Goal: Information Seeking & Learning: Learn about a topic

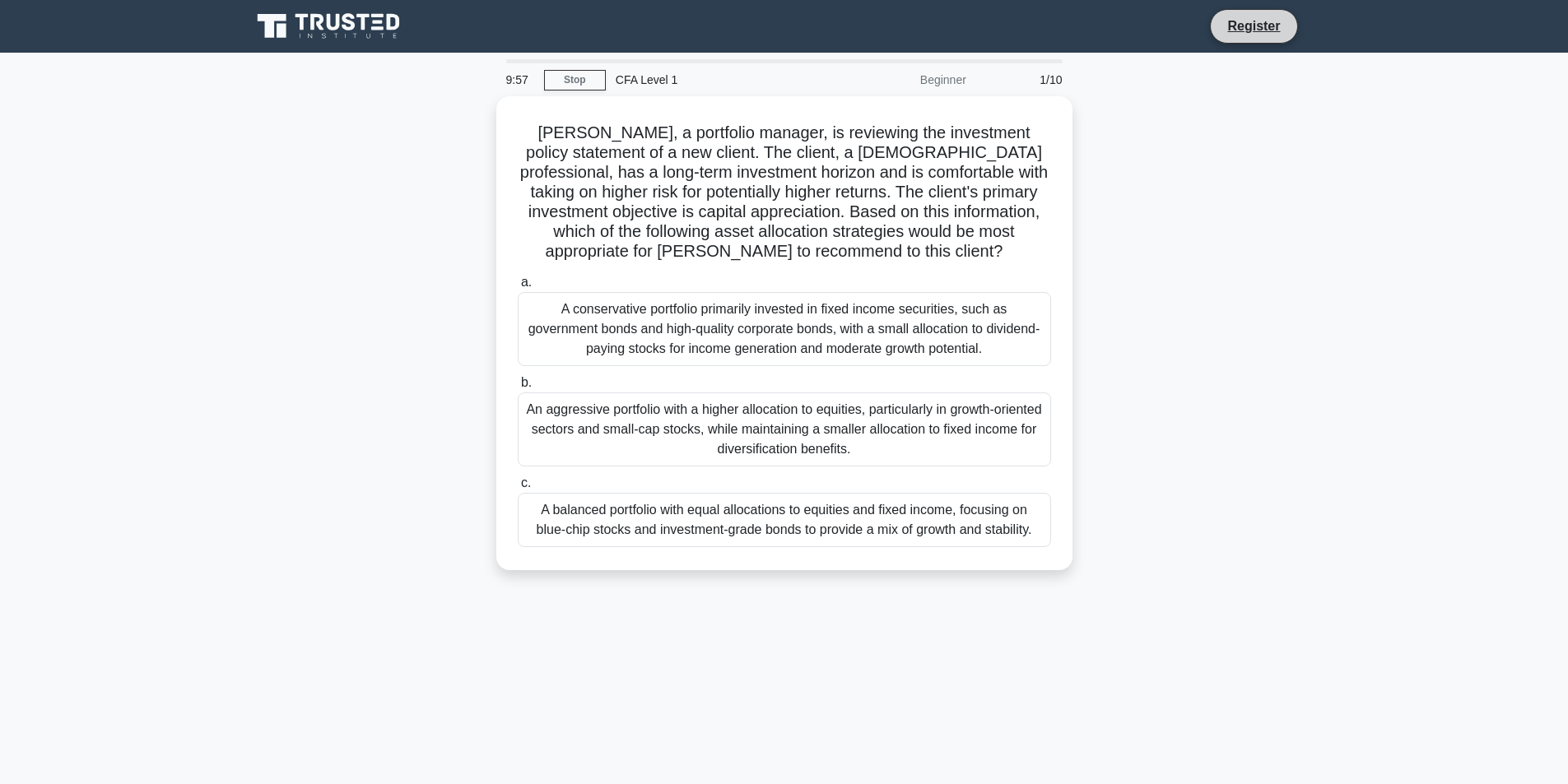
click at [1245, 40] on li "Register" at bounding box center [1253, 26] width 87 height 35
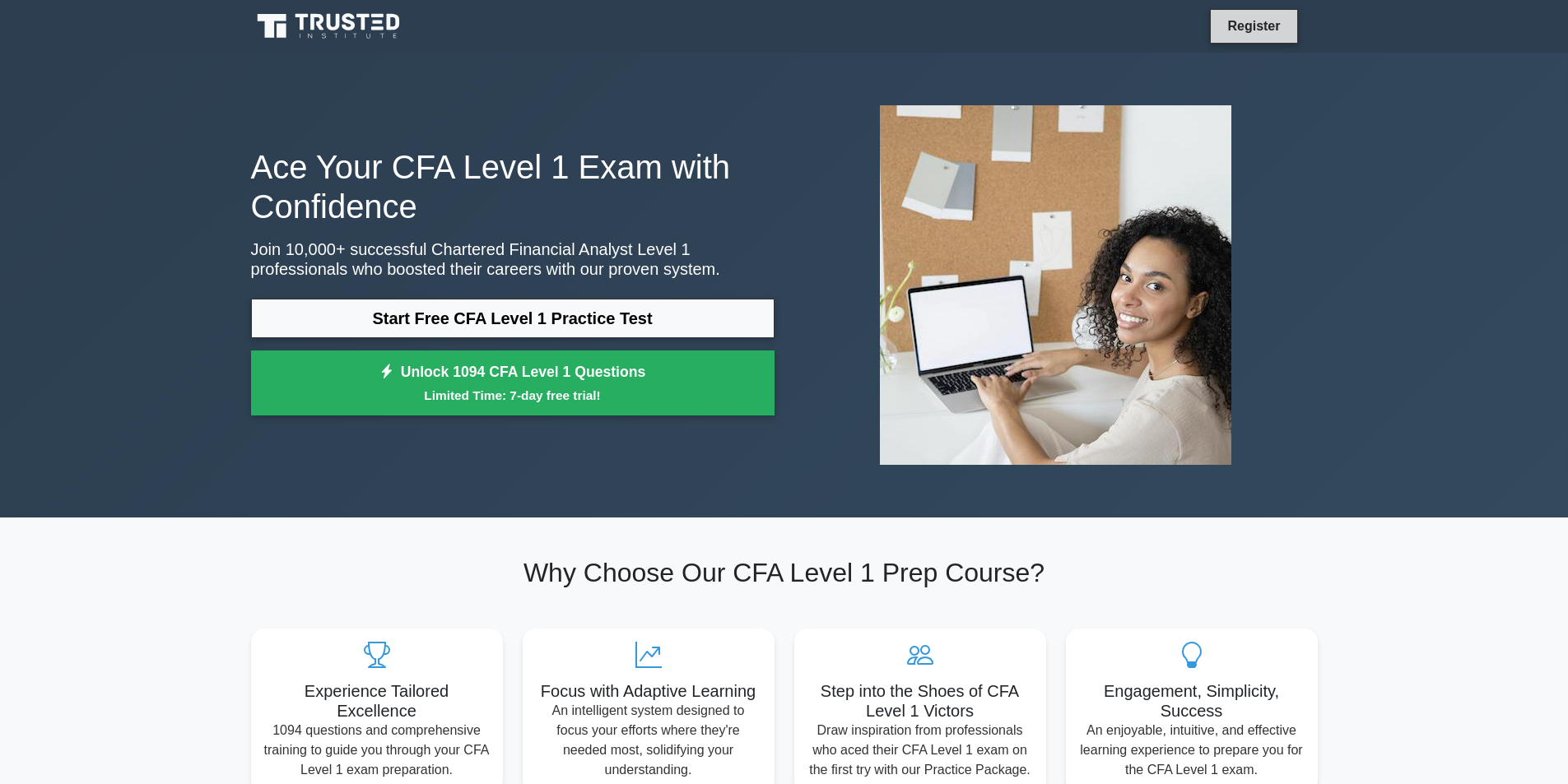
click at [1276, 24] on link "Register" at bounding box center [1254, 25] width 73 height 20
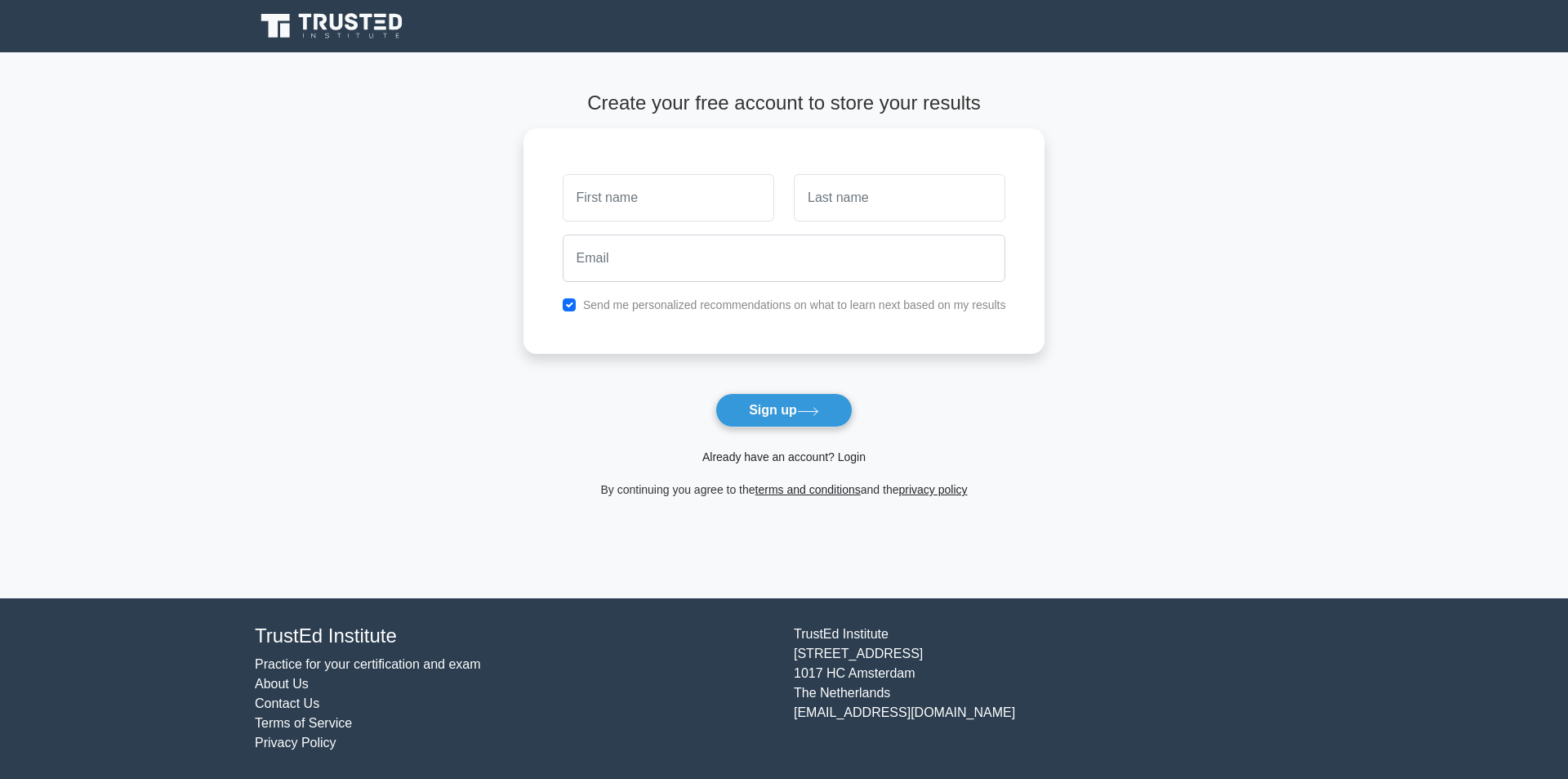
click at [837, 455] on link "Already have an account? Login" at bounding box center [784, 457] width 164 height 13
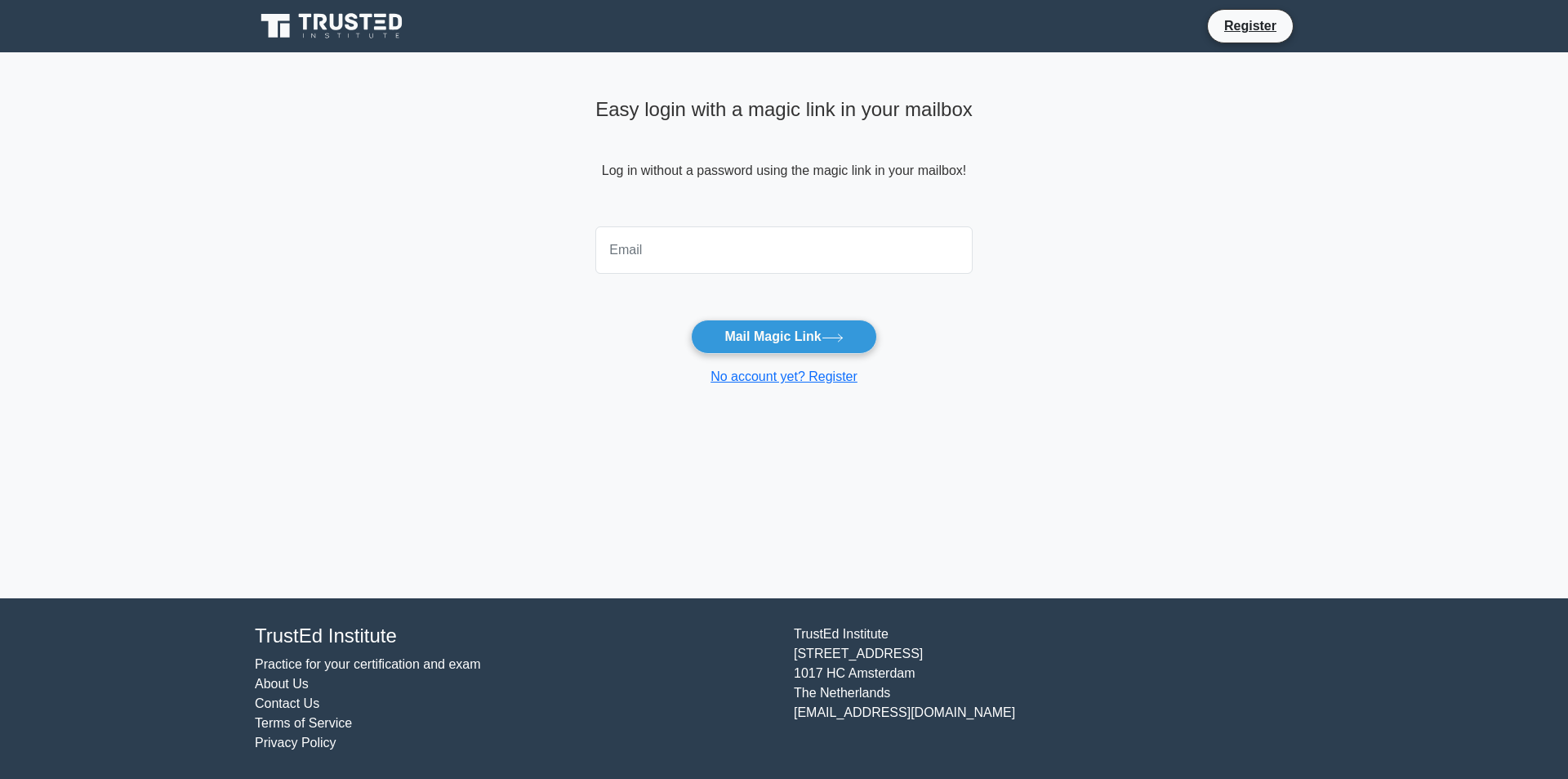
click at [810, 258] on input "email" at bounding box center [784, 250] width 378 height 47
type input "hasmik_meloyan@edu.aua.am"
click at [691, 320] on button "Mail Magic Link" at bounding box center [784, 337] width 185 height 34
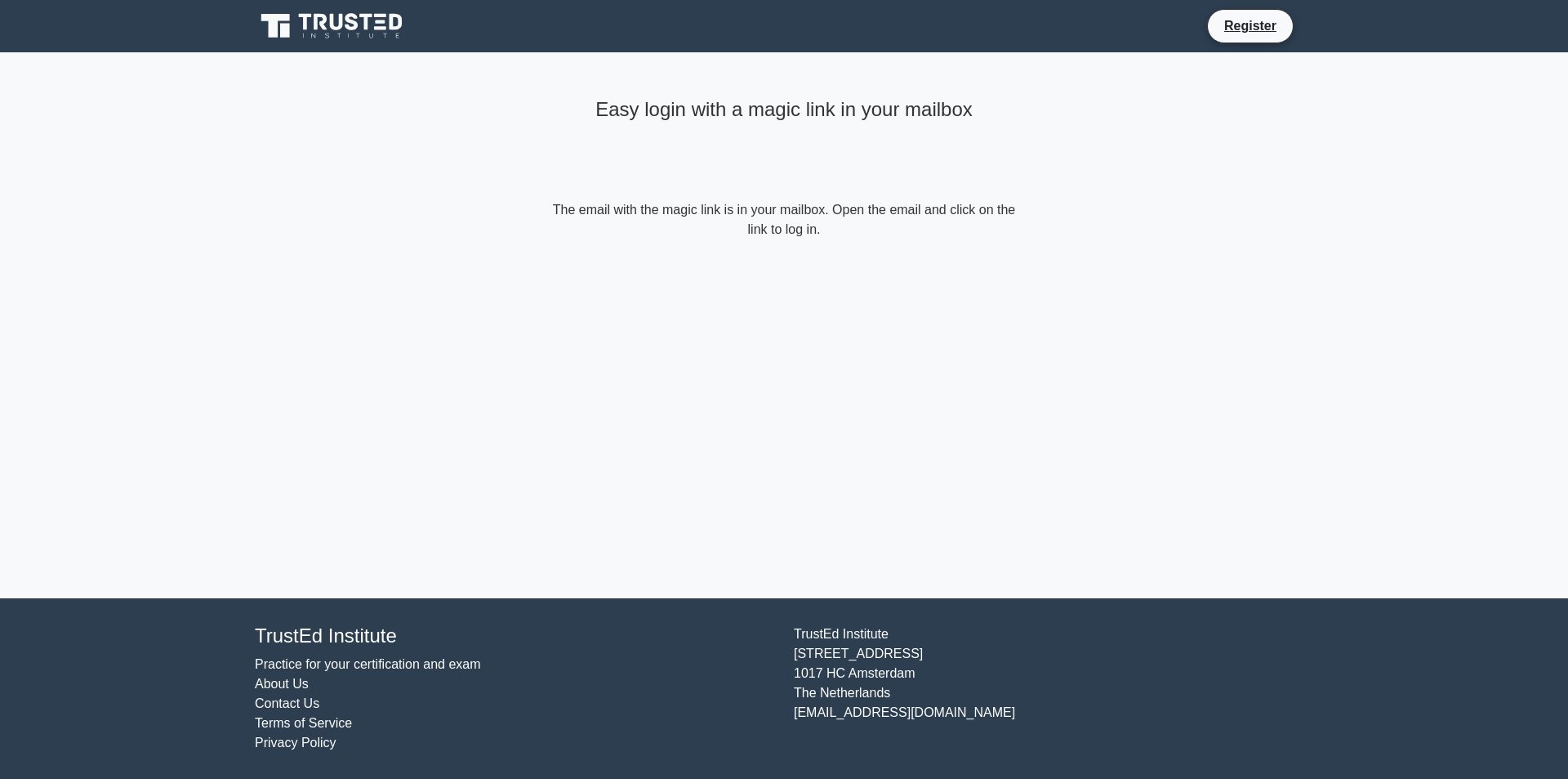
click at [757, 217] on form "The email with the magic link is in your mailbox. Open the email and click on t…" at bounding box center [784, 220] width 471 height 39
click at [1246, 37] on li "Register" at bounding box center [1250, 26] width 86 height 34
click at [1246, 29] on link "Register" at bounding box center [1251, 25] width 72 height 20
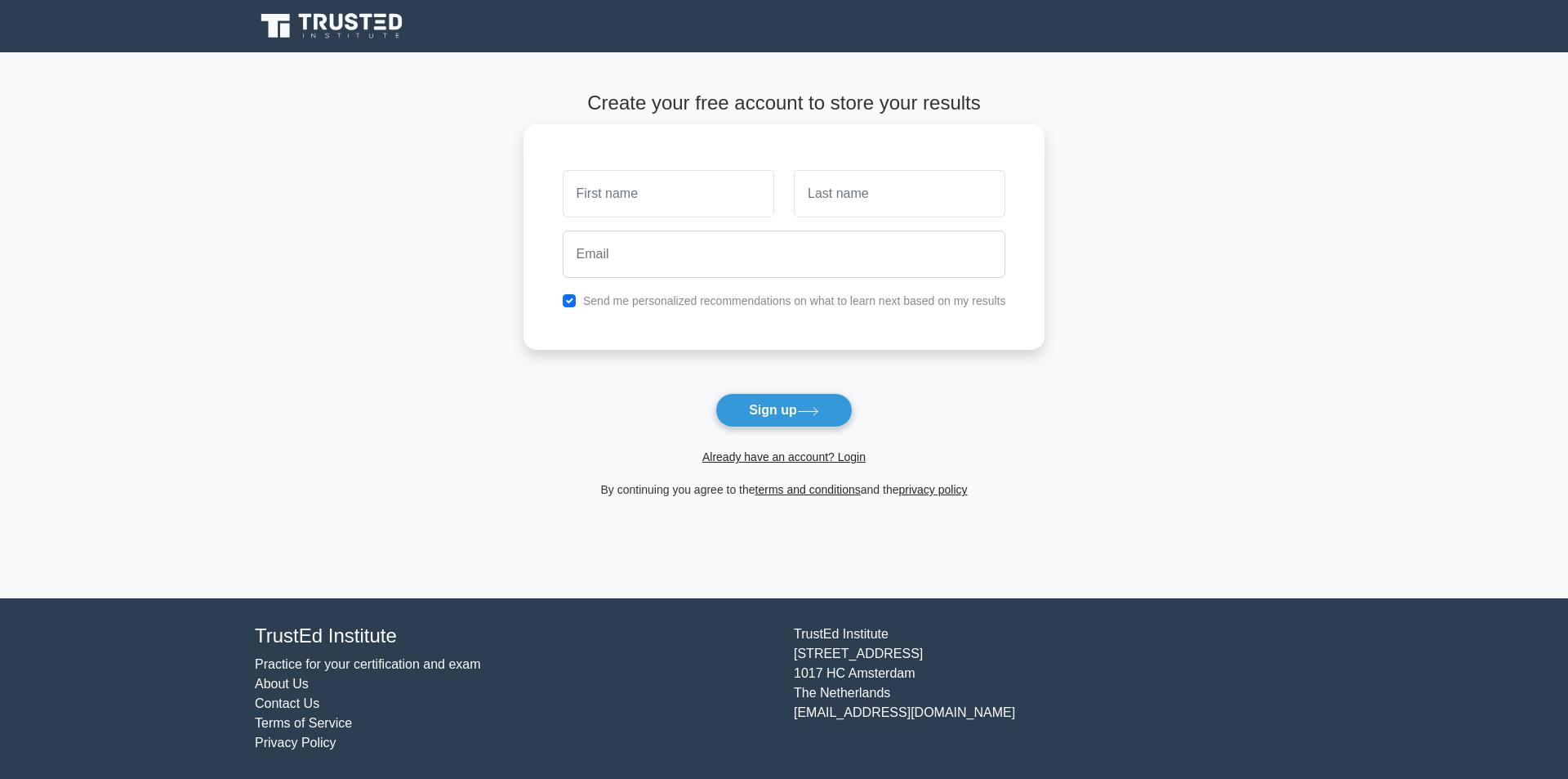
click at [674, 198] on input "text" at bounding box center [669, 194] width 211 height 47
type input "Hasmik"
click at [835, 207] on input "text" at bounding box center [899, 194] width 211 height 47
type input "Meloyan"
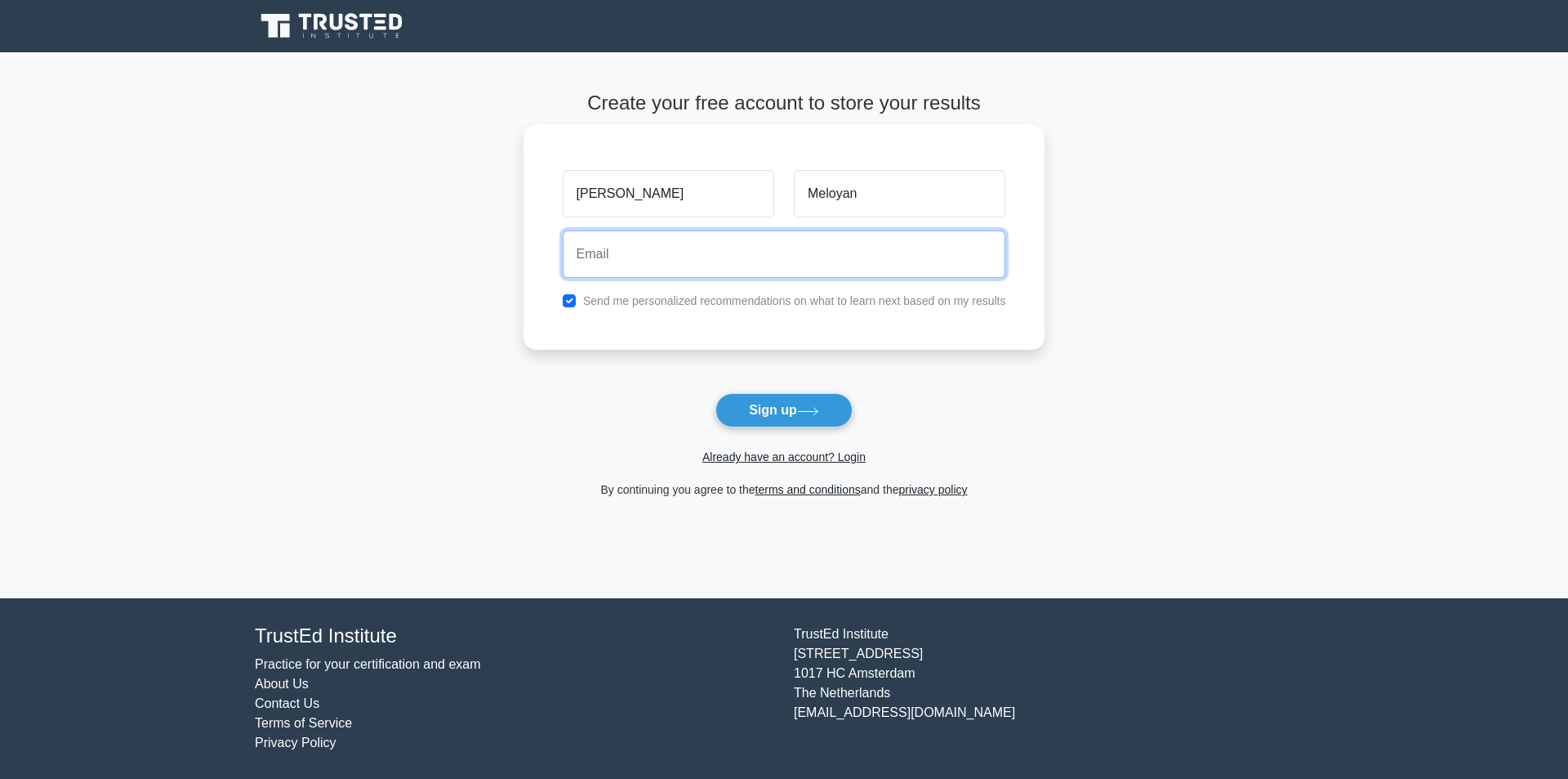
click at [790, 231] on input "email" at bounding box center [784, 254] width 444 height 47
type input "[EMAIL_ADDRESS][DOMAIN_NAME]"
click at [716, 393] on button "Sign up" at bounding box center [784, 410] width 138 height 34
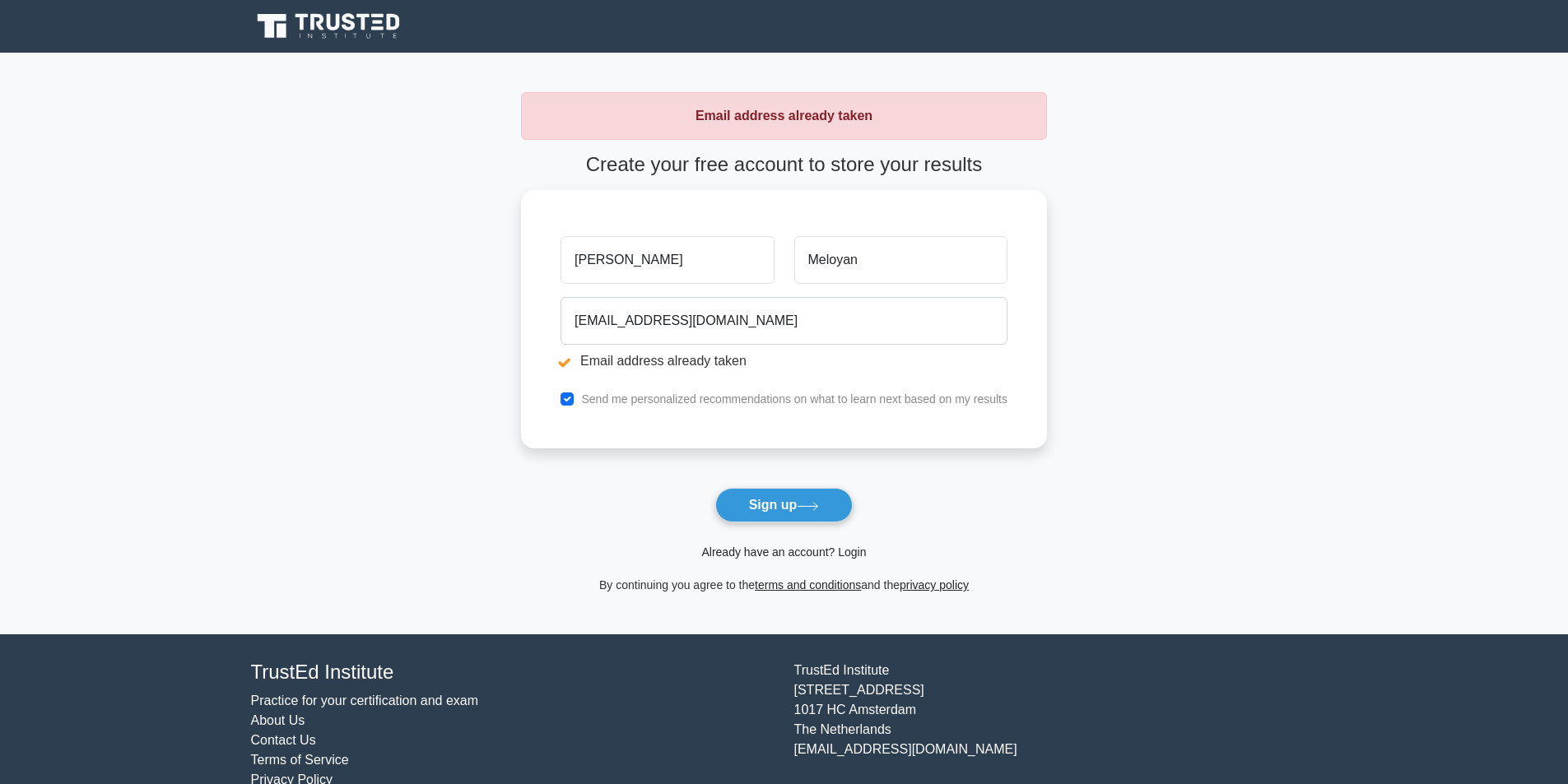
click at [790, 553] on link "Already have an account? Login" at bounding box center [784, 553] width 165 height 14
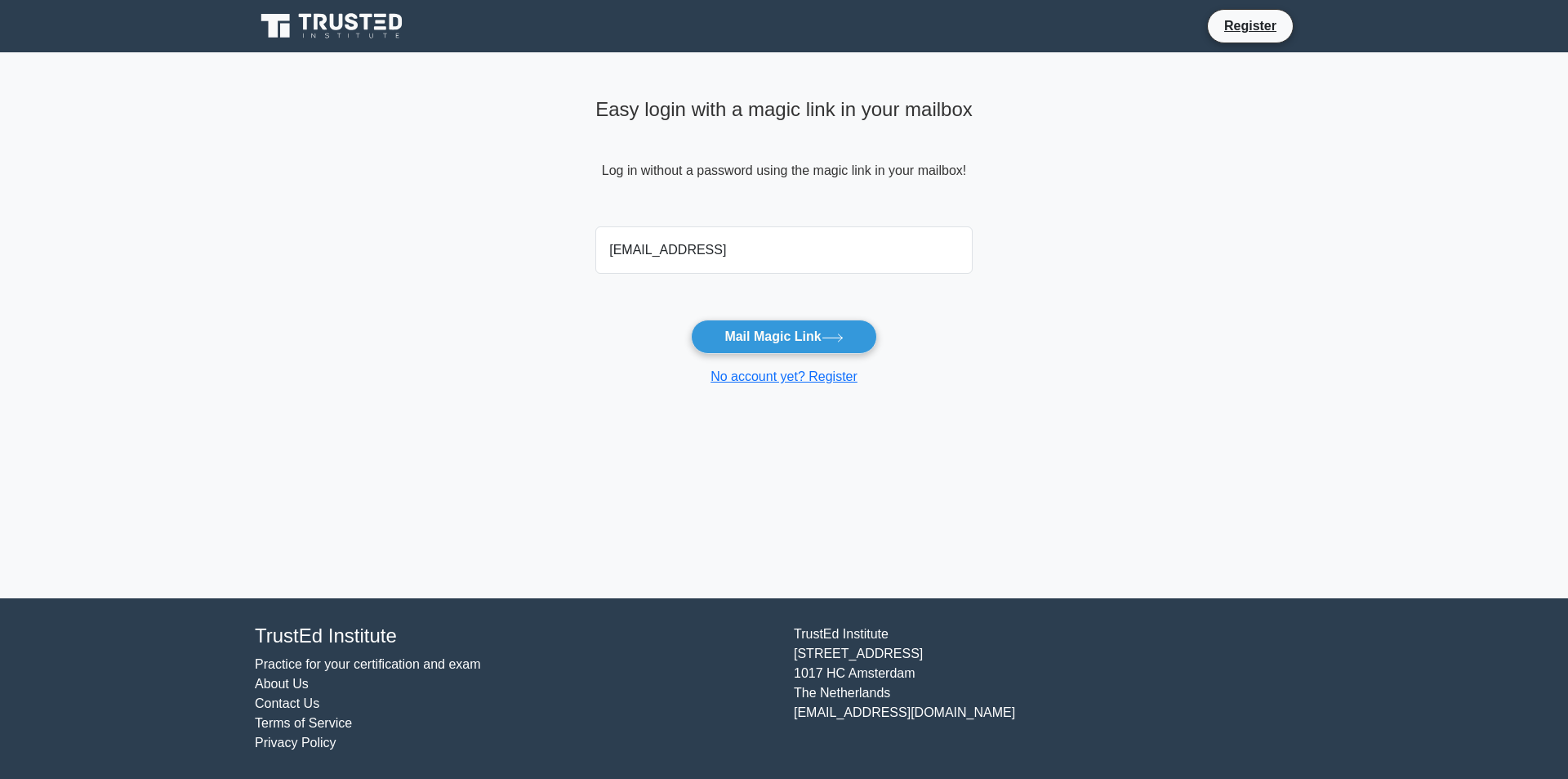
click at [761, 251] on input "hasmikmeloyan30@gmail.ocom" at bounding box center [784, 250] width 378 height 47
type input "hasmikmeloyan30@gmail.com"
click at [779, 337] on button "Mail Magic Link" at bounding box center [784, 337] width 185 height 34
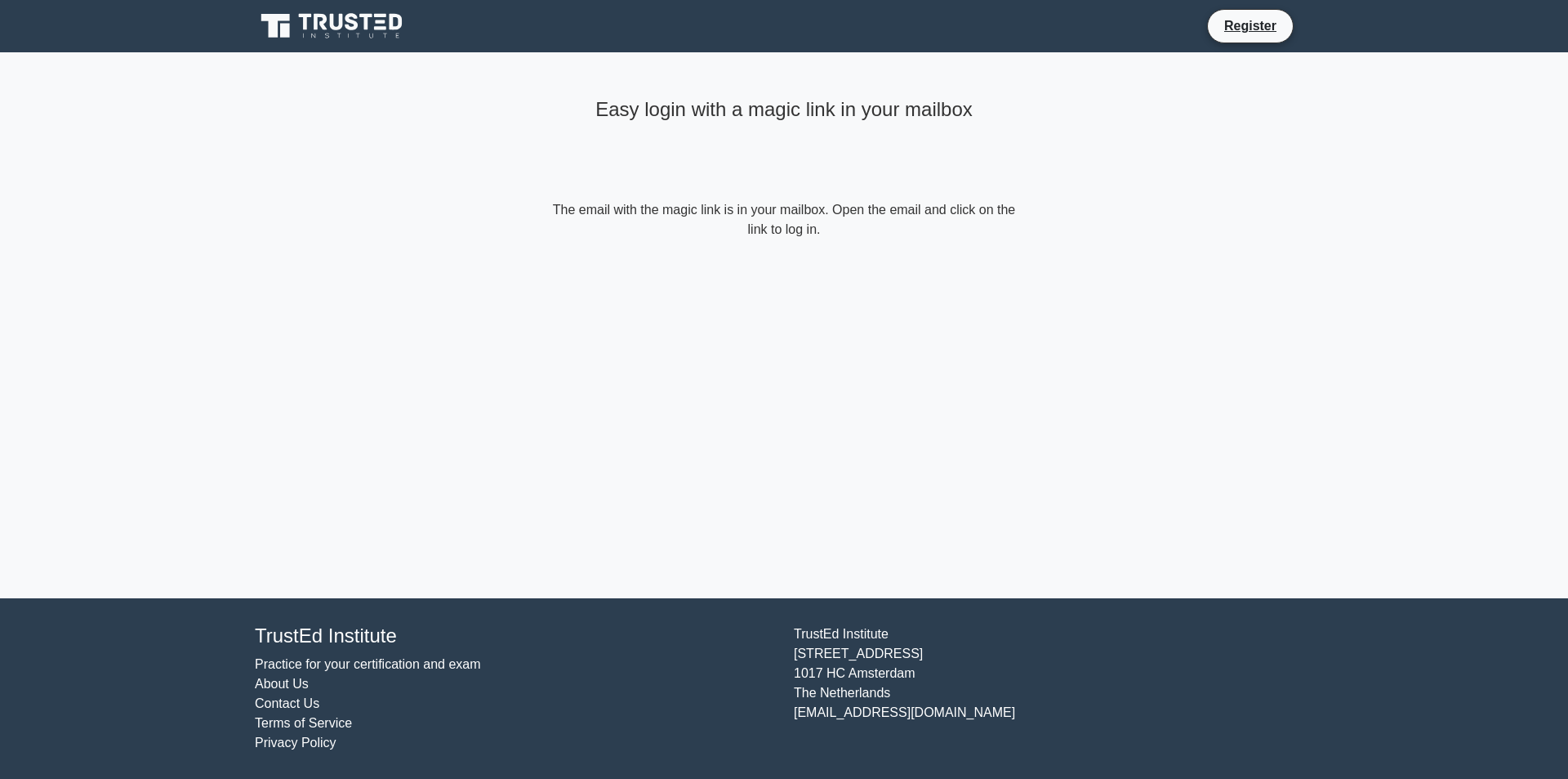
click at [806, 238] on form "The email with the magic link is in your mailbox. Open the email and click on t…" at bounding box center [784, 220] width 471 height 39
click at [810, 227] on form "The email with the magic link is in your mailbox. Open the email and click on t…" at bounding box center [784, 220] width 471 height 39
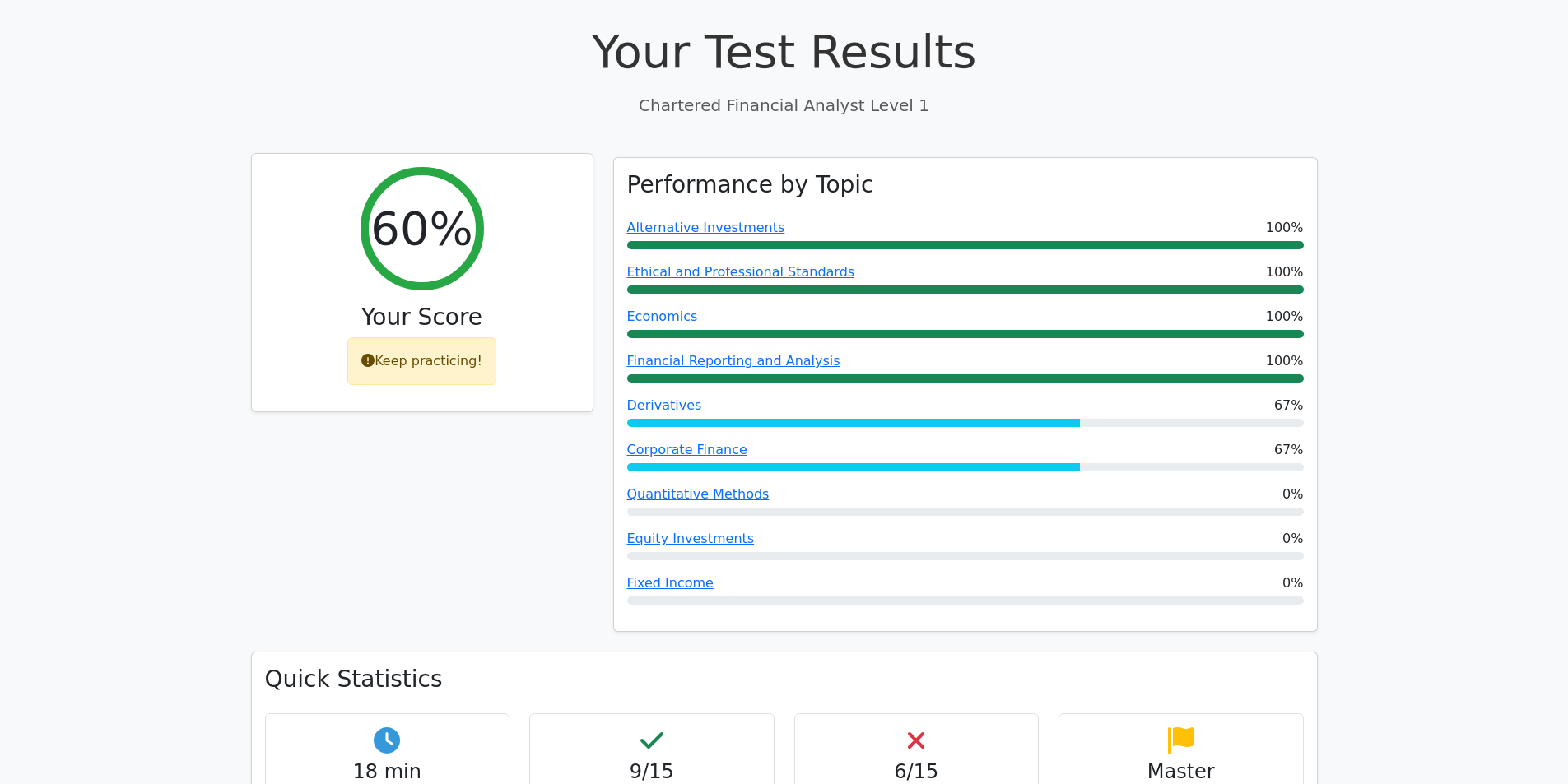
scroll to position [329, 0]
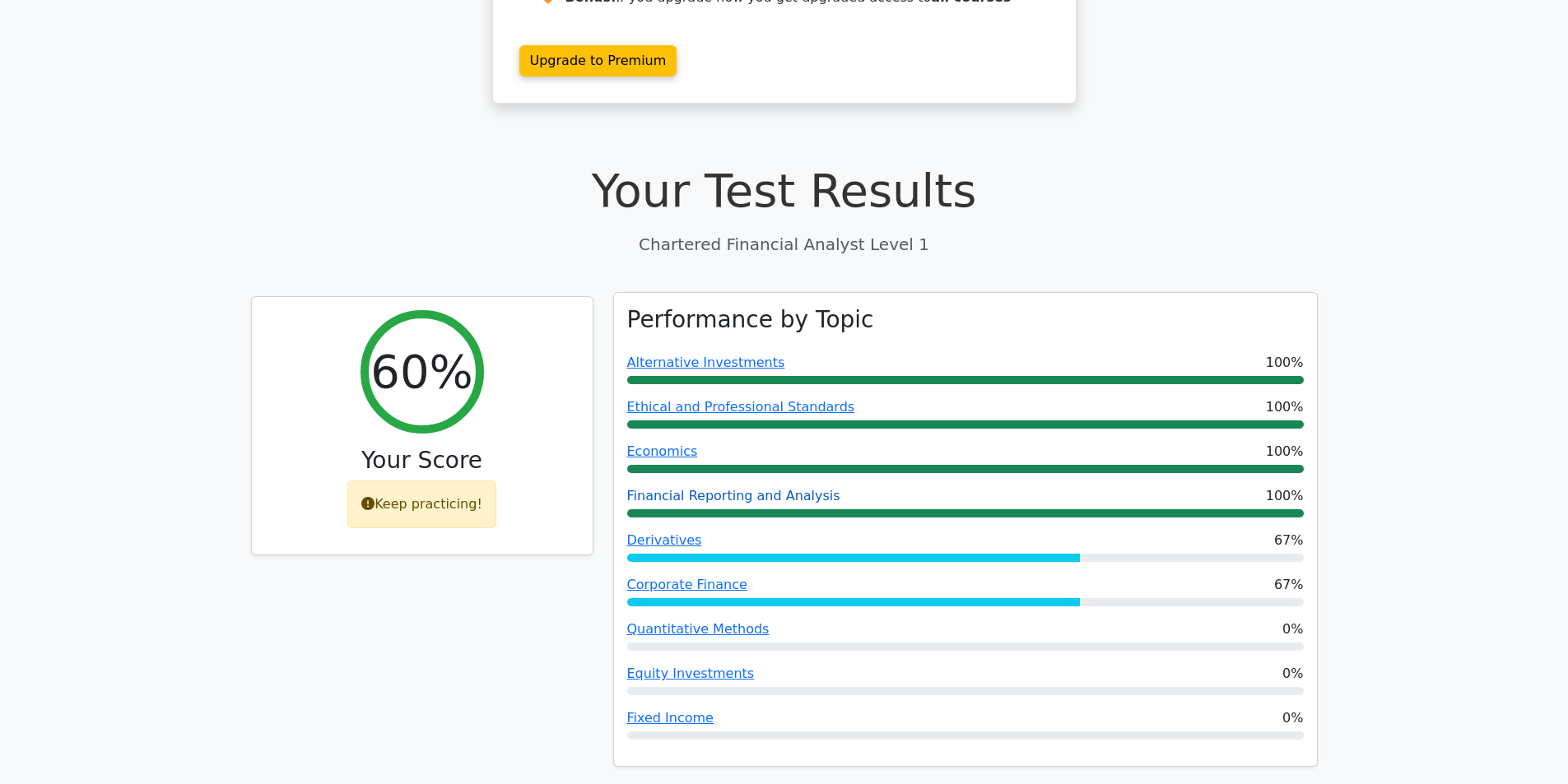
click at [682, 487] on link "Financial Reporting and Analysis" at bounding box center [734, 495] width 213 height 15
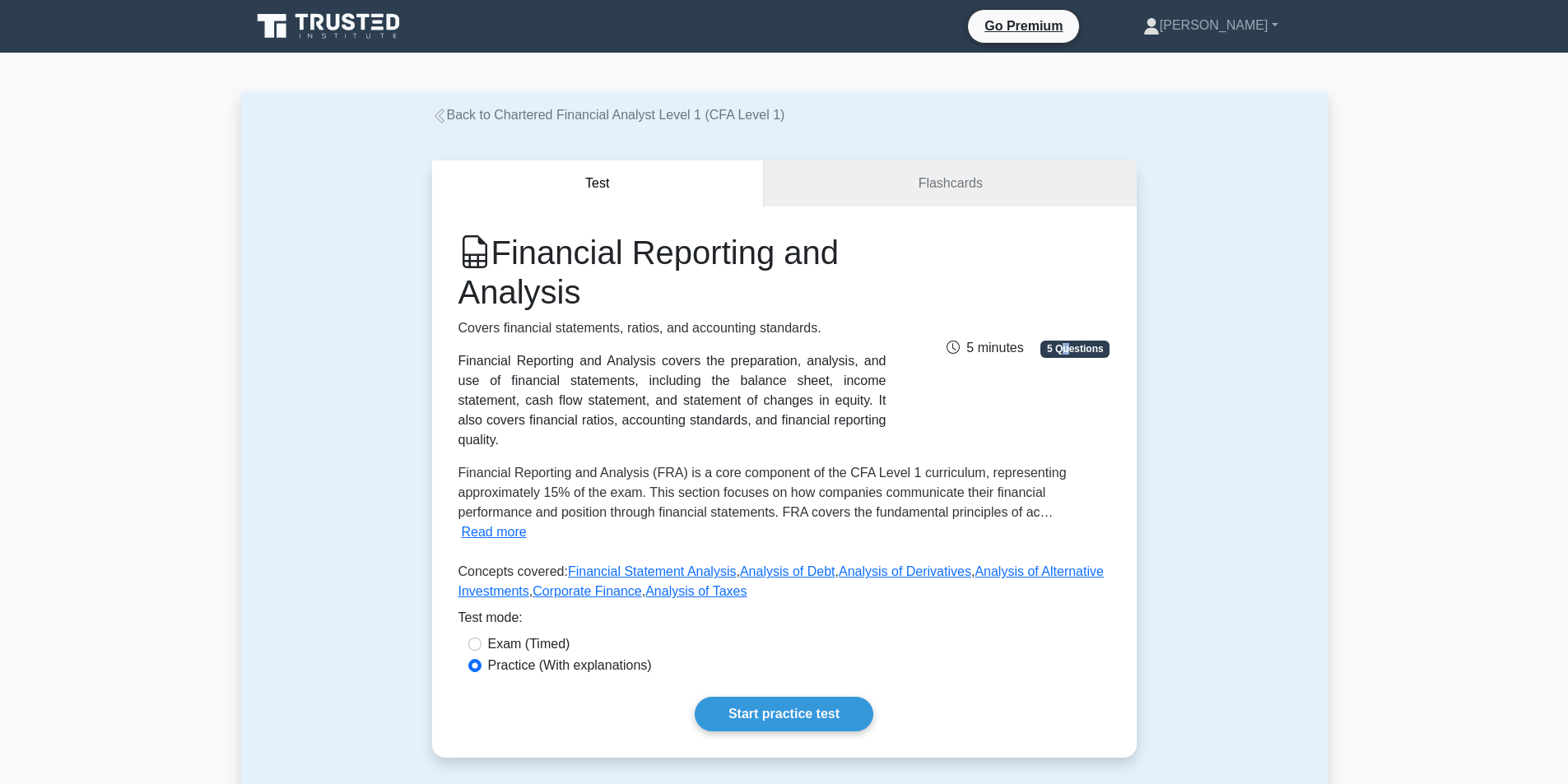
drag, startPoint x: 1068, startPoint y: 340, endPoint x: 942, endPoint y: 322, distance: 127.3
click at [1064, 340] on span "5 Questions" at bounding box center [1075, 348] width 69 height 16
click at [935, 325] on div "5 minutes 5 Questions" at bounding box center [1007, 341] width 224 height 33
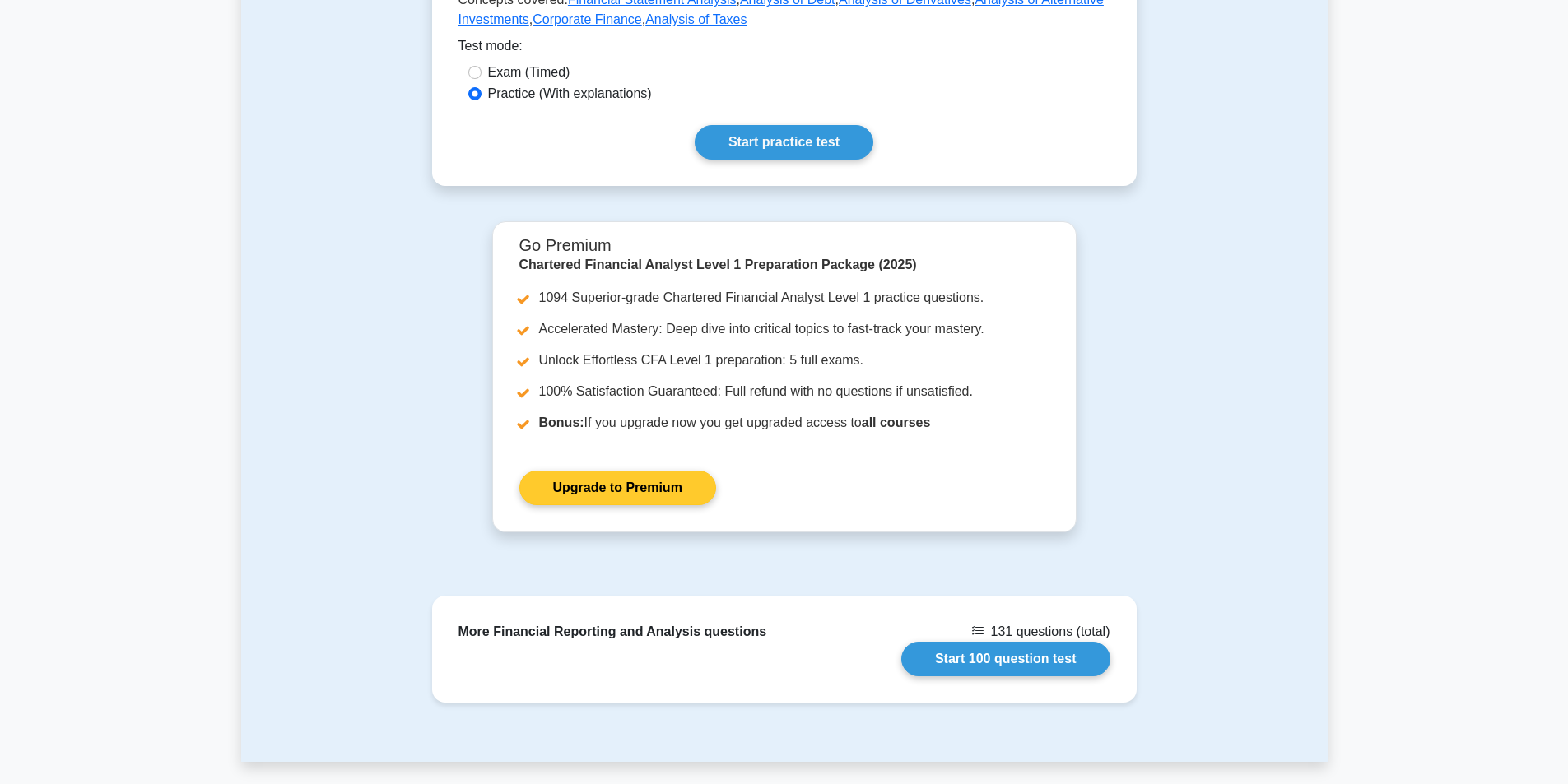
scroll to position [740, 0]
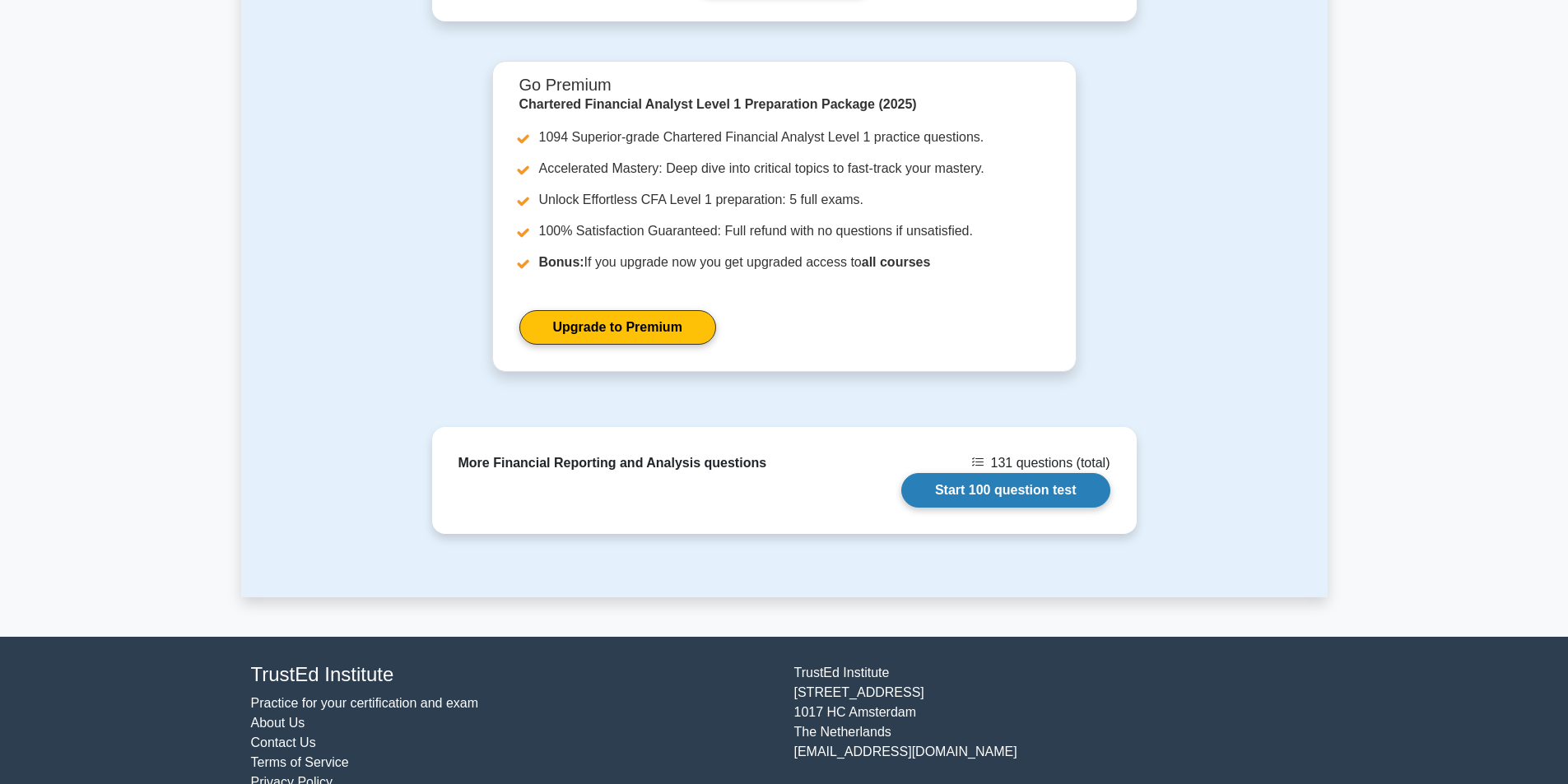
click at [982, 482] on link "Start 100 question test" at bounding box center [1005, 490] width 209 height 35
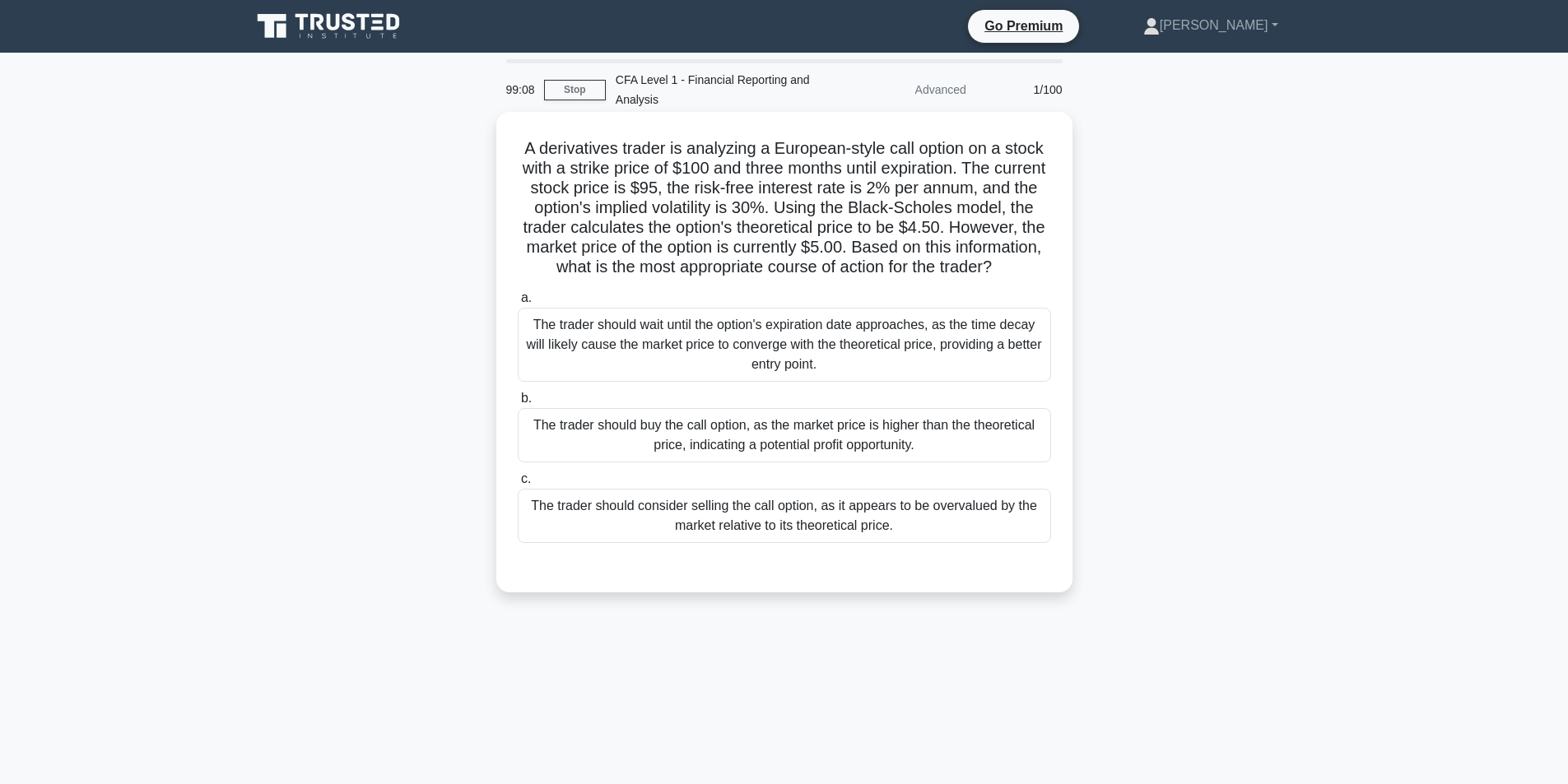
drag, startPoint x: 516, startPoint y: 148, endPoint x: 920, endPoint y: 558, distance: 575.6
click at [920, 558] on div "A derivatives trader is analyzing a European-style call option on a stock with …" at bounding box center [784, 351] width 563 height 467
copy div "A derivatives trader is analyzing a European-style call option on a stock with …"
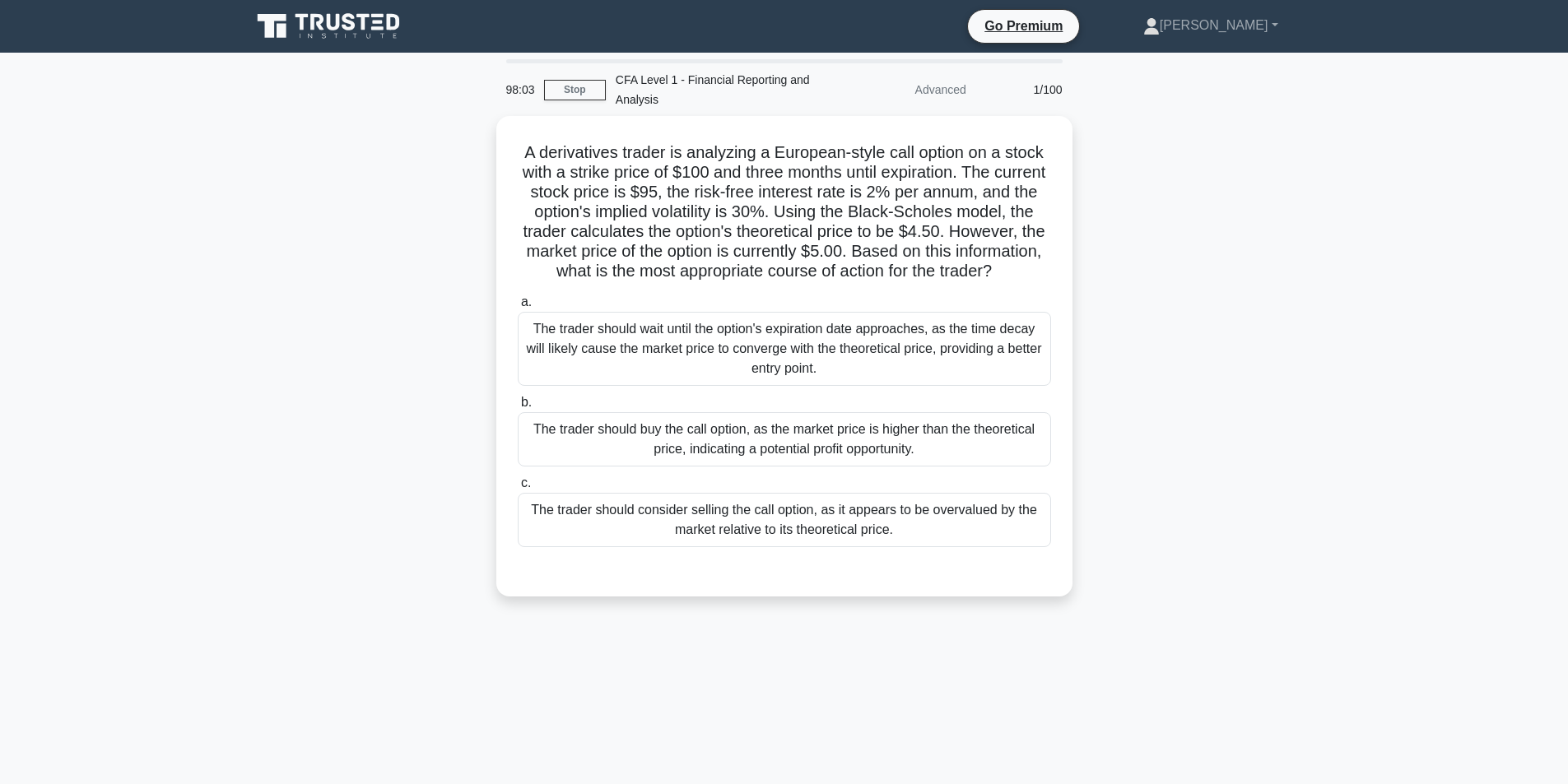
click at [1229, 325] on div "A derivatives trader is analyzing a European-style call option on a stock with …" at bounding box center [784, 366] width 1086 height 500
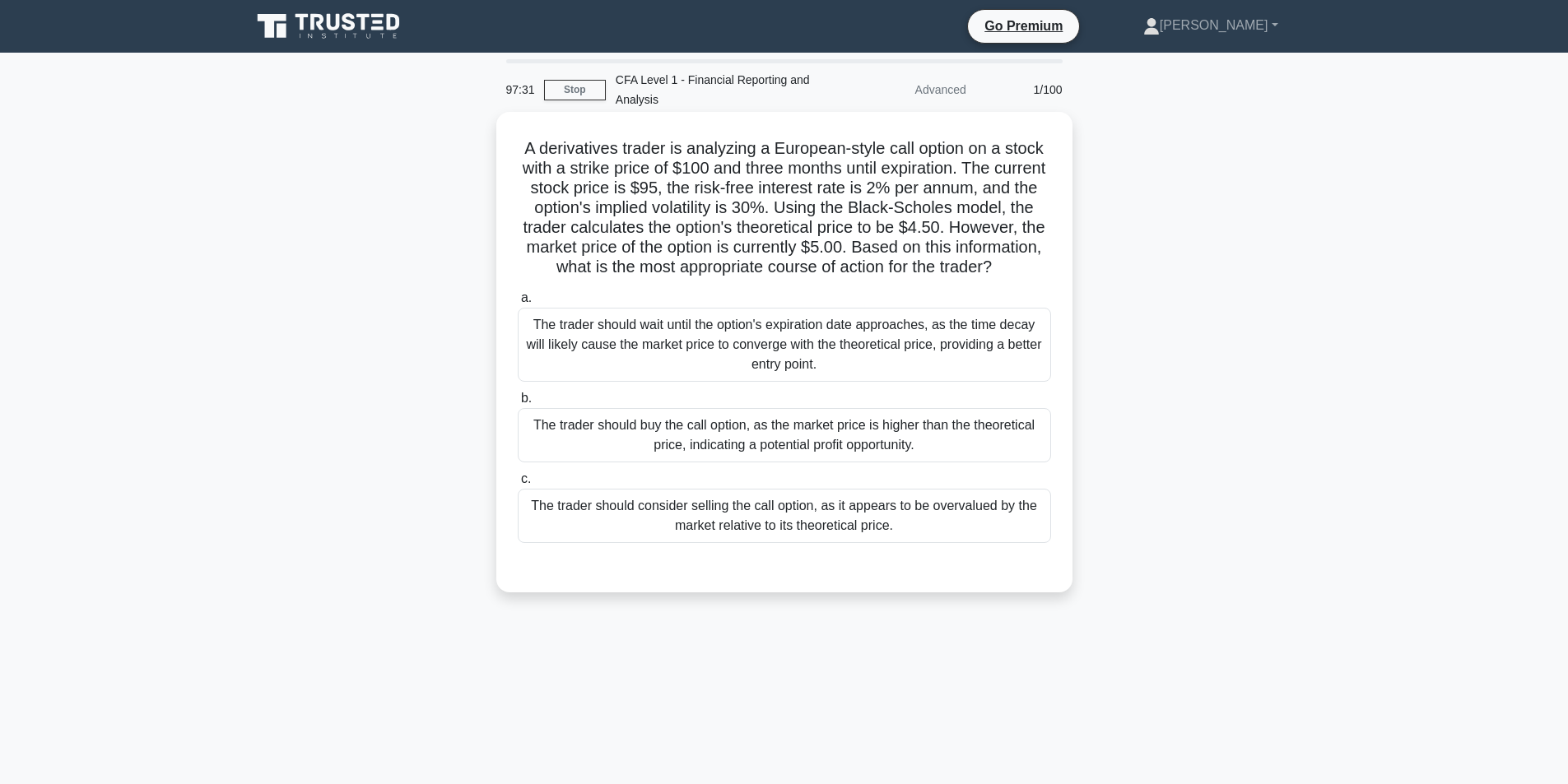
click at [612, 532] on div "The trader should consider selling the call option, as it appears to be overval…" at bounding box center [784, 515] width 533 height 54
click at [517, 484] on input "c. The trader should consider selling the call option, as it appears to be over…" at bounding box center [517, 479] width 0 height 11
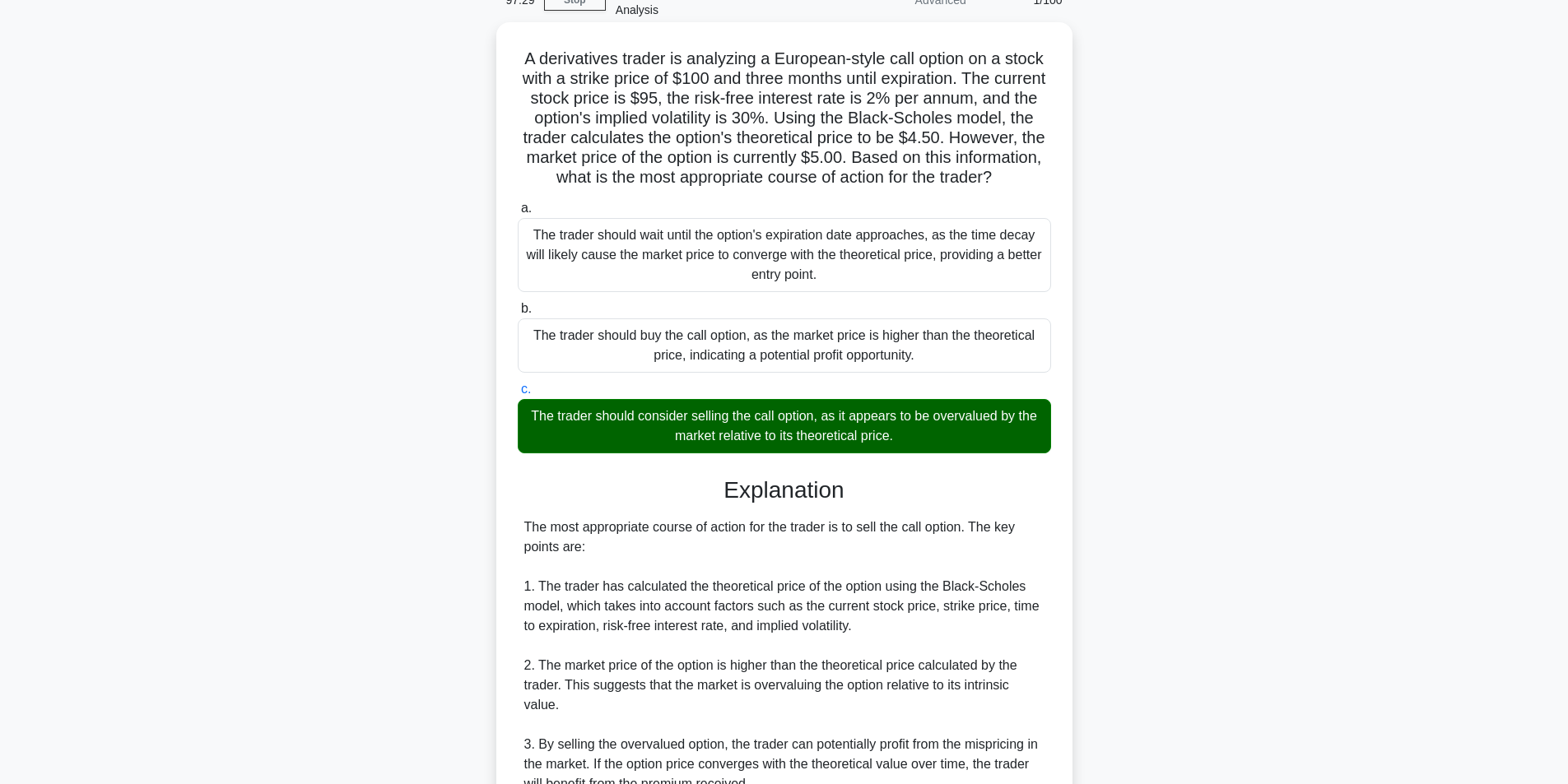
scroll to position [165, 0]
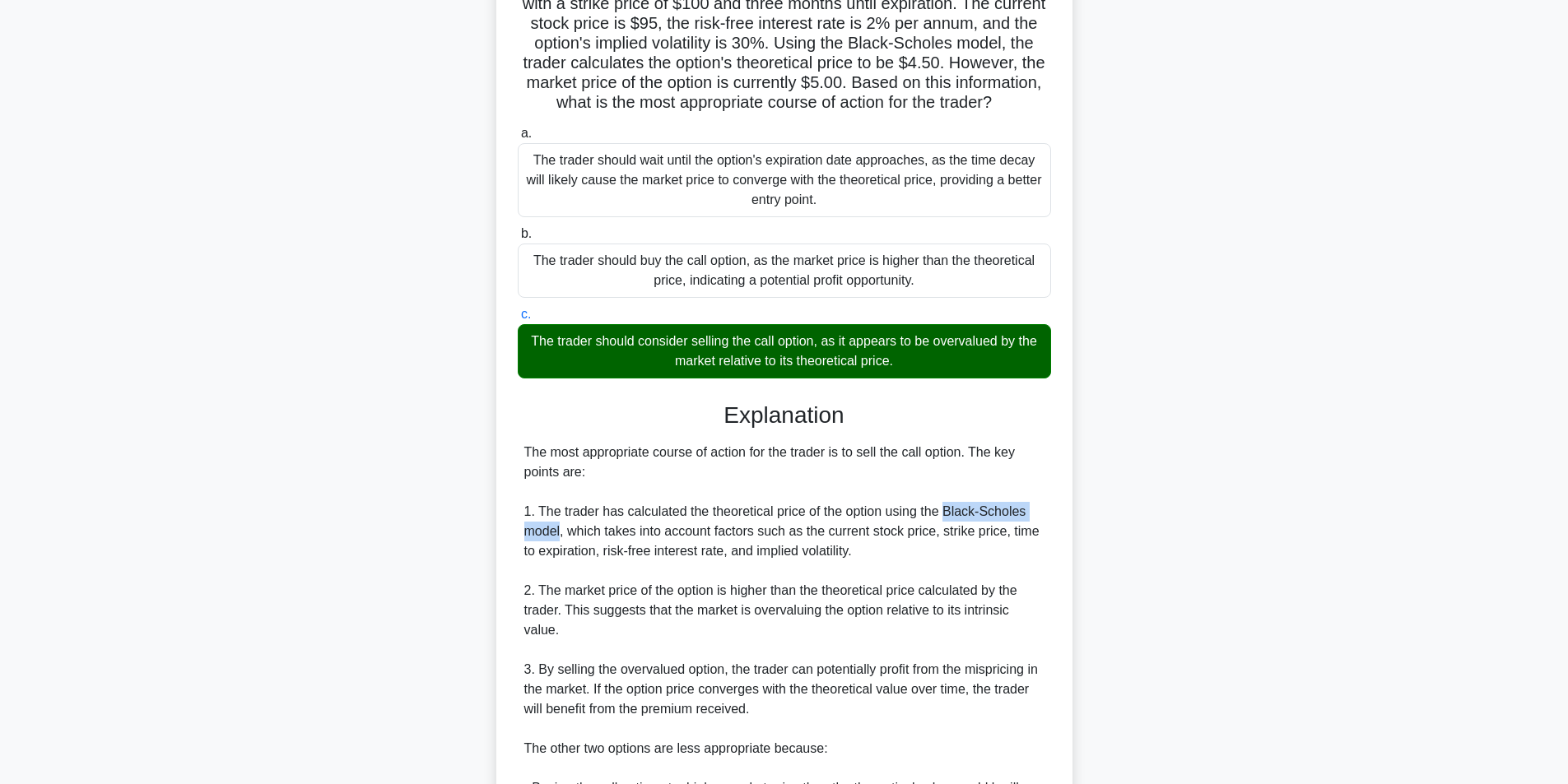
drag, startPoint x: 946, startPoint y: 523, endPoint x: 560, endPoint y: 553, distance: 387.2
click at [560, 553] on div "The most appropriate course of action for the trader is to sell the call option…" at bounding box center [784, 689] width 520 height 493
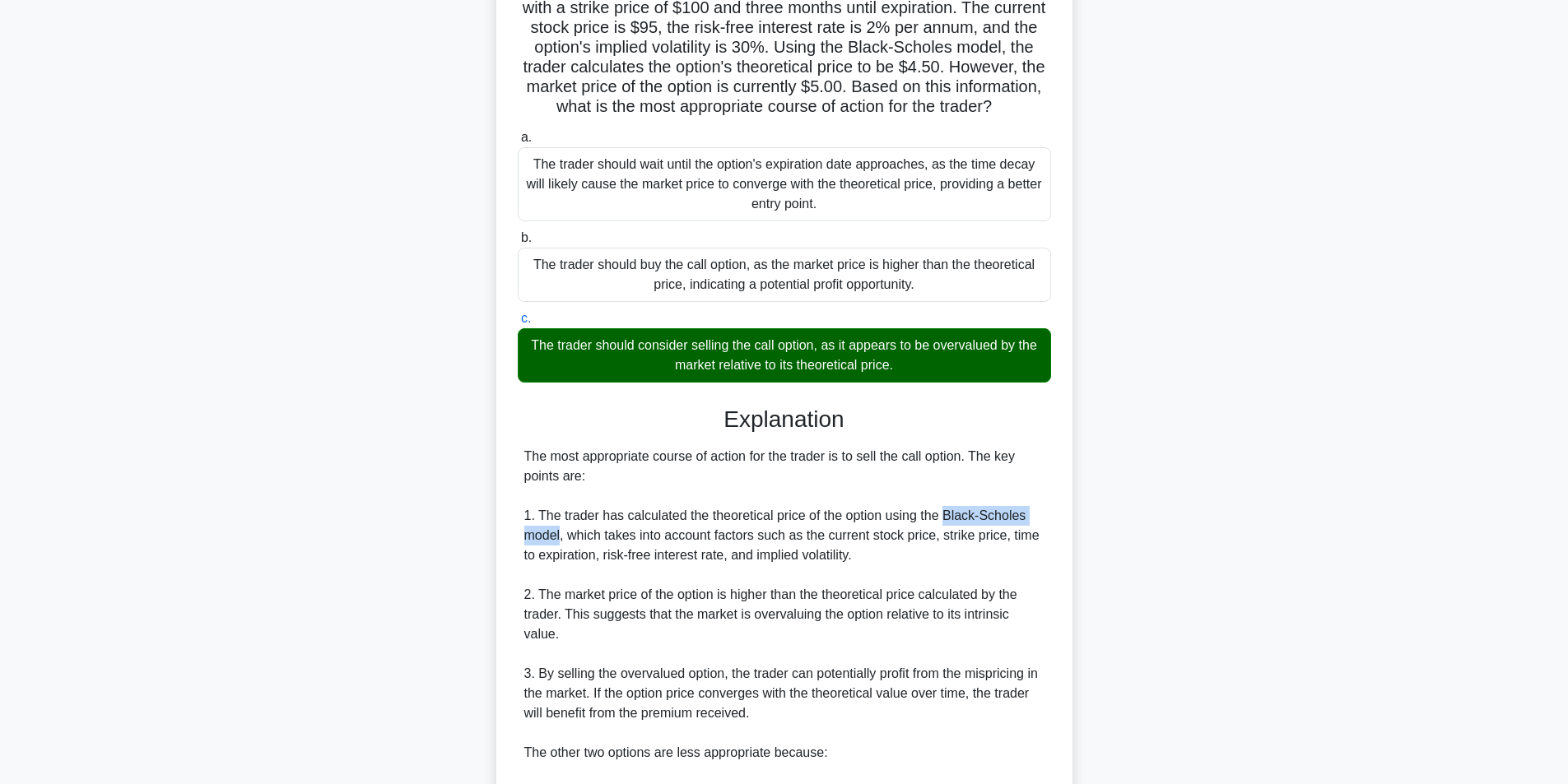
copy div "Black-Scholes model"
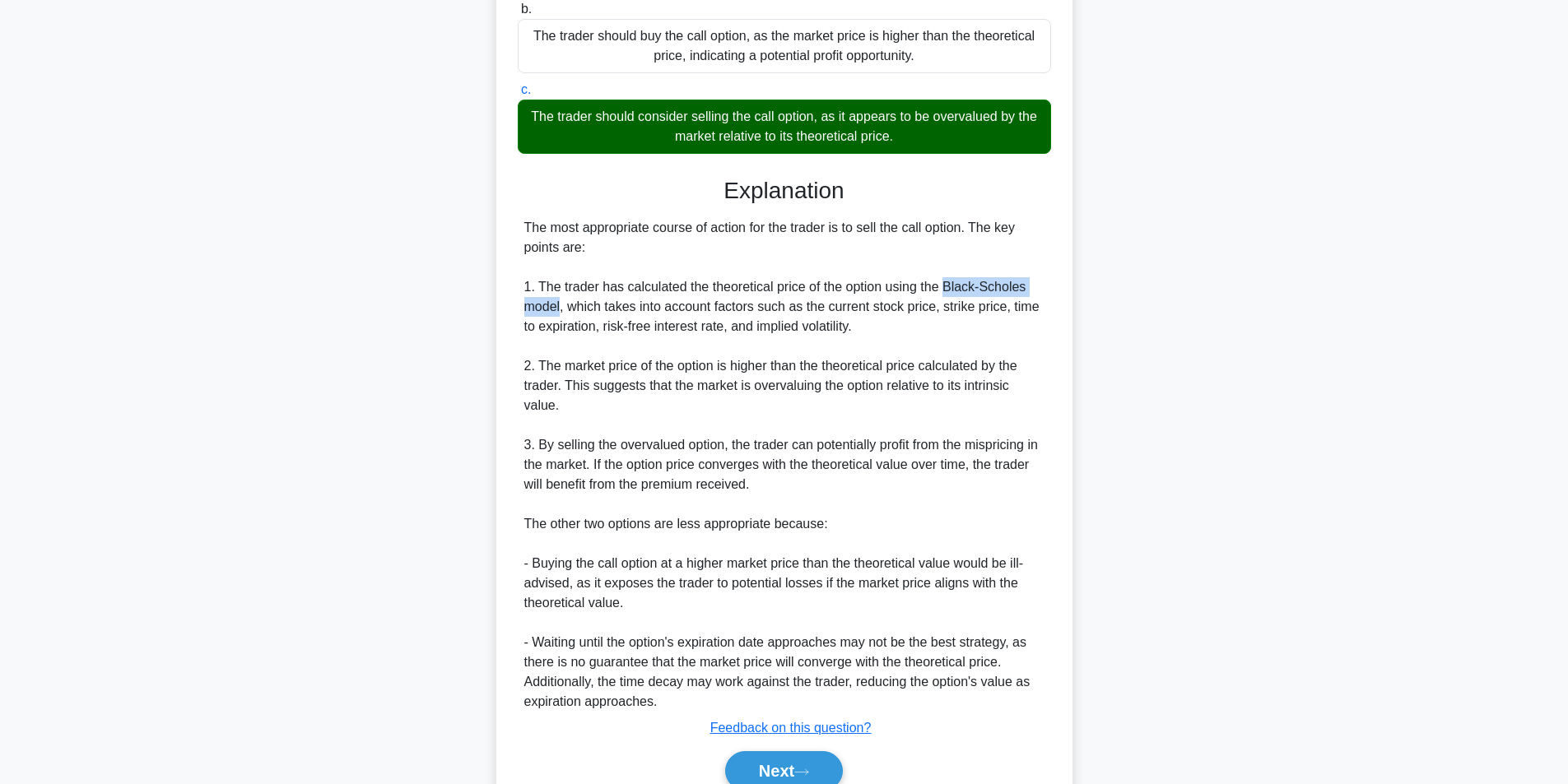
scroll to position [486, 0]
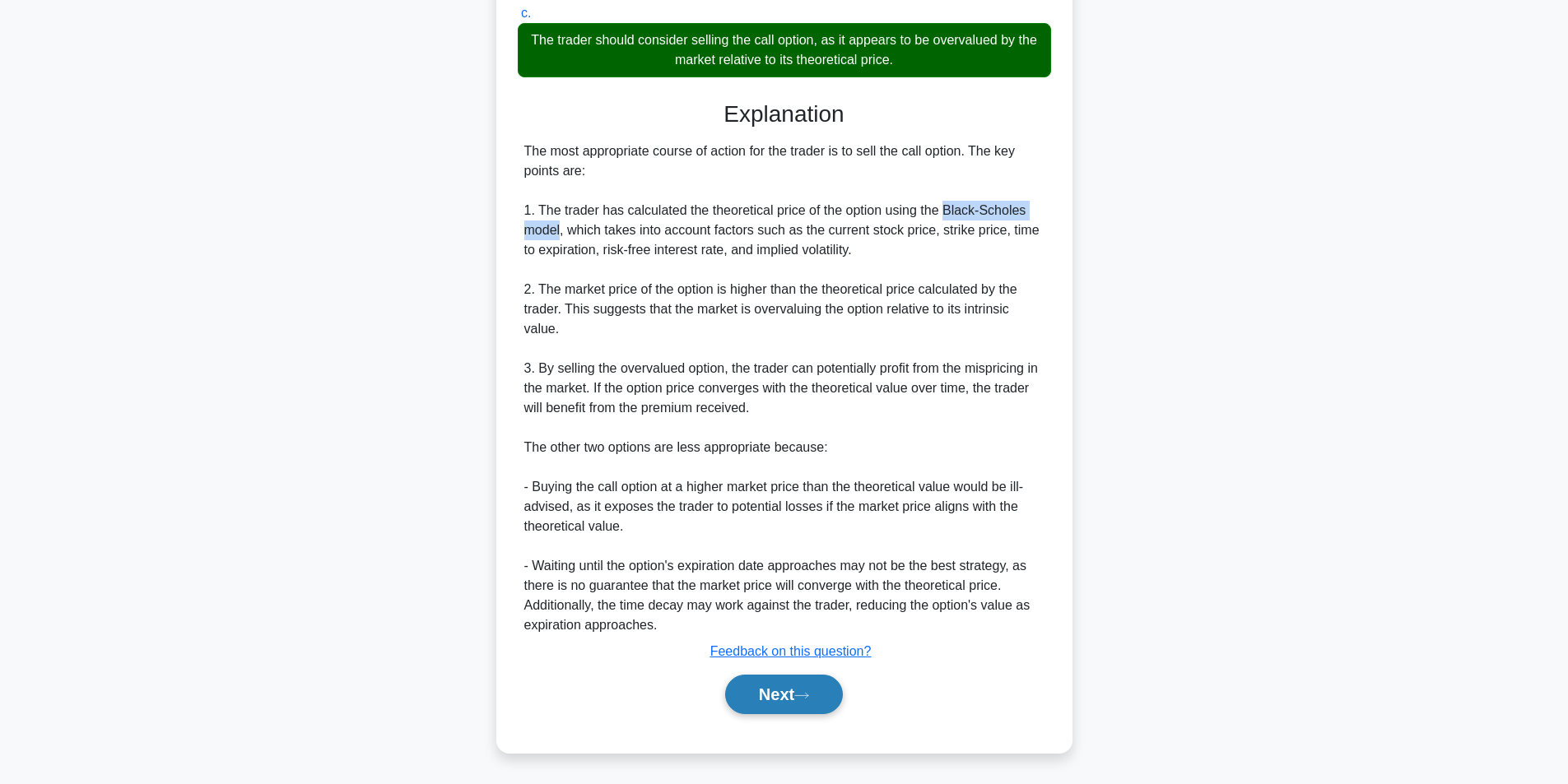
click at [807, 680] on button "Next" at bounding box center [784, 694] width 117 height 40
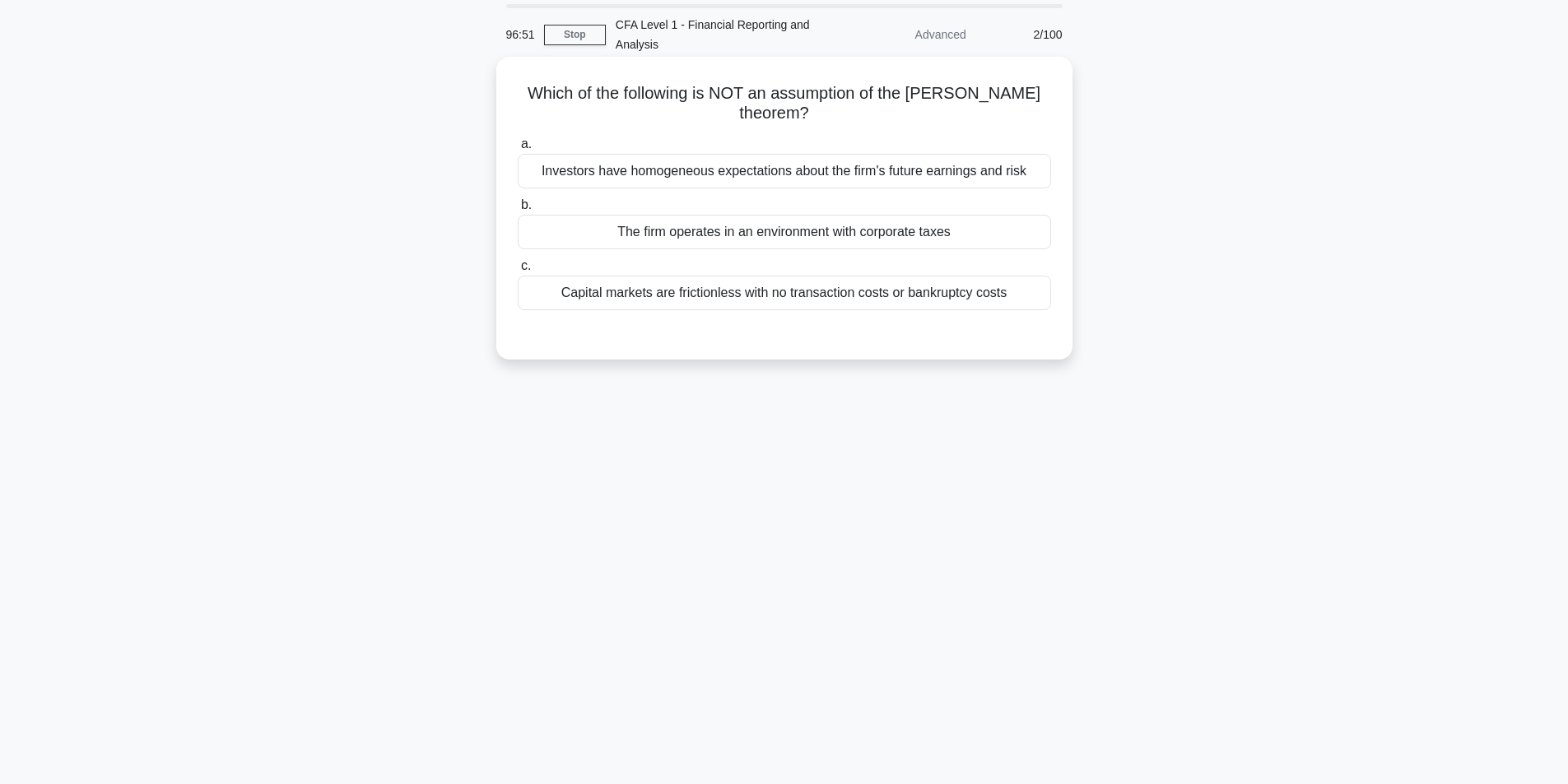
scroll to position [0, 0]
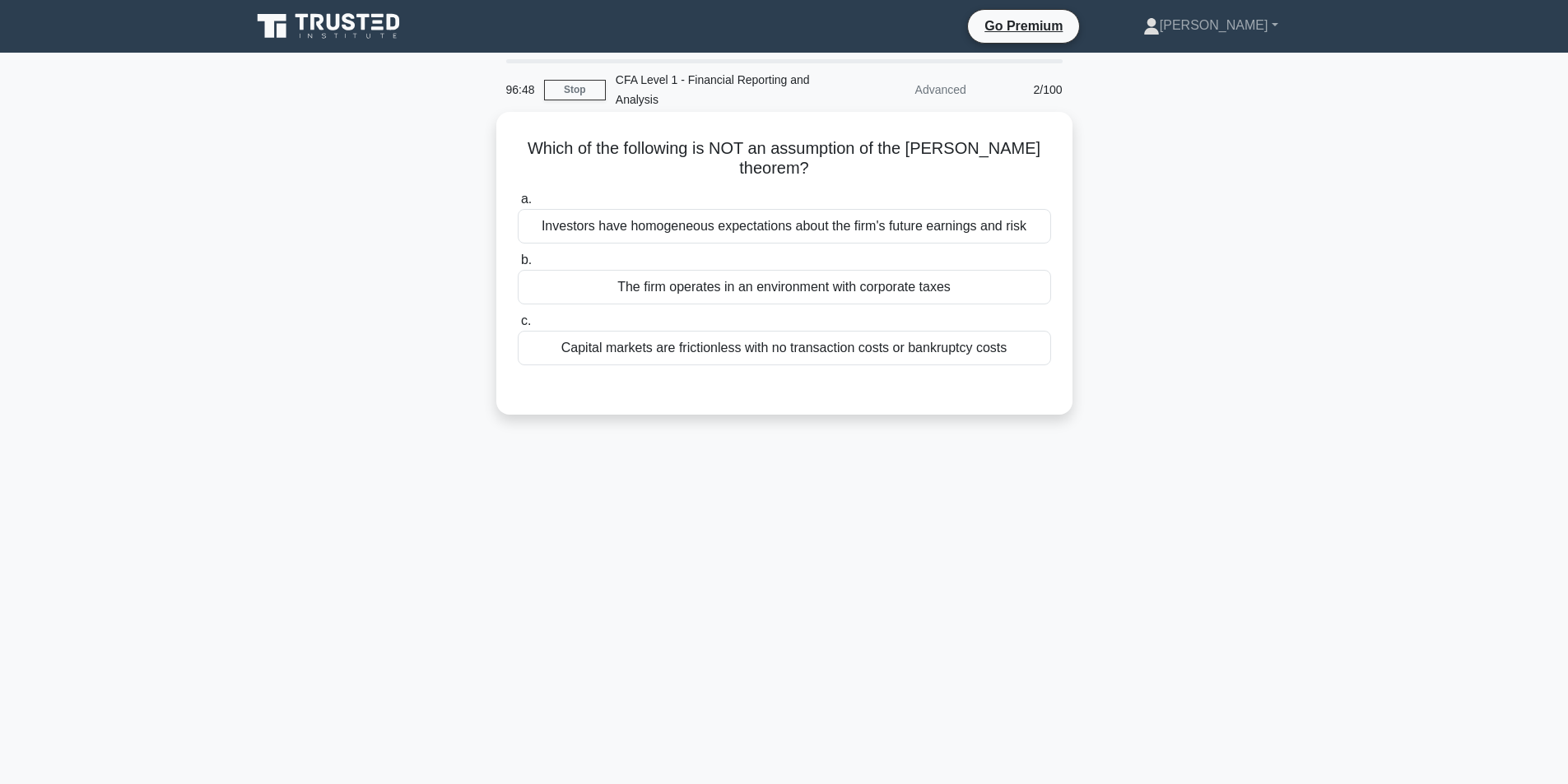
drag, startPoint x: 916, startPoint y: 145, endPoint x: 800, endPoint y: 172, distance: 119.1
click at [800, 172] on h5 "Which of the following is NOT an assumption of the Modigliani-Miller theorem? .…" at bounding box center [784, 159] width 537 height 41
copy h5 "Modigliani-Miller theorem"
click at [297, 294] on div "Which of the following is NOT an assumption of the Modigliani-Miller theorem? .…" at bounding box center [784, 277] width 1086 height 323
click at [671, 350] on div "Capital markets are frictionless with no transaction costs or bankruptcy costs" at bounding box center [784, 347] width 533 height 35
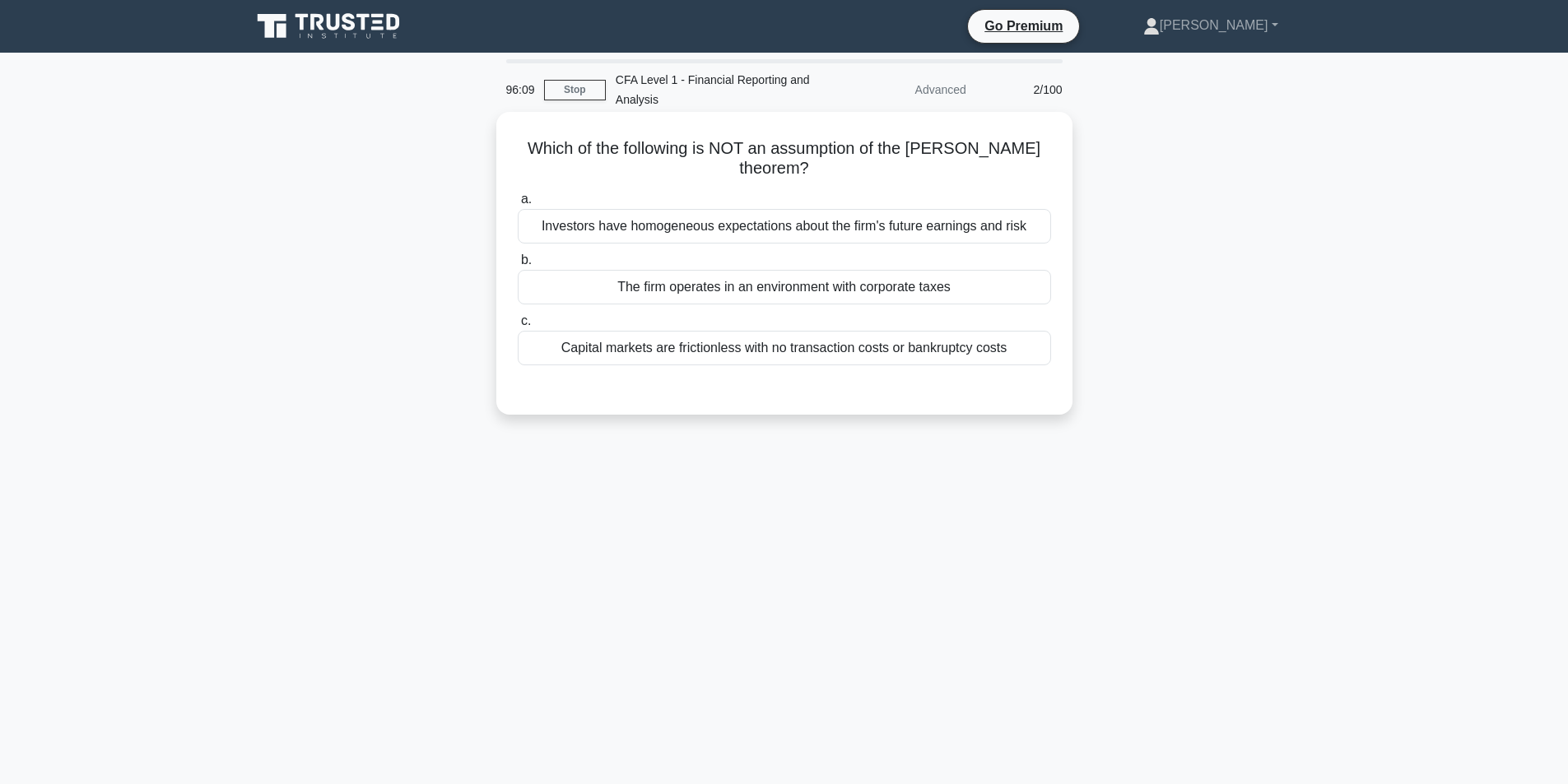
click at [517, 327] on input "c. Capital markets are frictionless with no transaction costs or bankruptcy cos…" at bounding box center [517, 321] width 0 height 11
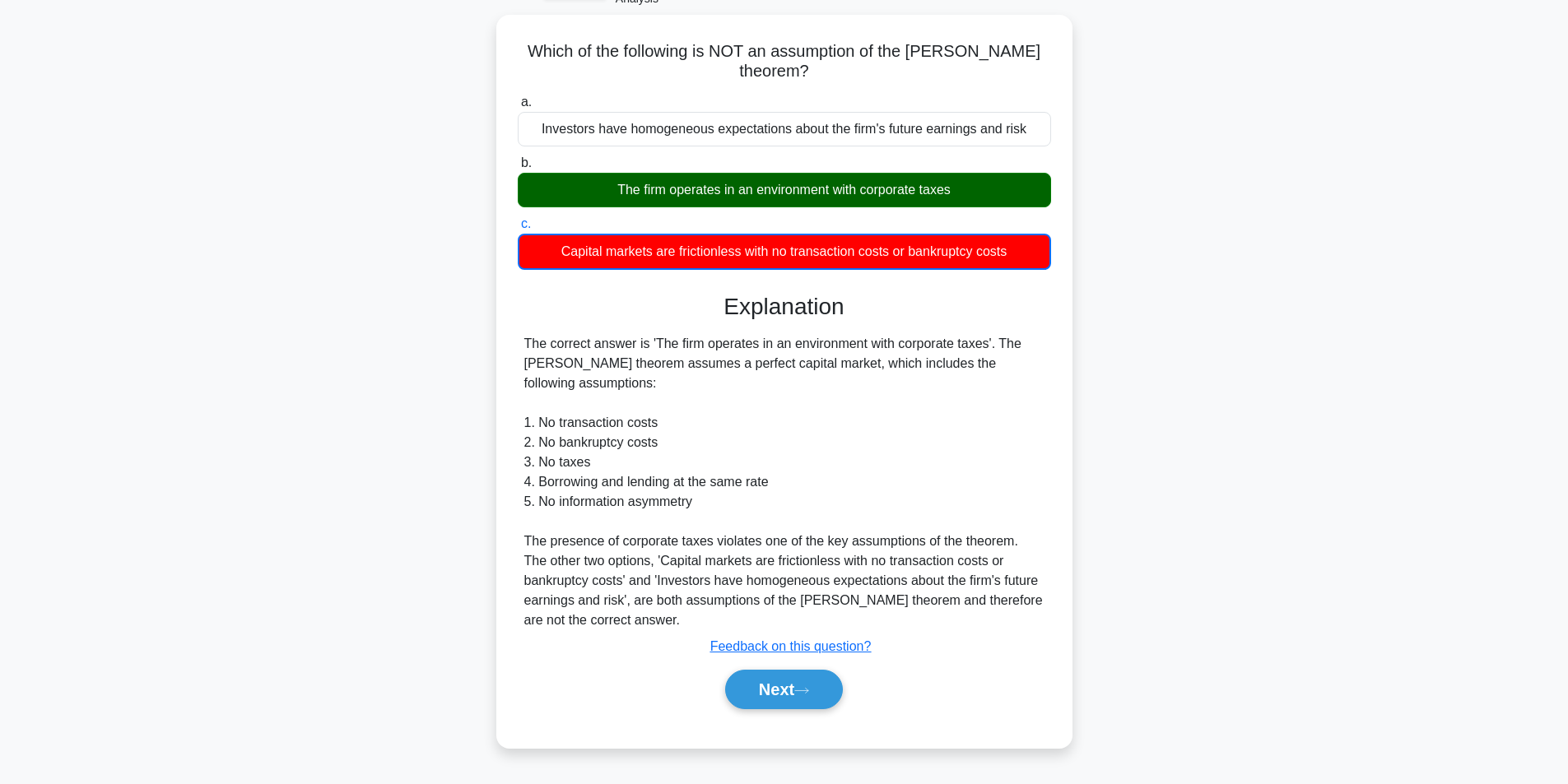
scroll to position [105, 0]
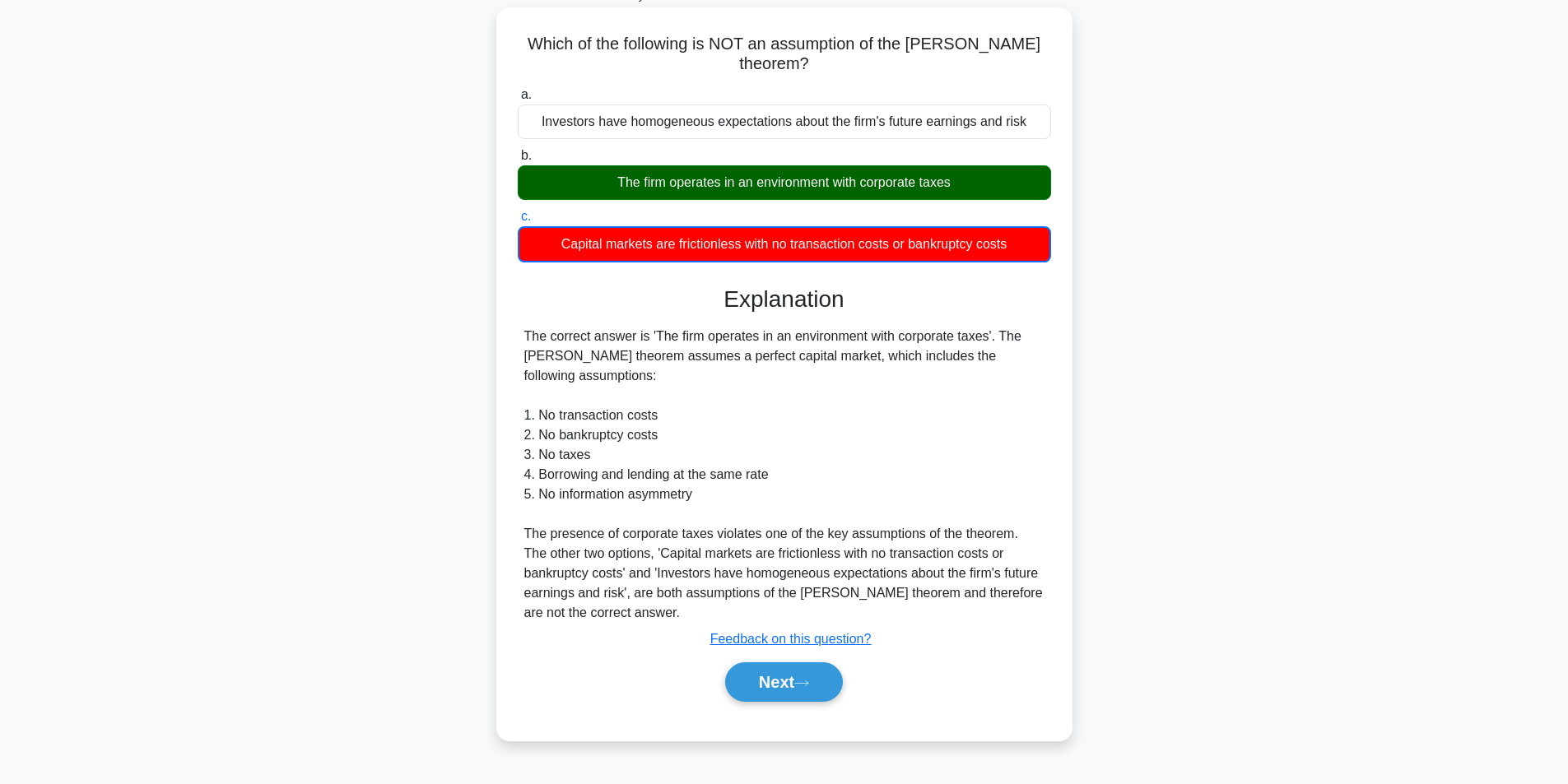
click at [773, 657] on div "Next" at bounding box center [784, 682] width 533 height 52
click at [779, 680] on button "Next" at bounding box center [784, 682] width 117 height 40
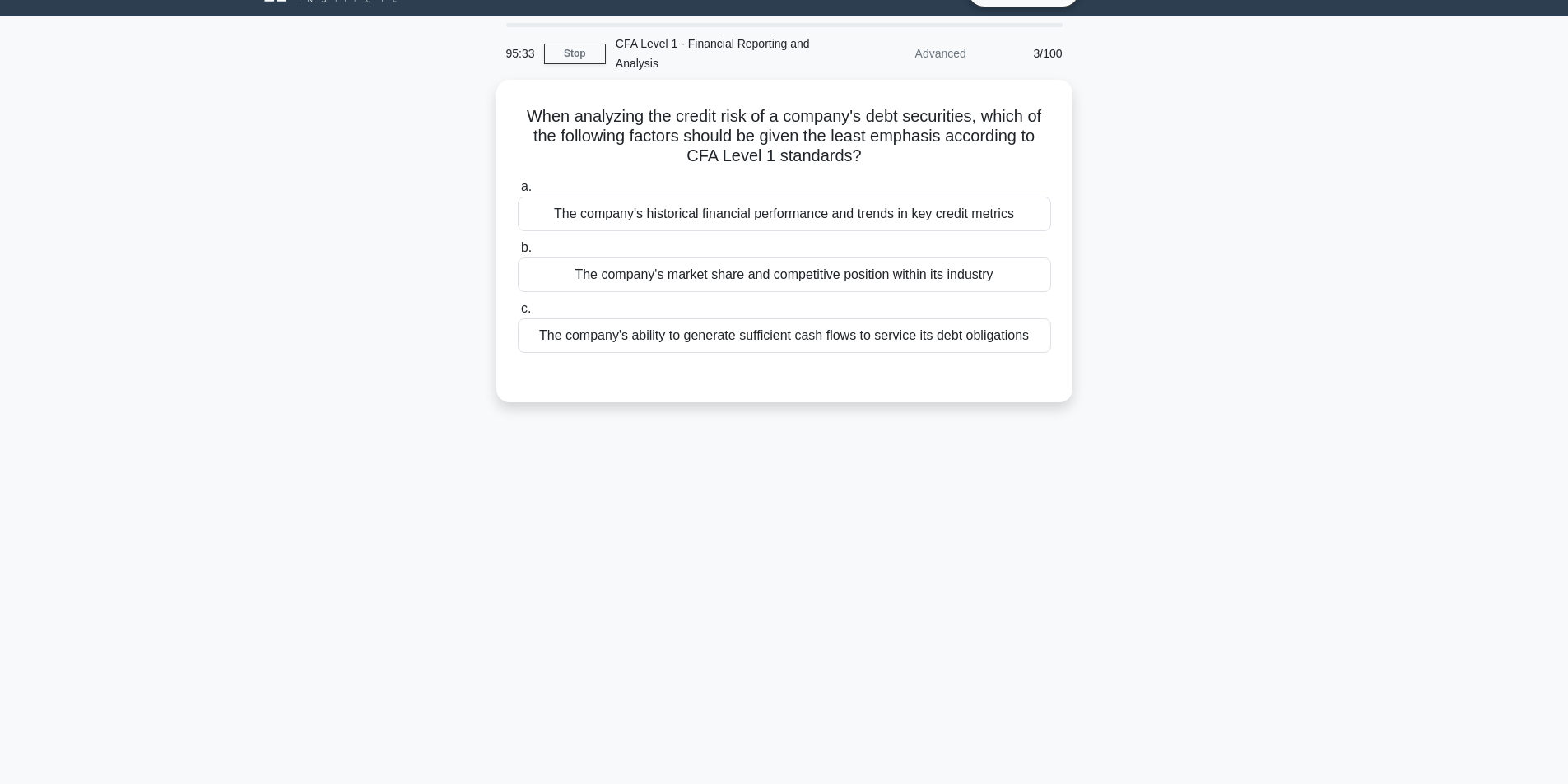
scroll to position [0, 0]
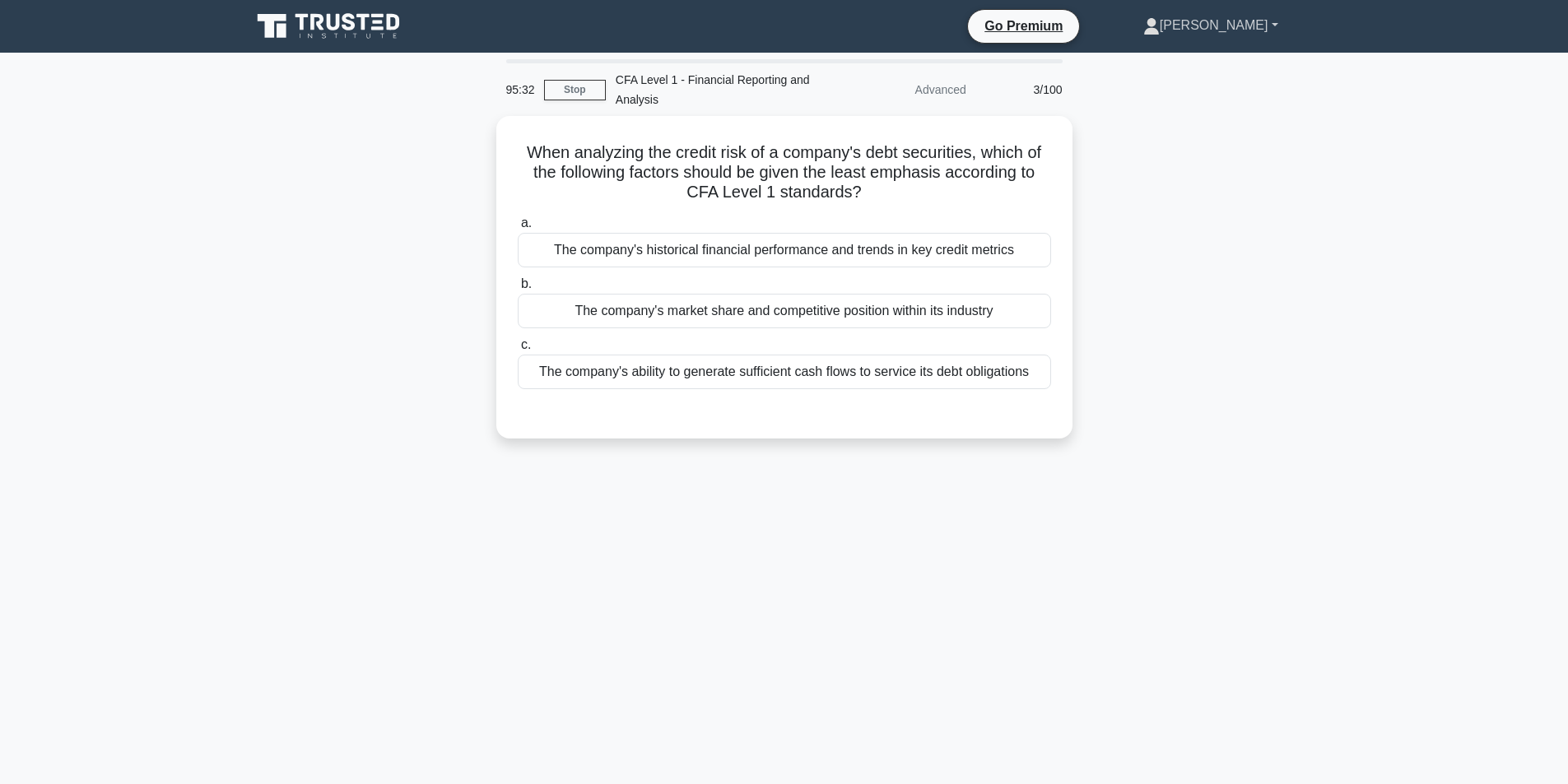
click at [1235, 18] on link "Hasmik" at bounding box center [1210, 25] width 214 height 33
click at [1223, 57] on link "Profile" at bounding box center [1170, 63] width 130 height 26
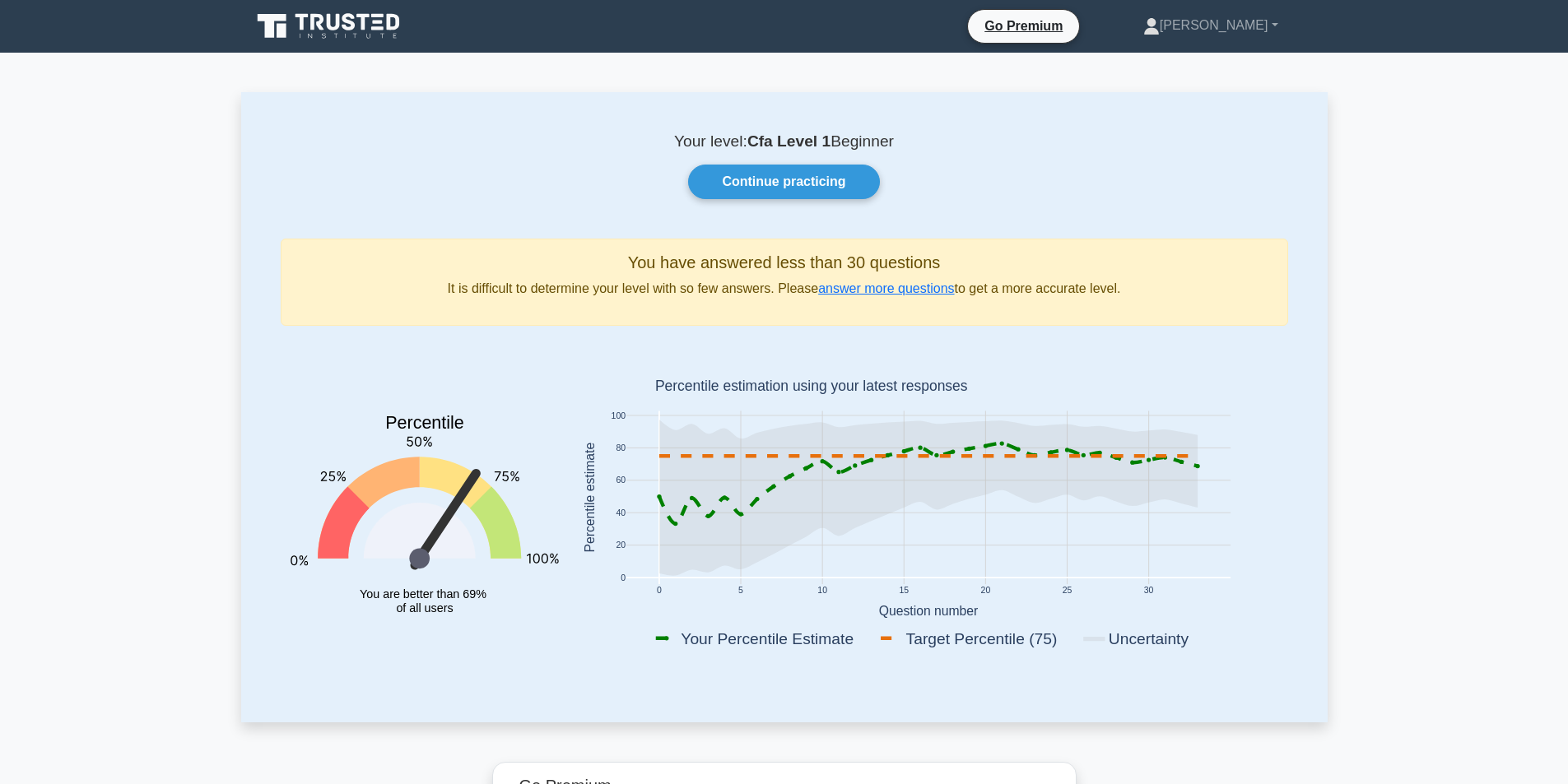
click at [365, 35] on icon at bounding box center [330, 26] width 158 height 31
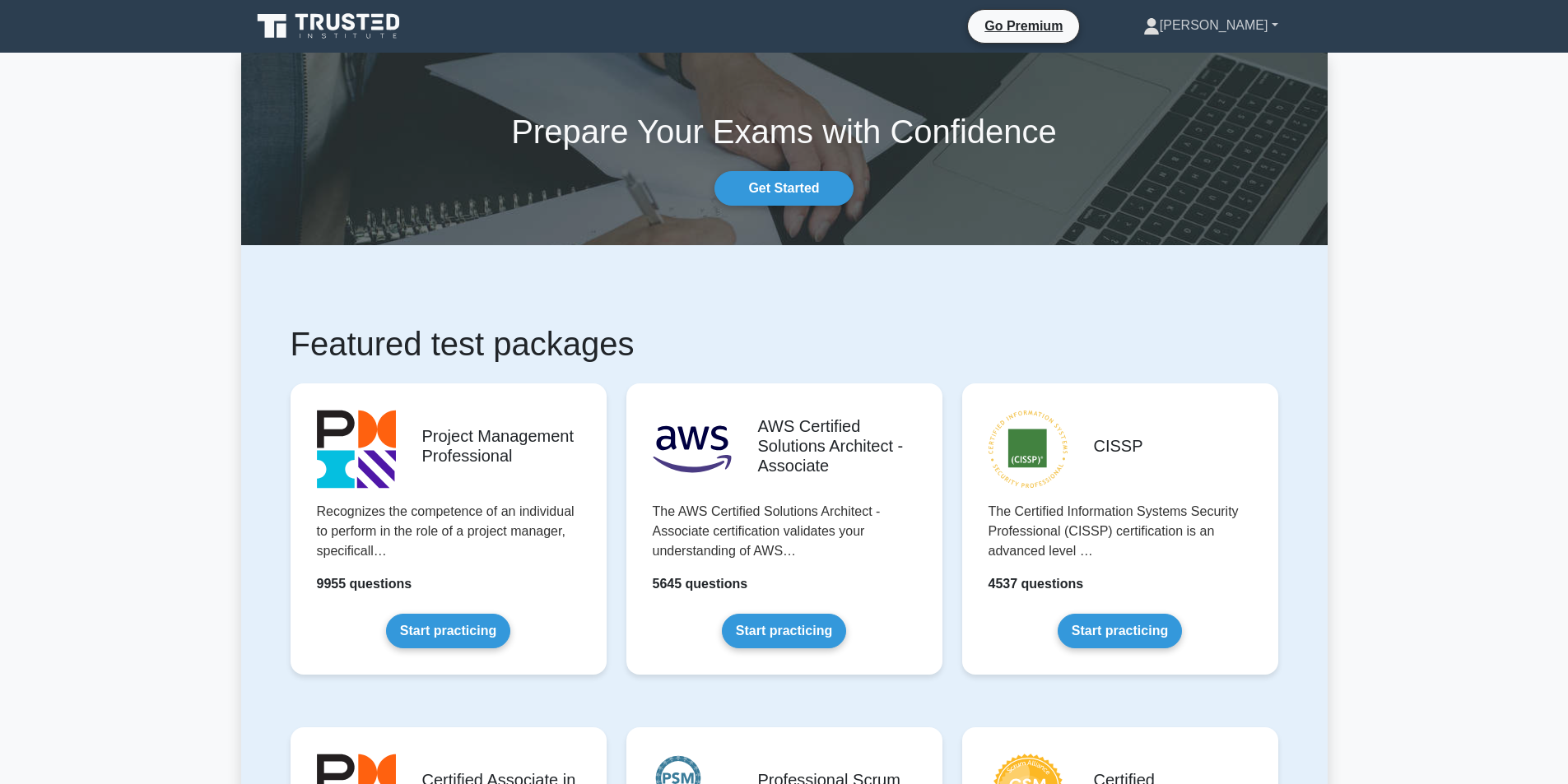
click at [1222, 19] on link "[PERSON_NAME]" at bounding box center [1210, 25] width 214 height 33
click at [1213, 82] on link "Settings" at bounding box center [1170, 90] width 130 height 26
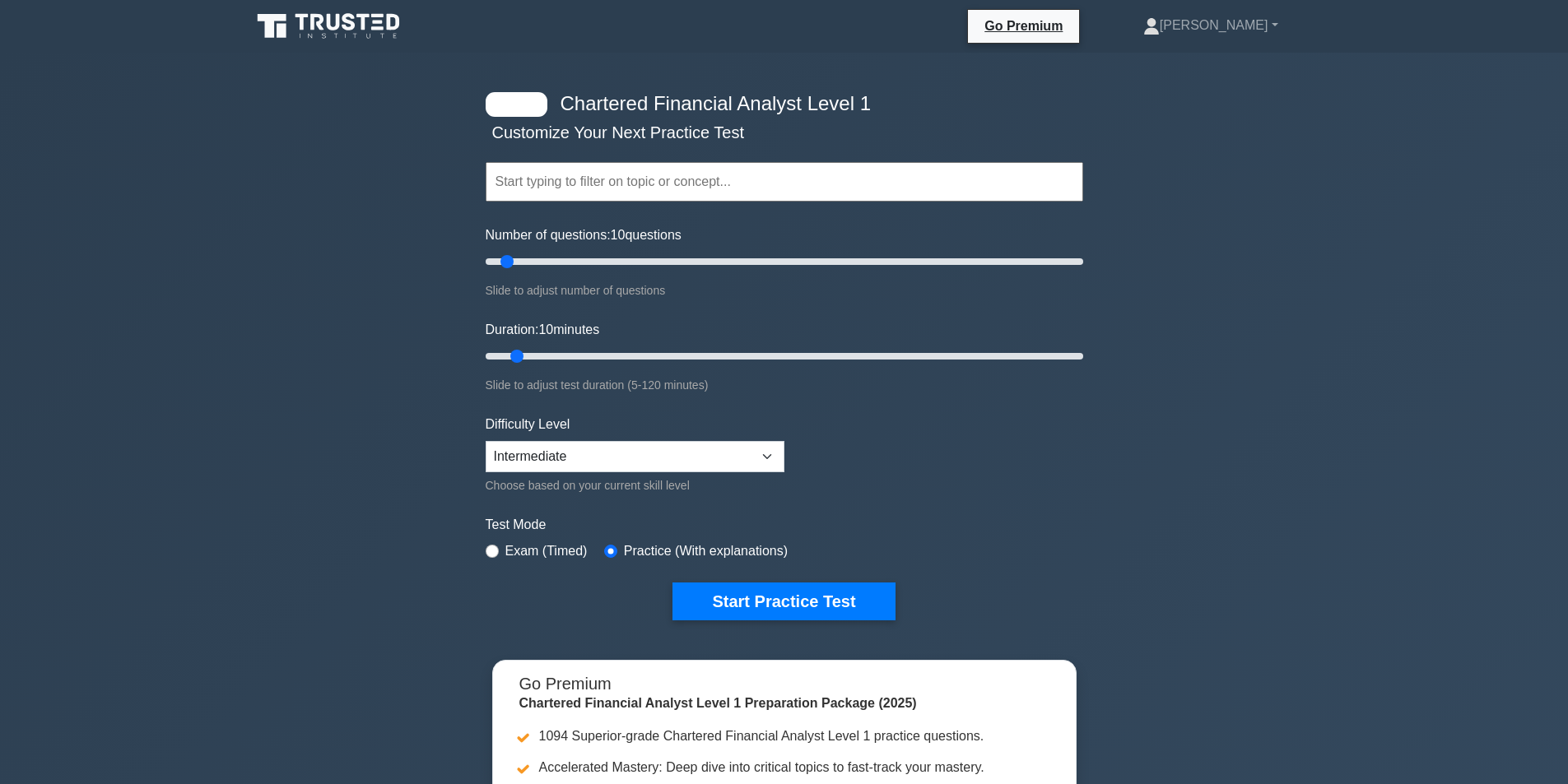
click at [536, 176] on input "text" at bounding box center [784, 182] width 598 height 40
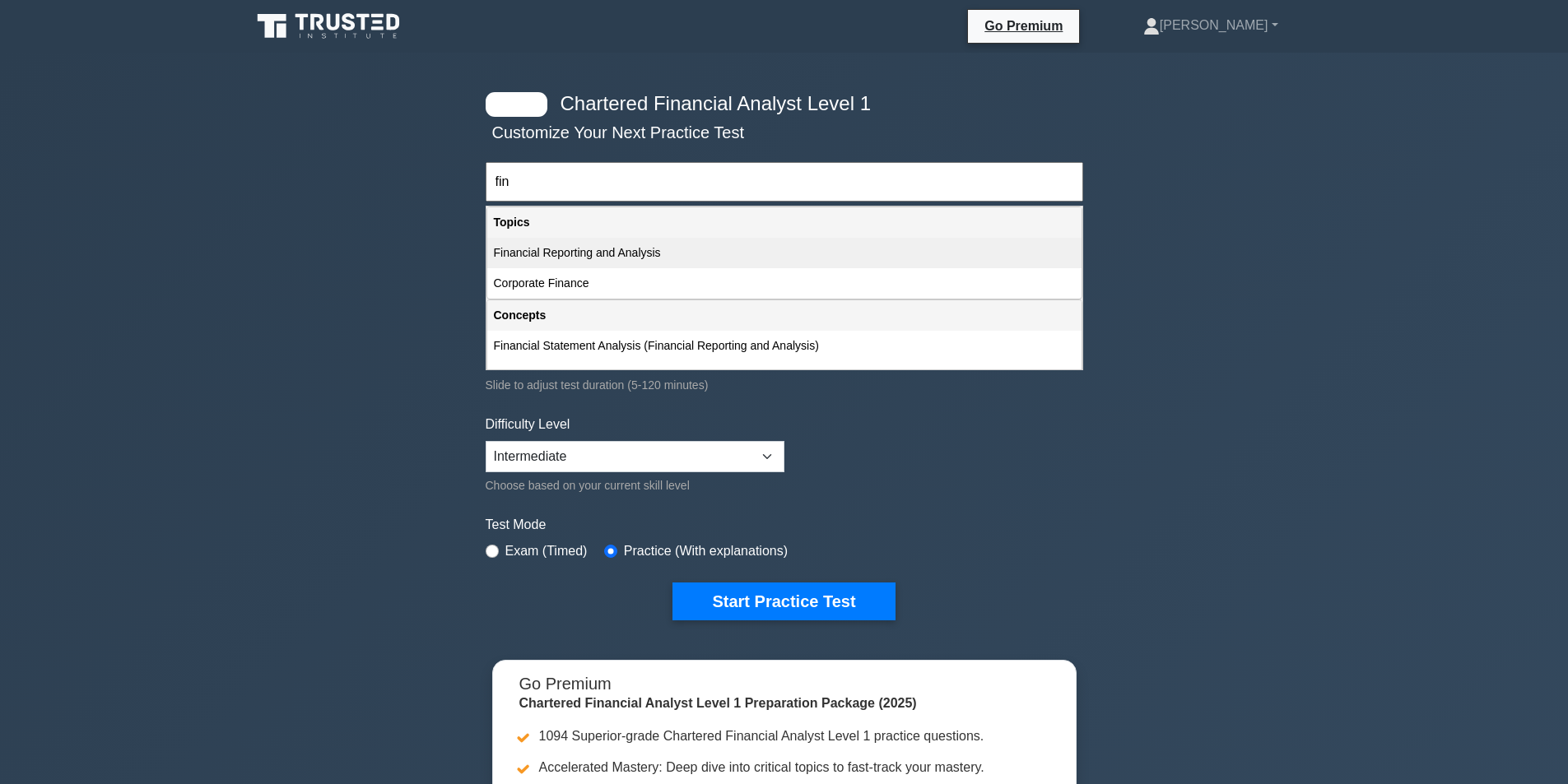
click at [530, 253] on div "Financial Reporting and Analysis" at bounding box center [784, 253] width 594 height 30
type input "Financial Reporting and Analysis"
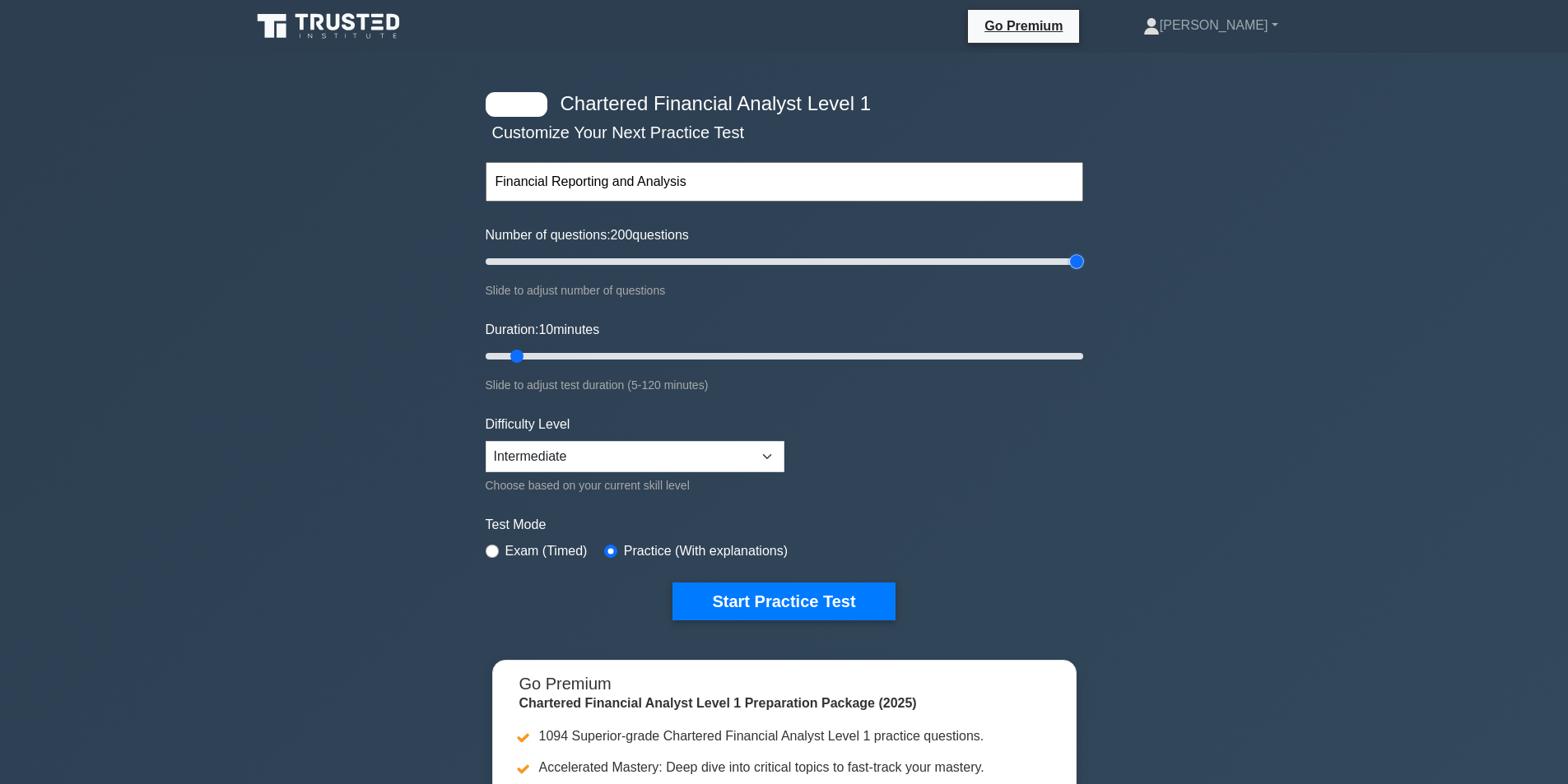
drag, startPoint x: 519, startPoint y: 257, endPoint x: 1172, endPoint y: 278, distance: 653.3
type input "200"
click at [1083, 271] on input "Number of questions: 200 questions" at bounding box center [784, 261] width 598 height 19
drag, startPoint x: 1079, startPoint y: 267, endPoint x: 712, endPoint y: 268, distance: 367.0
type input "80"
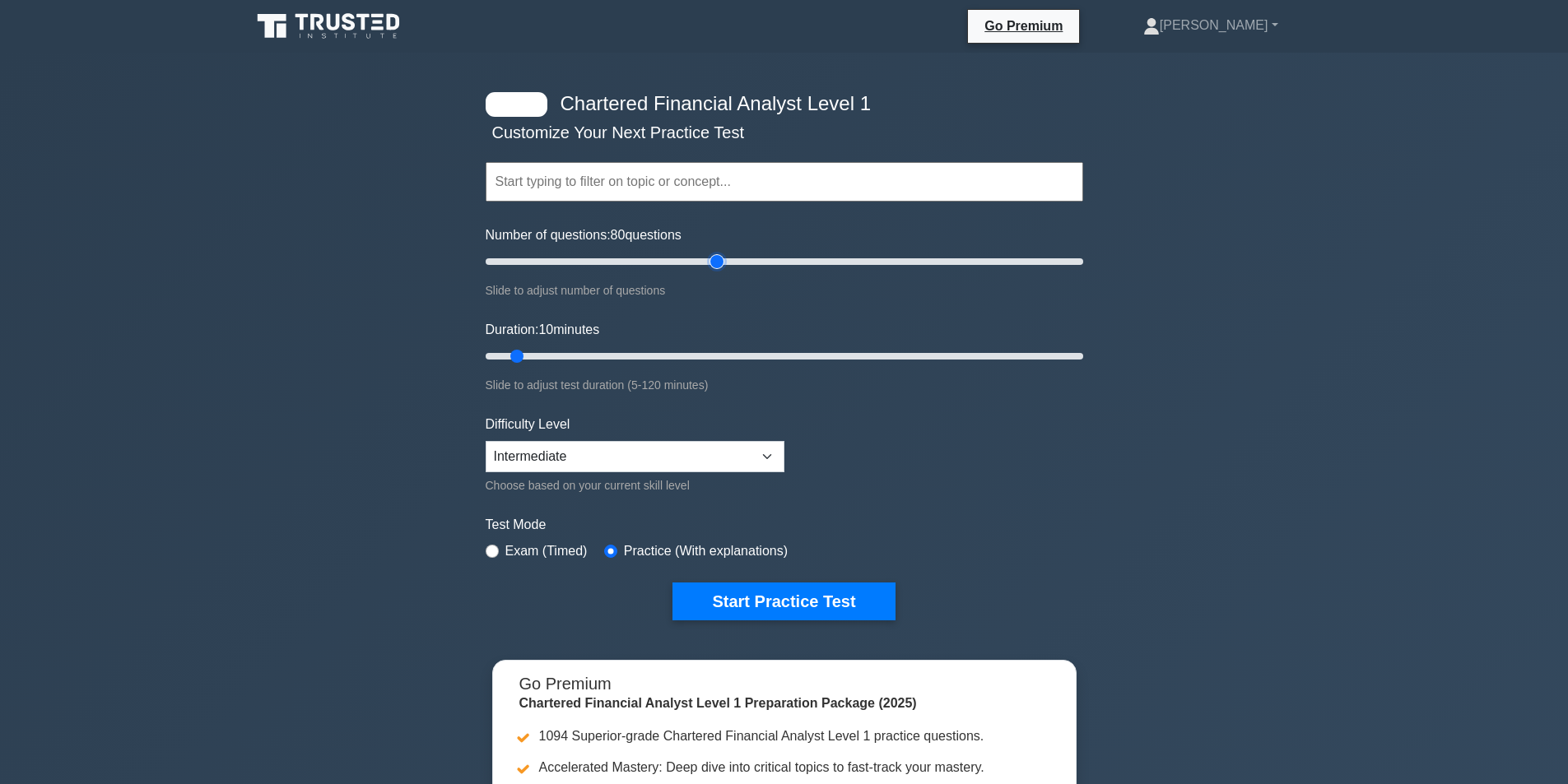
click at [712, 268] on input "Number of questions: 80 questions" at bounding box center [784, 261] width 598 height 19
drag, startPoint x: 558, startPoint y: 350, endPoint x: 1314, endPoint y: 357, distance: 756.0
type input "120"
click at [1083, 357] on input "Duration: 120 minutes" at bounding box center [784, 356] width 598 height 19
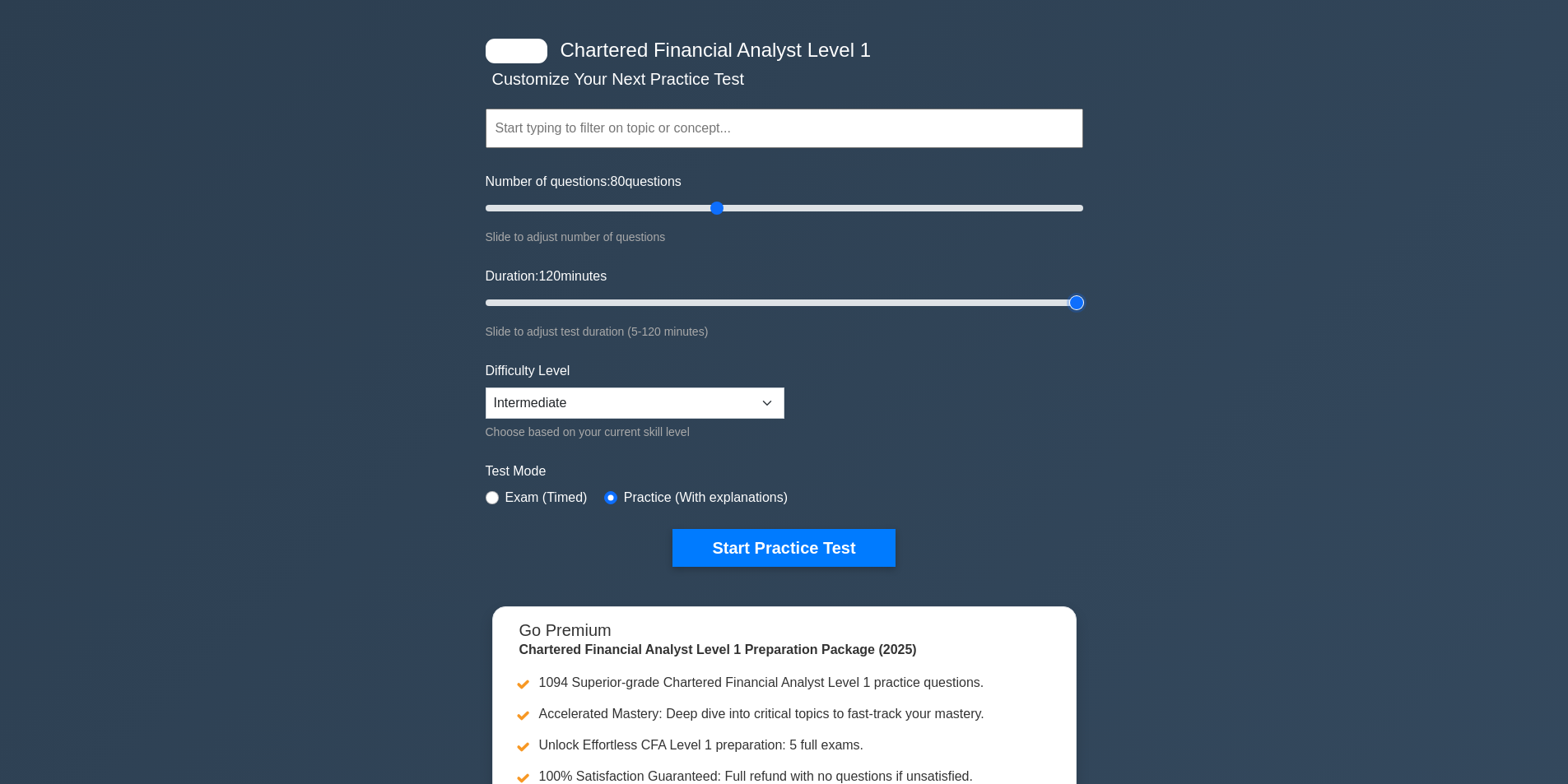
scroll to position [82, 0]
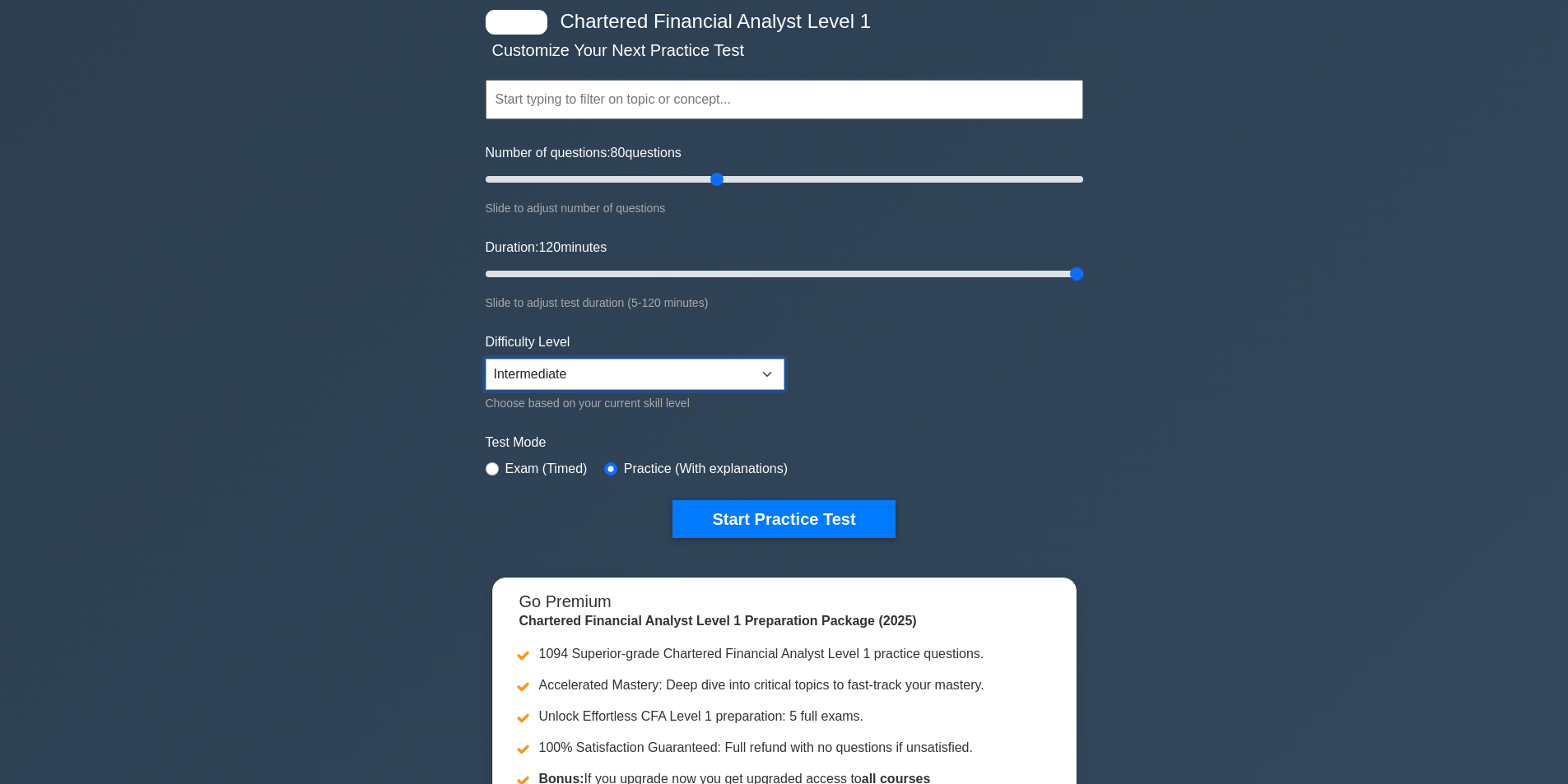
click at [754, 371] on select "Beginner Intermediate Expert" at bounding box center [634, 373] width 298 height 31
click at [485, 358] on select "Beginner Intermediate Expert" at bounding box center [634, 373] width 298 height 31
click at [779, 530] on button "Start Practice Test" at bounding box center [783, 519] width 222 height 38
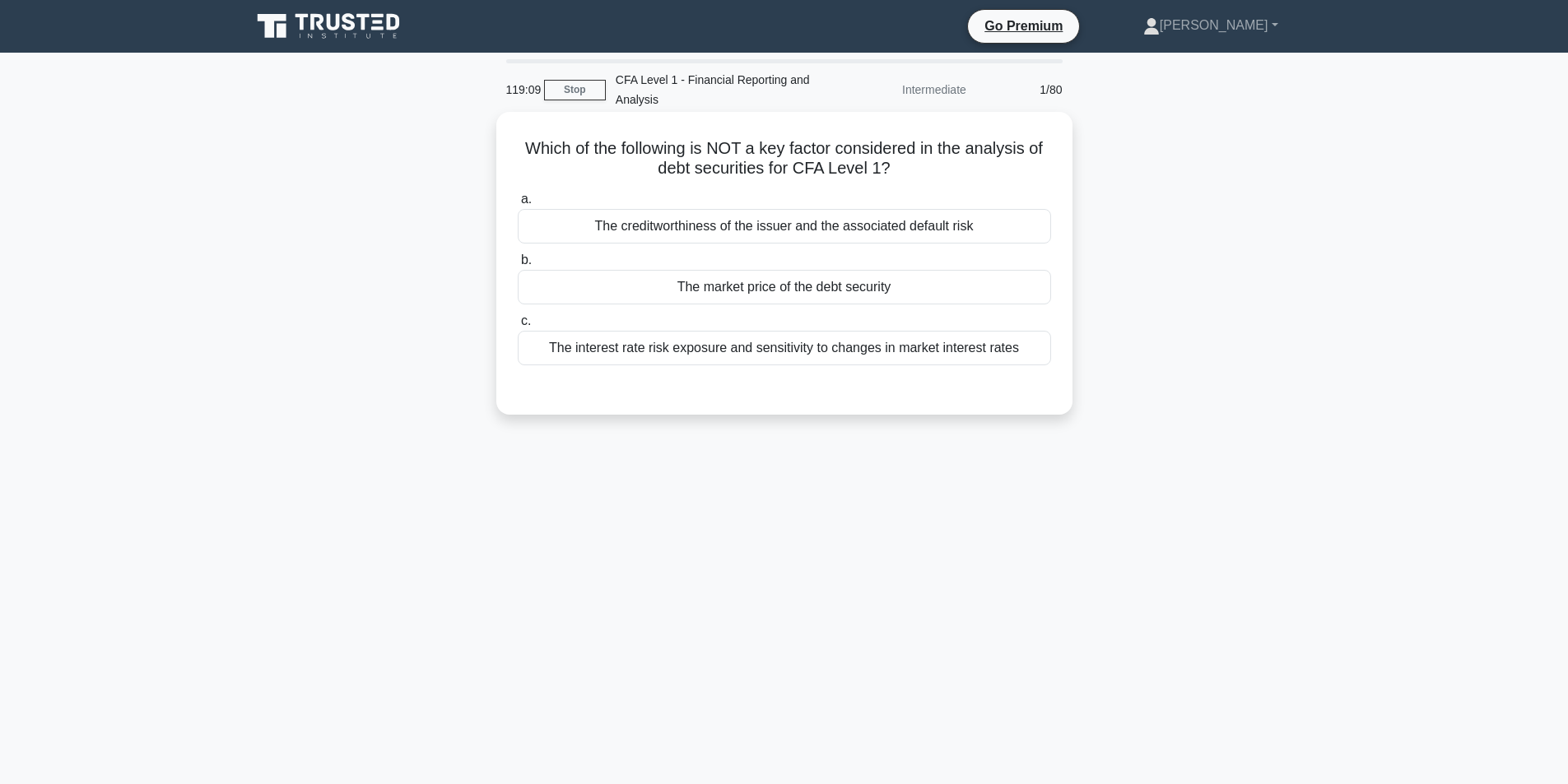
click at [844, 294] on div "The market price of the debt security" at bounding box center [784, 286] width 533 height 35
click at [517, 265] on input "b. The market price of the debt security" at bounding box center [517, 260] width 0 height 11
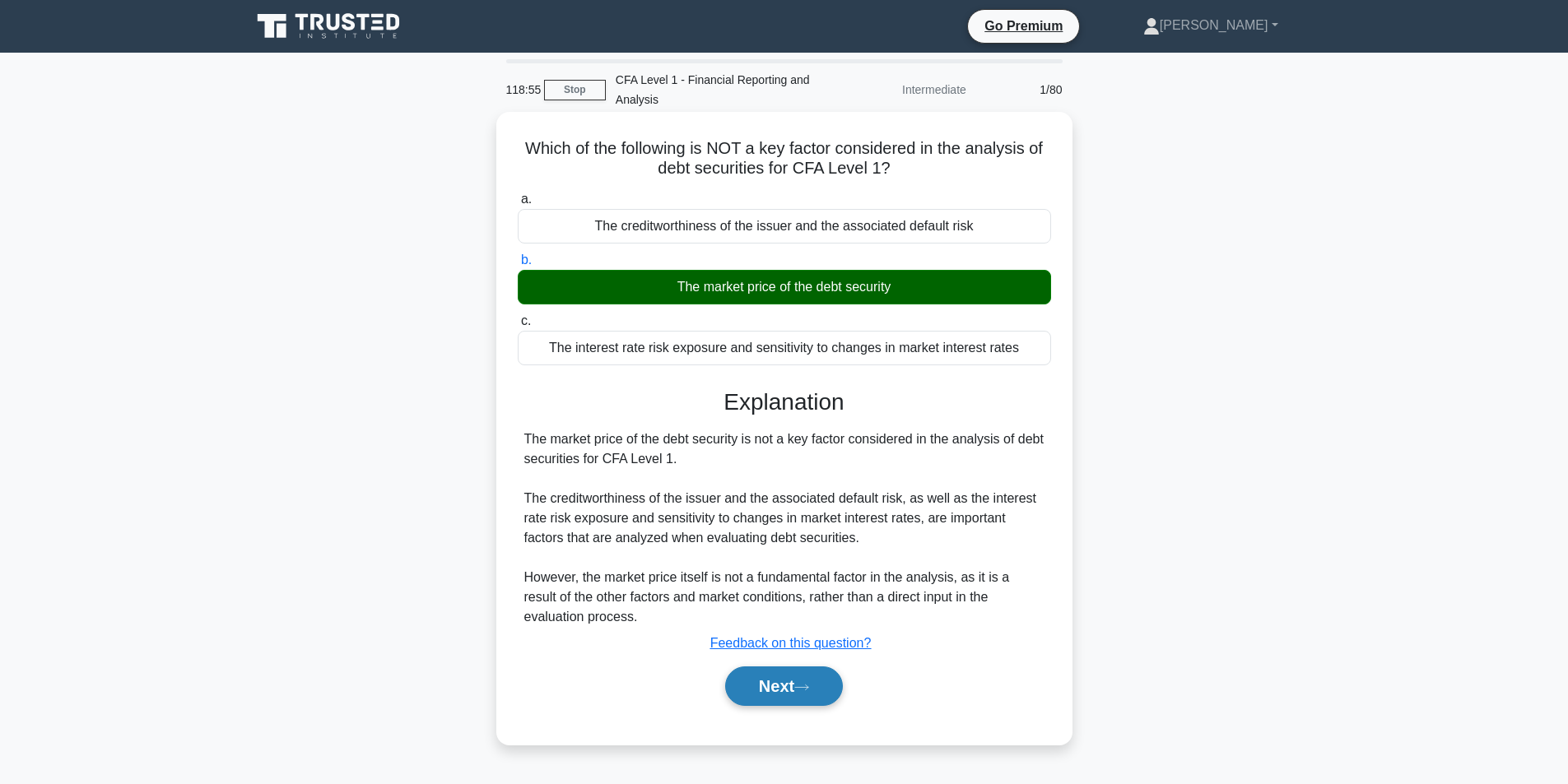
click at [760, 690] on button "Next" at bounding box center [784, 686] width 117 height 40
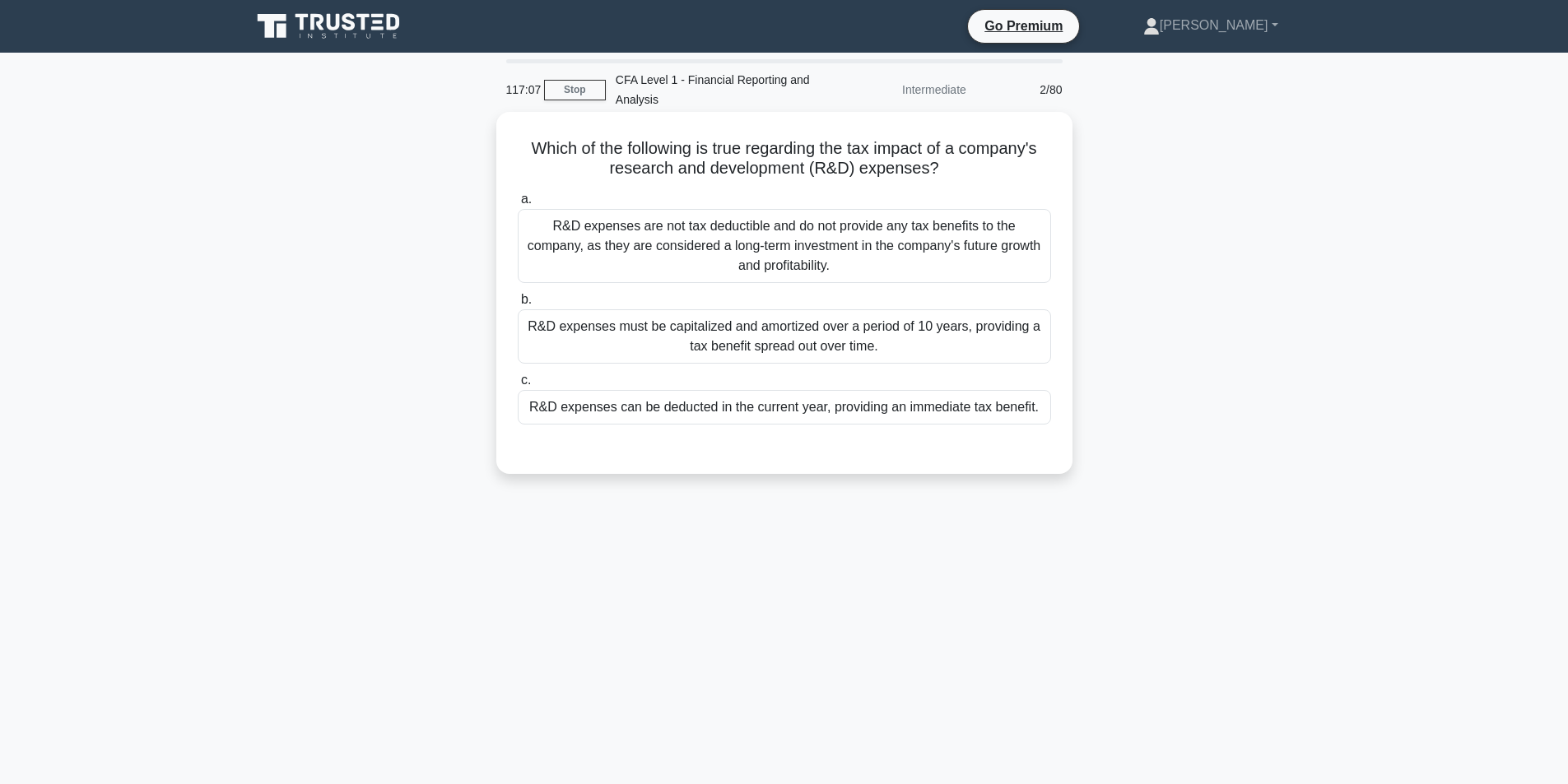
click at [680, 166] on h5 "Which of the following is true regarding the tax impact of a company's research…" at bounding box center [784, 159] width 537 height 41
drag, startPoint x: 515, startPoint y: 143, endPoint x: 957, endPoint y: 172, distance: 443.0
click at [957, 172] on h5 "Which of the following is true regarding the tax impact of a company's research…" at bounding box center [784, 159] width 537 height 41
click at [957, 172] on icon ".spinner_0XTQ{transform-origin:center;animation:spinner_y6GP .75s linear infini…" at bounding box center [948, 169] width 19 height 19
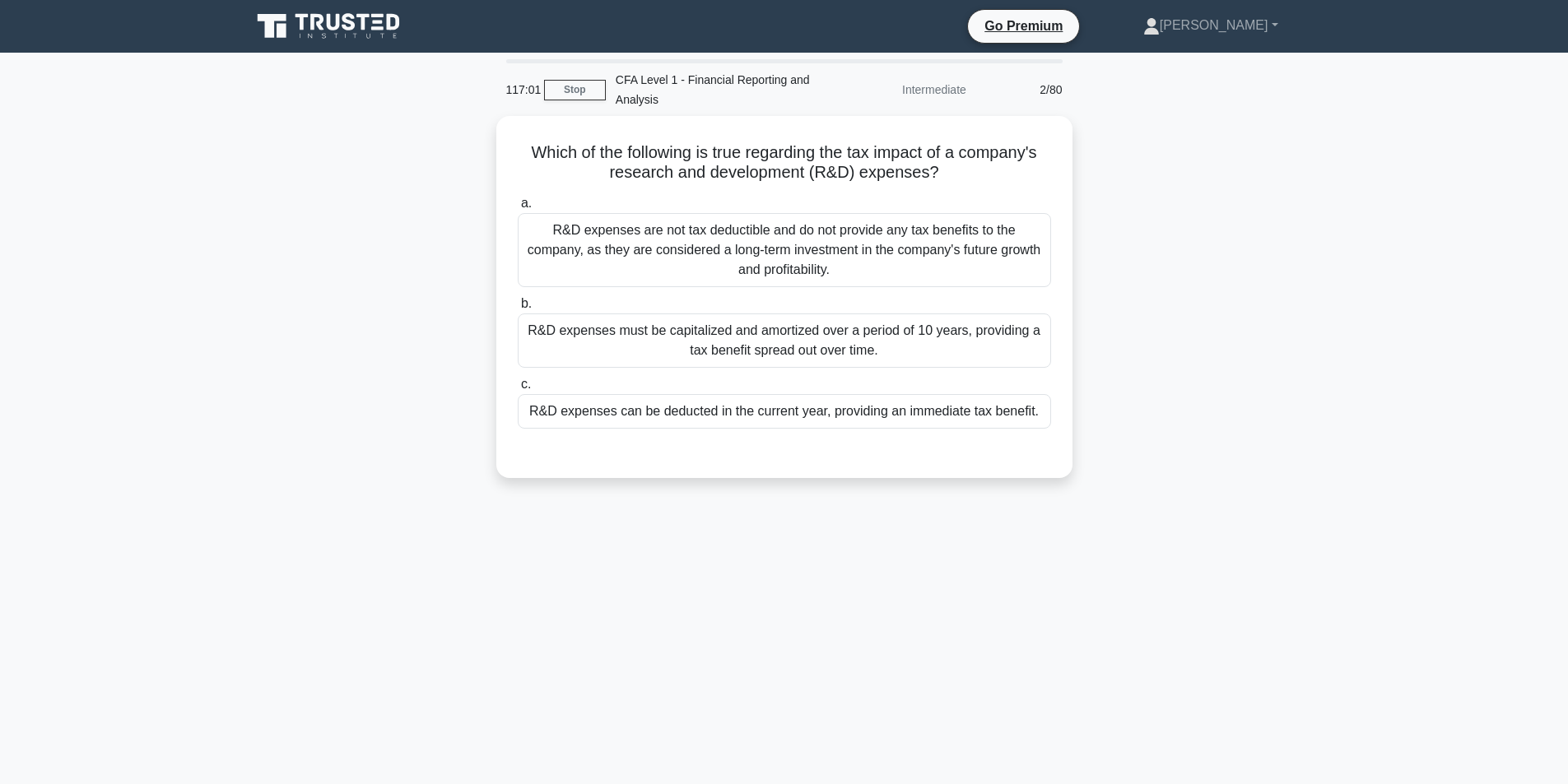
drag, startPoint x: 949, startPoint y: 169, endPoint x: 458, endPoint y: 140, distance: 491.9
click at [458, 140] on div "Which of the following is true regarding the tax impact of a company's research…" at bounding box center [784, 307] width 1086 height 382
click at [1103, 297] on div "Which of the following is true regarding the tax impact of a company's research…" at bounding box center [784, 307] width 1086 height 382
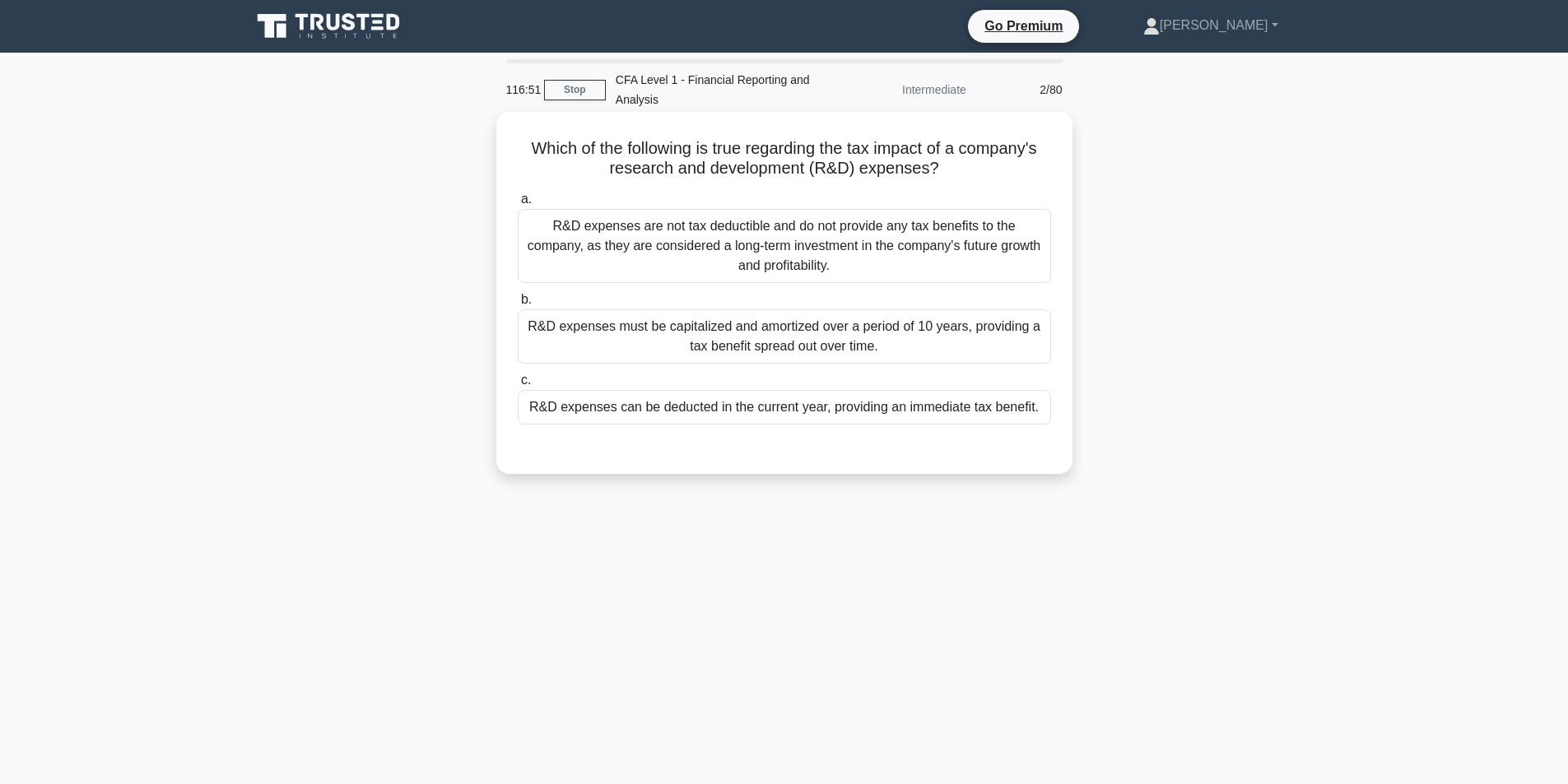
drag, startPoint x: 974, startPoint y: 170, endPoint x: 748, endPoint y: 155, distance: 226.5
click at [748, 155] on h5 "Which of the following is true regarding the tax impact of a company's research…" at bounding box center [784, 159] width 537 height 41
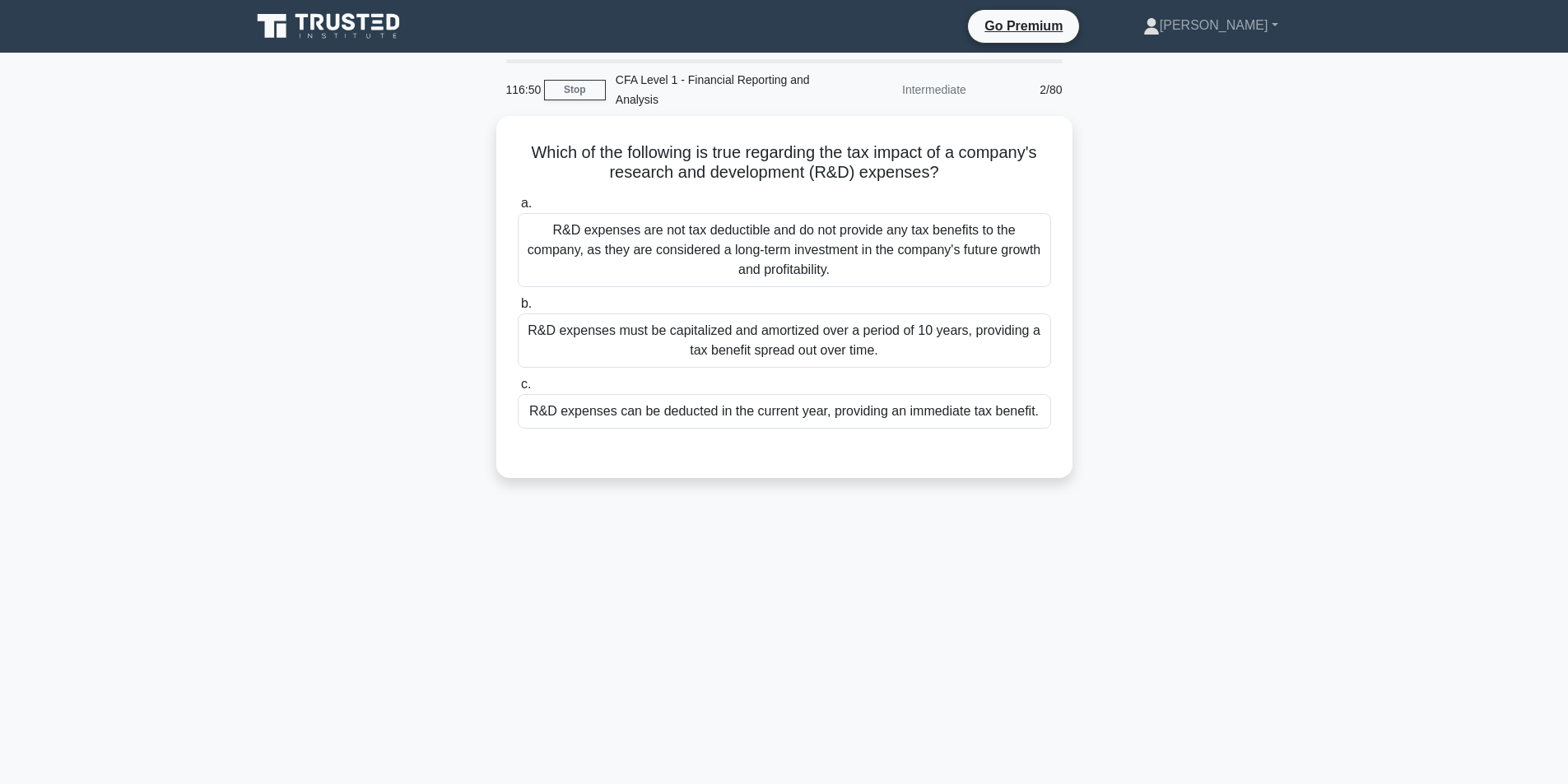
copy h5 "regarding the tax impact of a company's research and development (R&D) expenses?"
click at [430, 270] on div "Which of the following is true regarding the tax impact of a company's research…" at bounding box center [784, 307] width 1086 height 382
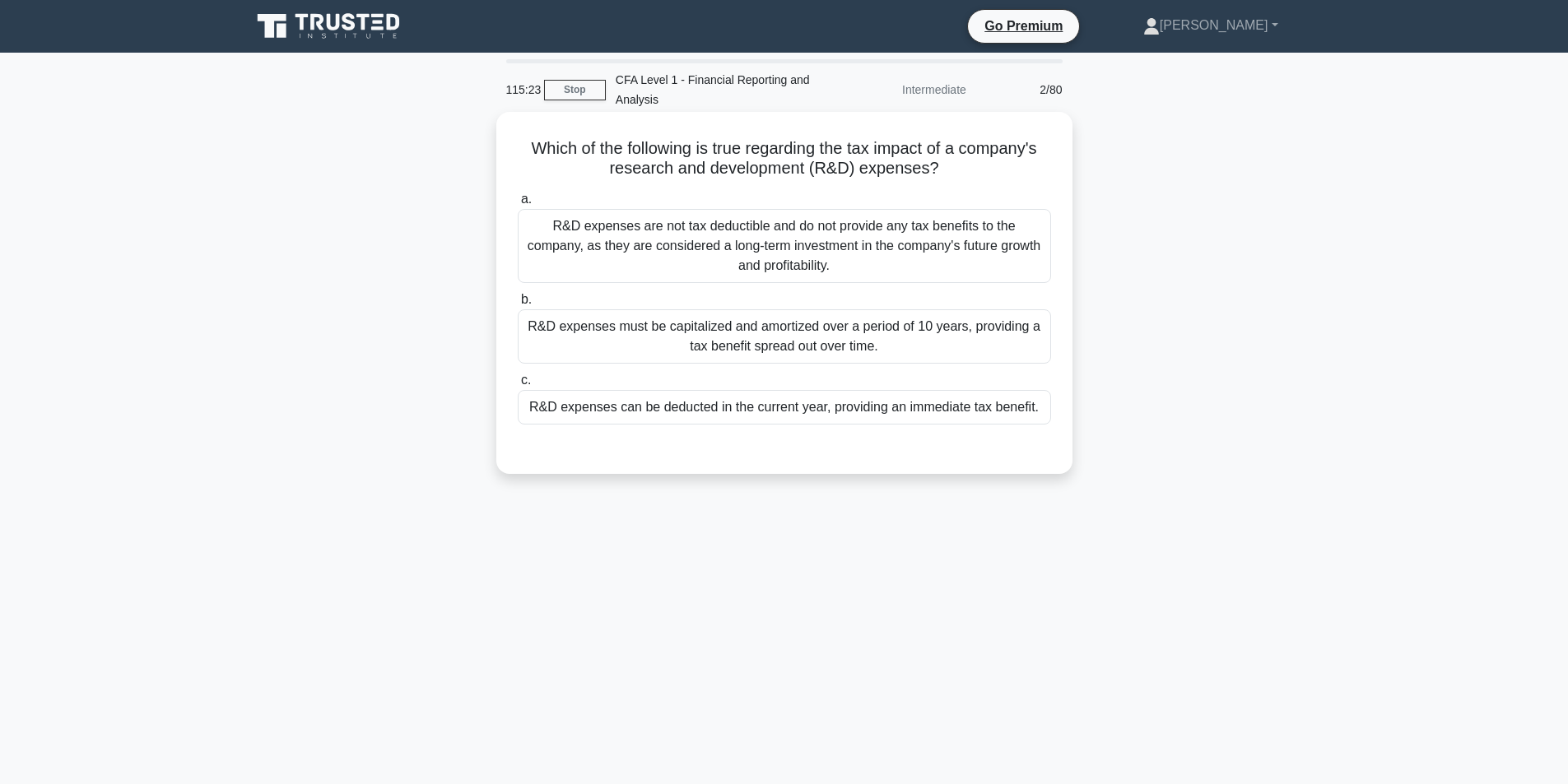
click at [789, 416] on div "R&D expenses can be deducted in the current year, providing an immediate tax be…" at bounding box center [784, 406] width 533 height 35
click at [517, 386] on input "c. R&D expenses can be deducted in the current year, providing an immediate tax…" at bounding box center [517, 380] width 0 height 11
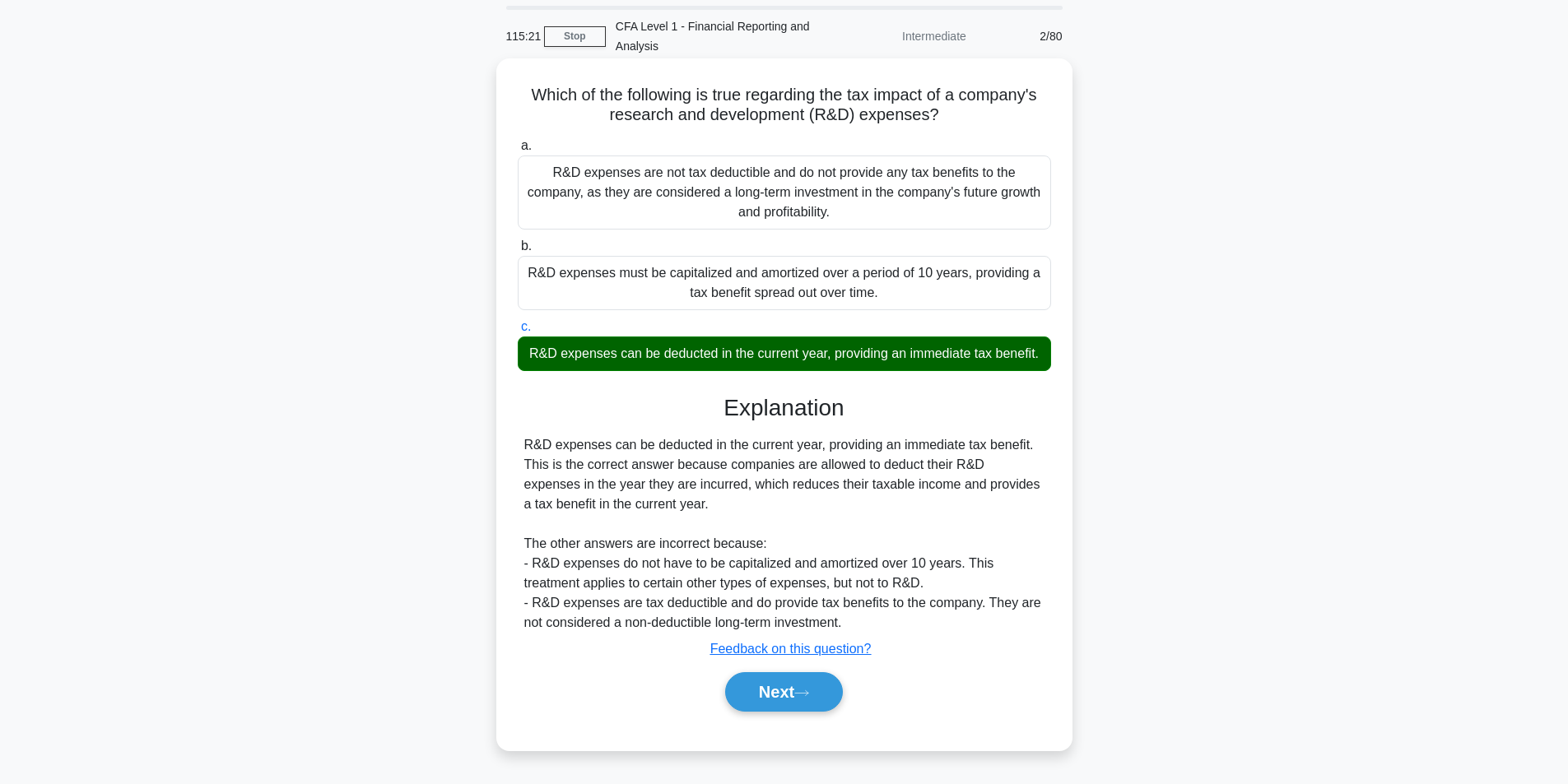
scroll to position [105, 0]
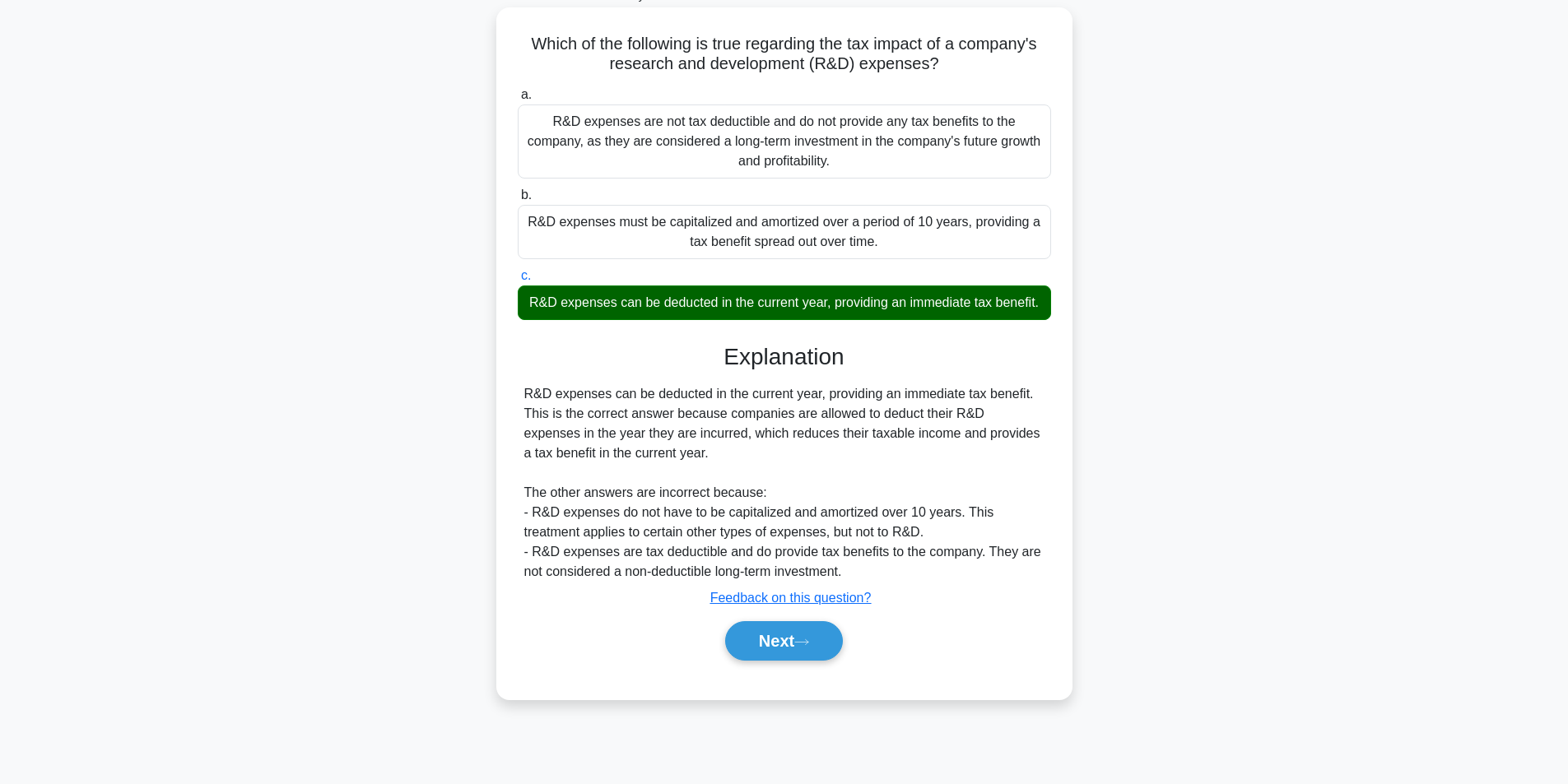
drag, startPoint x: 540, startPoint y: 303, endPoint x: 854, endPoint y: 332, distance: 315.3
click at [854, 320] on div "R&D expenses can be deducted in the current year, providing an immediate tax be…" at bounding box center [784, 302] width 533 height 35
copy div "R&D expenses can be deducted in the current year, providing an immediate tax be…"
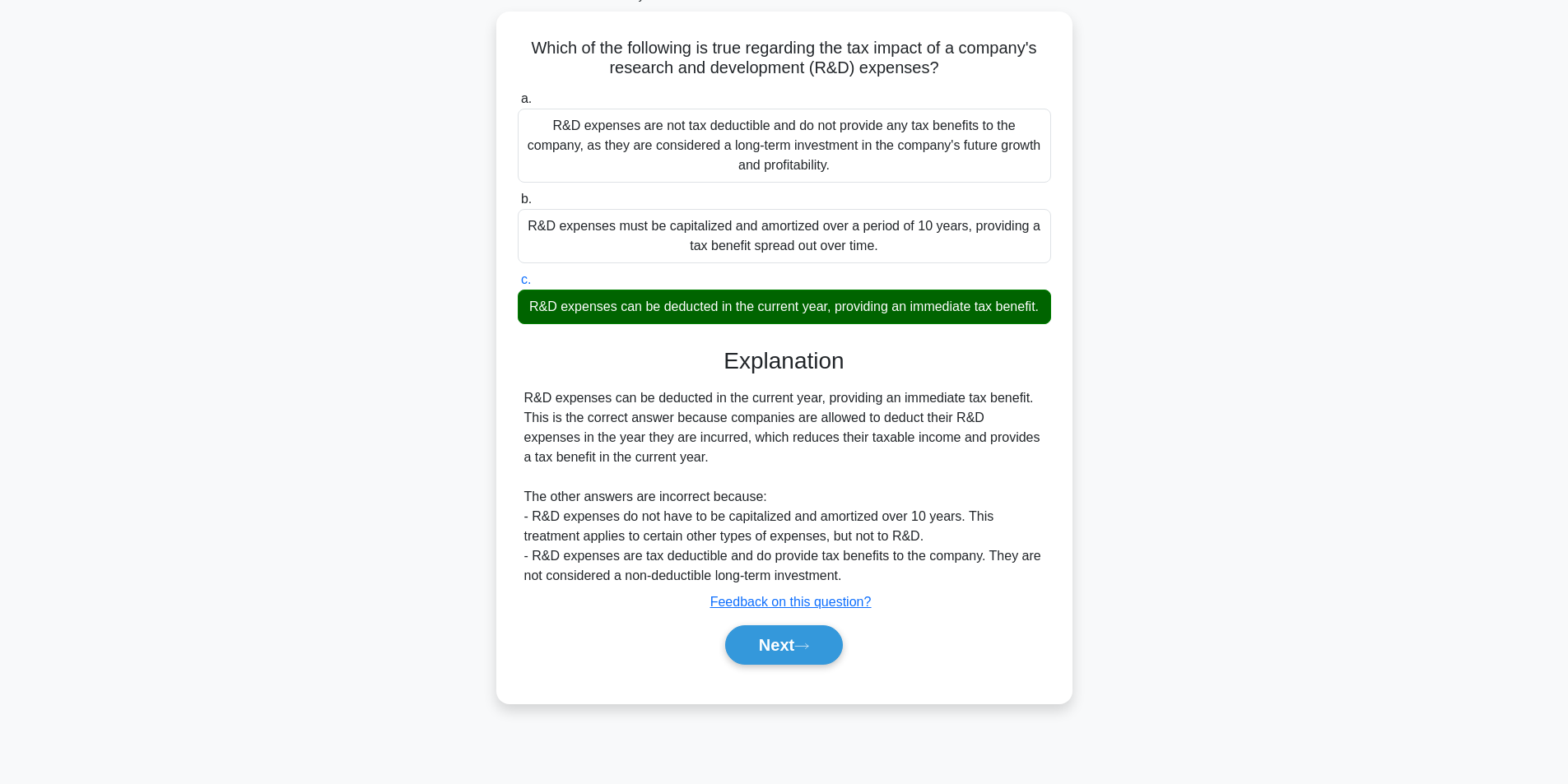
click at [1434, 391] on main "114:56 Stop CFA Level 1 - Financial Reporting and Analysis Intermediate 2/80 Wh…" at bounding box center [784, 366] width 1568 height 836
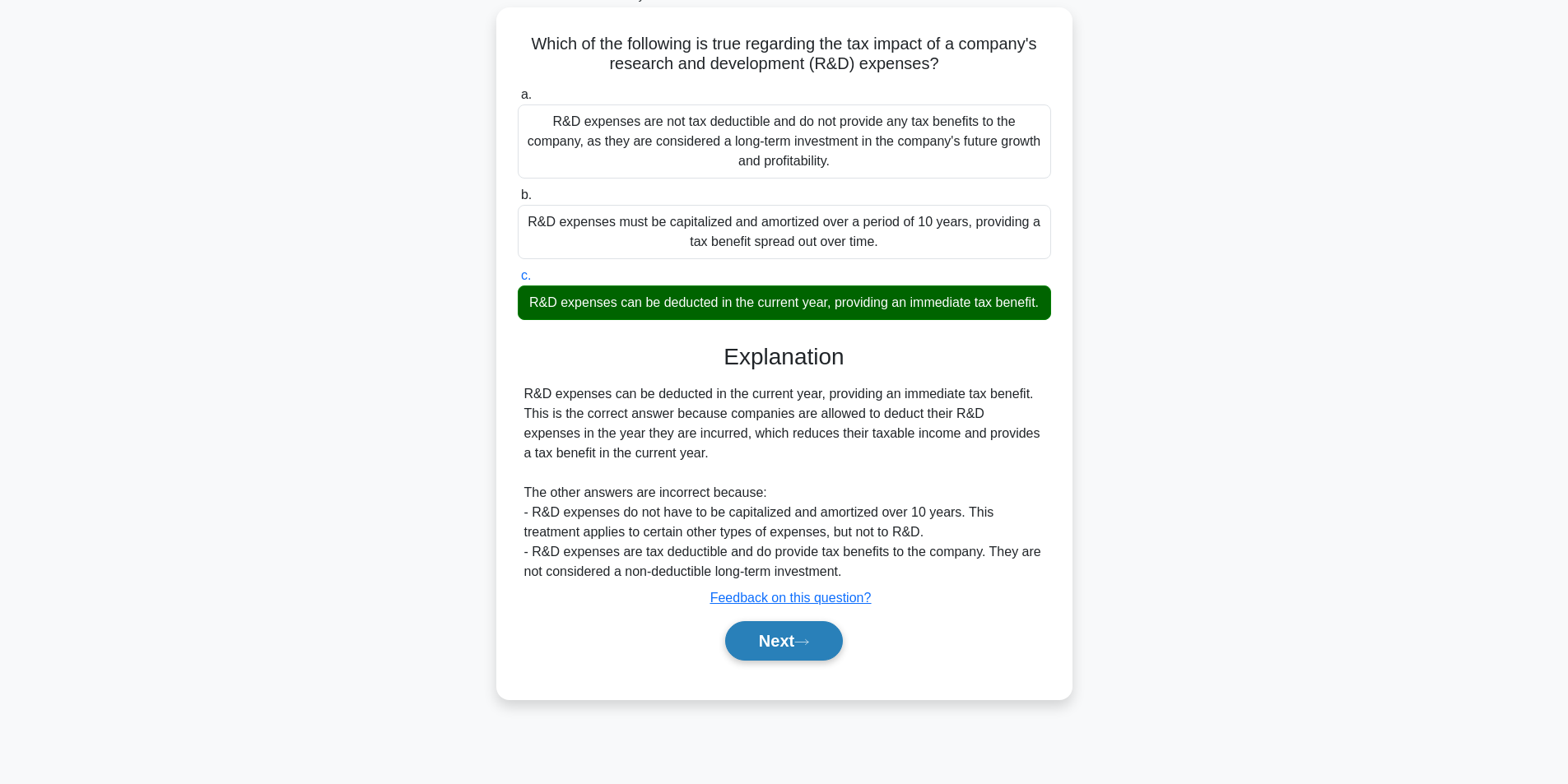
click at [795, 661] on button "Next" at bounding box center [784, 640] width 117 height 40
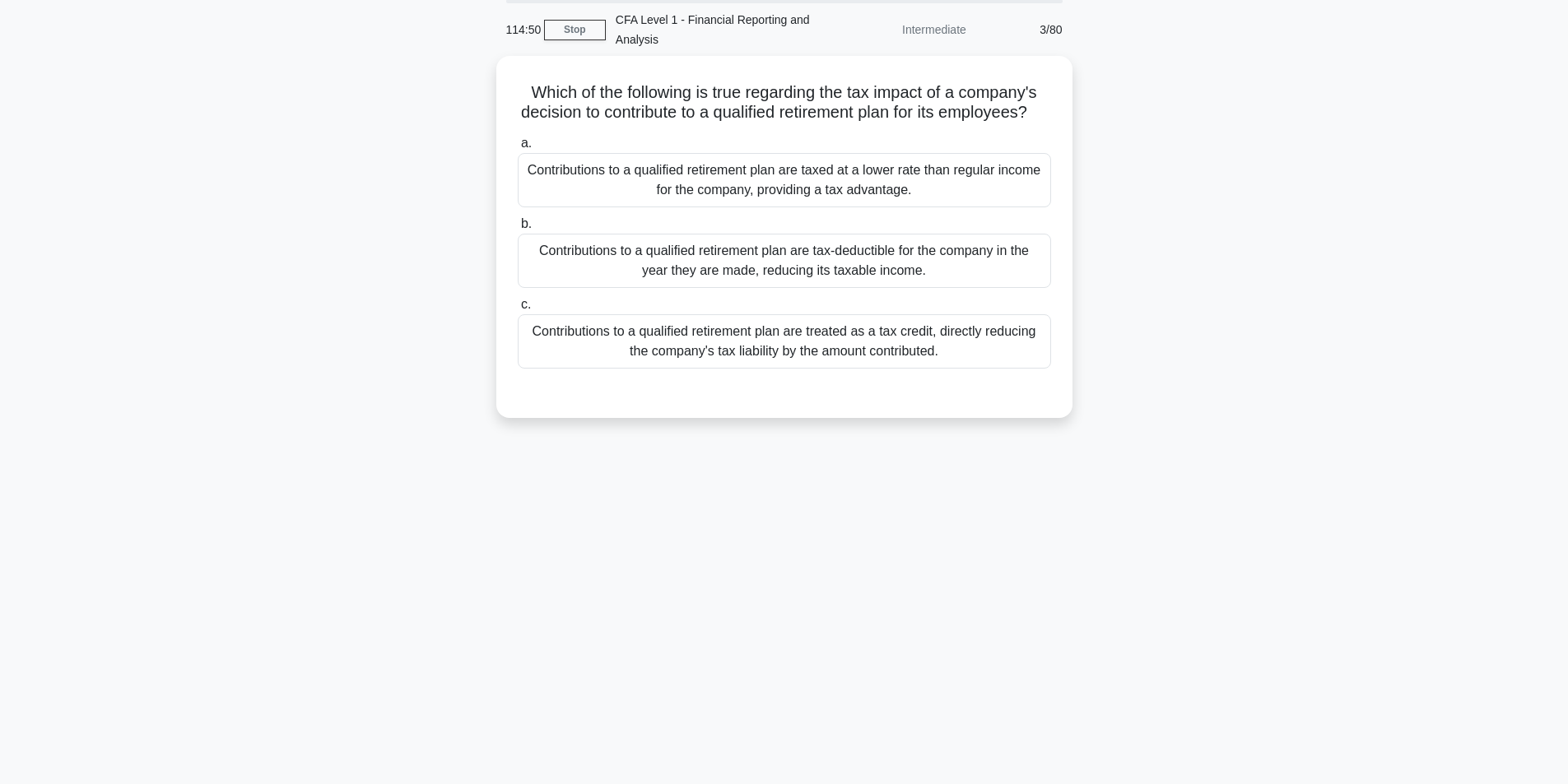
scroll to position [0, 0]
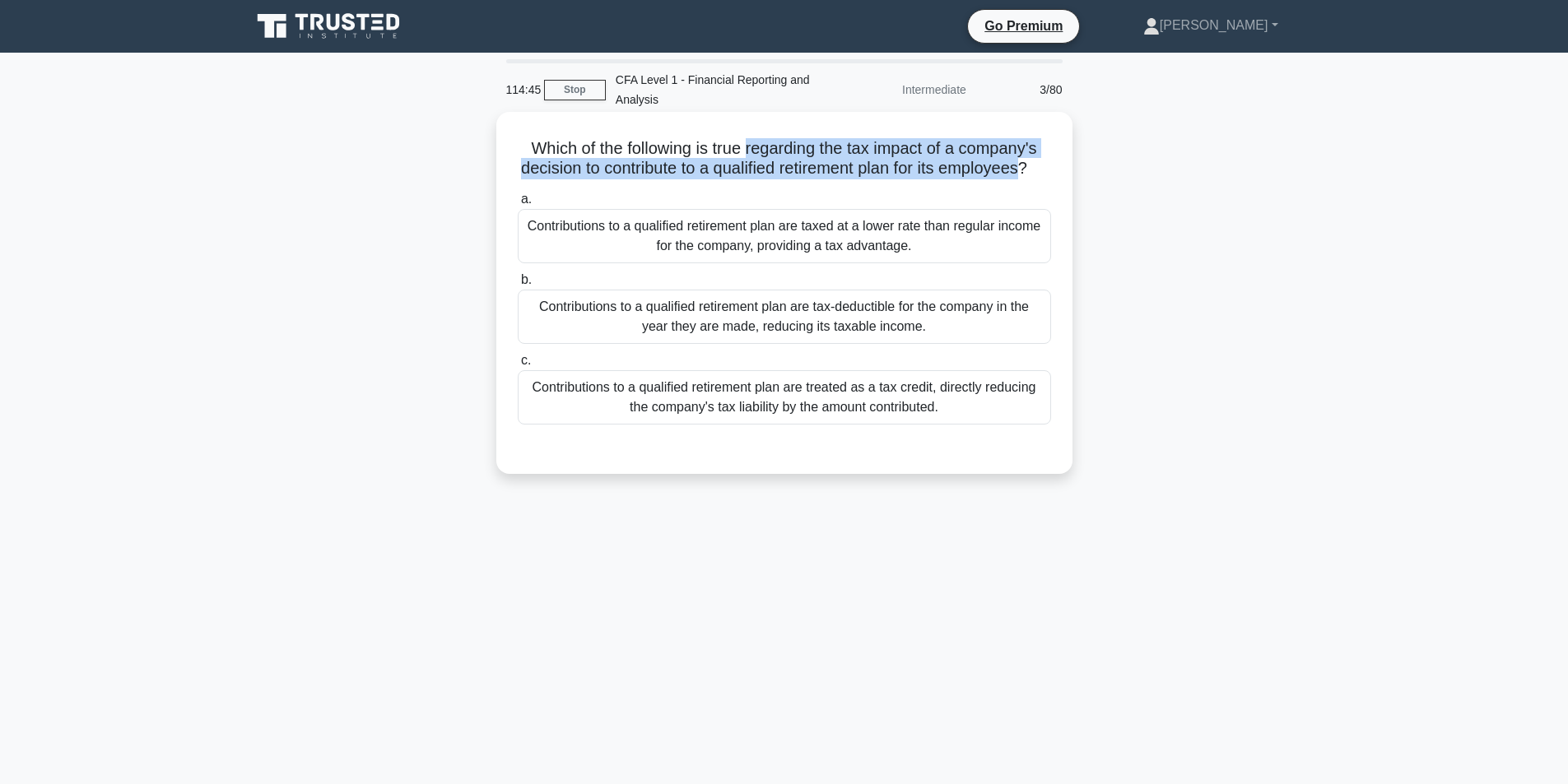
drag, startPoint x: 745, startPoint y: 148, endPoint x: 1041, endPoint y: 170, distance: 296.8
click at [1041, 170] on h5 "Which of the following is true regarding the tax impact of a company's decision…" at bounding box center [784, 159] width 537 height 41
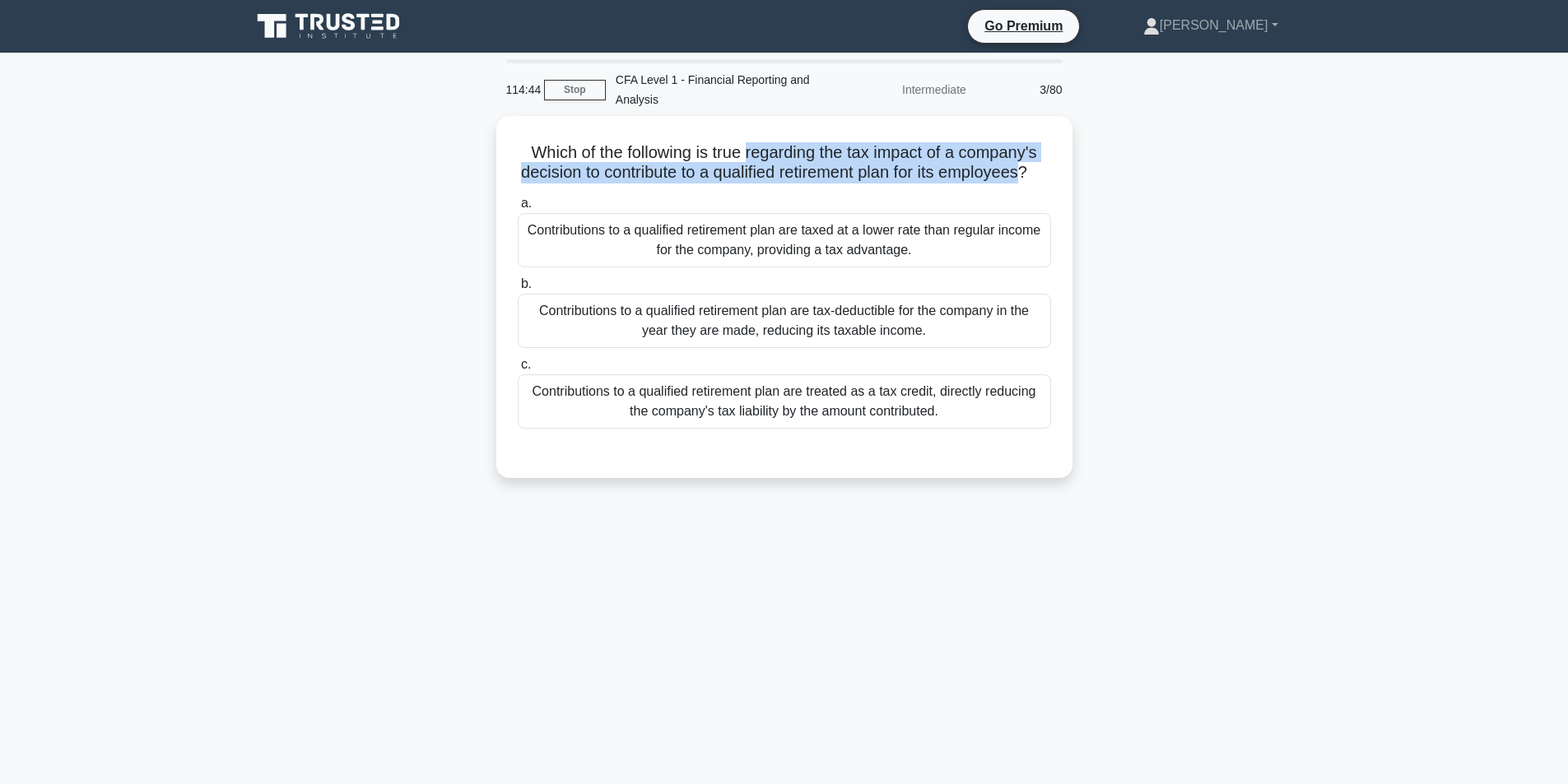
copy h5 "regarding the tax impact of a company's decision to contribute to a qualified r…"
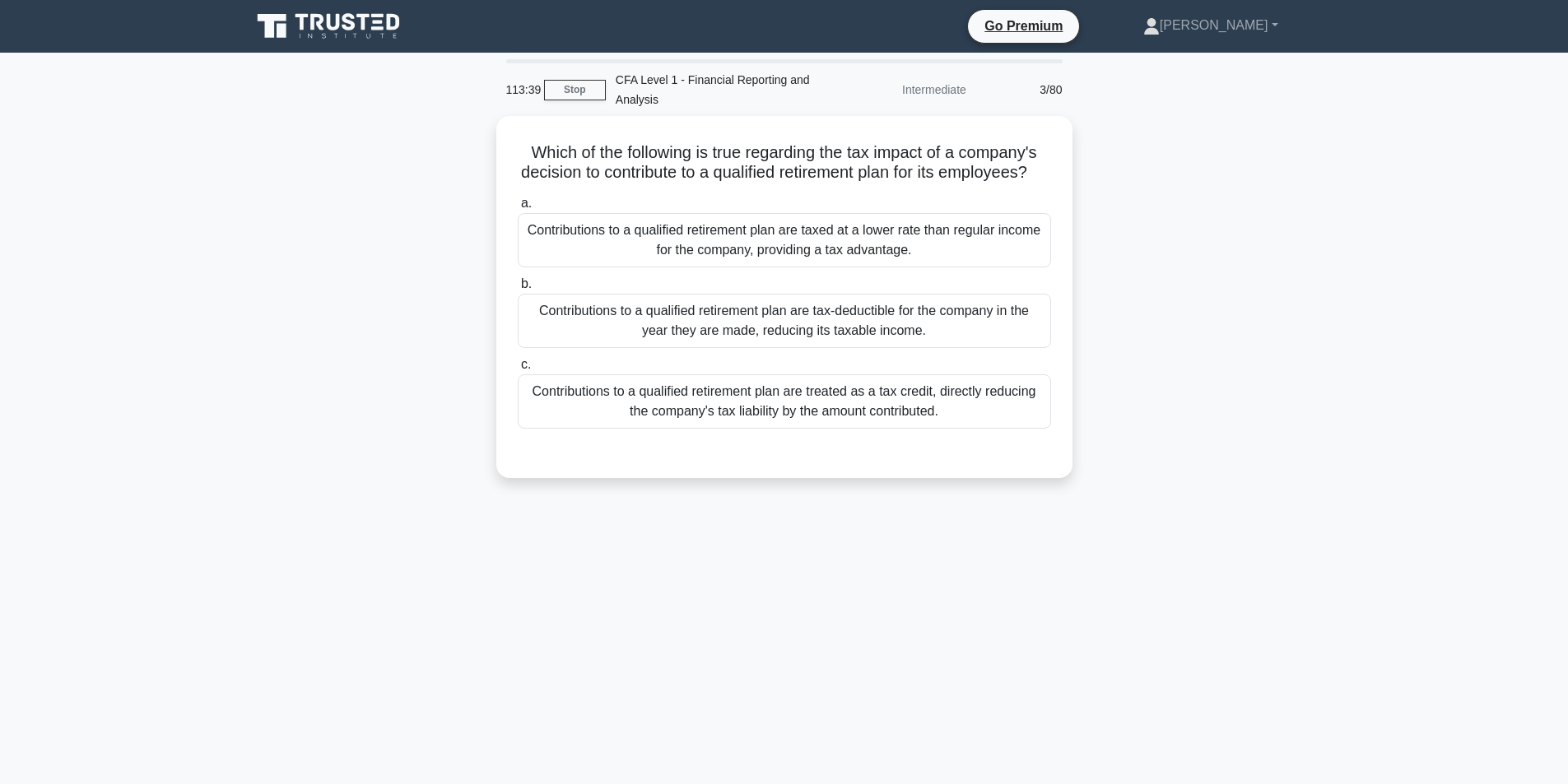
click at [1290, 440] on div "Which of the following is true regarding the tax impact of a company's decision…" at bounding box center [784, 307] width 1086 height 382
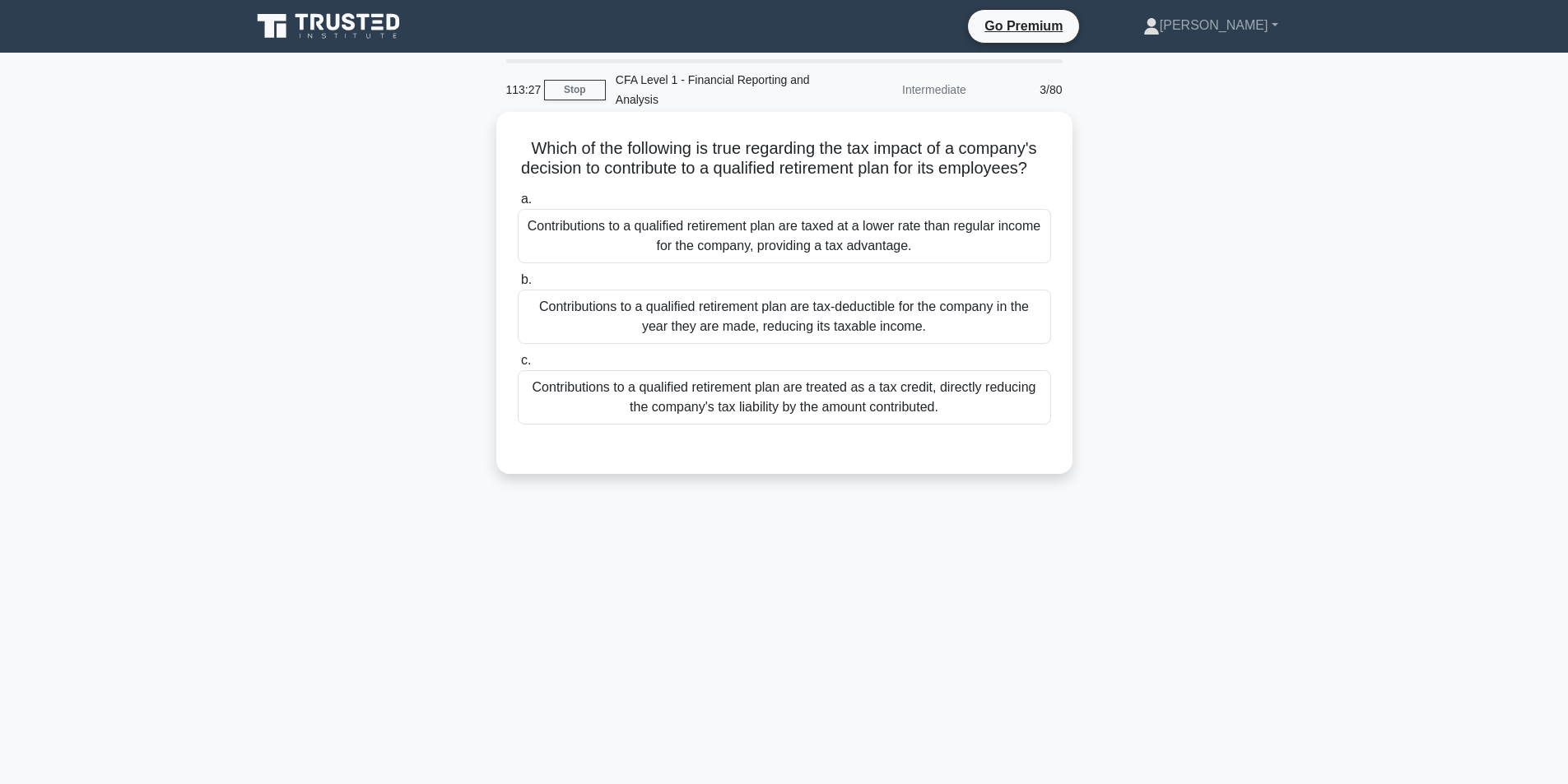
click at [1003, 326] on div "Contributions to a qualified retirement plan are tax-deductible for the company…" at bounding box center [784, 317] width 533 height 54
click at [517, 286] on input "b. Contributions to a qualified retirement plan are tax-deductible for the comp…" at bounding box center [517, 280] width 0 height 11
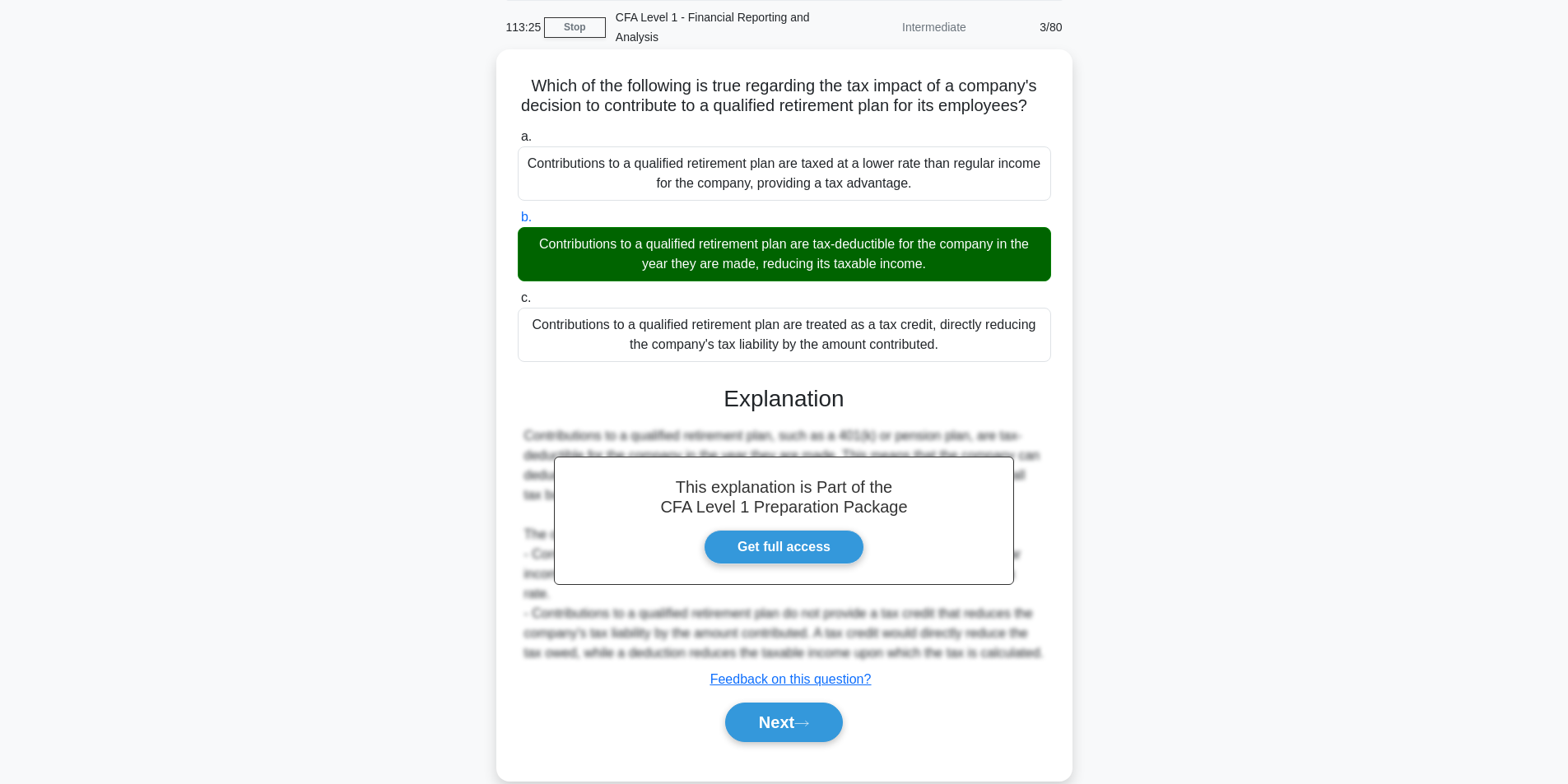
scroll to position [111, 0]
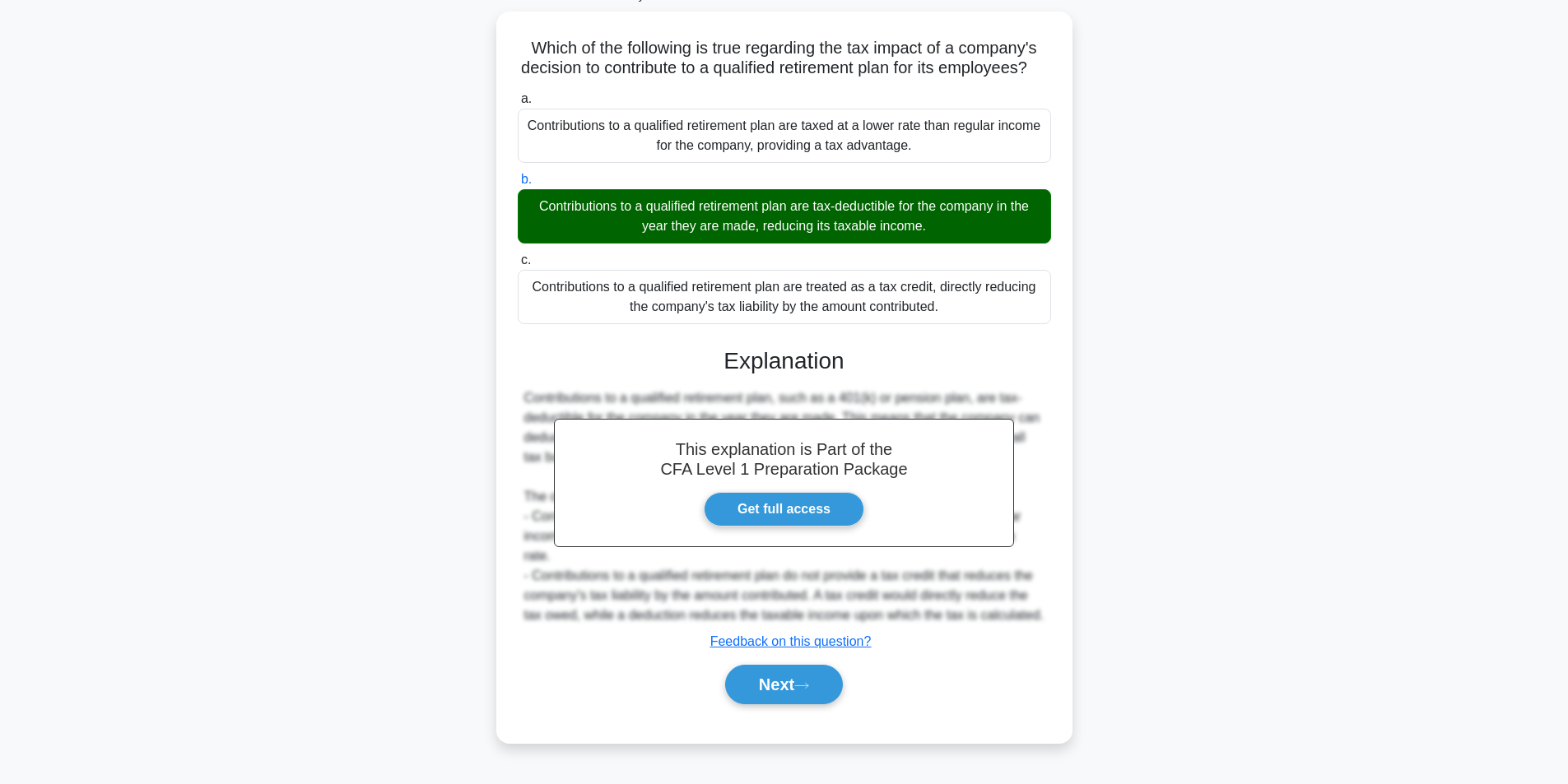
drag, startPoint x: 948, startPoint y: 327, endPoint x: 478, endPoint y: 216, distance: 482.9
click at [478, 216] on div "Which of the following is true regarding the tax impact of a company's decision…" at bounding box center [784, 387] width 1086 height 751
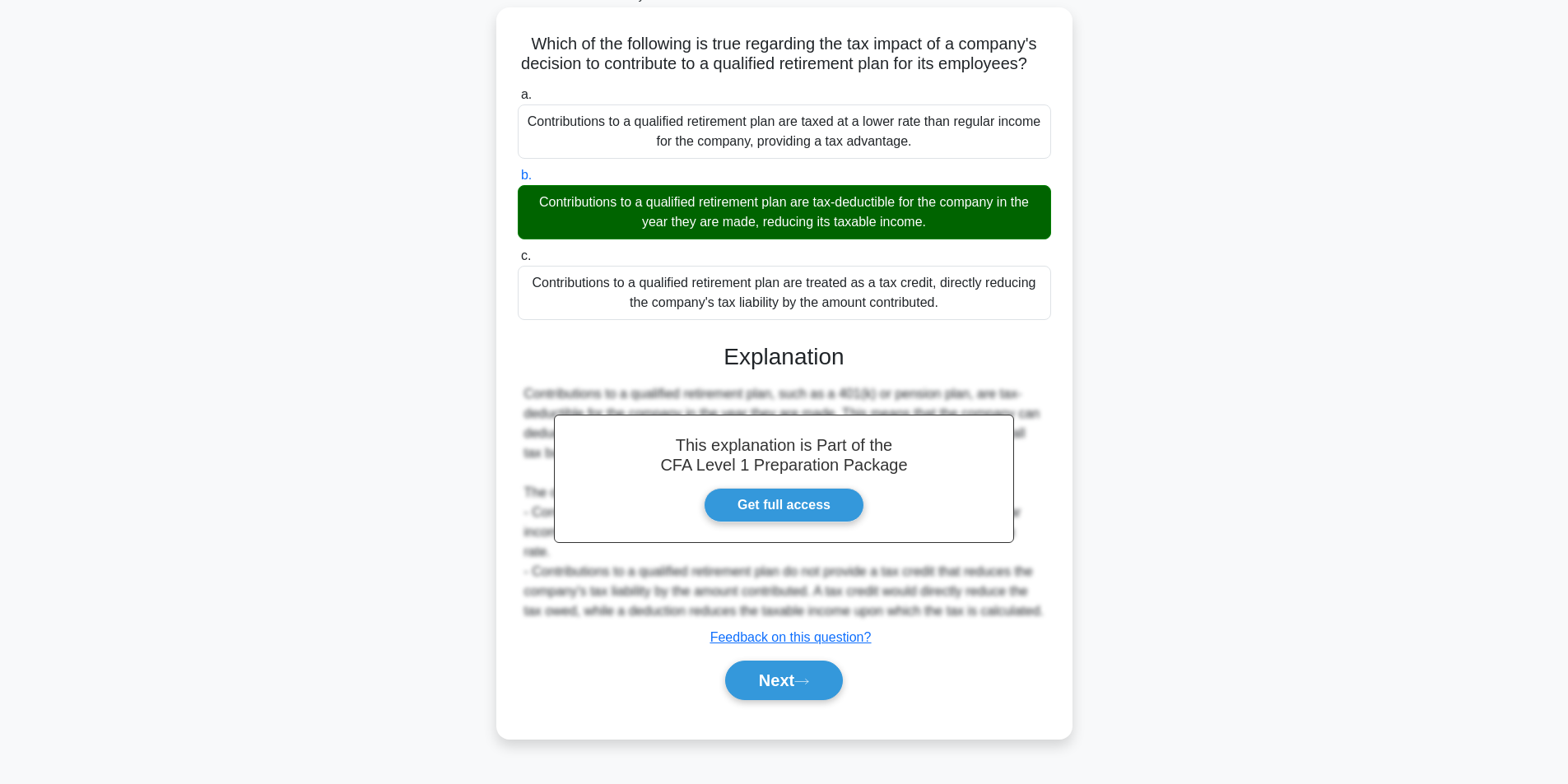
copy div "Contributions to a qualified retirement plan are tax-deductible for the company…"
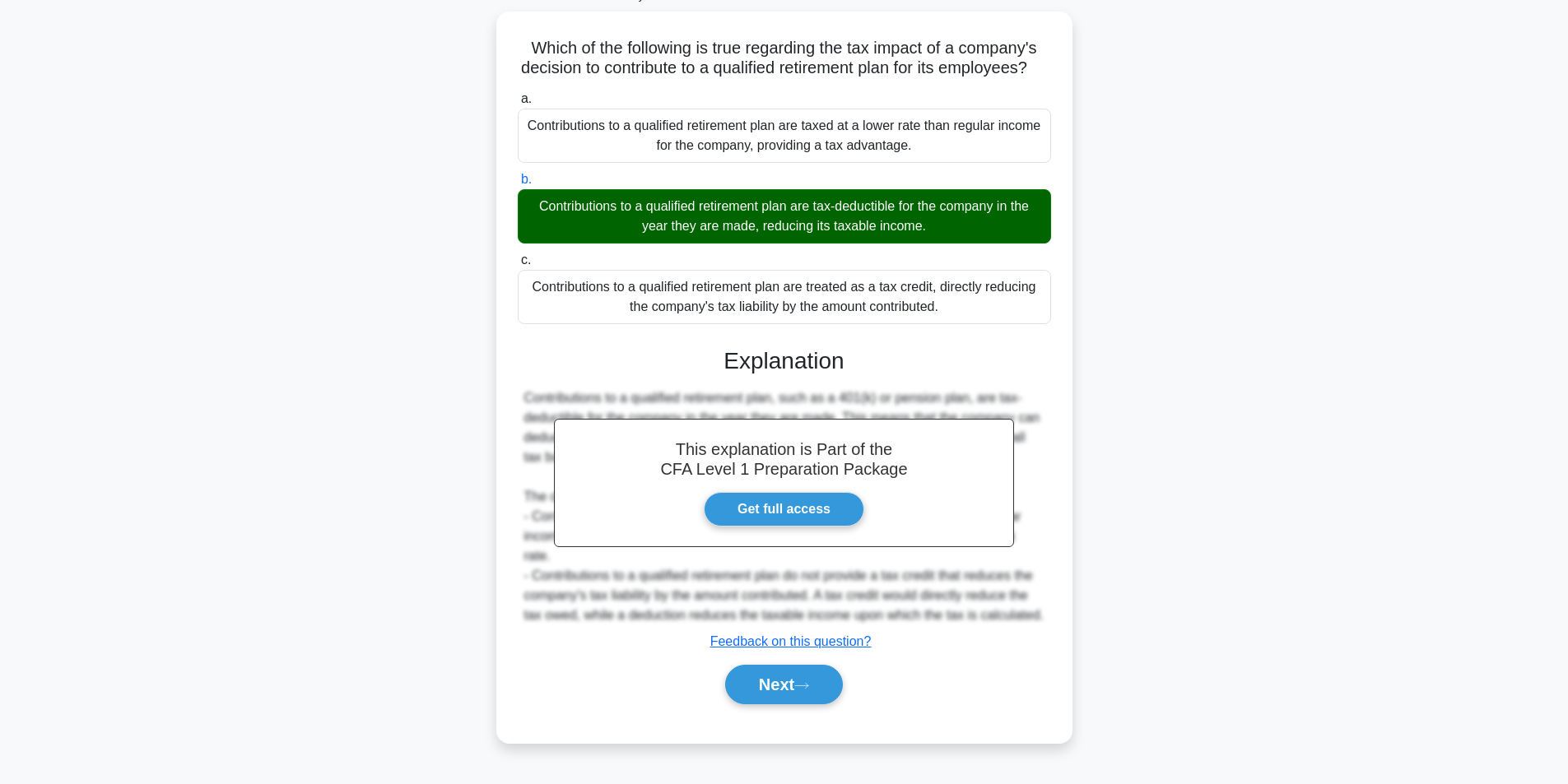
click at [261, 493] on div "Which of the following is true regarding the tax impact of a company's decision…" at bounding box center [784, 387] width 1086 height 751
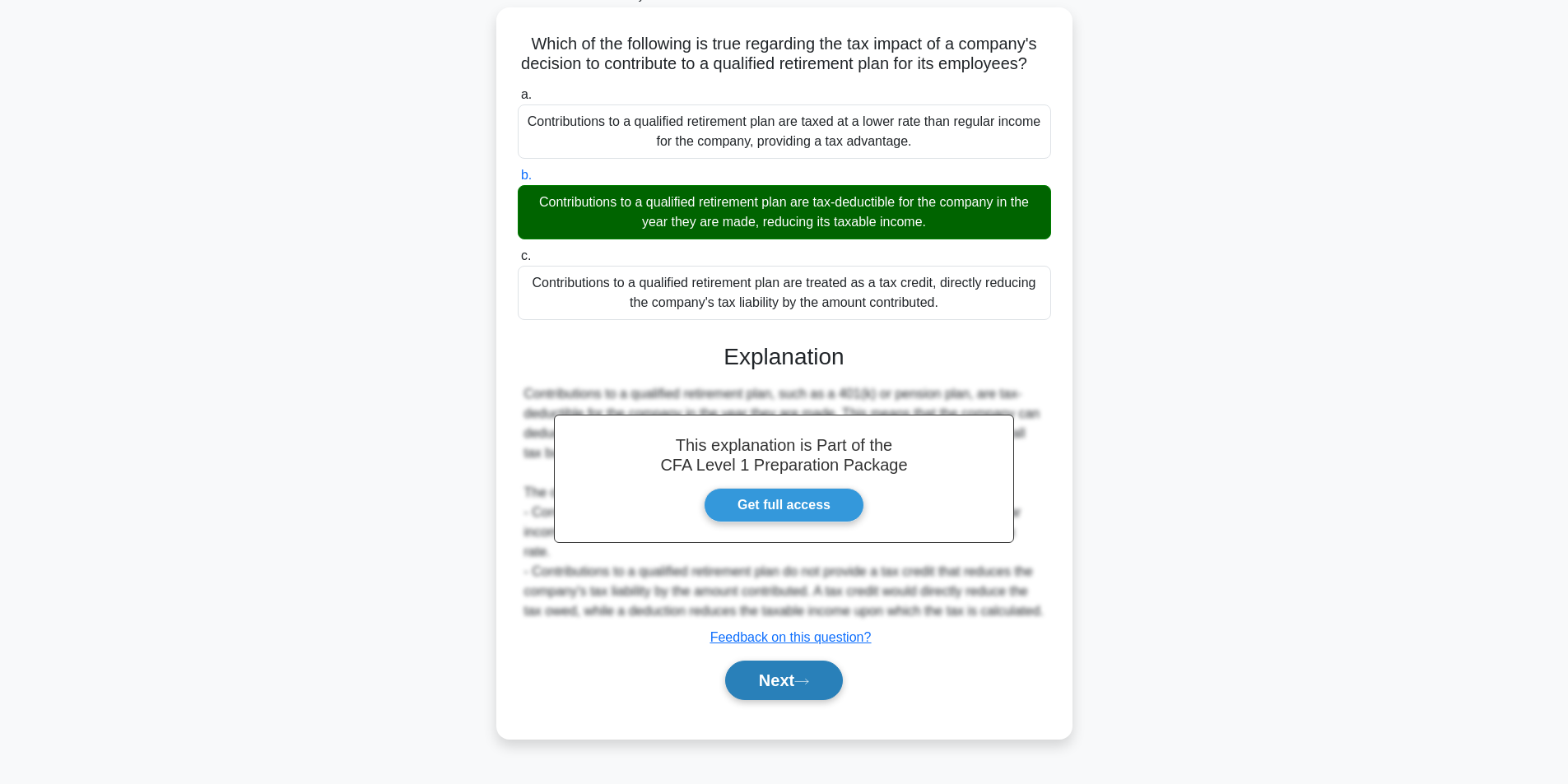
click at [795, 696] on button "Next" at bounding box center [784, 680] width 117 height 40
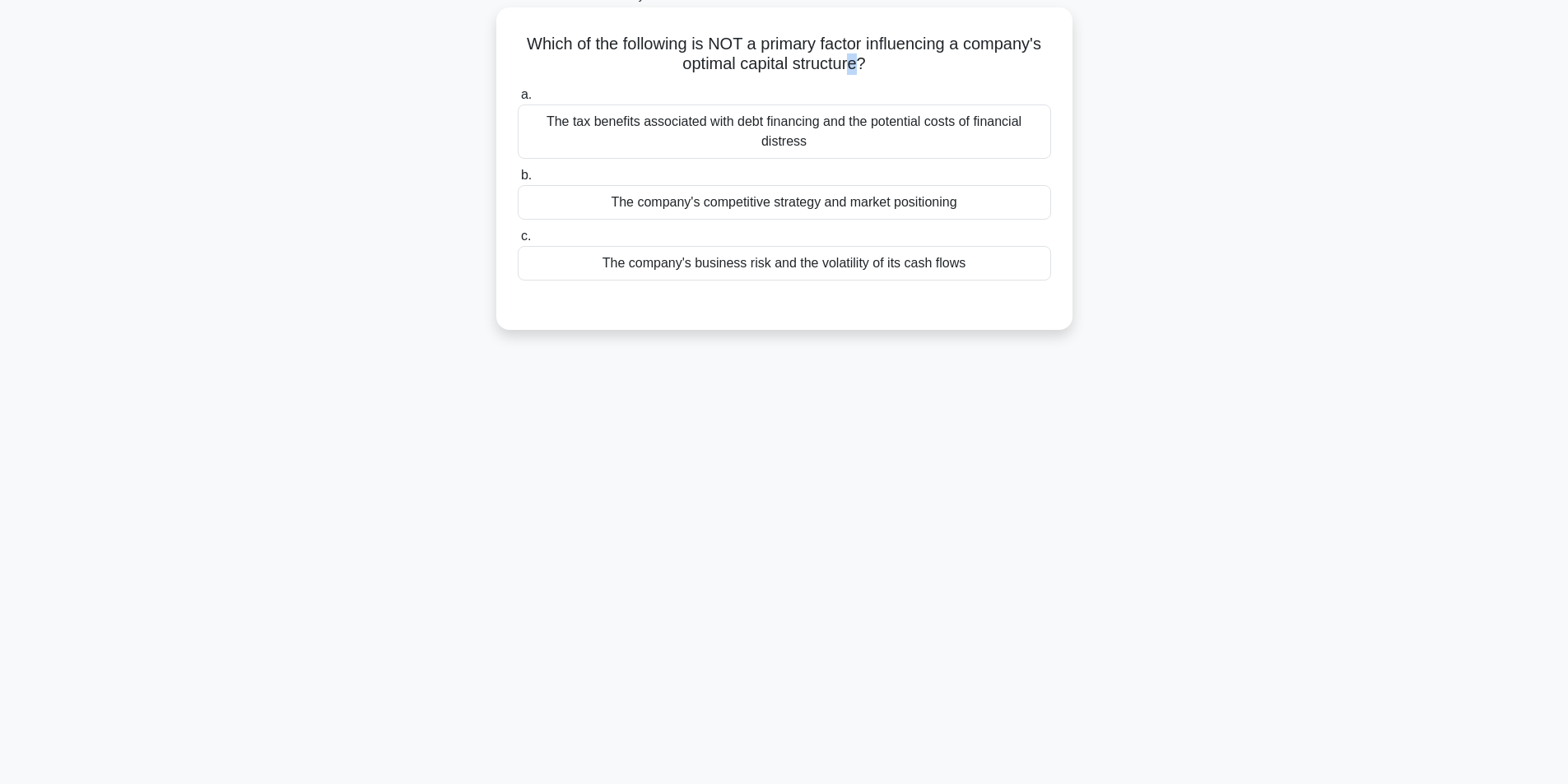
drag, startPoint x: 857, startPoint y: 71, endPoint x: 847, endPoint y: 68, distance: 10.4
click at [848, 70] on h5 "Which of the following is NOT a primary factor influencing a company's optimal …" at bounding box center [784, 54] width 537 height 41
drag, startPoint x: 971, startPoint y: 49, endPoint x: 859, endPoint y: 67, distance: 113.4
click at [859, 67] on h5 "Which of the following is NOT a primary factor influencing a company's optimal …" at bounding box center [784, 54] width 537 height 41
copy h5 "company's optimal capital structure"
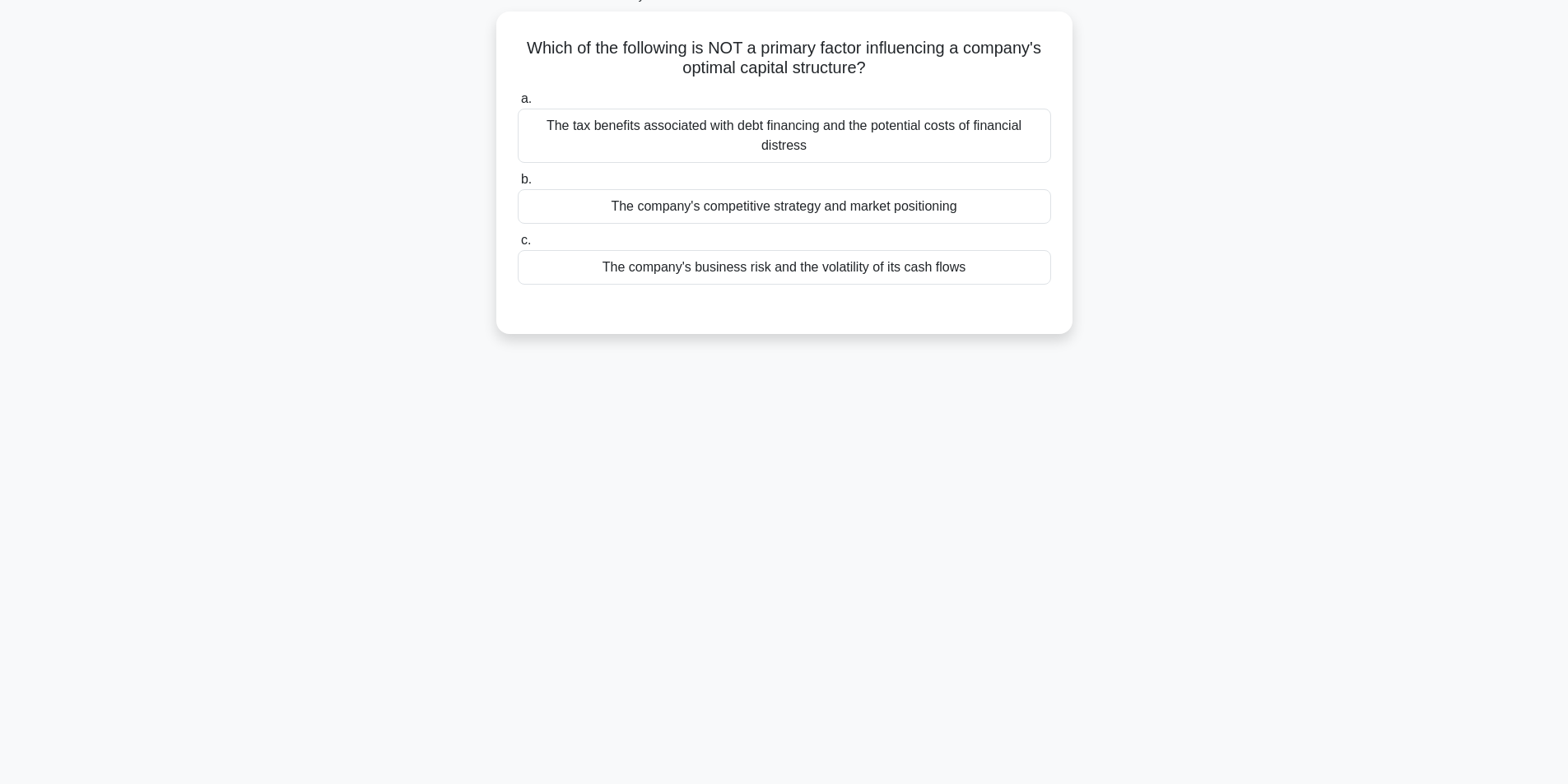
click at [156, 357] on main "110:21 Stop CFA Level 1 - Financial Reporting and Analysis Intermediate 4/80 Wh…" at bounding box center [784, 366] width 1568 height 836
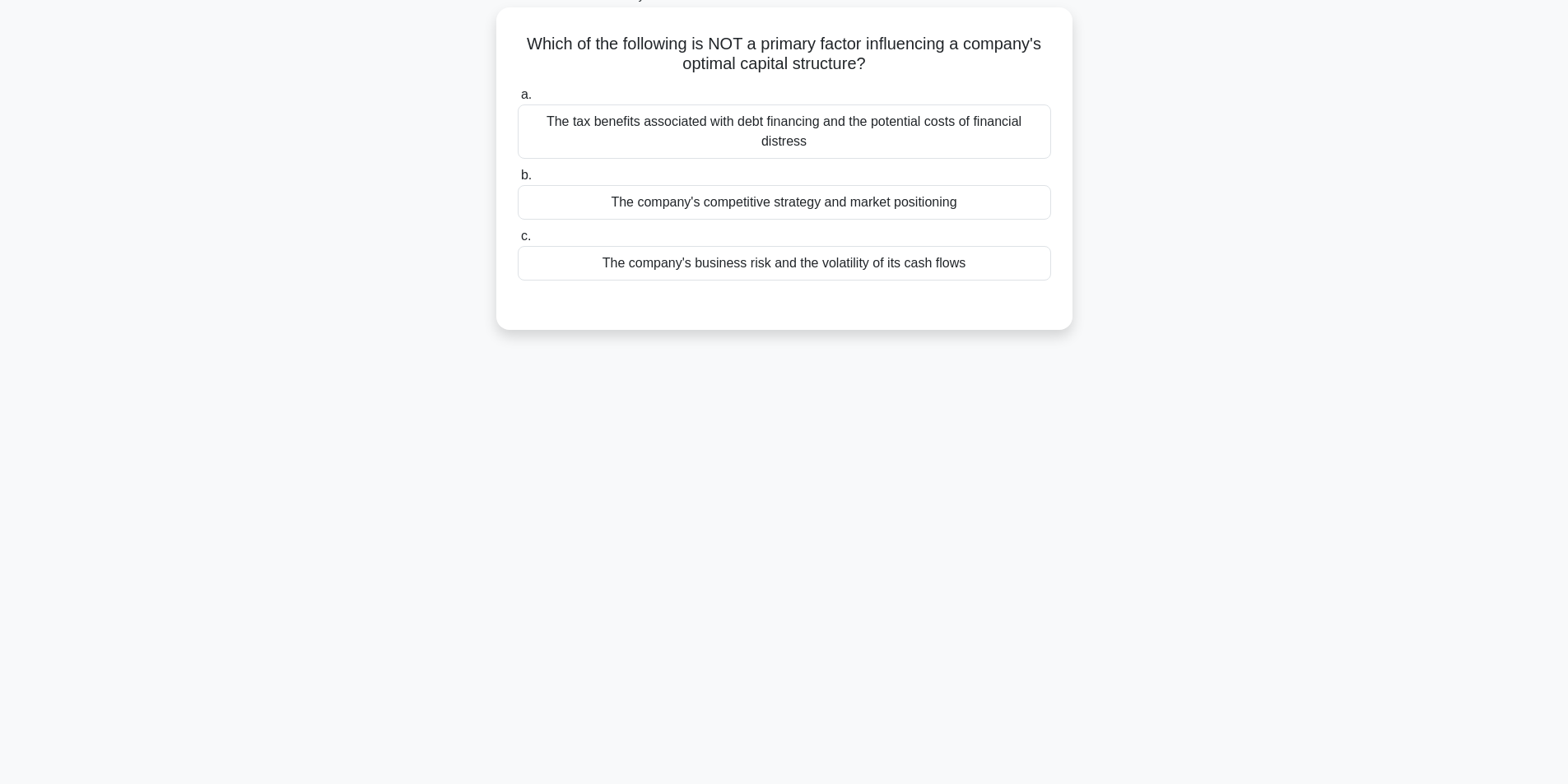
click at [745, 131] on div "The tax benefits associated with debt financing and the potential costs of fina…" at bounding box center [784, 132] width 533 height 54
click at [517, 101] on input "a. The tax benefits associated with debt financing and the potential costs of f…" at bounding box center [517, 95] width 0 height 11
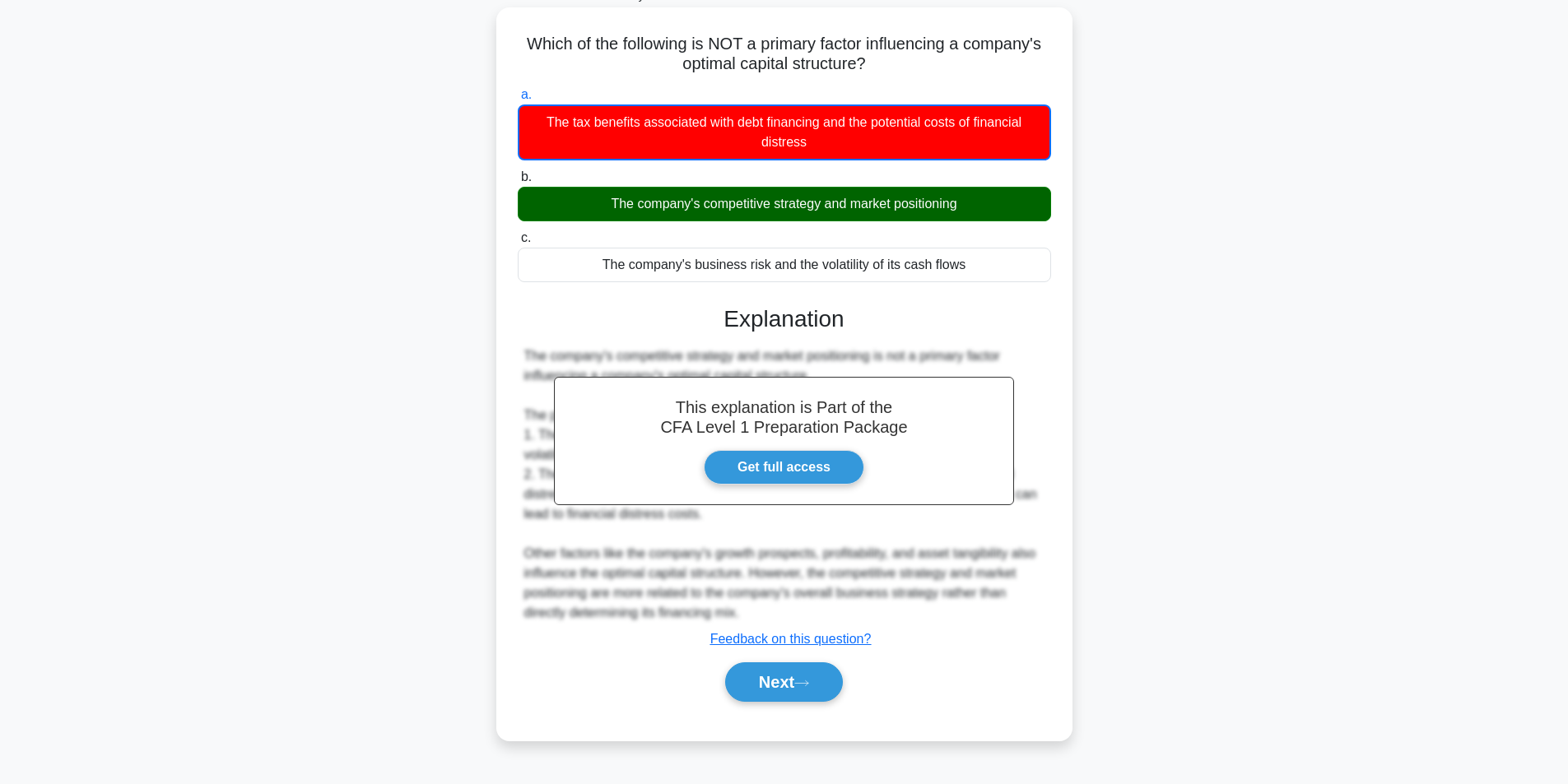
drag, startPoint x: 510, startPoint y: 37, endPoint x: 961, endPoint y: 207, distance: 482.0
click at [961, 207] on div "Which of the following is NOT a primary factor influencing a company's optimal …" at bounding box center [784, 374] width 563 height 720
copy div "Which of the following is NOT a primary factor influencing a company's optimal …"
click at [822, 680] on button "Next" at bounding box center [784, 682] width 117 height 40
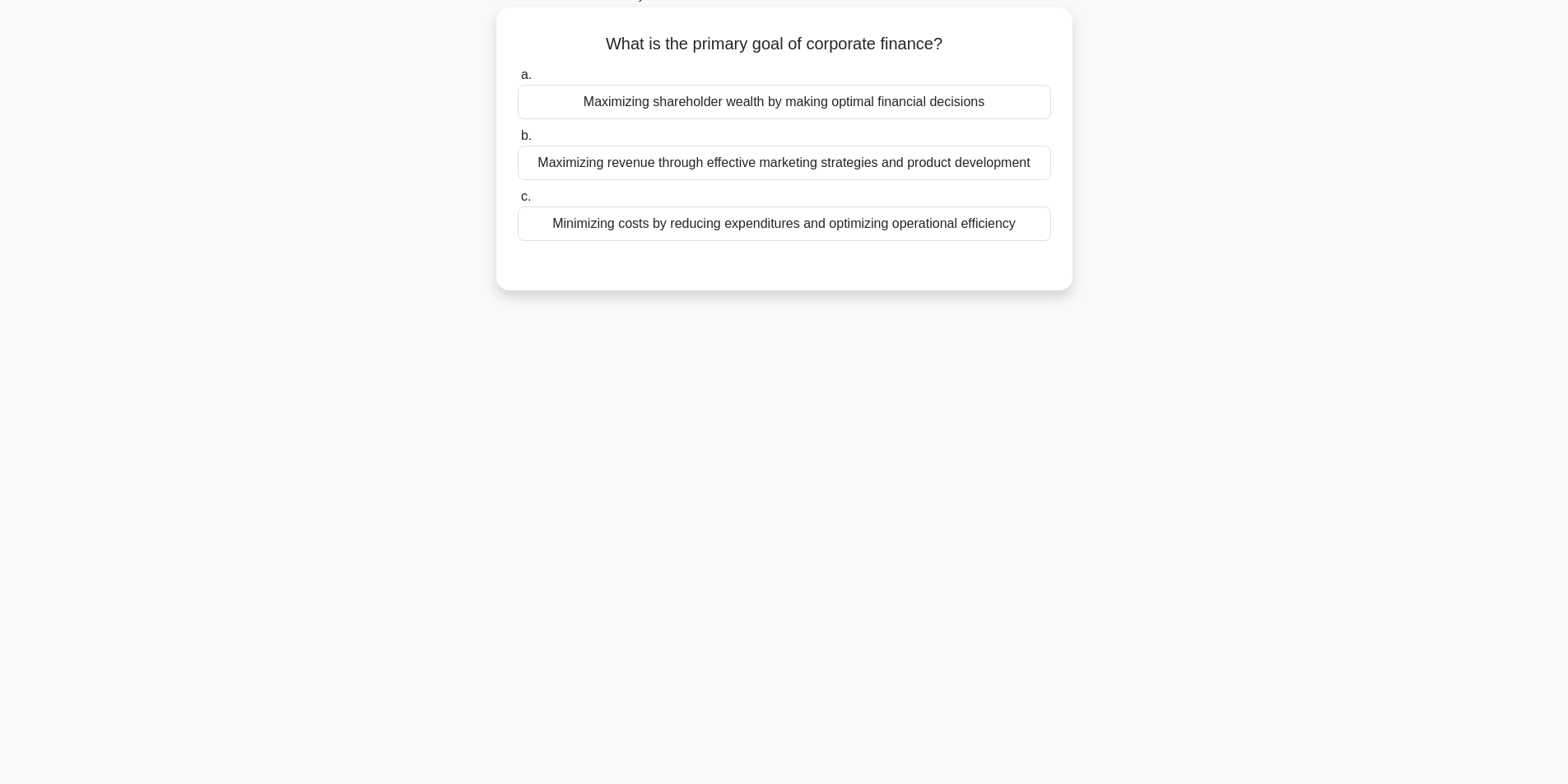
click at [762, 106] on div "Maximizing shareholder wealth by making optimal financial decisions" at bounding box center [784, 101] width 533 height 35
click at [517, 80] on input "a. Maximizing shareholder wealth by making optimal financial decisions" at bounding box center [517, 75] width 0 height 11
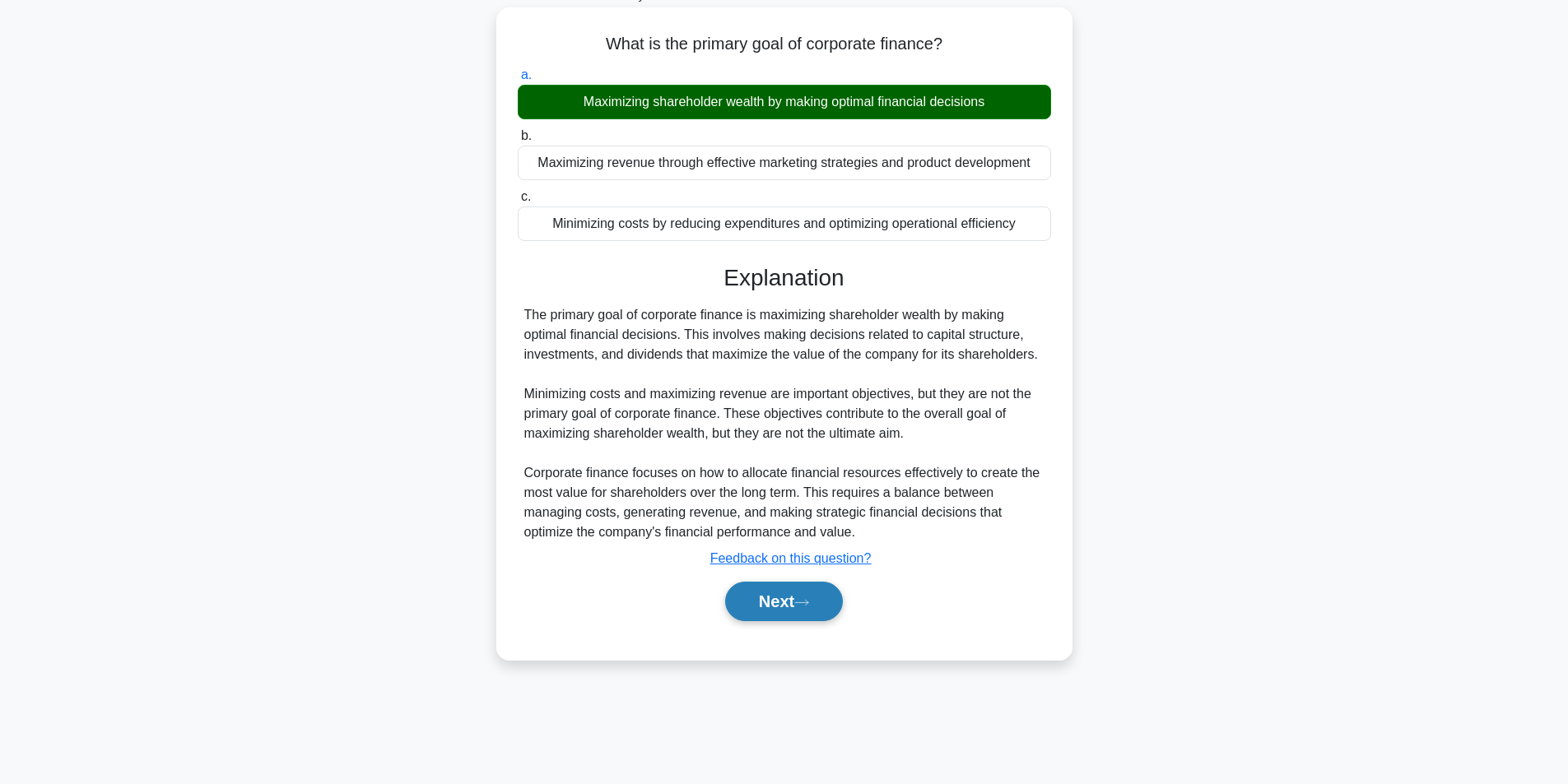
click at [809, 607] on icon at bounding box center [802, 602] width 15 height 9
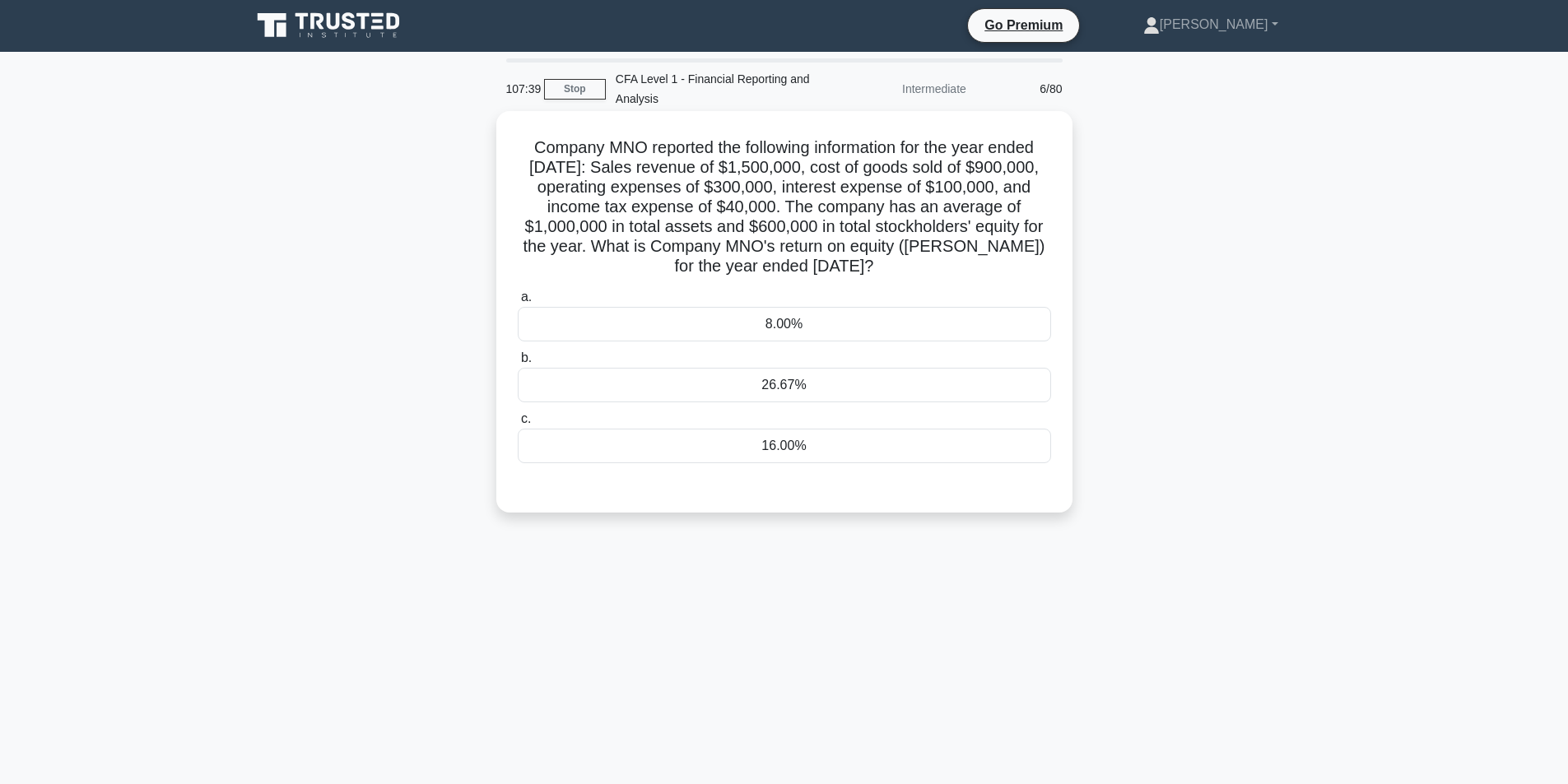
scroll to position [0, 0]
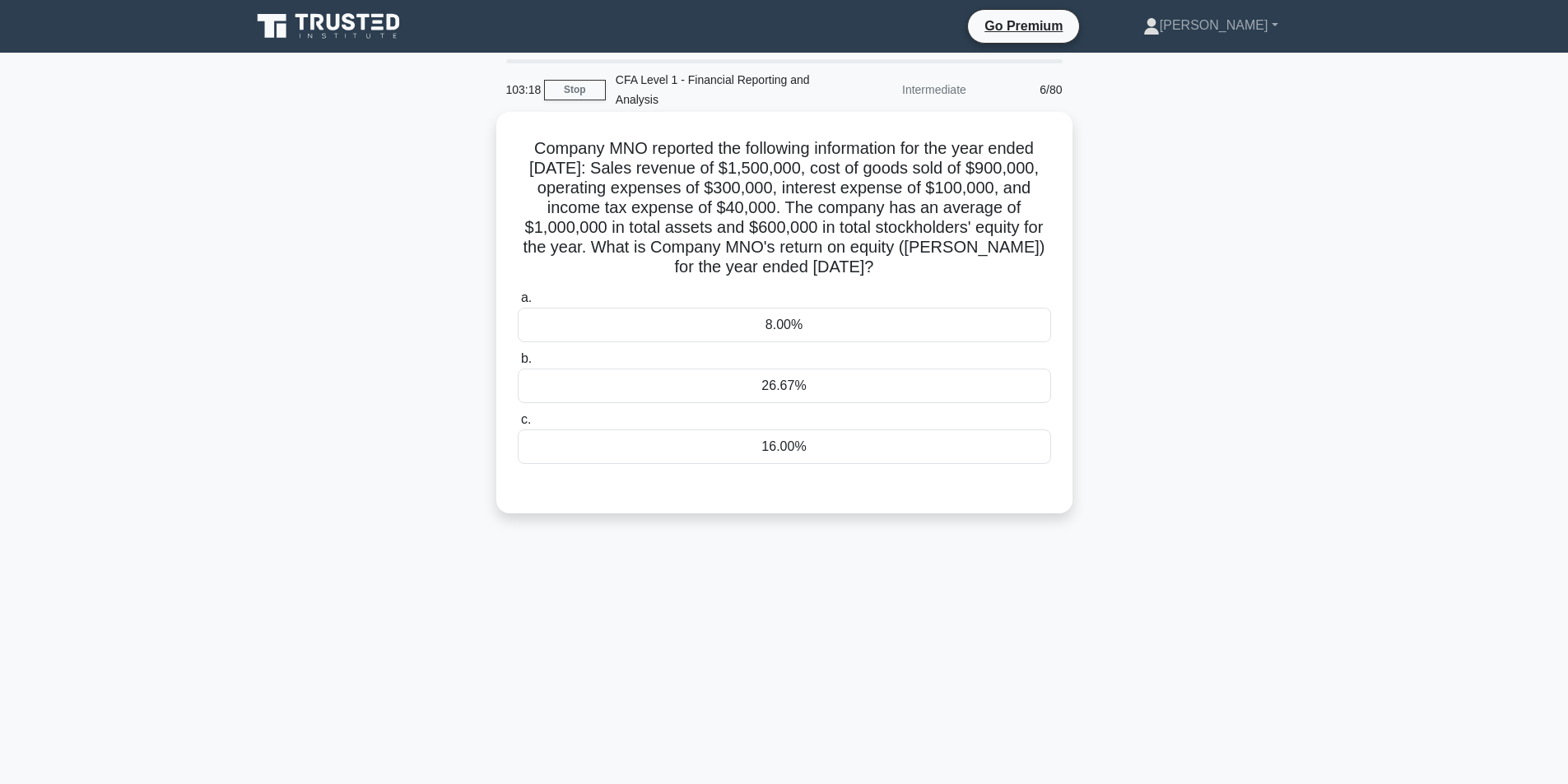
drag, startPoint x: 535, startPoint y: 143, endPoint x: 930, endPoint y: 263, distance: 412.8
click at [930, 263] on h5 "Company MNO reported the following information for the year ended December 31, …" at bounding box center [784, 209] width 537 height 140
copy h5 "Company MNO reported the following information for the year ended December 31, …"
click at [752, 569] on div "101:52 Stop CFA Level 1 - Financial Reporting and Analysis Intermediate 6/80 Co…" at bounding box center [784, 471] width 1086 height 823
click at [729, 389] on div "26.67%" at bounding box center [784, 385] width 533 height 35
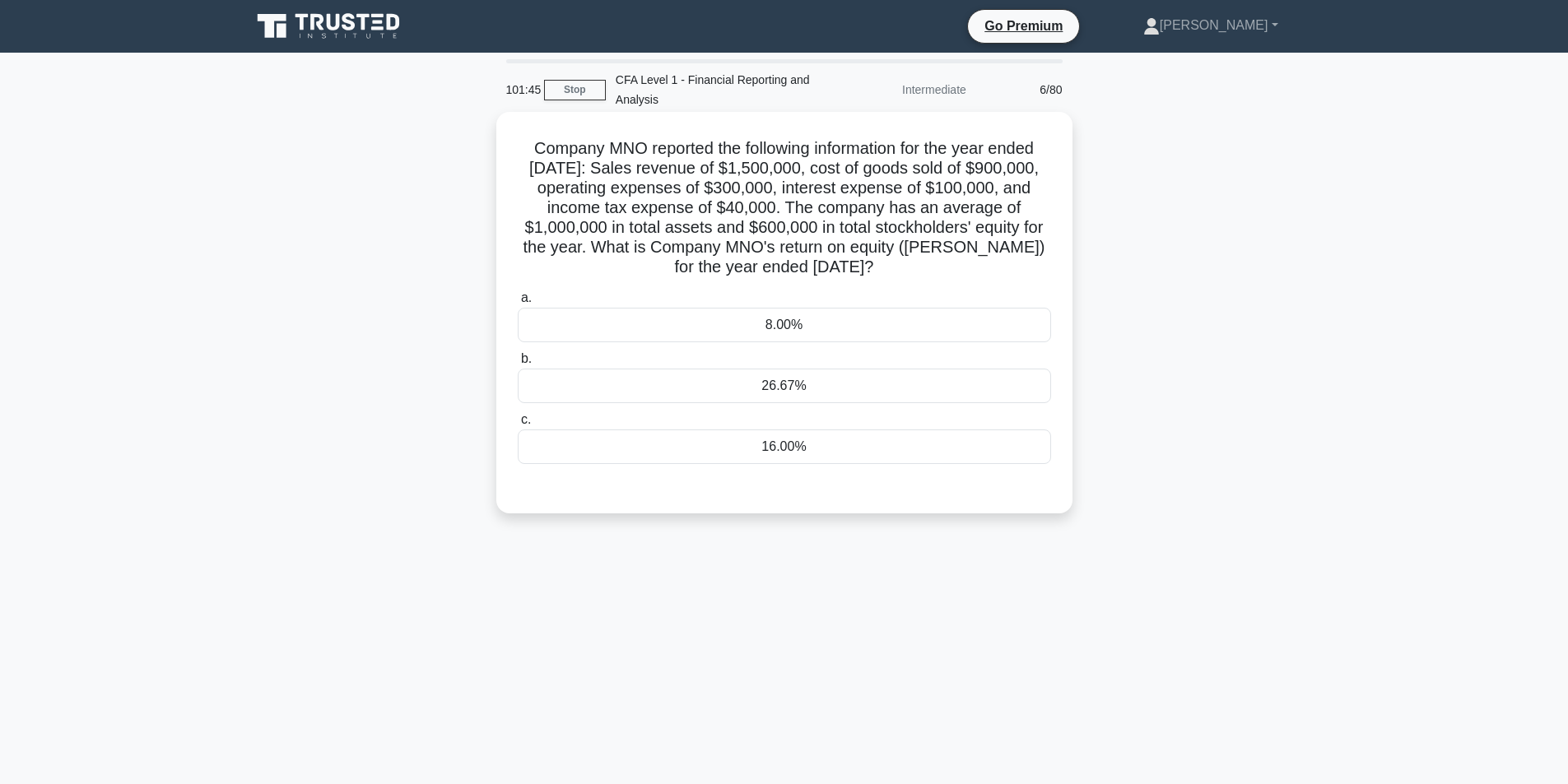
click at [517, 364] on input "b. 26.67%" at bounding box center [517, 359] width 0 height 11
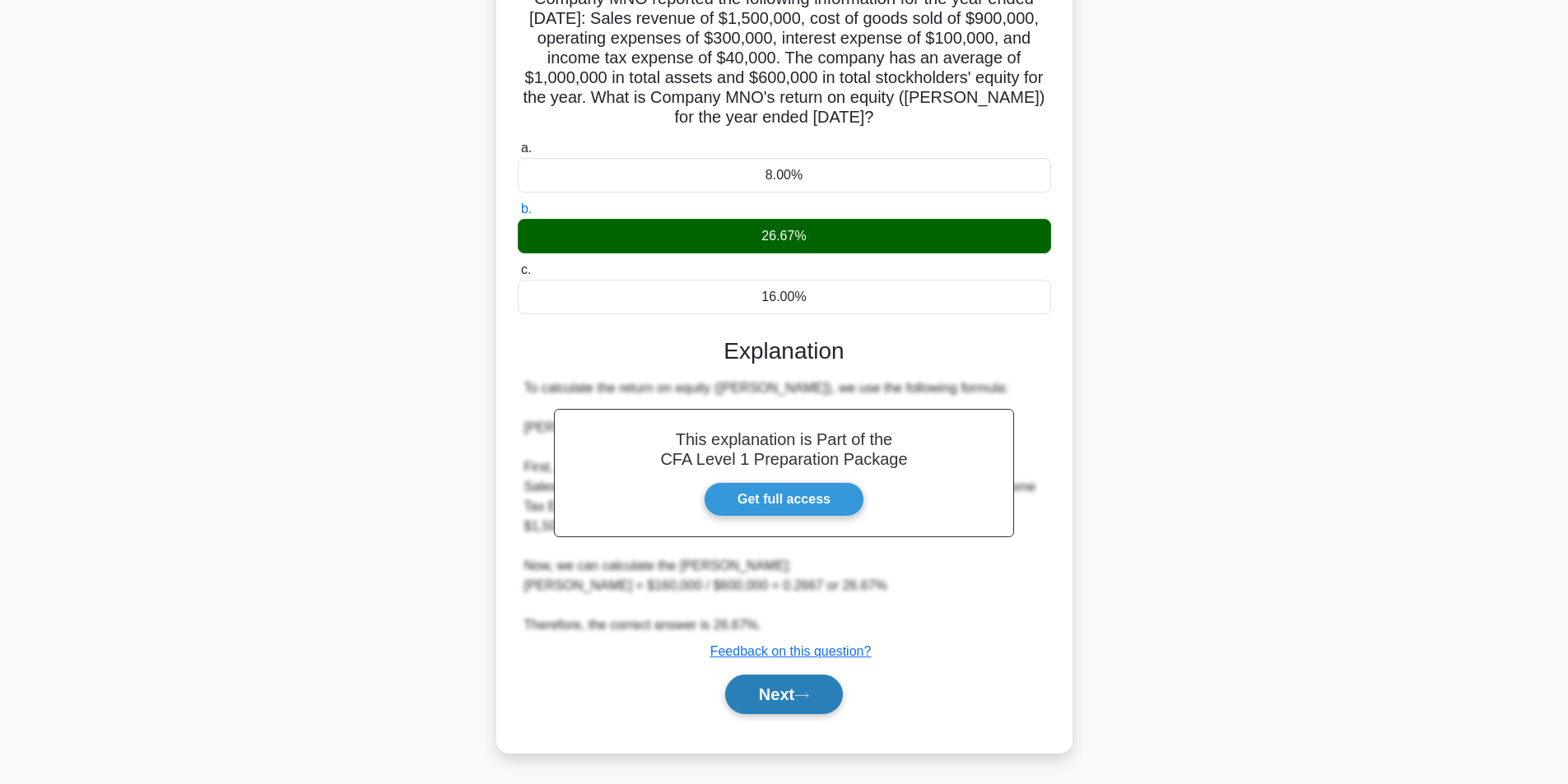
click at [800, 675] on button "Next" at bounding box center [784, 694] width 117 height 40
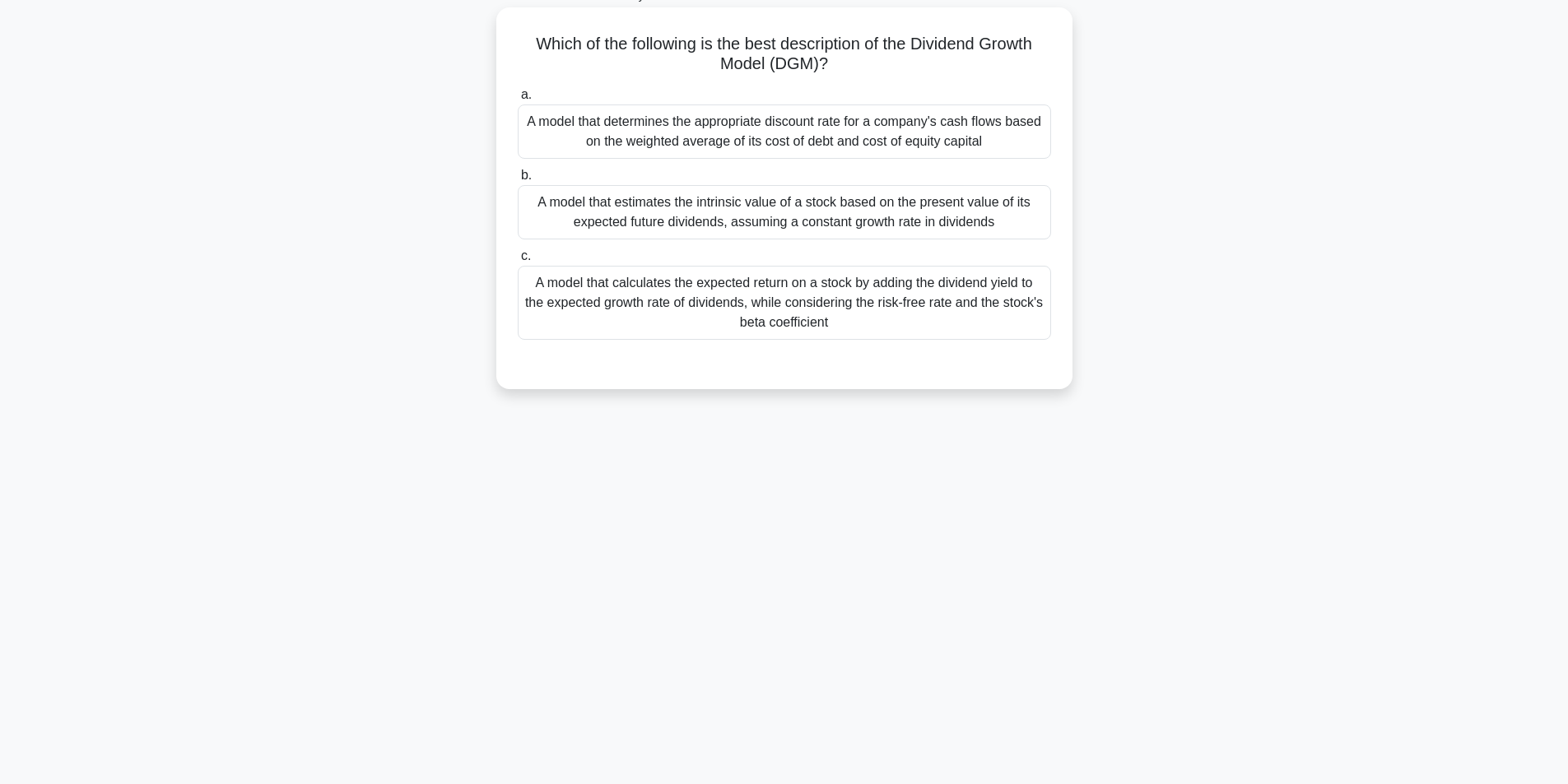
click at [895, 287] on div "A model that calculates the expected return on a stock by adding the dividend y…" at bounding box center [784, 302] width 533 height 74
click at [517, 262] on input "c. A model that calculates the expected return on a stock by adding the dividen…" at bounding box center [517, 256] width 0 height 11
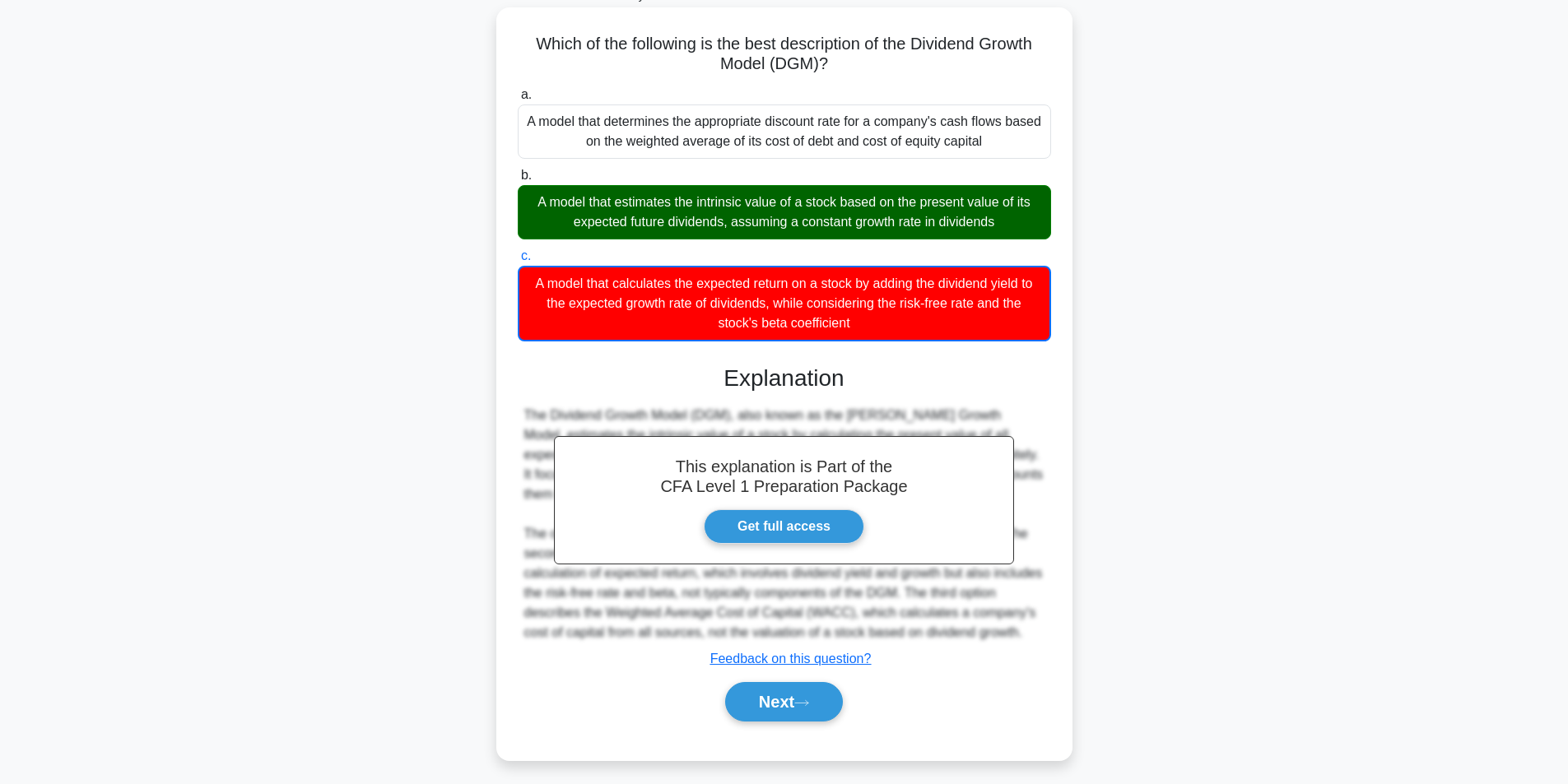
drag, startPoint x: 513, startPoint y: 47, endPoint x: 885, endPoint y: 335, distance: 470.5
click at [885, 335] on div "Which of the following is the best description of the Dividend Growth Model (DG…" at bounding box center [784, 384] width 563 height 739
copy div "Which of the following is the best description of the Dividend Growth Model (DG…"
click at [806, 707] on icon at bounding box center [802, 703] width 15 height 9
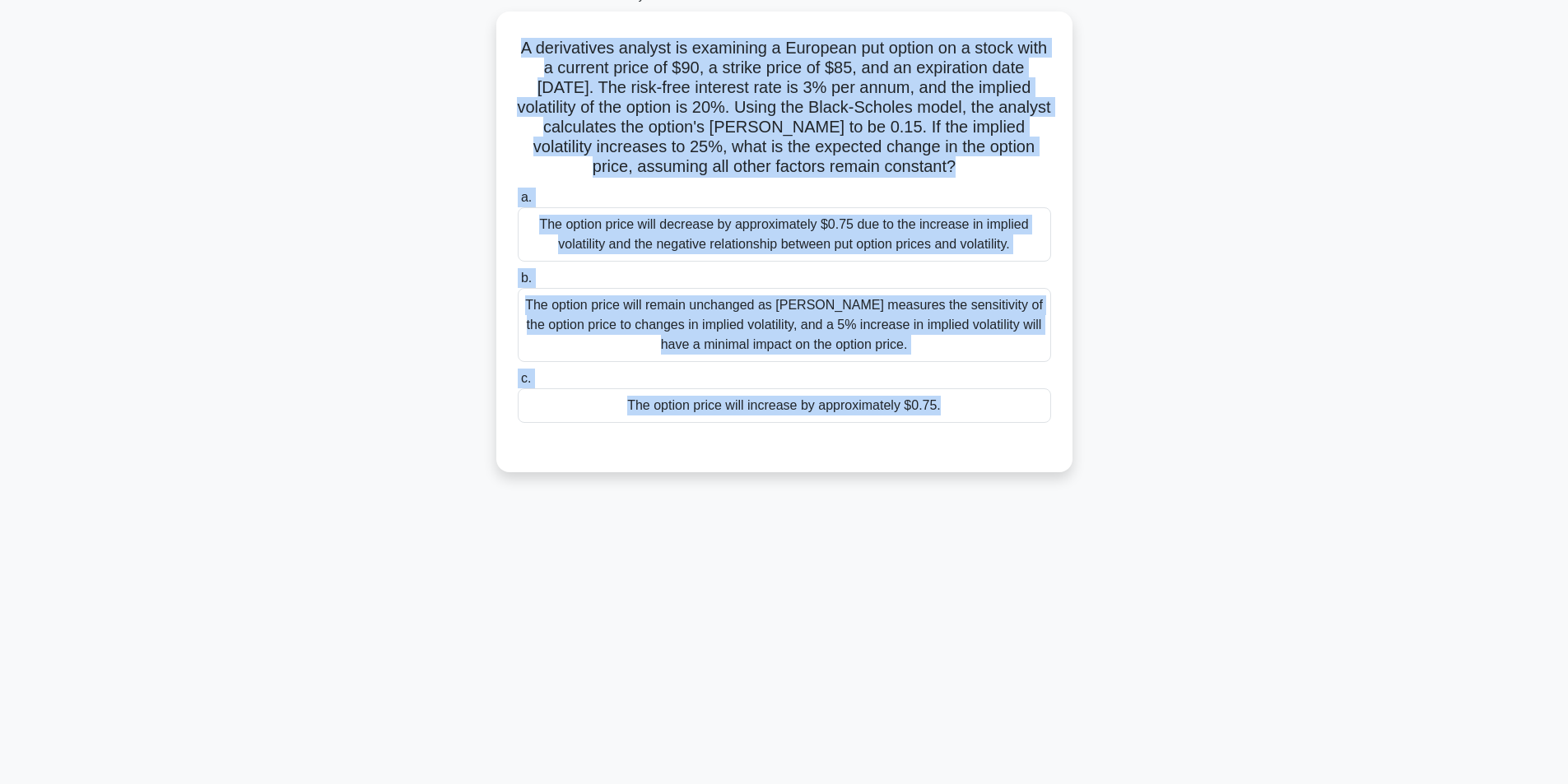
drag, startPoint x: 527, startPoint y: 33, endPoint x: 1049, endPoint y: 496, distance: 697.7
click at [1049, 496] on div "100:58 Stop CFA Level 1 - Financial Reporting and Analysis Intermediate 8/80 A …" at bounding box center [784, 366] width 1086 height 823
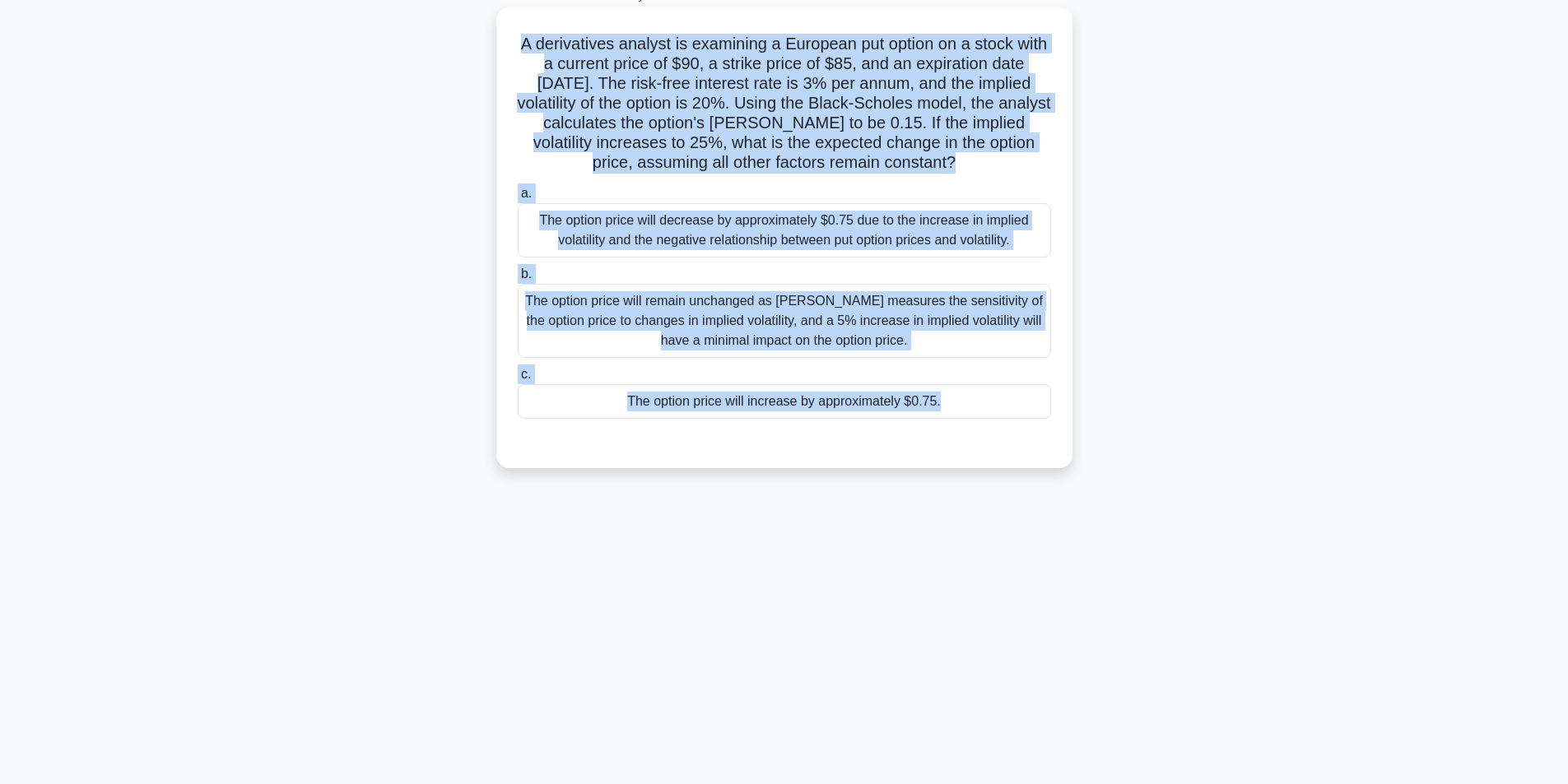
copy div "A derivatives analyst is examining a European put option on a stock with a curr…"
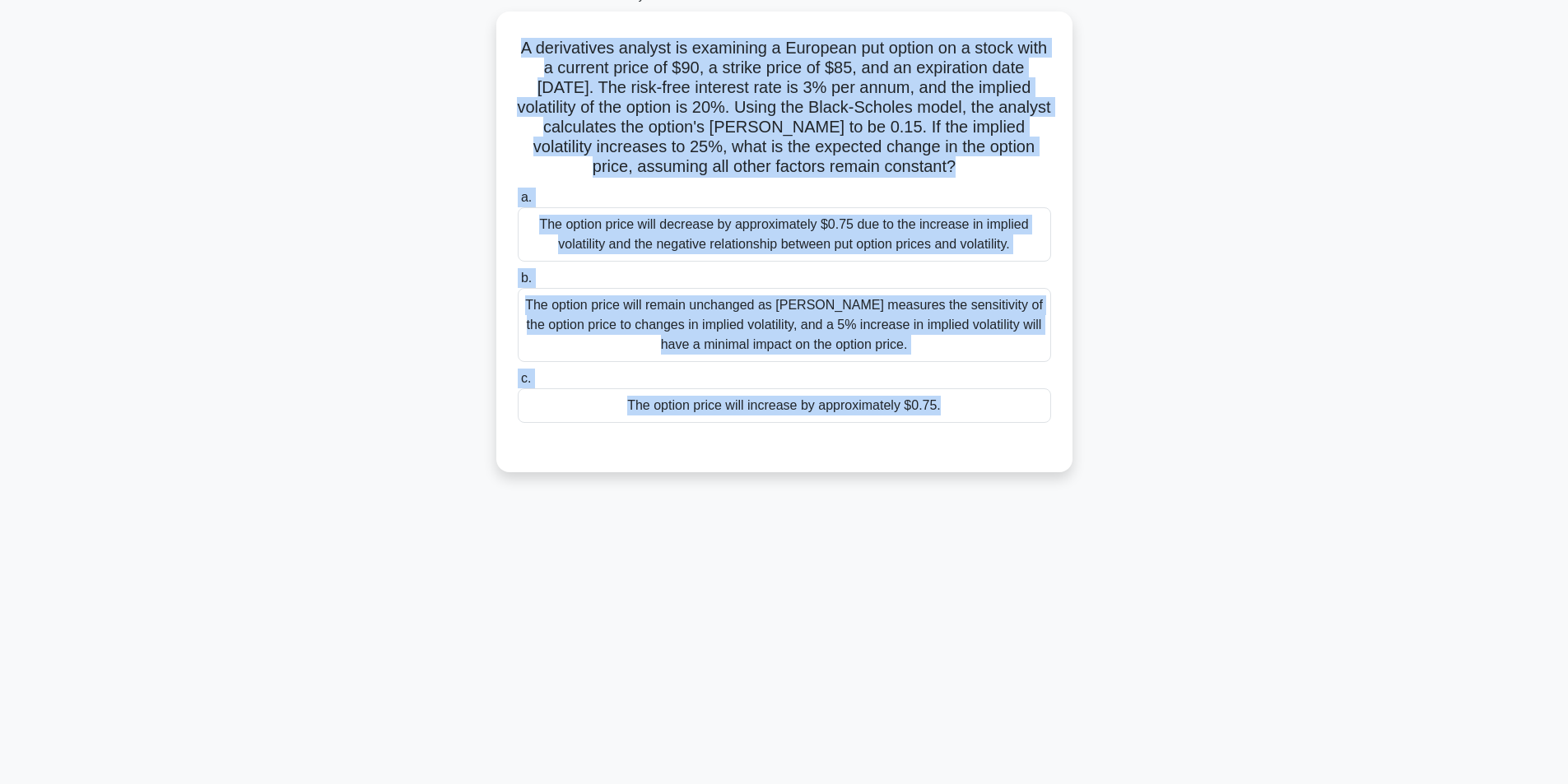
click at [929, 553] on div "100:19 Stop CFA Level 1 - Financial Reporting and Analysis Intermediate 8/80 A …" at bounding box center [784, 366] width 1086 height 823
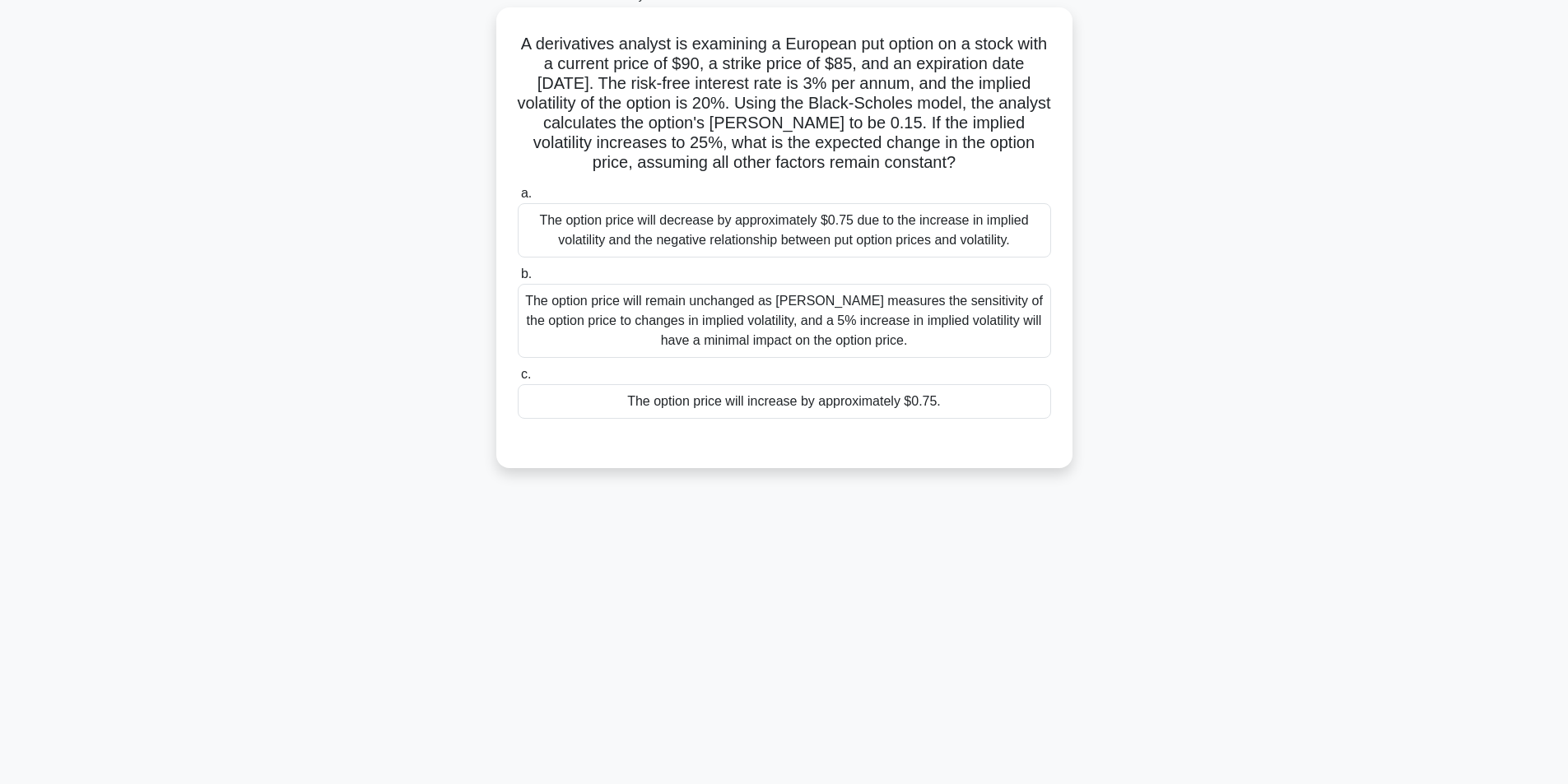
click at [687, 401] on div "The option price will increase by approximately $0.75." at bounding box center [784, 401] width 533 height 35
click at [517, 380] on input "c. The option price will increase by approximately $0.75." at bounding box center [517, 374] width 0 height 11
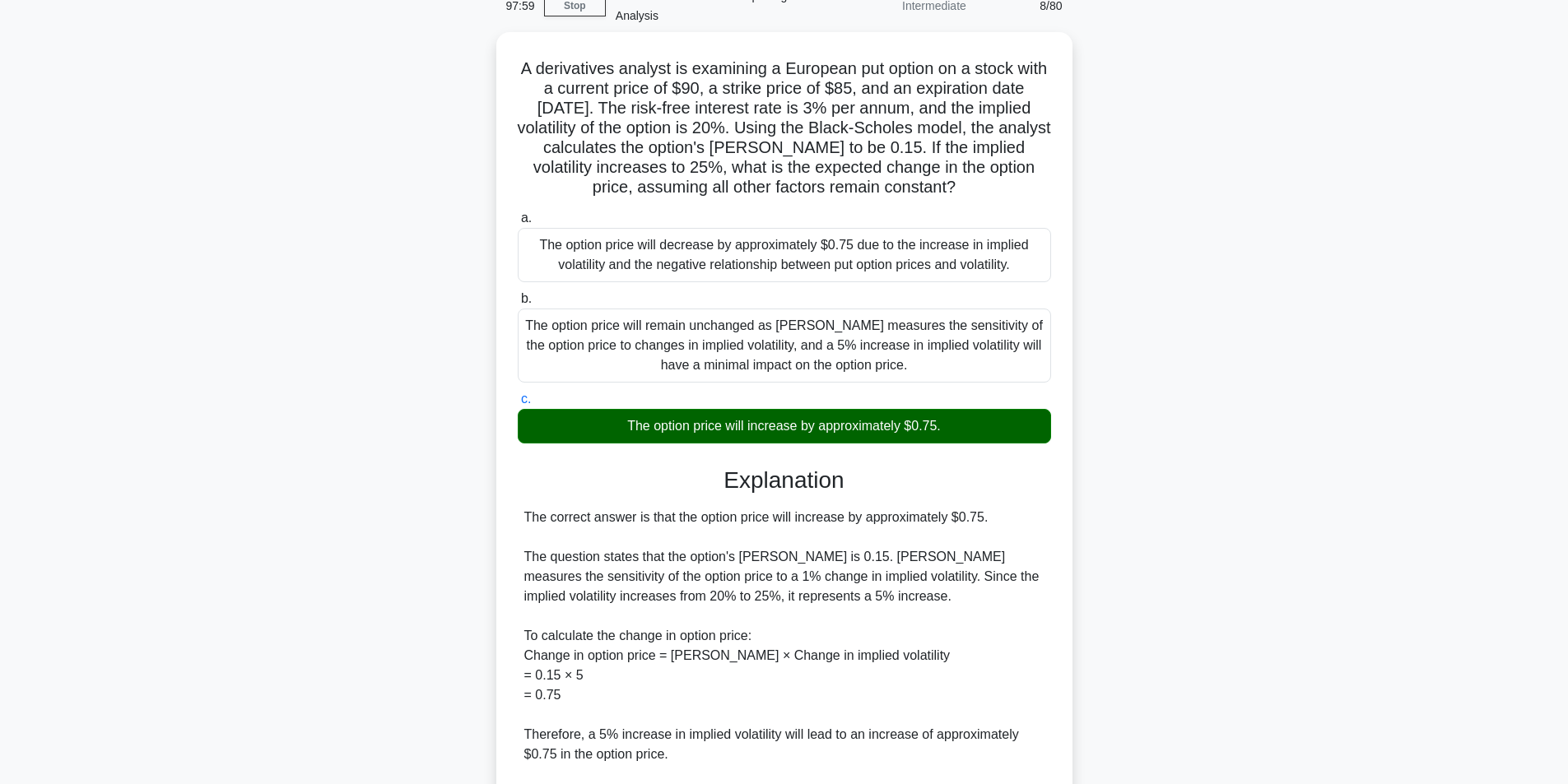
scroll to position [0, 0]
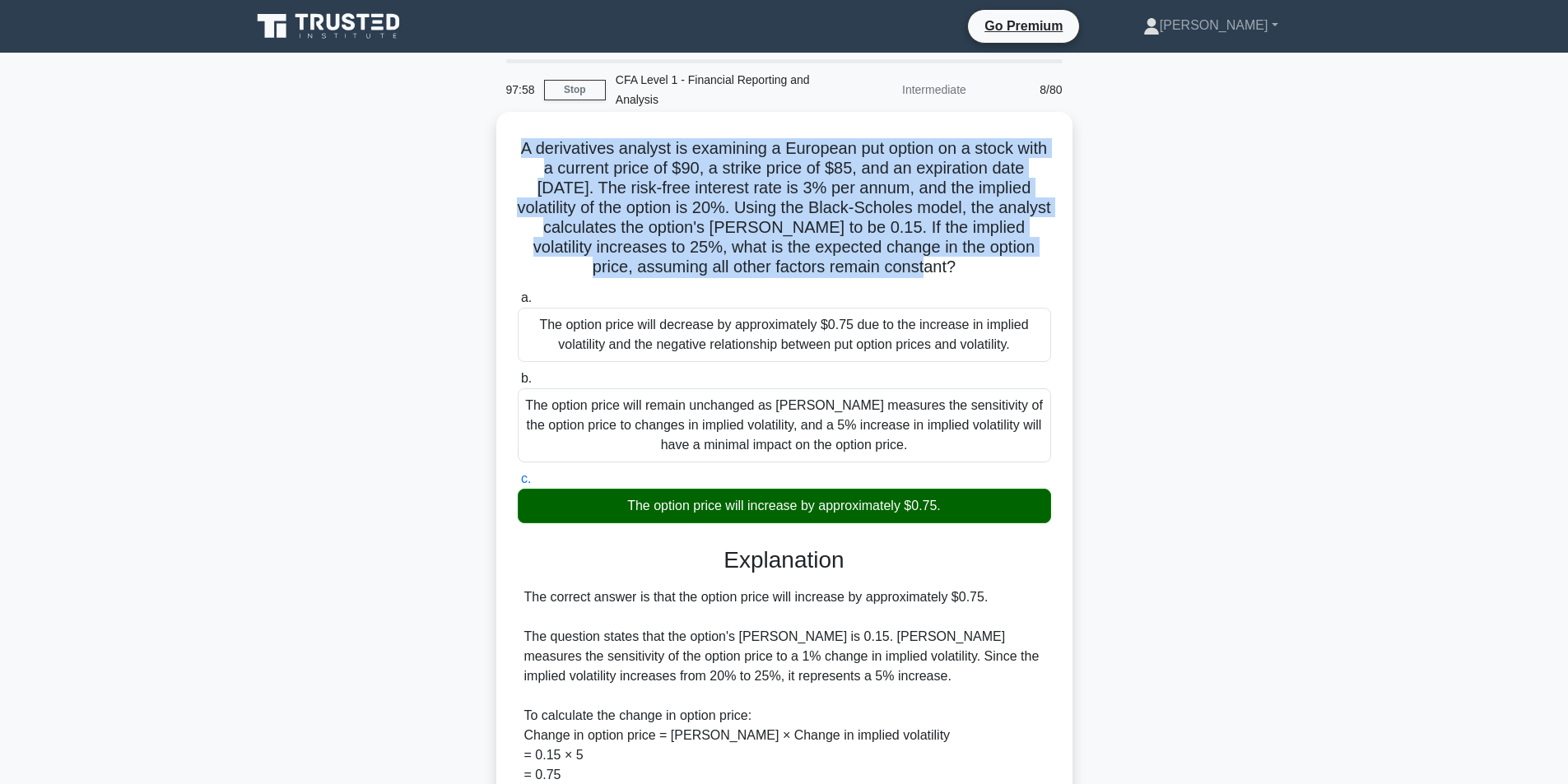
drag, startPoint x: 530, startPoint y: 149, endPoint x: 947, endPoint y: 264, distance: 432.6
click at [947, 264] on h5 "A derivatives analyst is examining a European put option on a stock with a curr…" at bounding box center [784, 209] width 537 height 140
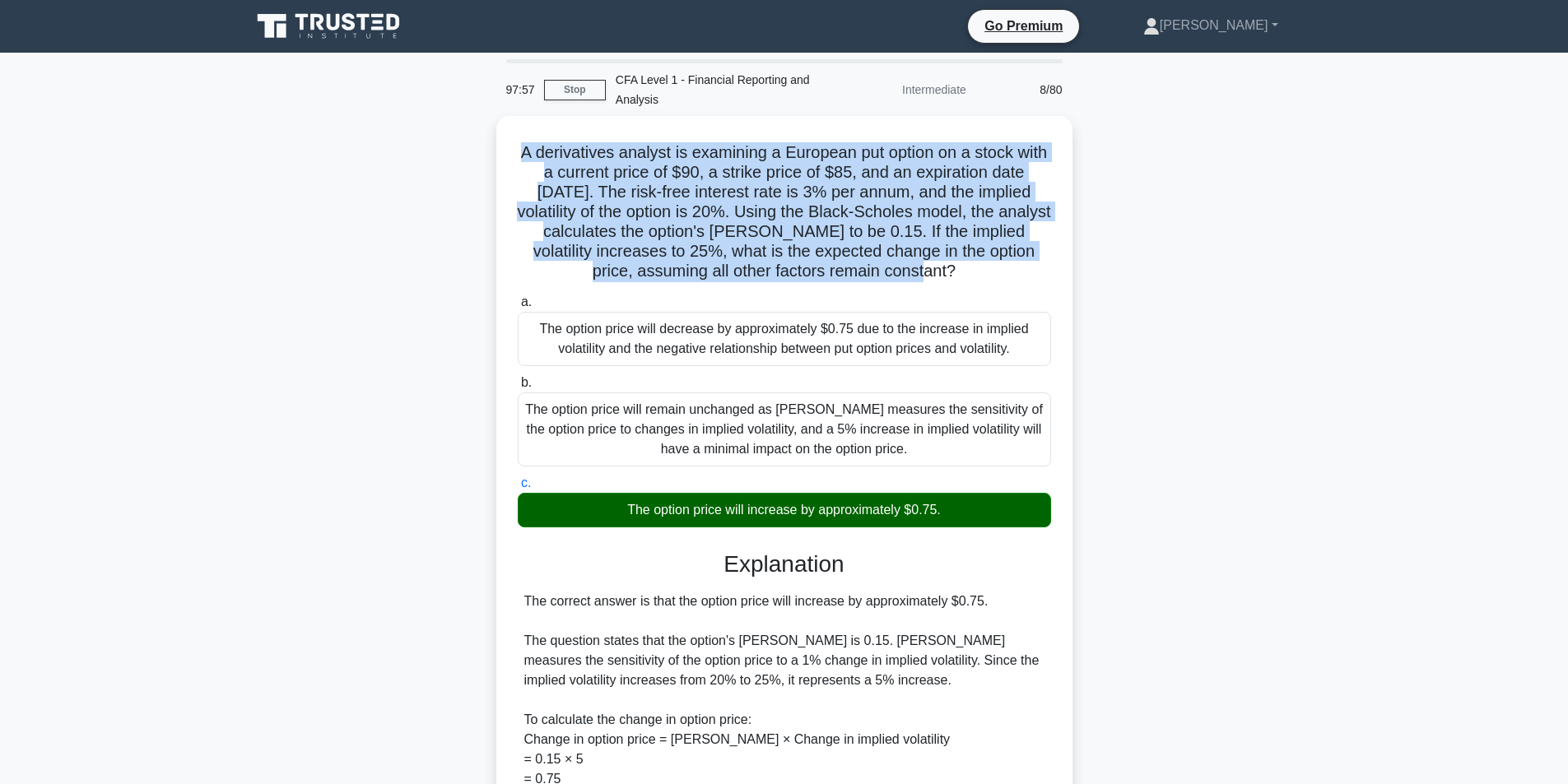
copy h5 "A derivatives analyst is examining a European put option on a stock with a curr…"
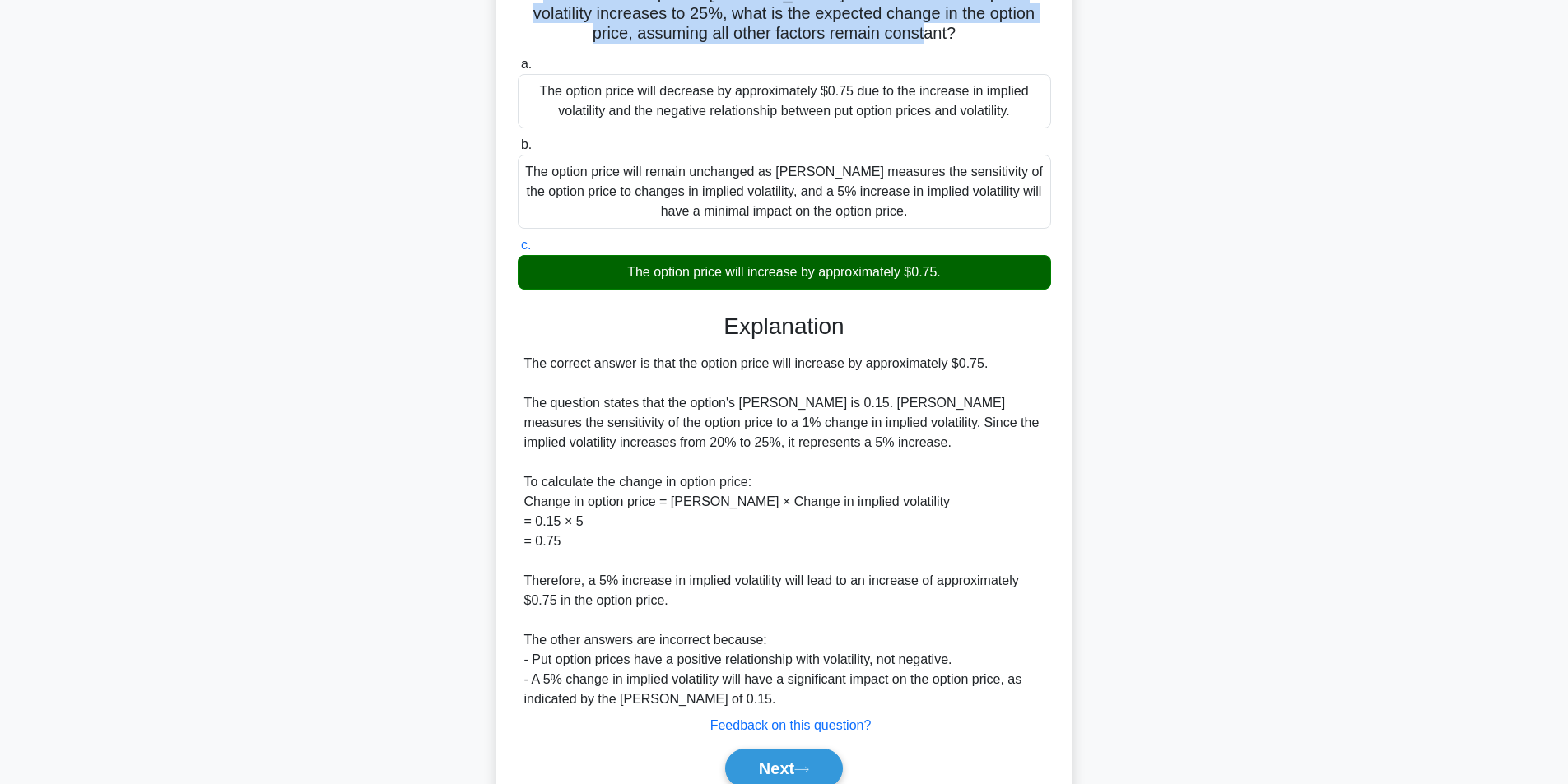
scroll to position [308, 0]
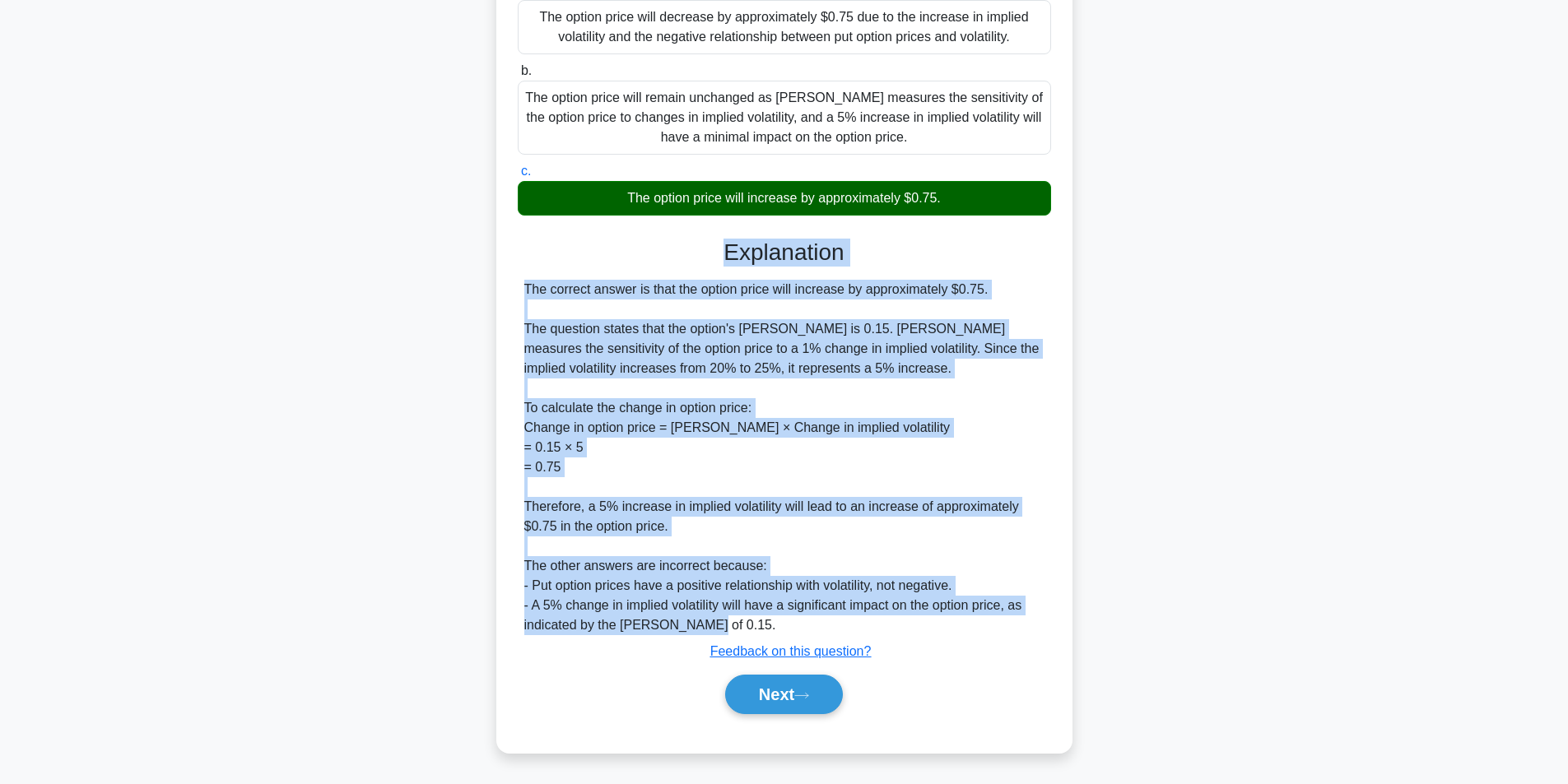
drag, startPoint x: 696, startPoint y: 238, endPoint x: 703, endPoint y: 634, distance: 396.1
click at [702, 631] on div "Explanation The correct answer is that the option price will increase by approx…" at bounding box center [784, 479] width 533 height 482
click at [779, 678] on button "Next" at bounding box center [784, 694] width 117 height 40
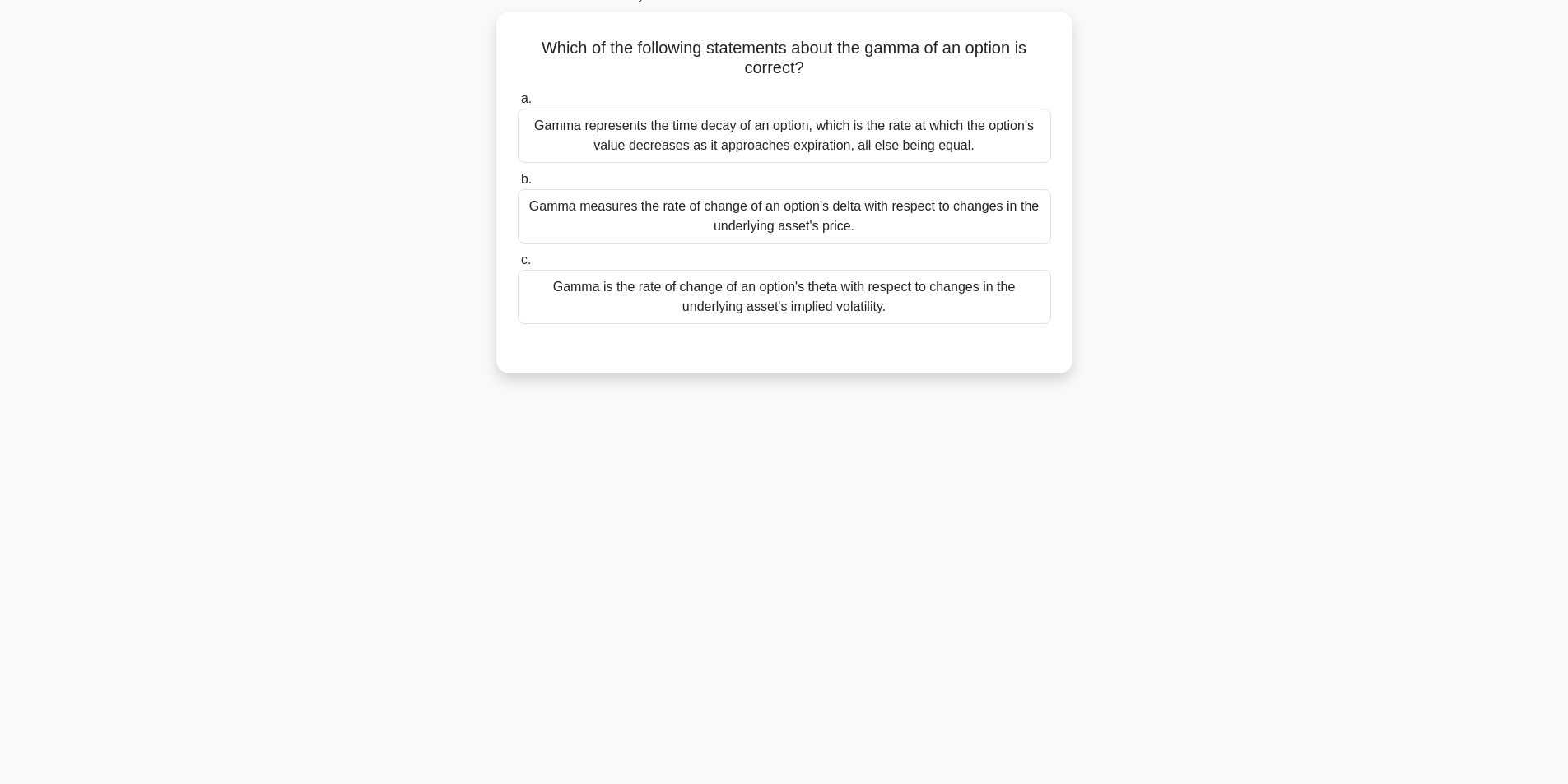
scroll to position [0, 0]
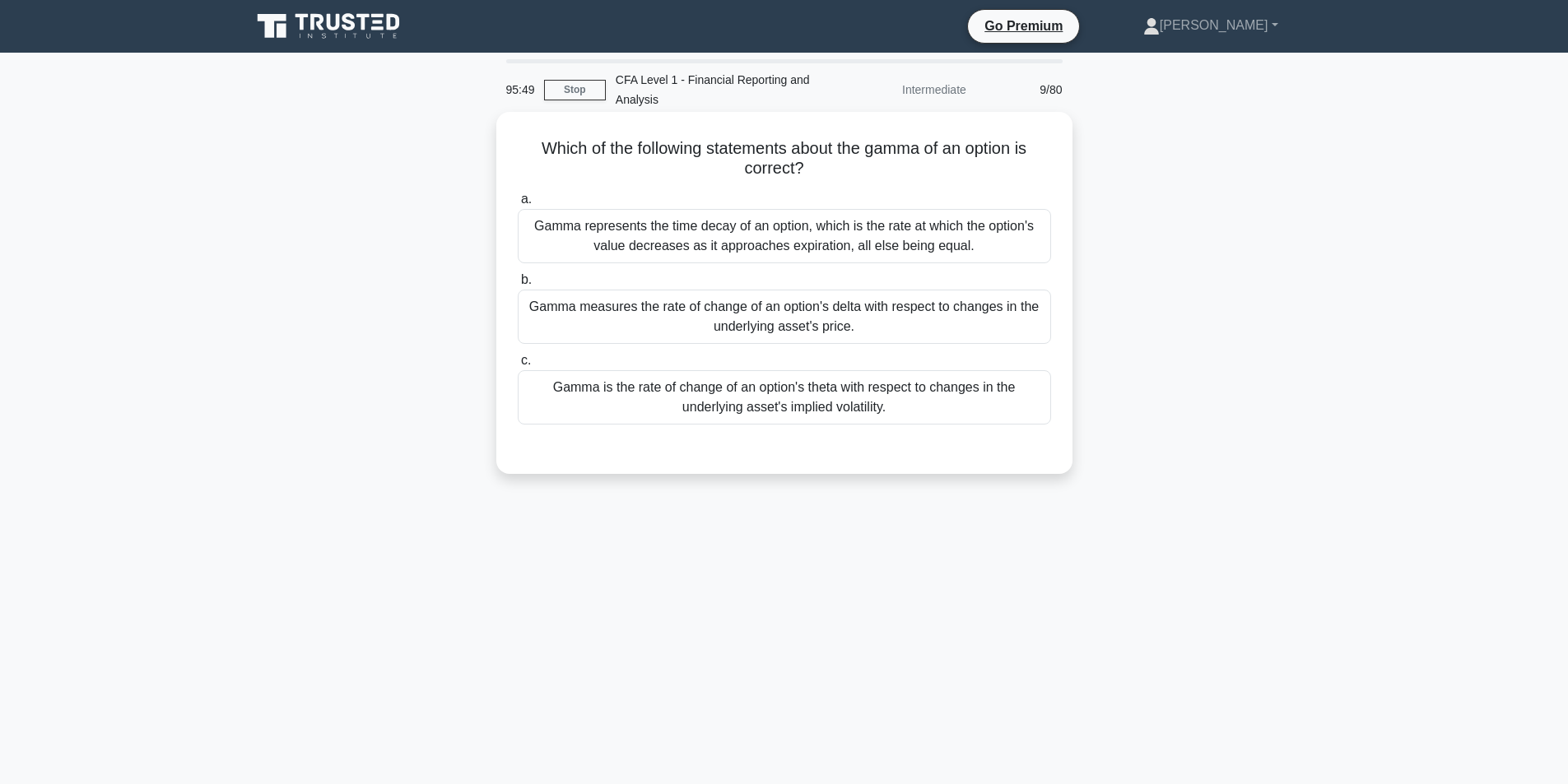
click at [595, 397] on div "Gamma is the rate of change of an option's theta with respect to changes in the…" at bounding box center [784, 397] width 533 height 54
click at [517, 366] on input "c. Gamma is the rate of change of an option's theta with respect to changes in …" at bounding box center [517, 361] width 0 height 11
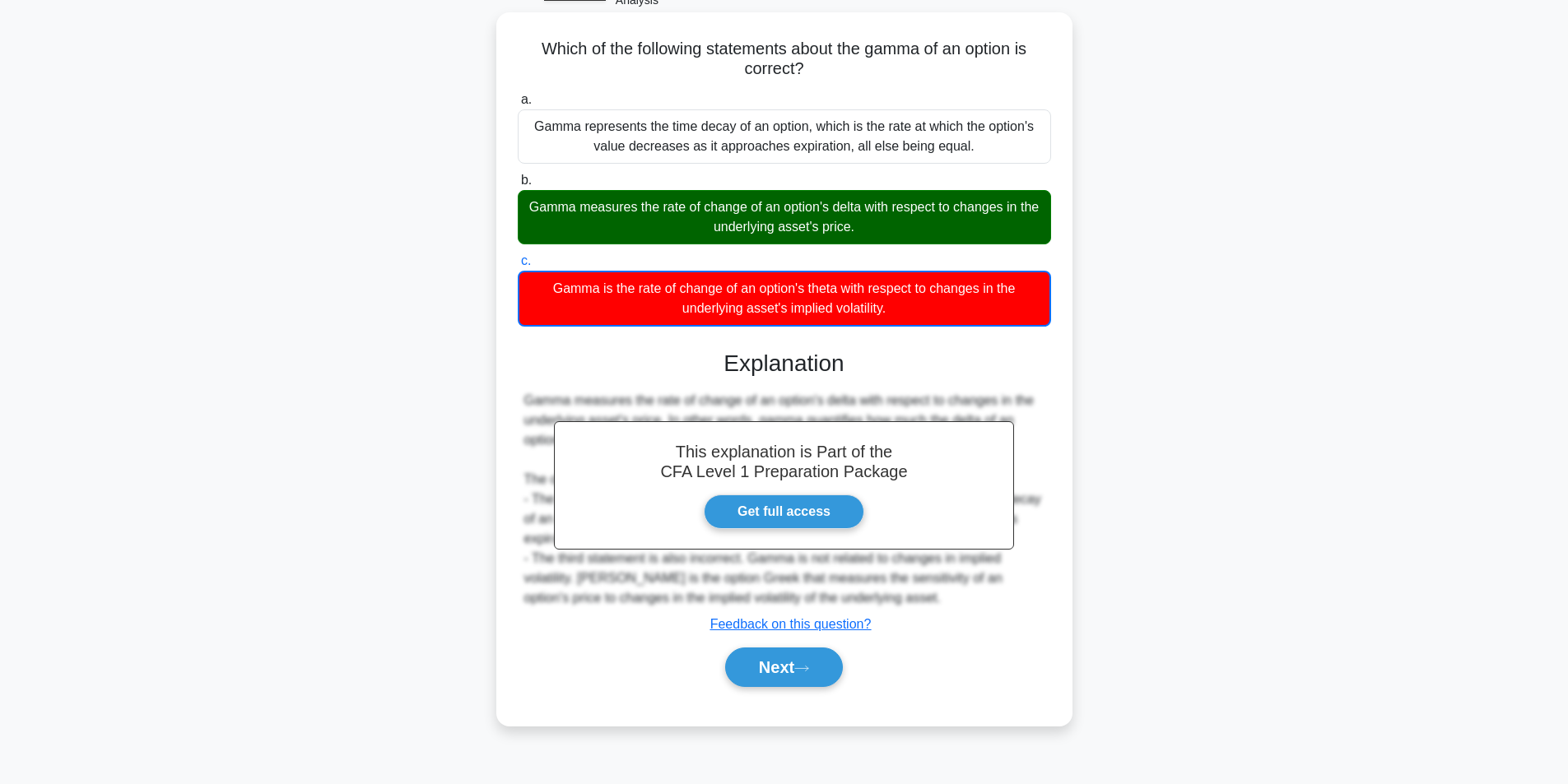
scroll to position [105, 0]
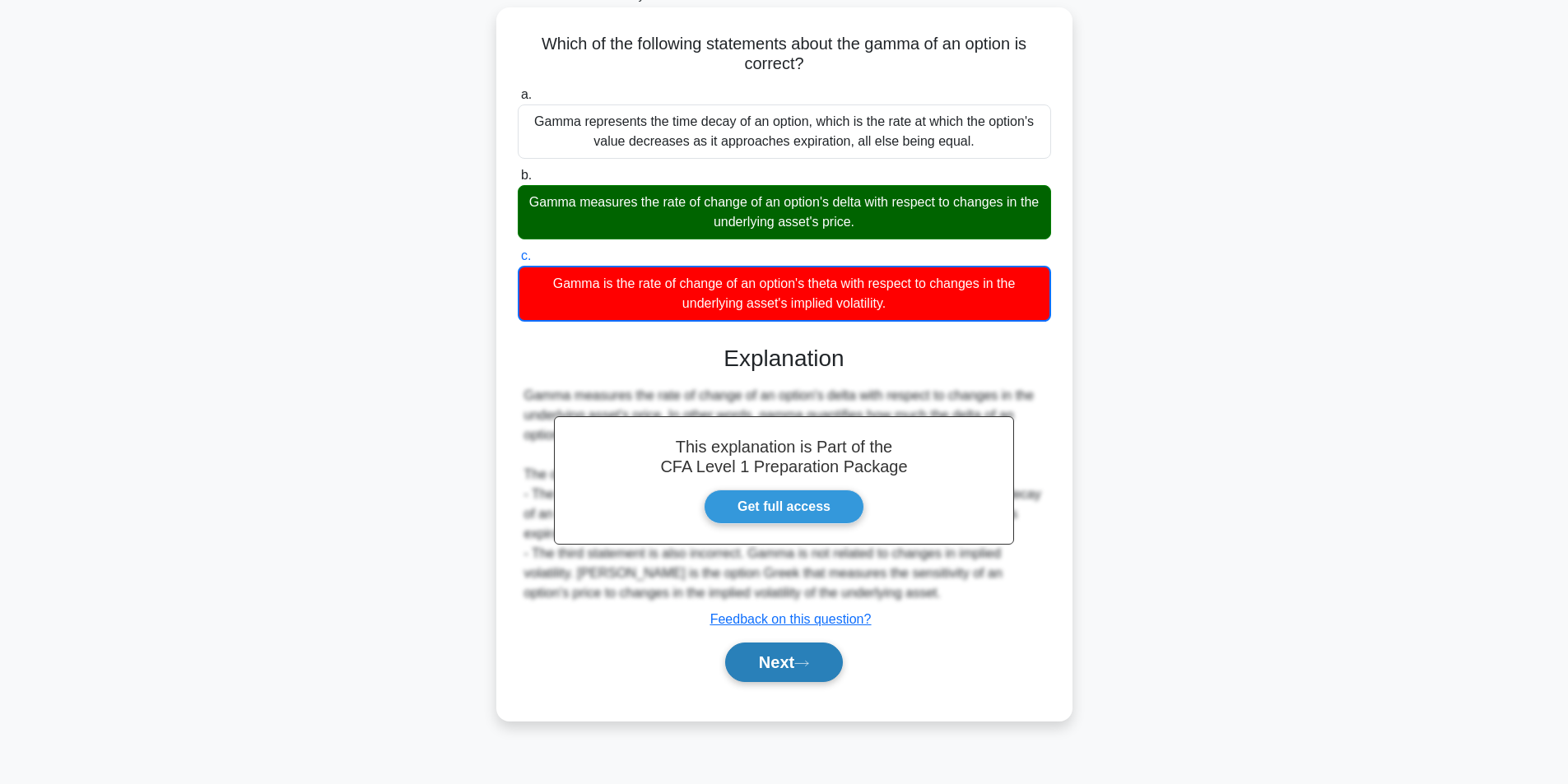
click at [815, 655] on button "Next" at bounding box center [784, 662] width 117 height 40
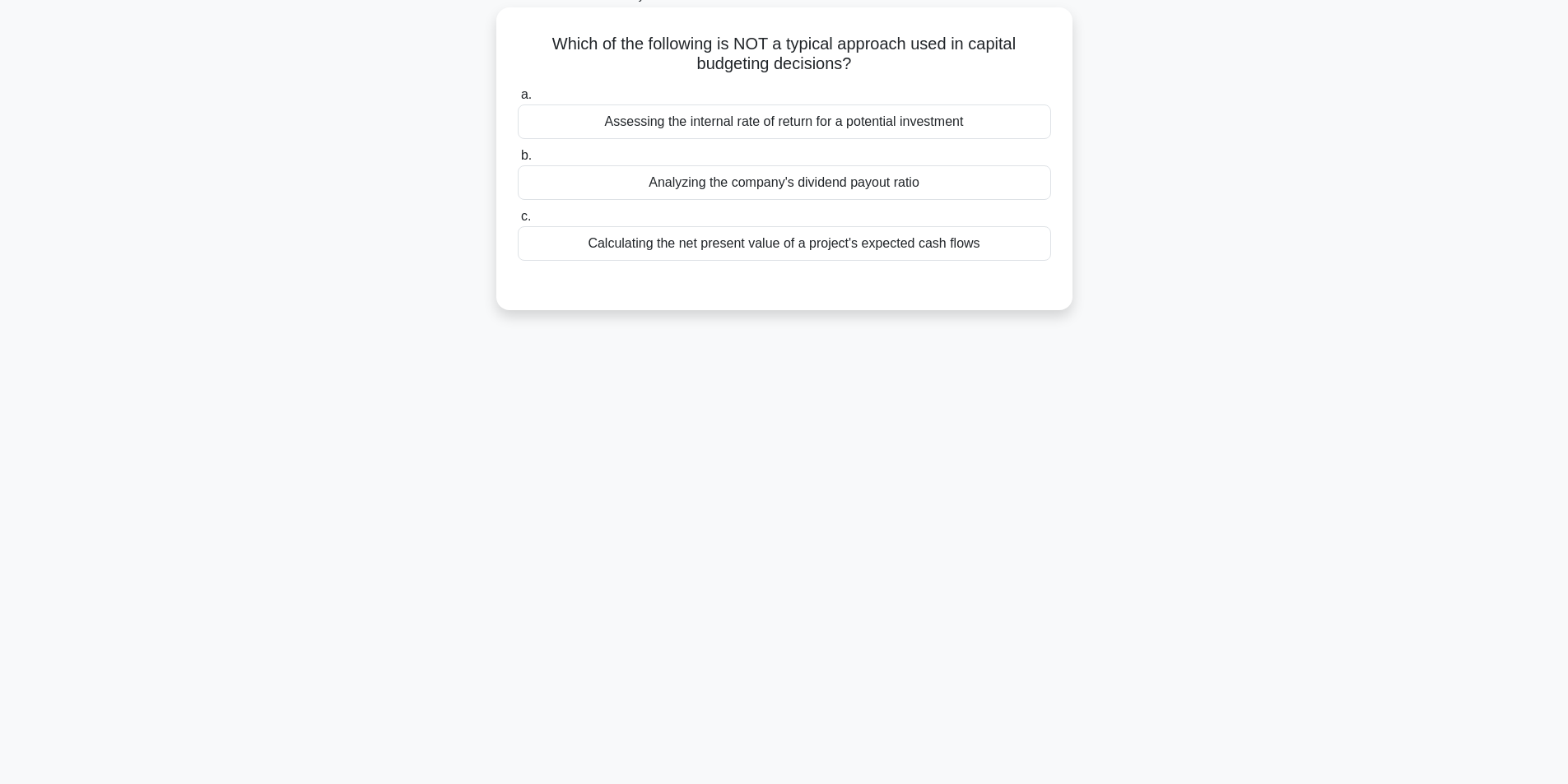
click at [858, 194] on div "Analyzing the company's dividend payout ratio" at bounding box center [784, 182] width 533 height 35
click at [517, 161] on input "b. Analyzing the company's dividend payout ratio" at bounding box center [517, 155] width 0 height 11
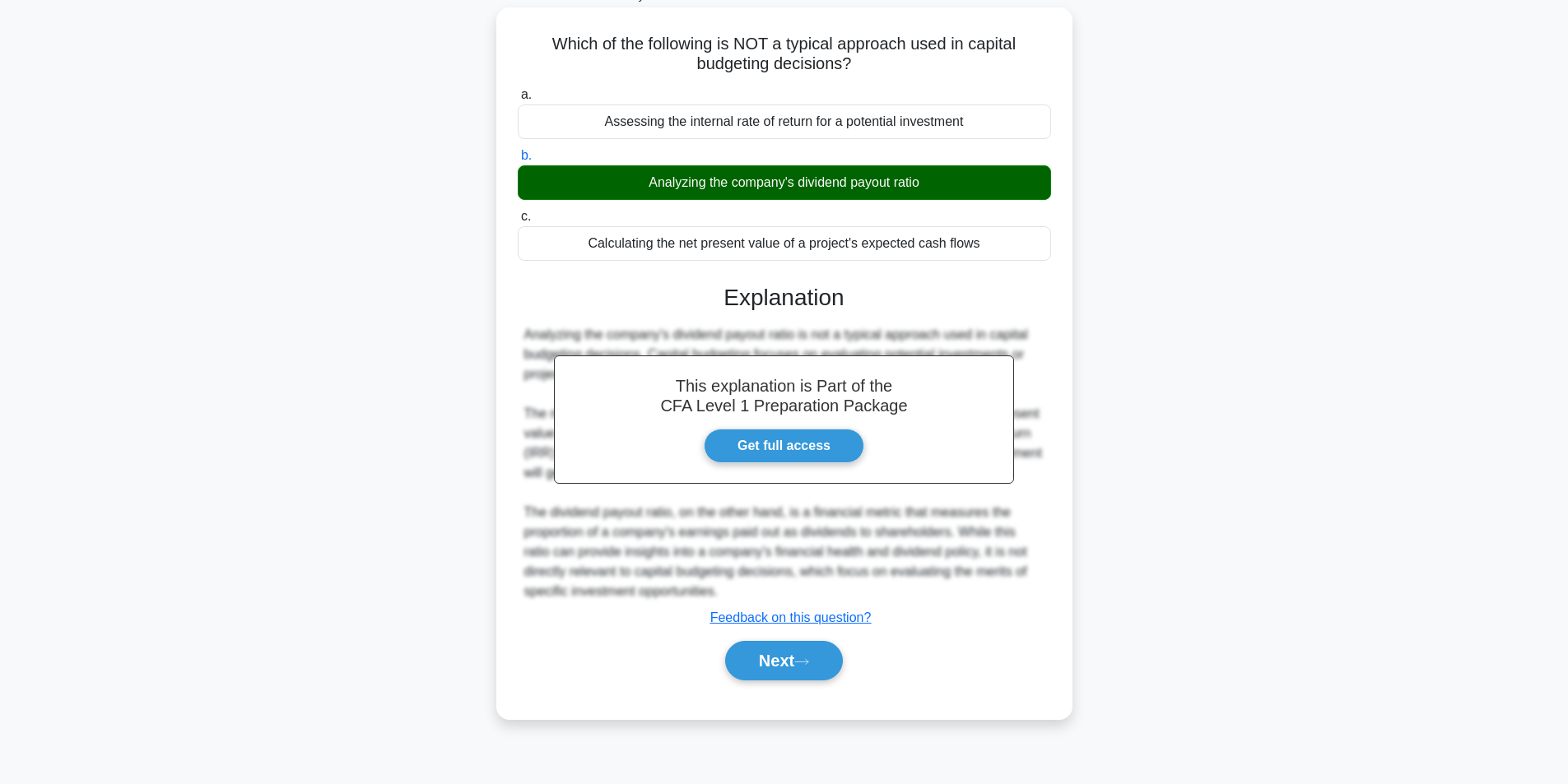
drag, startPoint x: 791, startPoint y: 176, endPoint x: 896, endPoint y: 177, distance: 105.0
click at [895, 177] on div "Analyzing the company's dividend payout ratio" at bounding box center [784, 182] width 533 height 35
drag, startPoint x: 932, startPoint y: 183, endPoint x: 795, endPoint y: 188, distance: 137.1
click at [795, 188] on div "Analyzing the company's dividend payout ratio" at bounding box center [784, 182] width 533 height 35
click at [788, 643] on button "Next" at bounding box center [784, 660] width 117 height 40
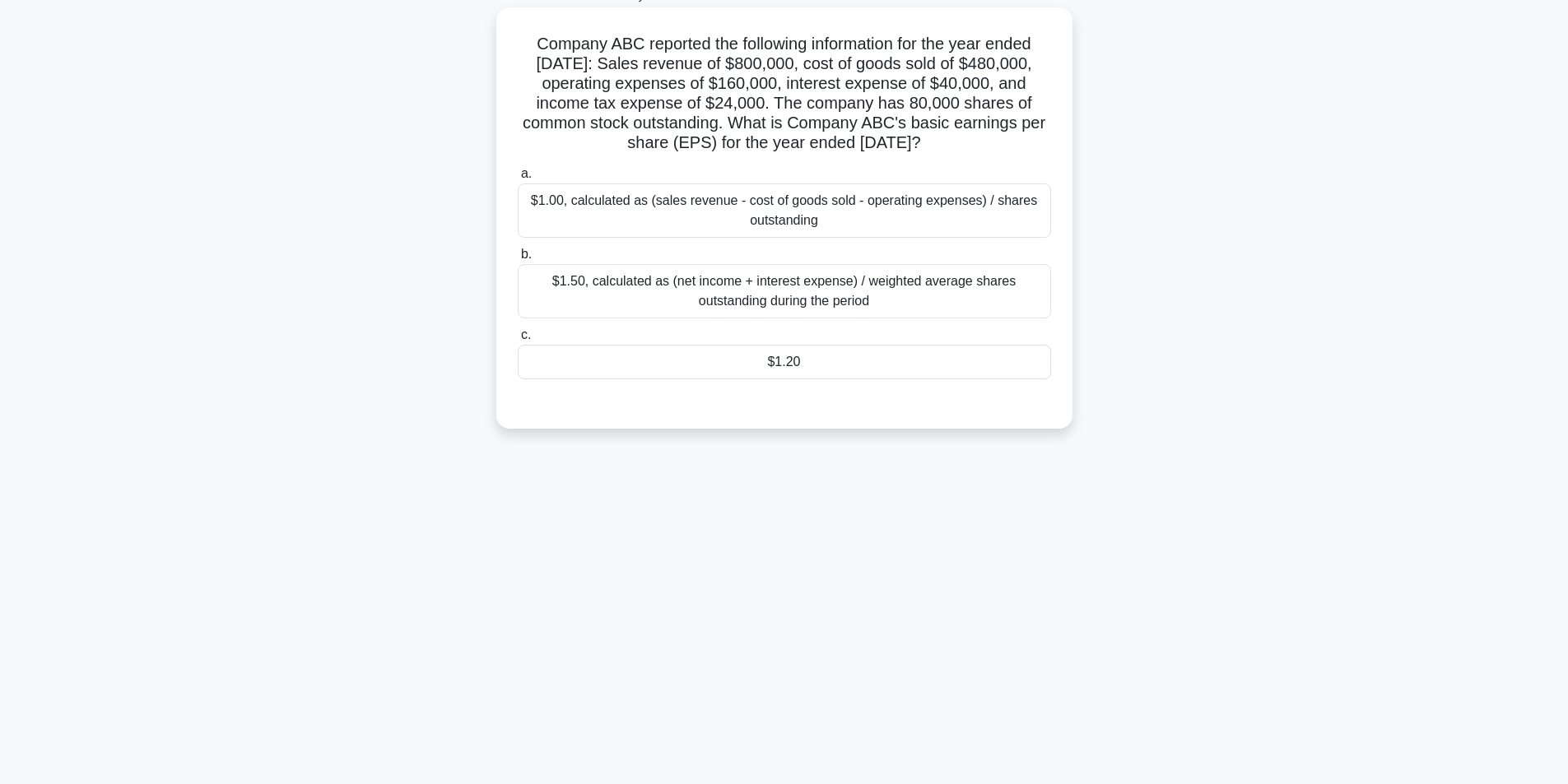
click at [764, 278] on div "$1.50, calculated as (net income + interest expense) / weighted average shares …" at bounding box center [784, 291] width 533 height 54
click at [517, 260] on input "b. $1.50, calculated as (net income + interest expense) / weighted average shar…" at bounding box center [517, 254] width 0 height 11
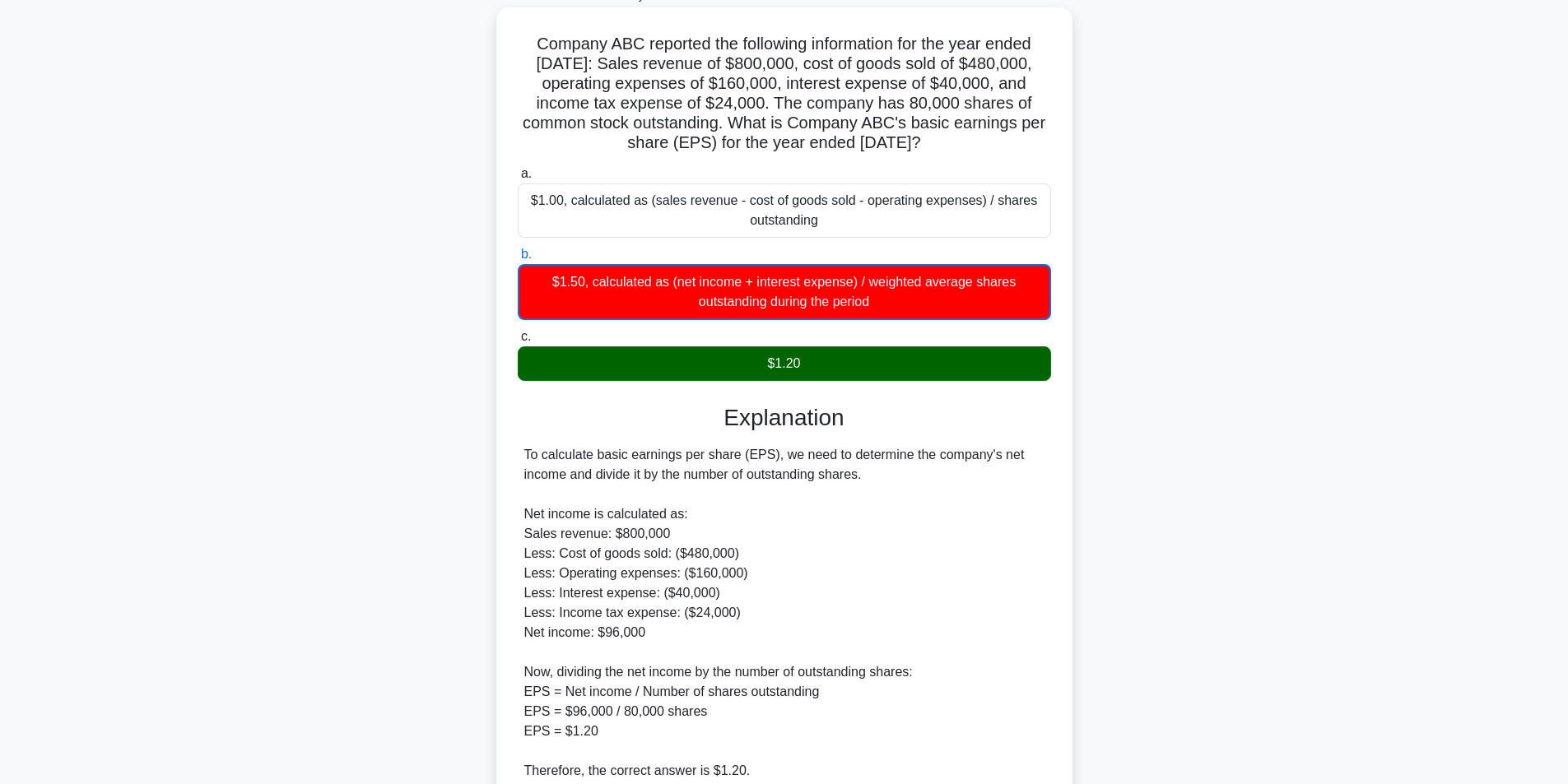
scroll to position [251, 0]
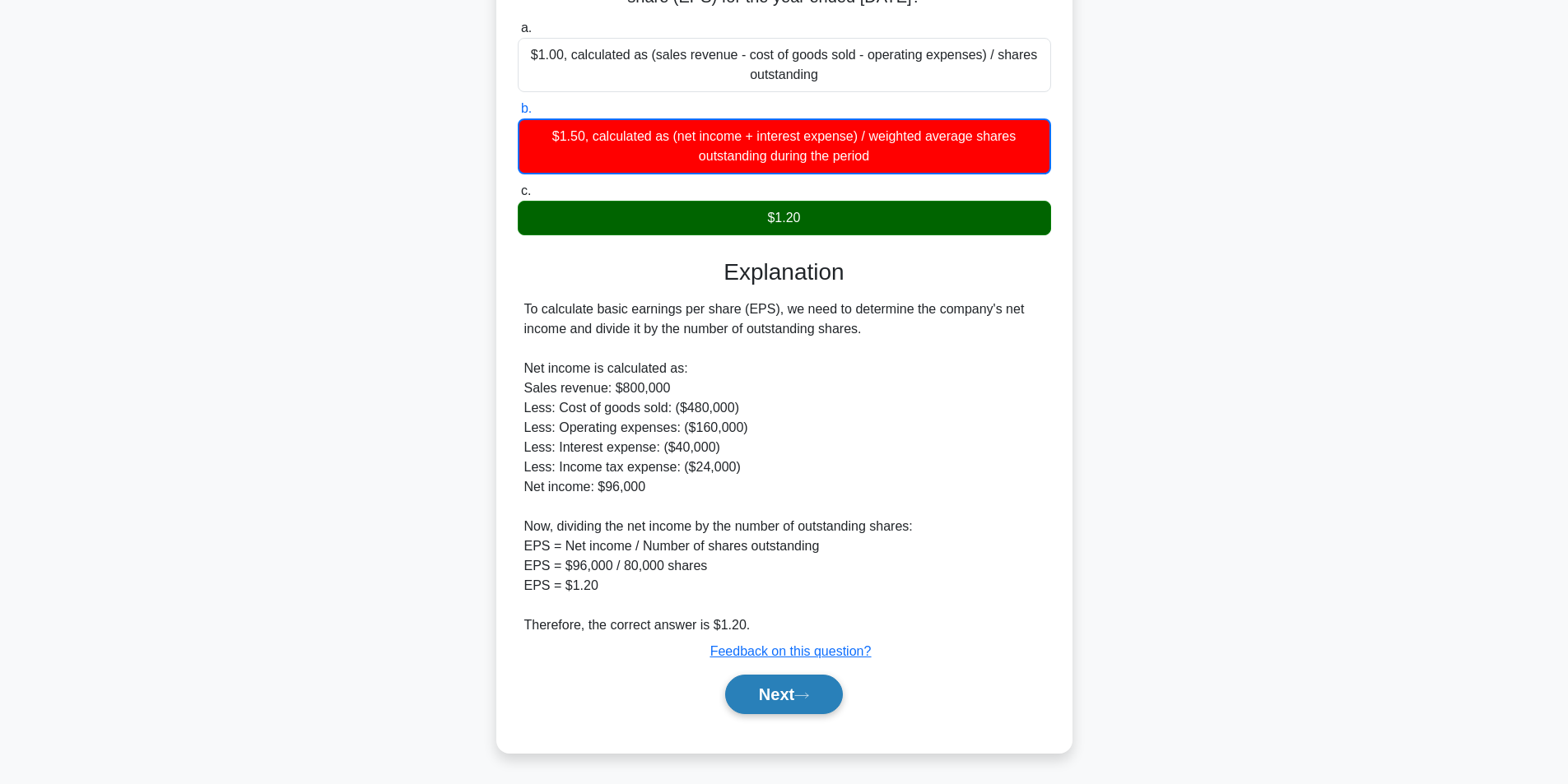
click at [835, 691] on button "Next" at bounding box center [784, 694] width 117 height 40
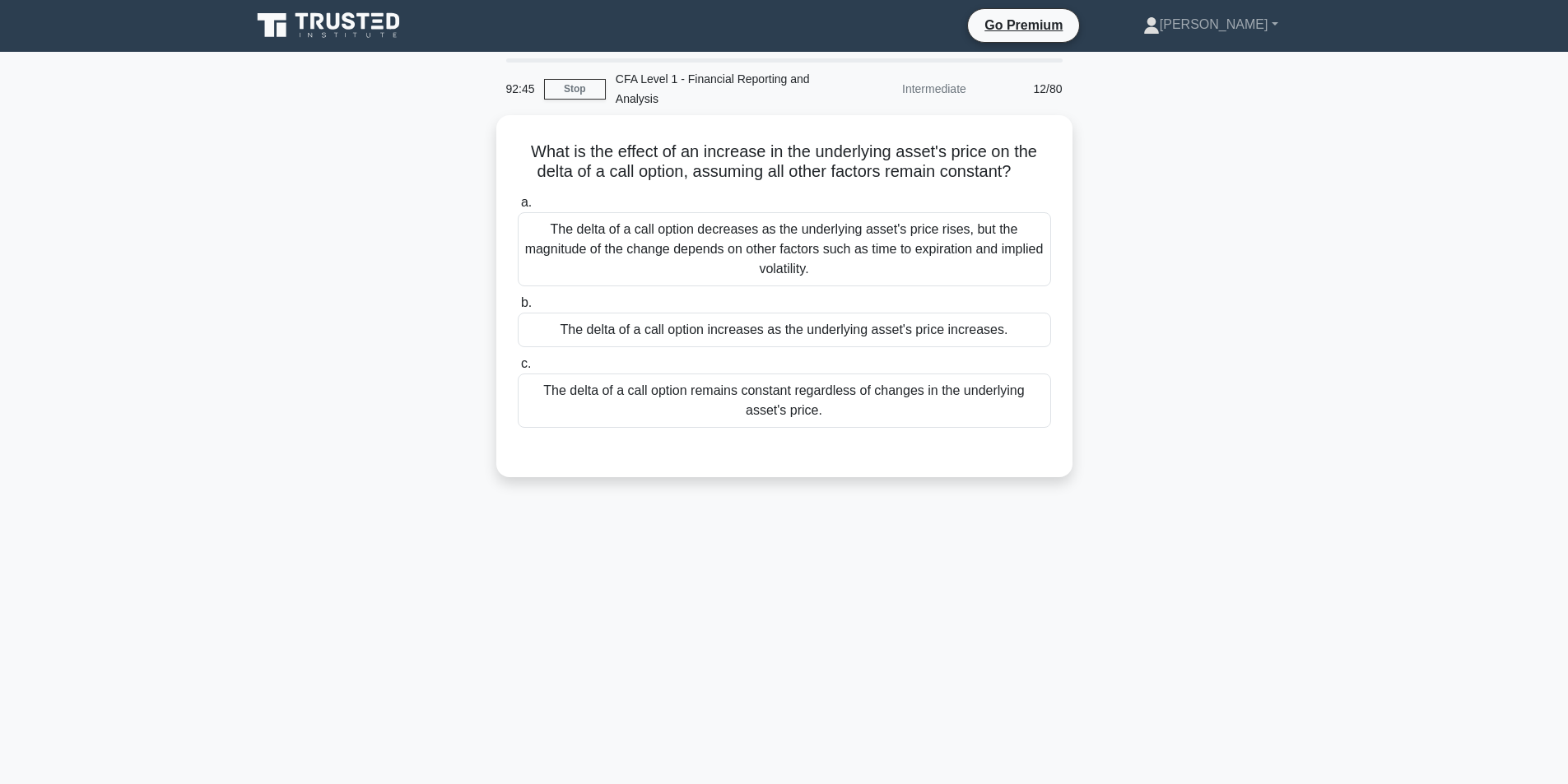
scroll to position [0, 0]
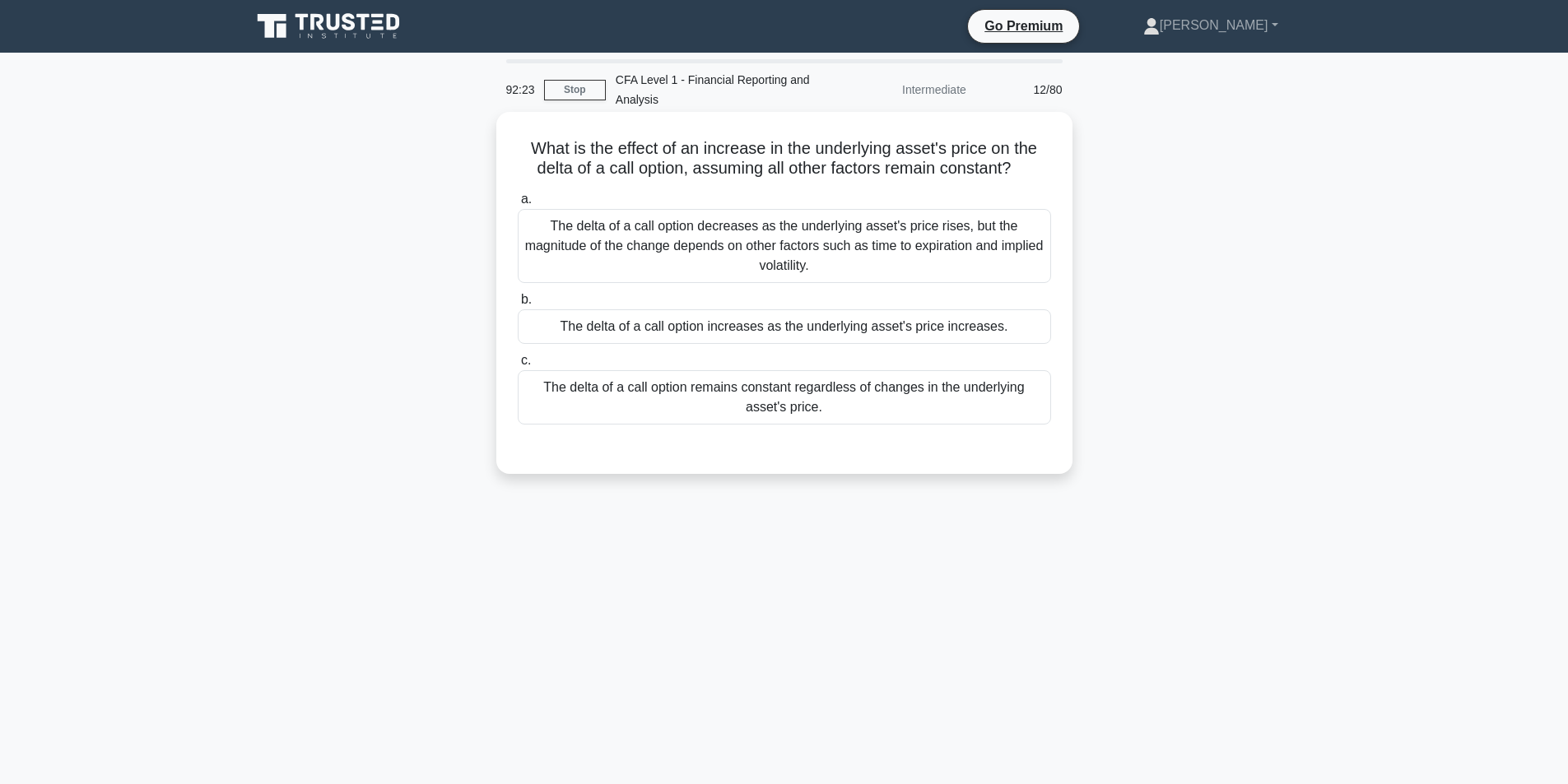
click at [731, 252] on div "The delta of a call option decreases as the underlying asset's price rises, but…" at bounding box center [784, 246] width 533 height 74
click at [517, 204] on input "a. The delta of a call option decreases as the underlying asset's price rises, …" at bounding box center [517, 199] width 0 height 11
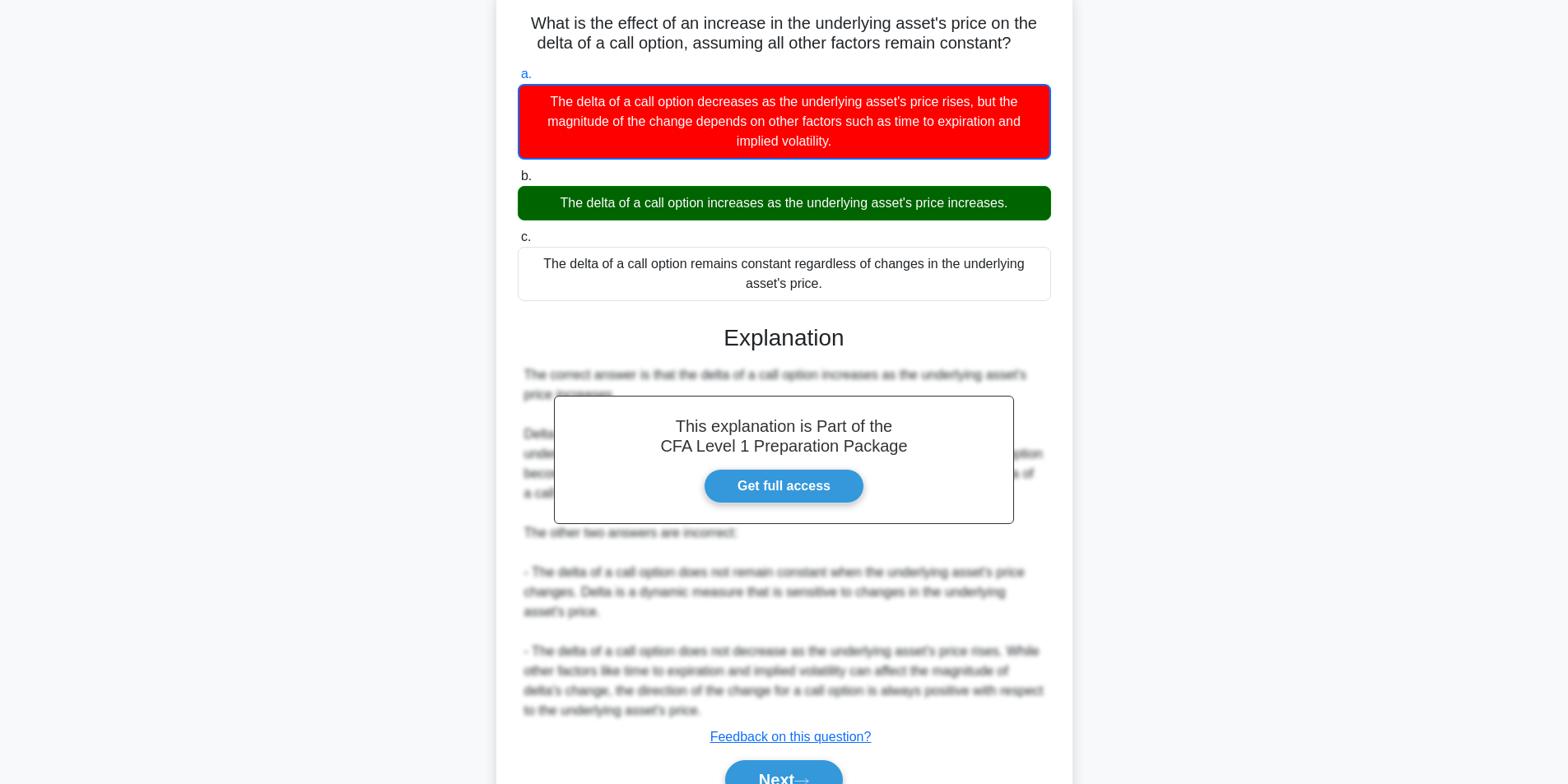
scroll to position [211, 0]
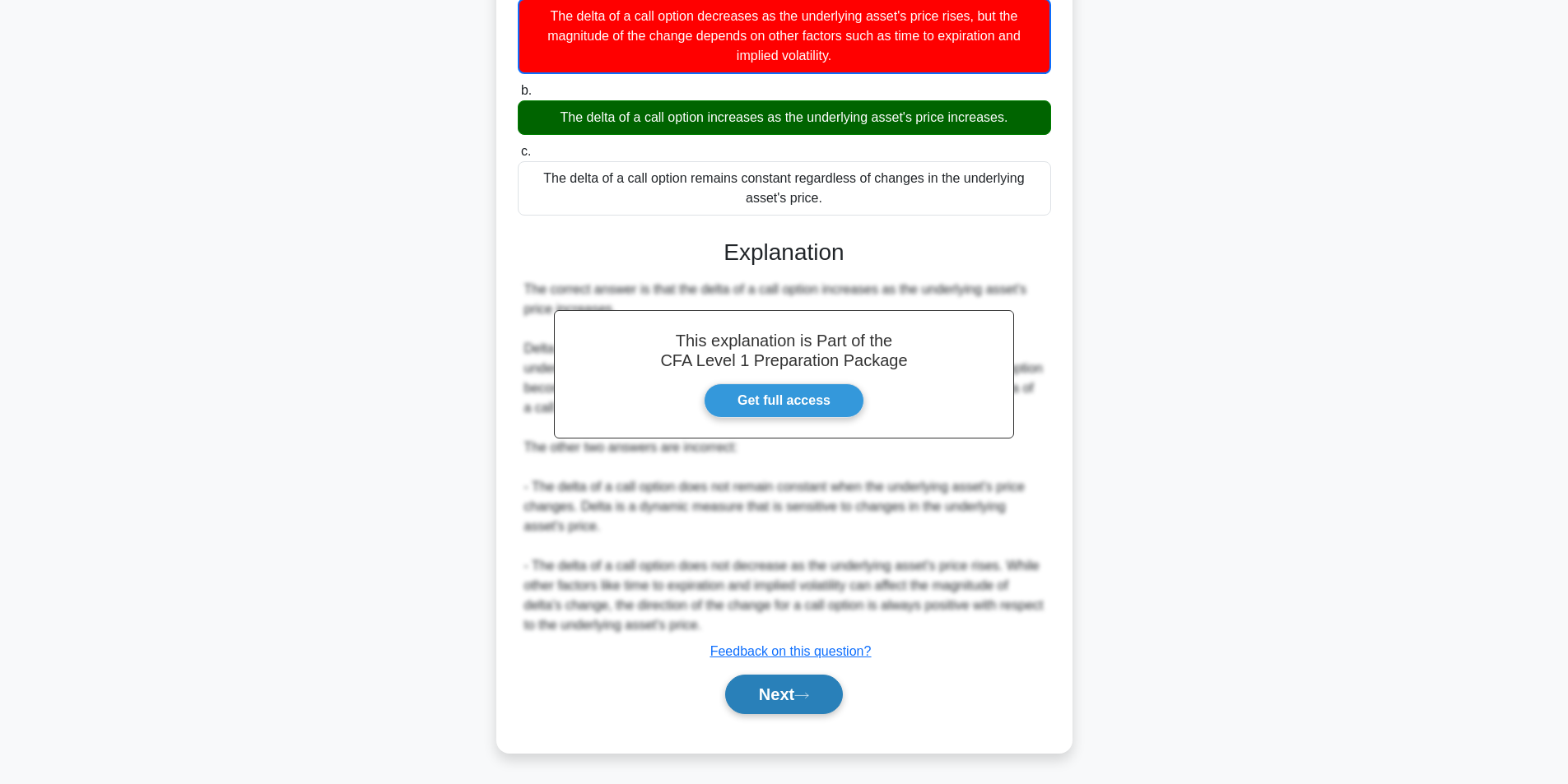
click at [799, 693] on button "Next" at bounding box center [784, 694] width 117 height 40
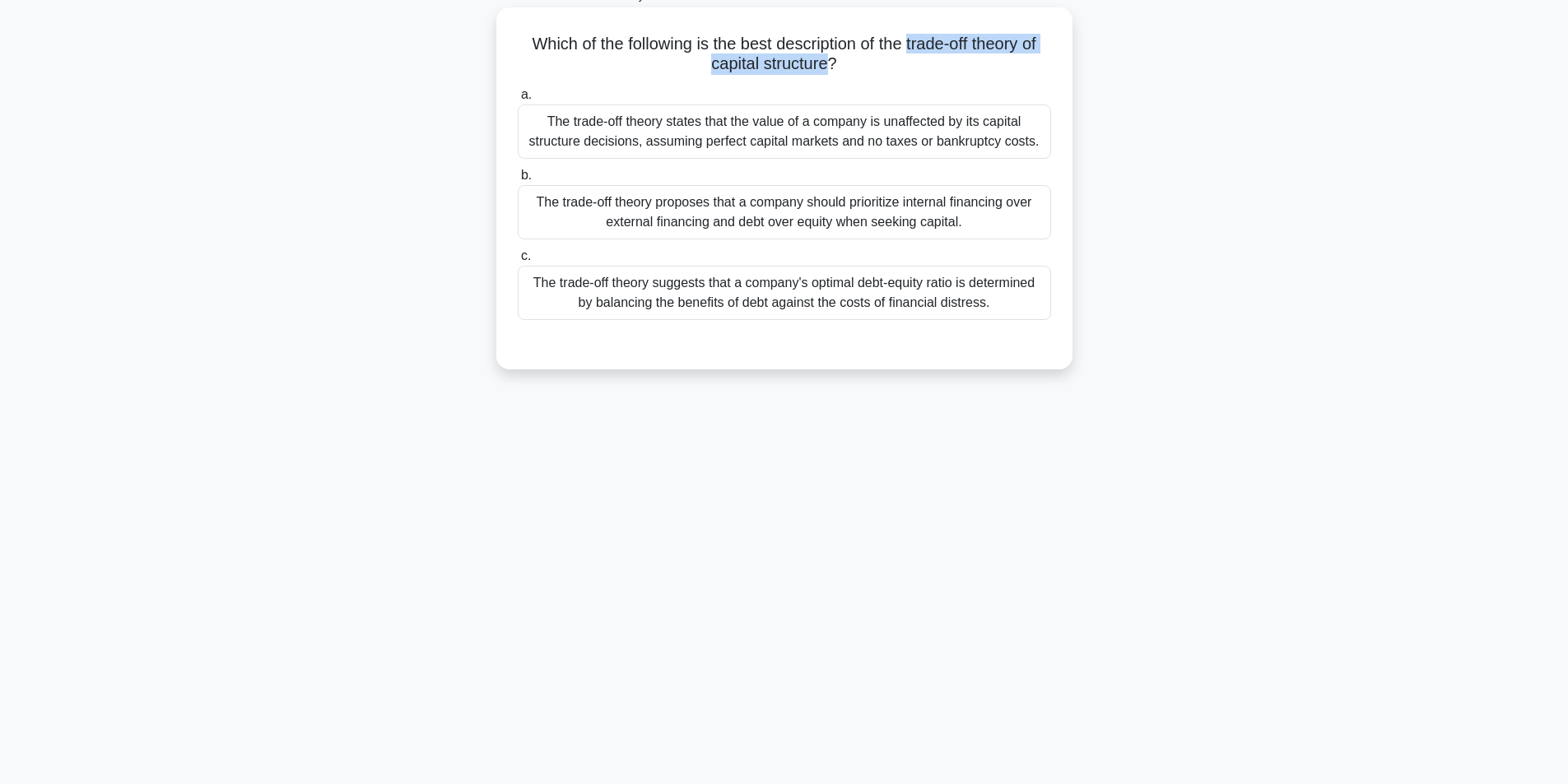
drag, startPoint x: 910, startPoint y: 42, endPoint x: 827, endPoint y: 58, distance: 84.5
click at [827, 58] on h5 "Which of the following is the best description of the trade-off theory of capit…" at bounding box center [784, 54] width 537 height 41
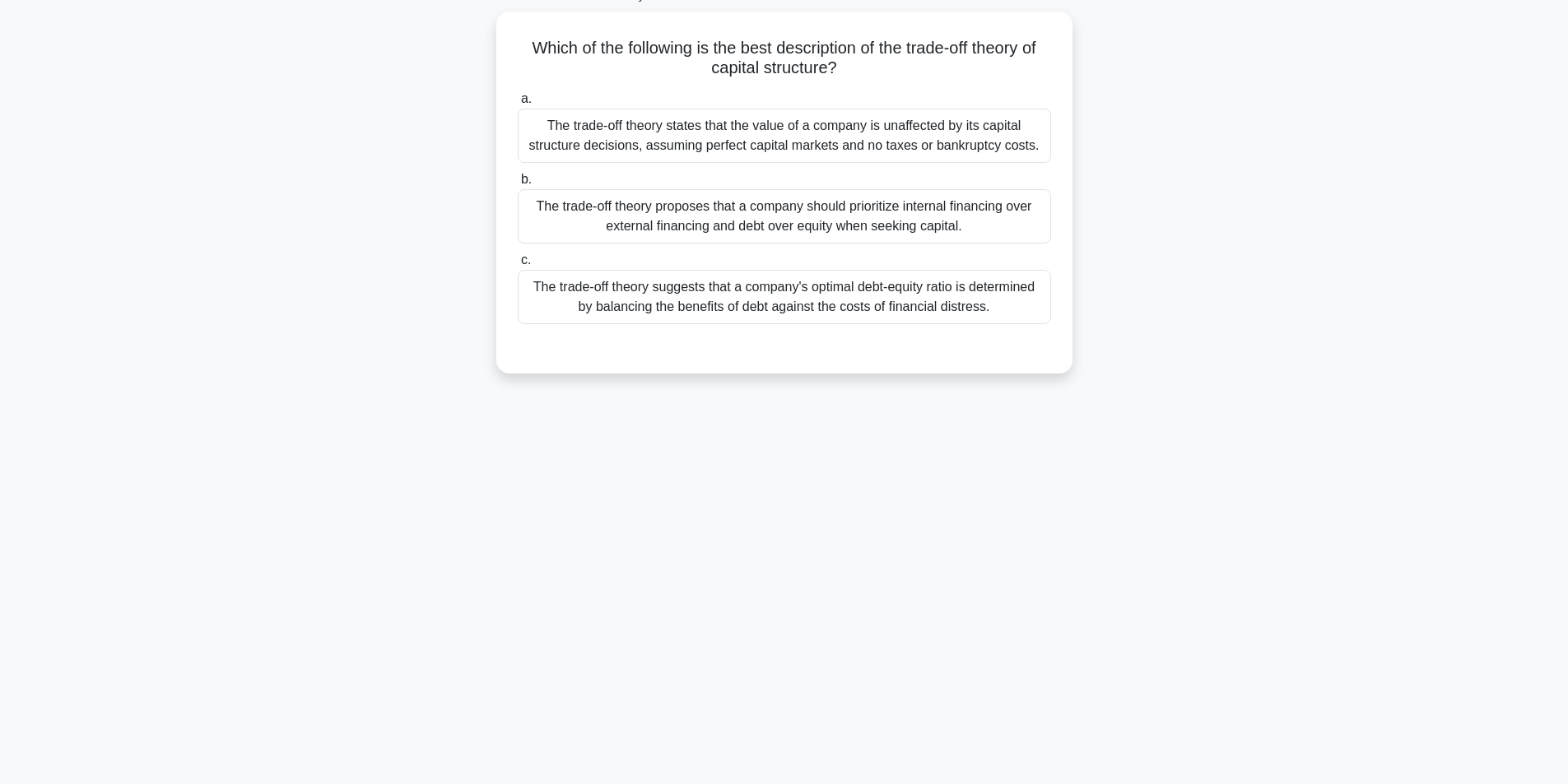
click at [216, 302] on main "91:05 Stop CFA Level 1 - Financial Reporting and Analysis Intermediate 13/80 Wh…" at bounding box center [784, 366] width 1568 height 836
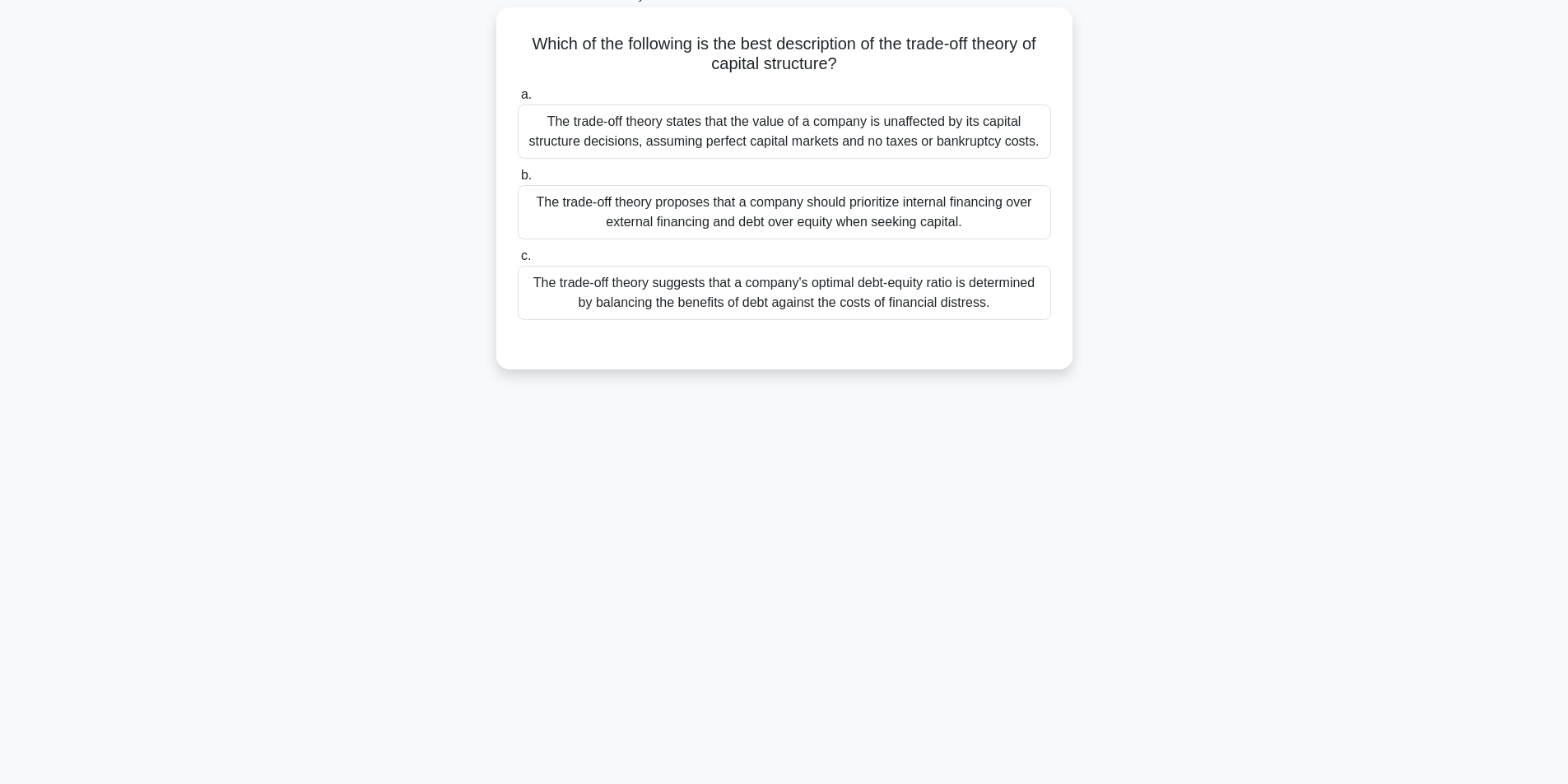
click at [733, 292] on div "The trade-off theory suggests that a company's optimal debt-equity ratio is det…" at bounding box center [784, 292] width 533 height 54
click at [517, 262] on input "c. The trade-off theory suggests that a company's optimal debt-equity ratio is …" at bounding box center [517, 256] width 0 height 11
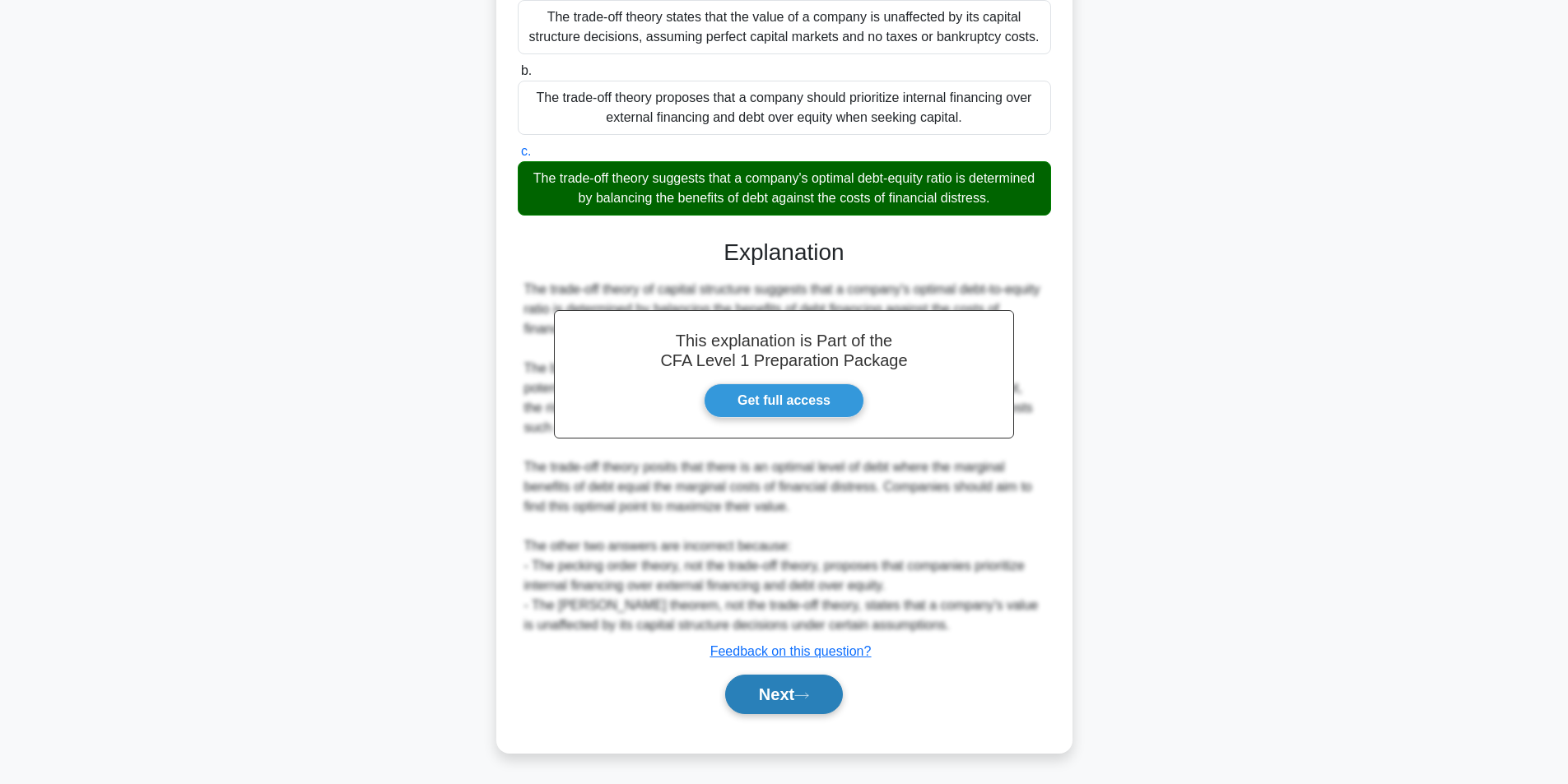
scroll to position [210, 0]
click at [776, 693] on button "Next" at bounding box center [784, 694] width 117 height 40
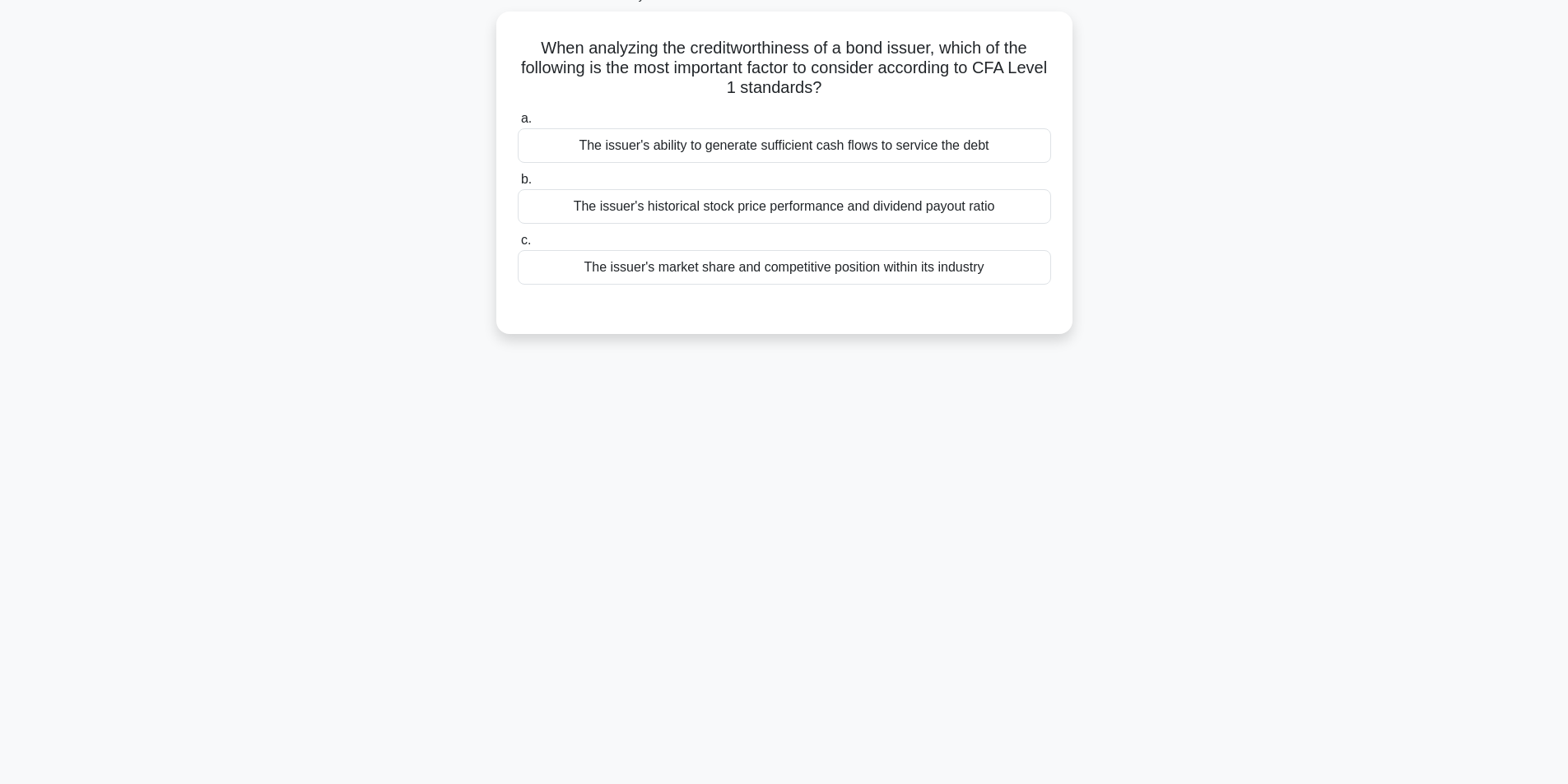
scroll to position [105, 0]
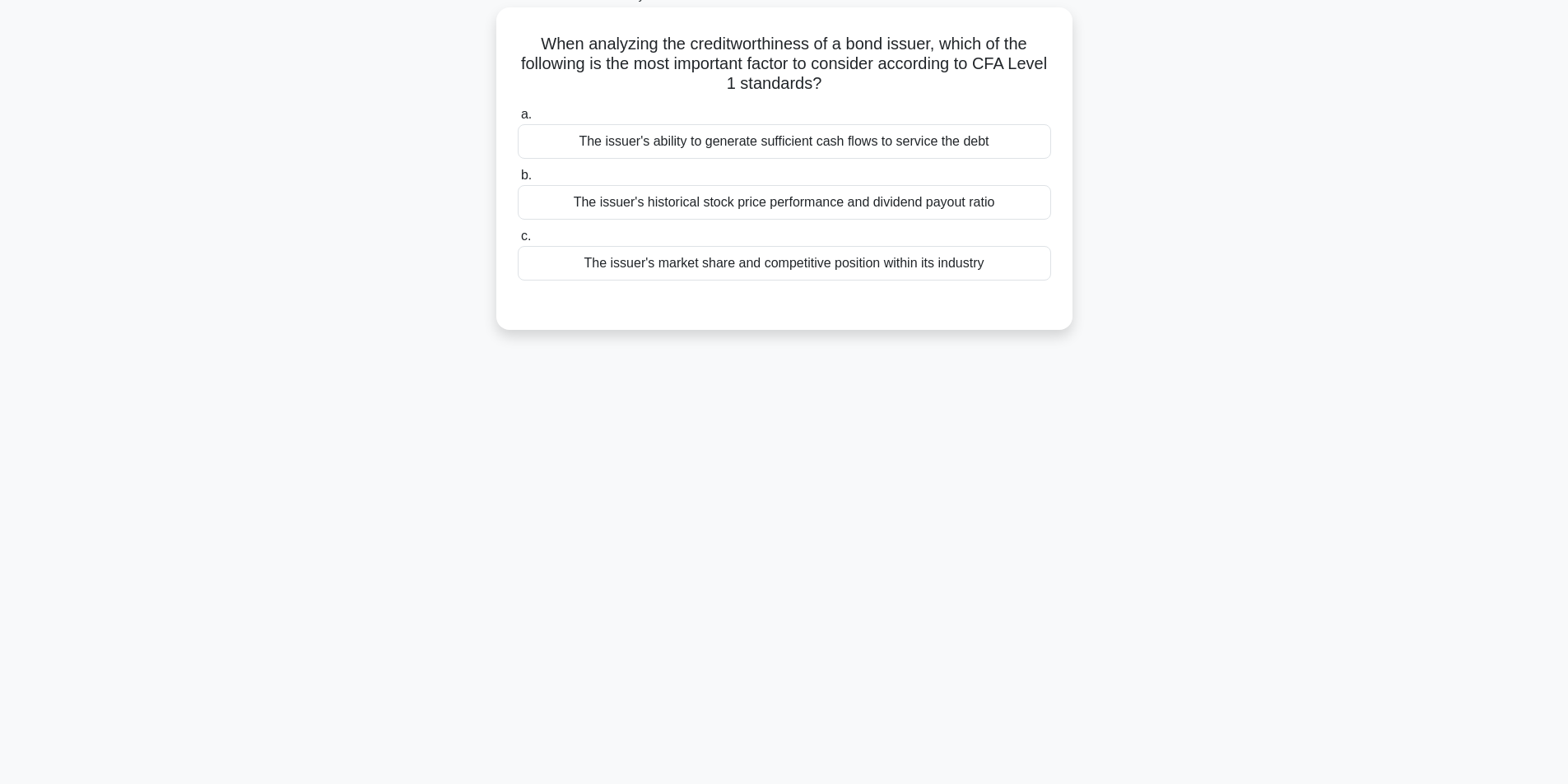
click at [975, 206] on div "The issuer's historical stock price performance and dividend payout ratio" at bounding box center [784, 202] width 533 height 35
click at [517, 181] on input "b. The issuer's historical stock price performance and dividend payout ratio" at bounding box center [517, 176] width 0 height 11
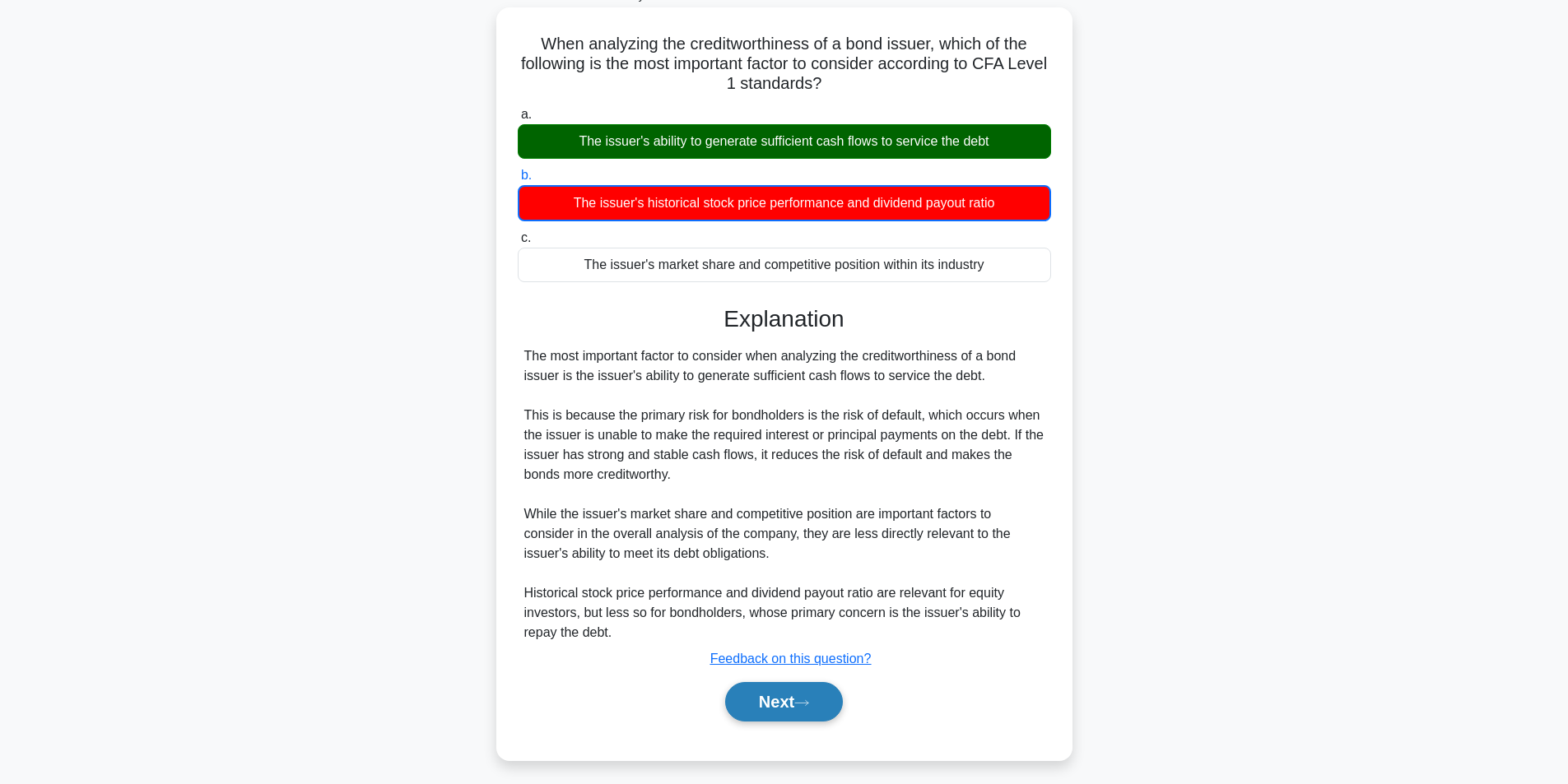
click at [807, 697] on button "Next" at bounding box center [784, 701] width 117 height 40
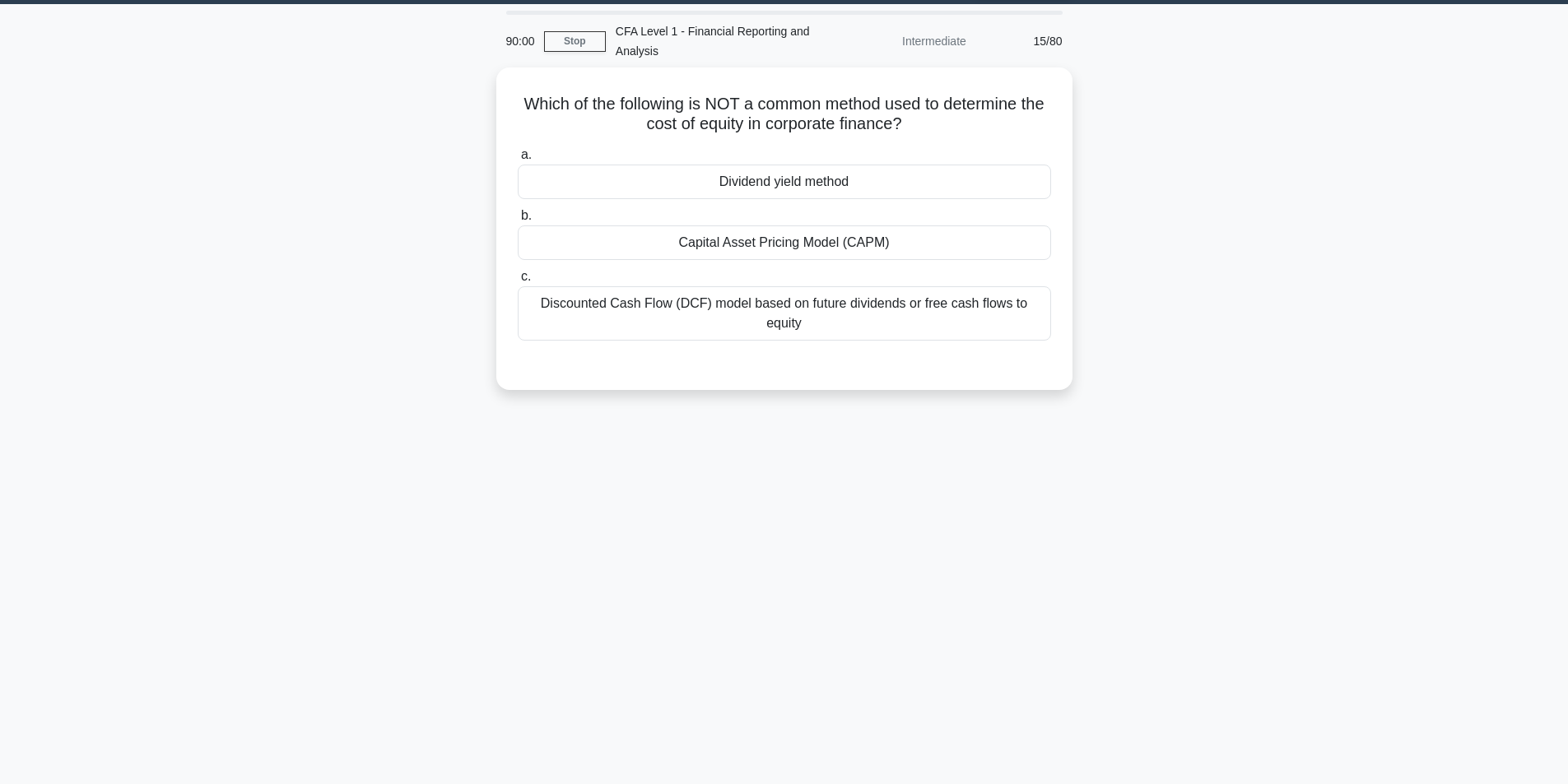
scroll to position [0, 0]
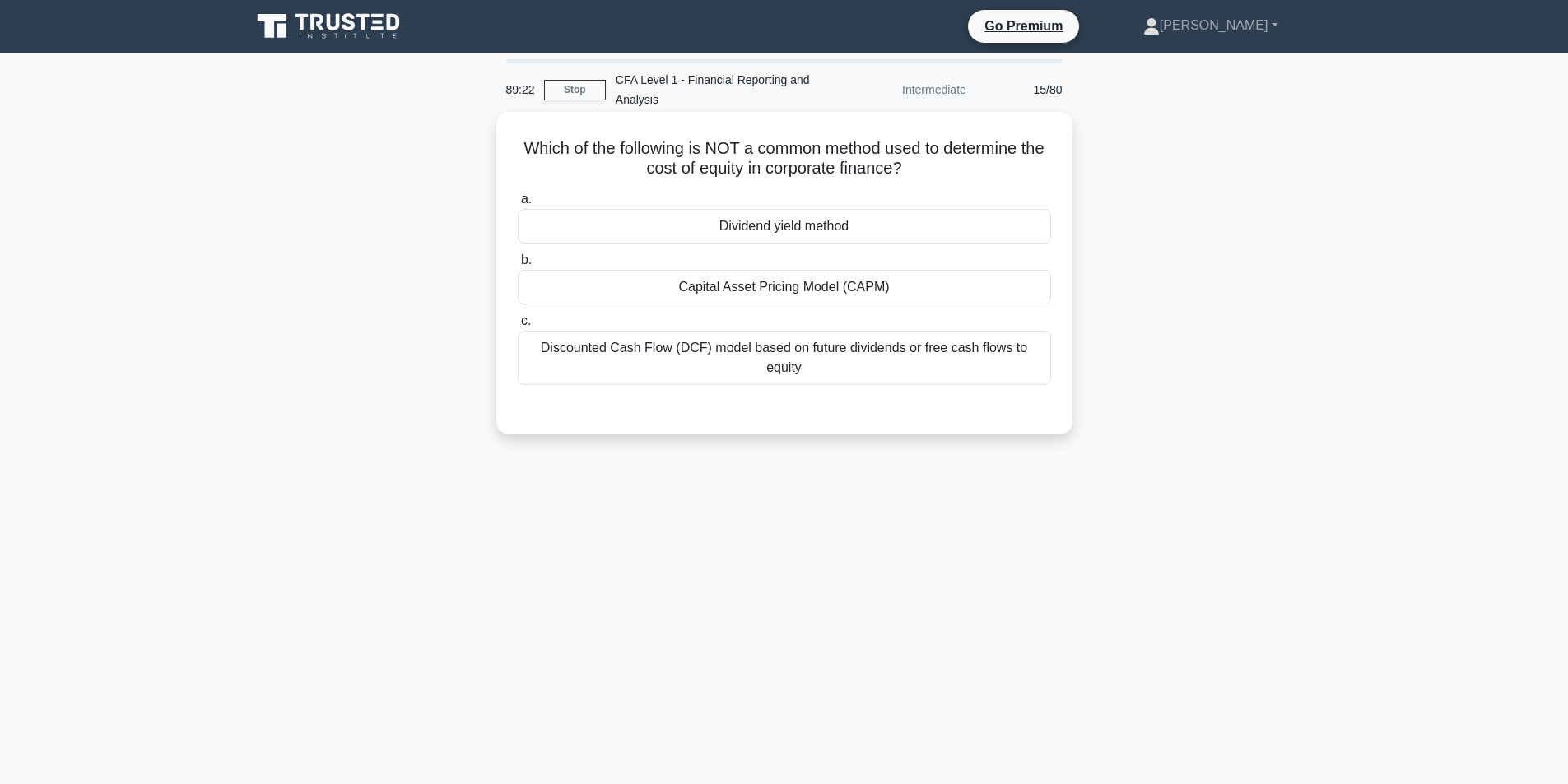
click at [754, 224] on div "Dividend yield method" at bounding box center [784, 226] width 533 height 35
click at [517, 204] on input "a. Dividend yield method" at bounding box center [517, 199] width 0 height 11
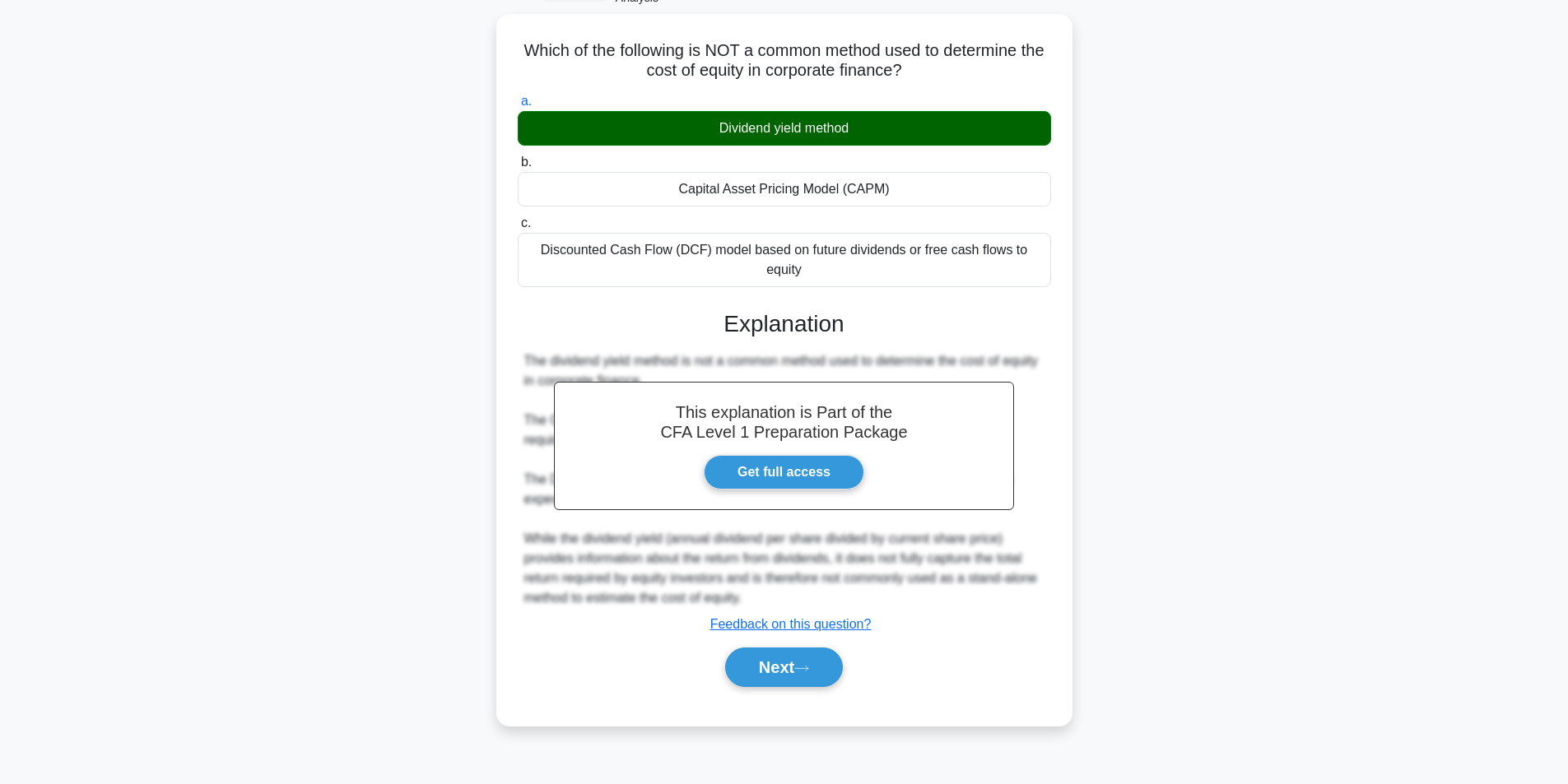
scroll to position [105, 0]
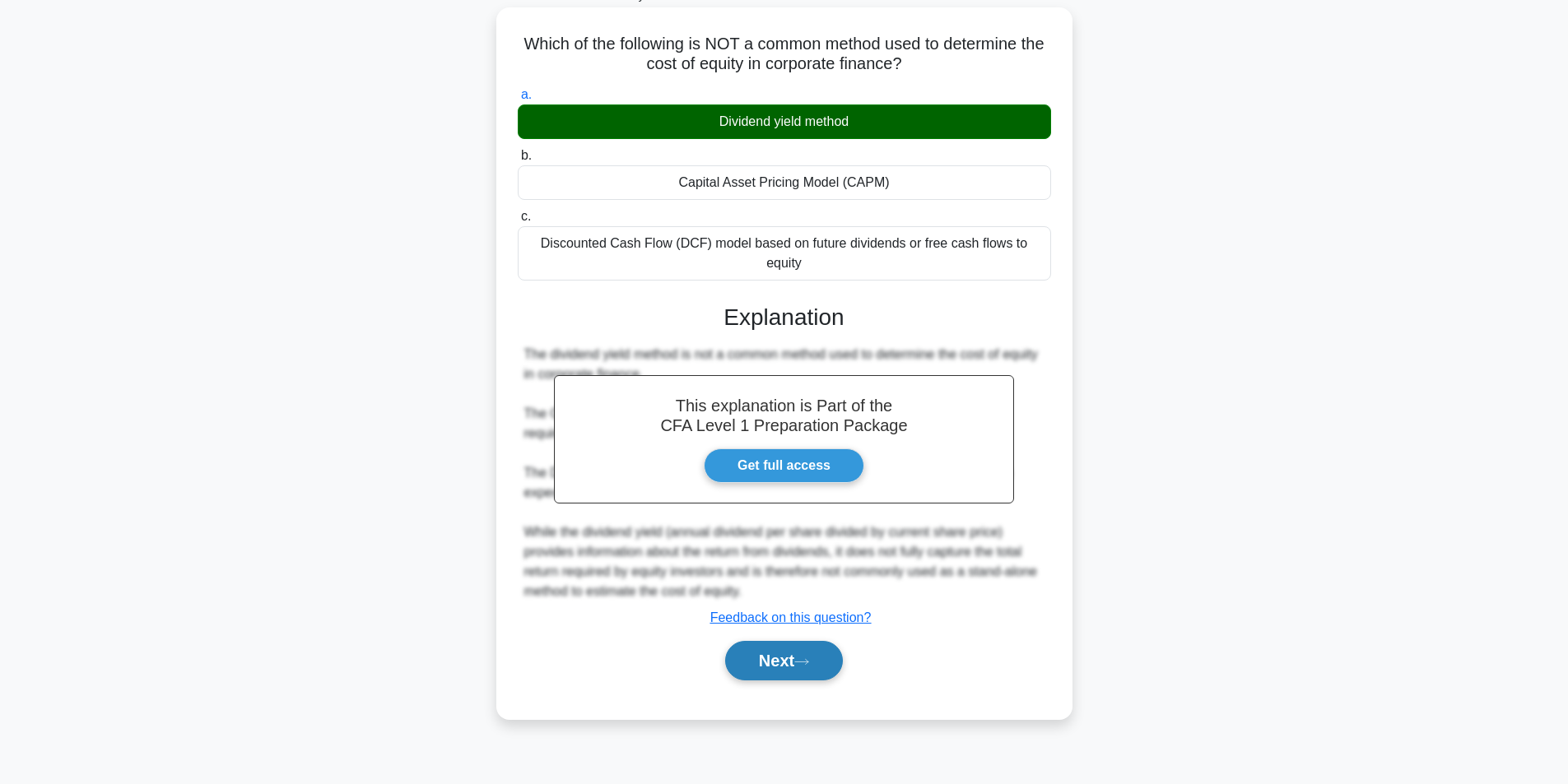
click at [770, 673] on button "Next" at bounding box center [784, 660] width 117 height 40
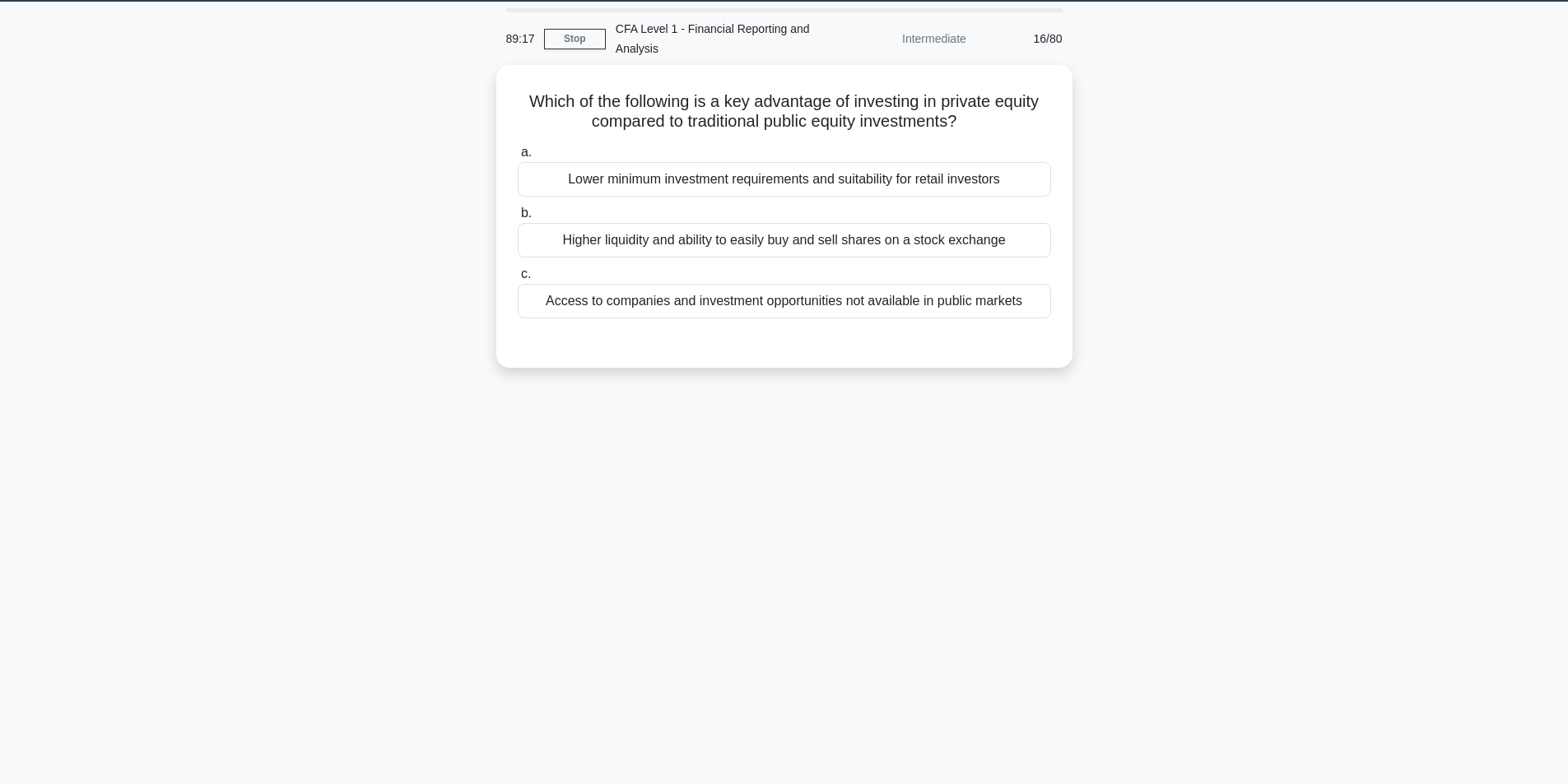
scroll to position [22, 0]
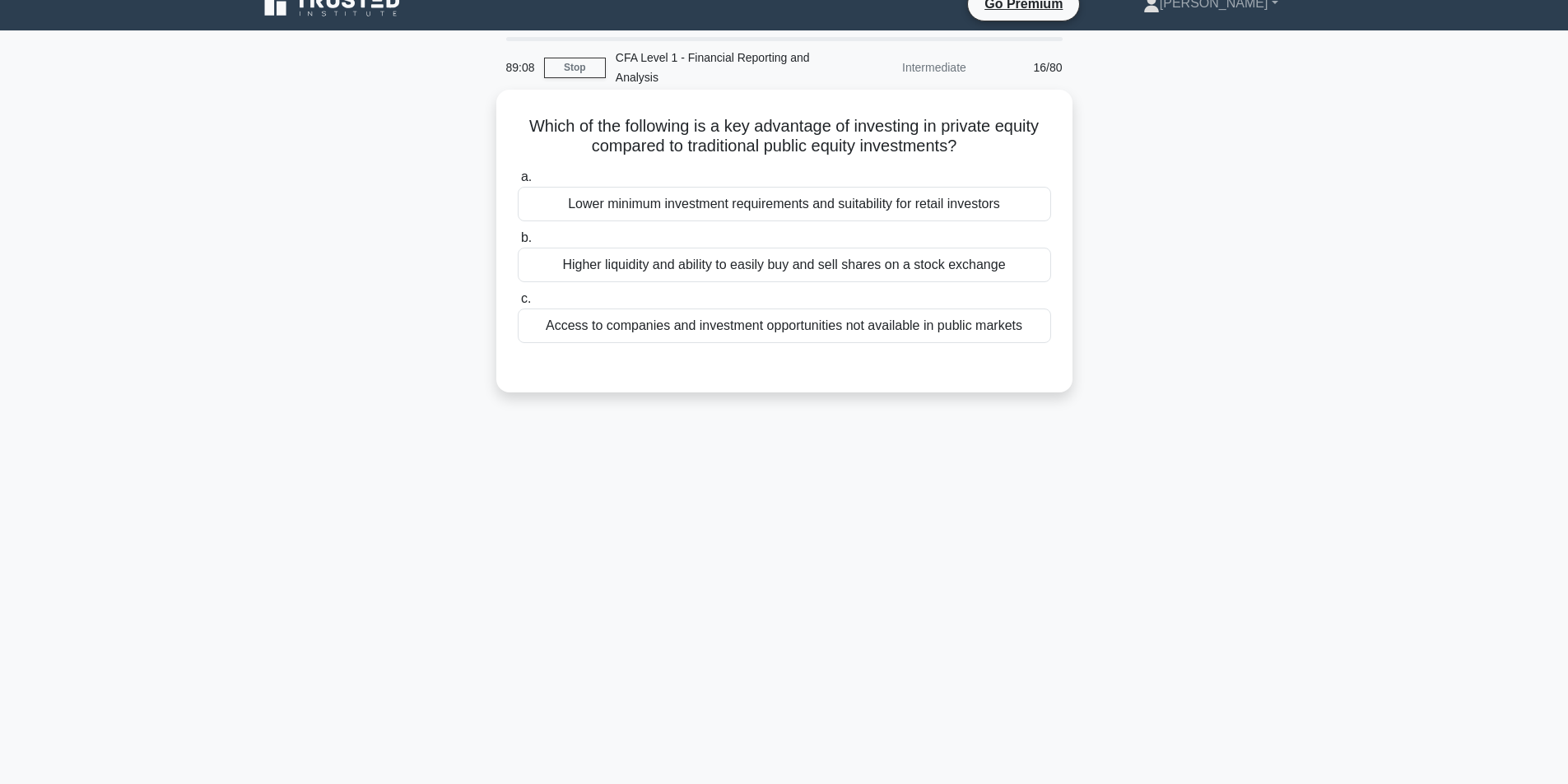
click at [849, 332] on div "Access to companies and investment opportunities not available in public markets" at bounding box center [784, 325] width 533 height 35
click at [517, 304] on input "c. Access to companies and investment opportunities not available in public mar…" at bounding box center [517, 299] width 0 height 11
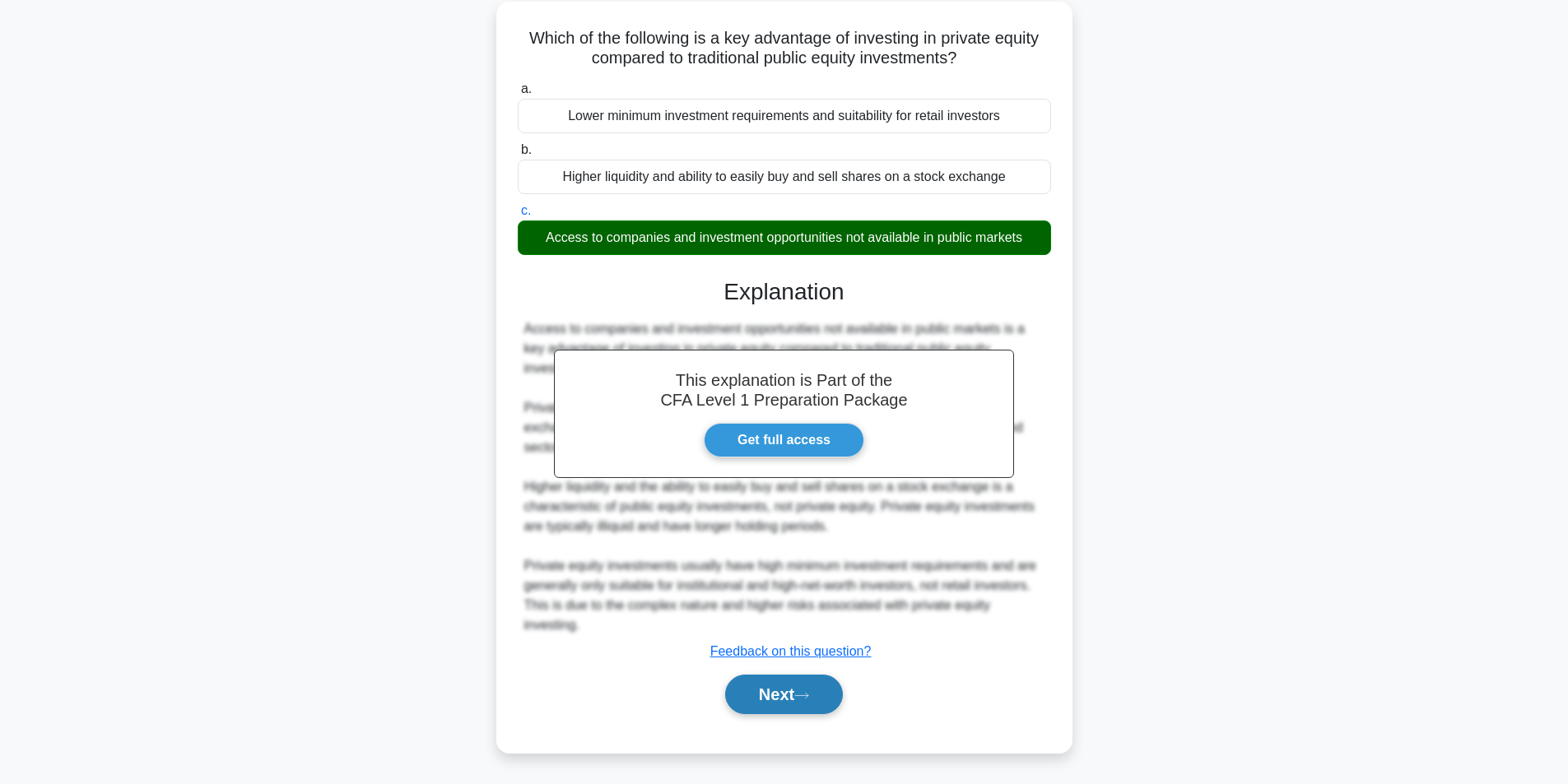
click at [799, 695] on button "Next" at bounding box center [784, 694] width 117 height 40
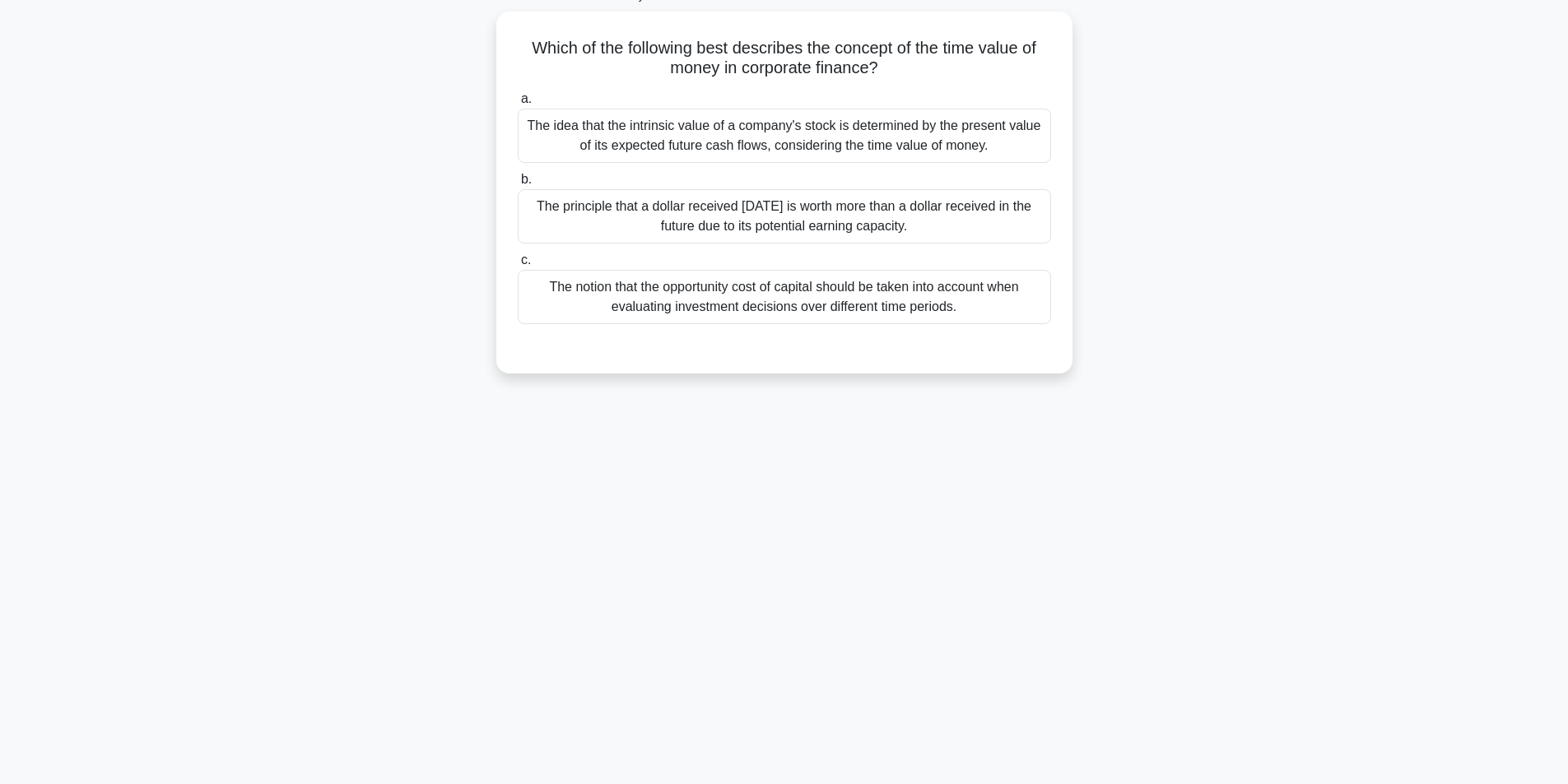
scroll to position [105, 0]
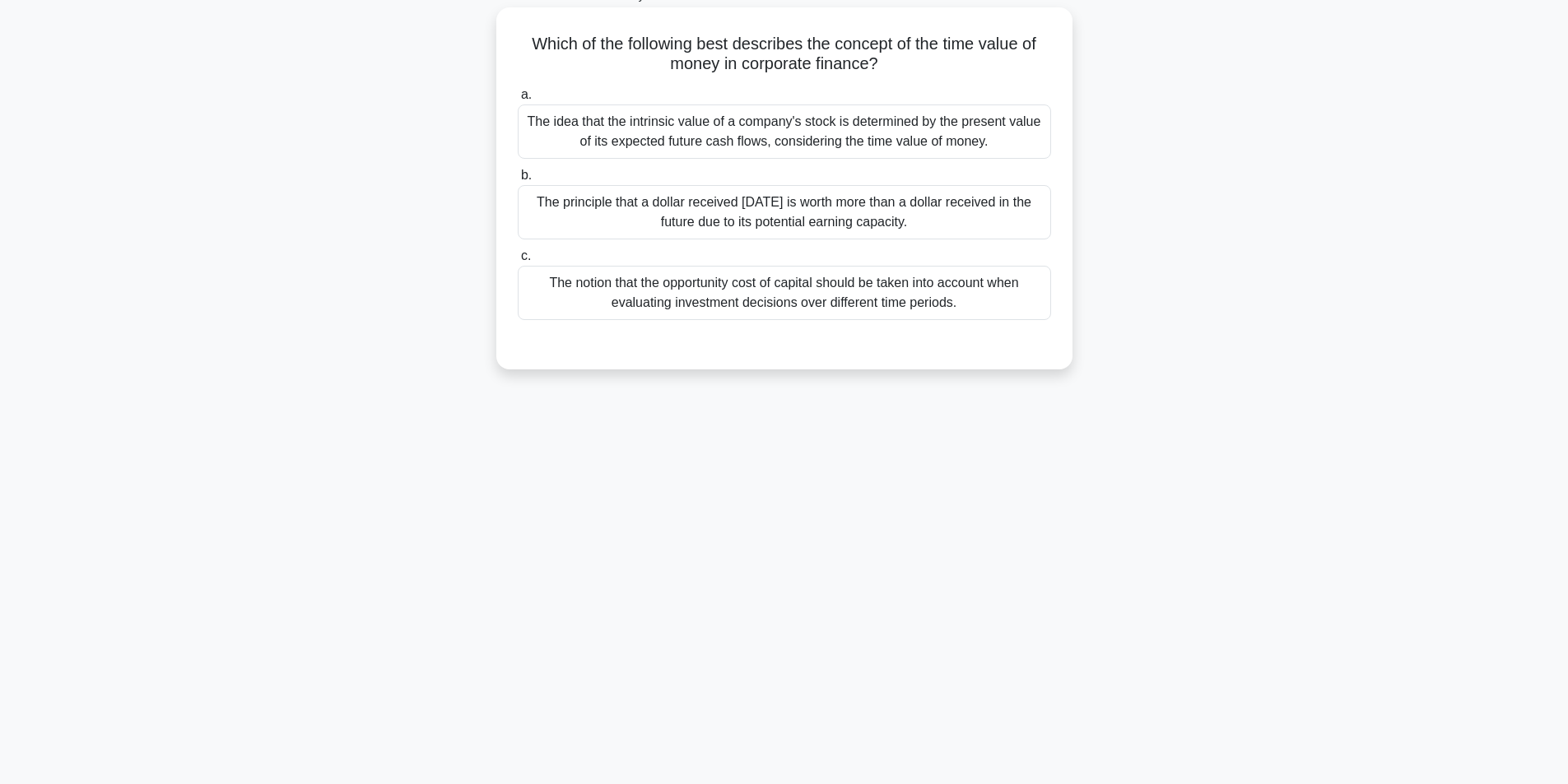
click at [773, 227] on div "The principle that a dollar received today is worth more than a dollar received…" at bounding box center [784, 212] width 533 height 54
click at [517, 181] on input "b. The principle that a dollar received today is worth more than a dollar recei…" at bounding box center [517, 176] width 0 height 11
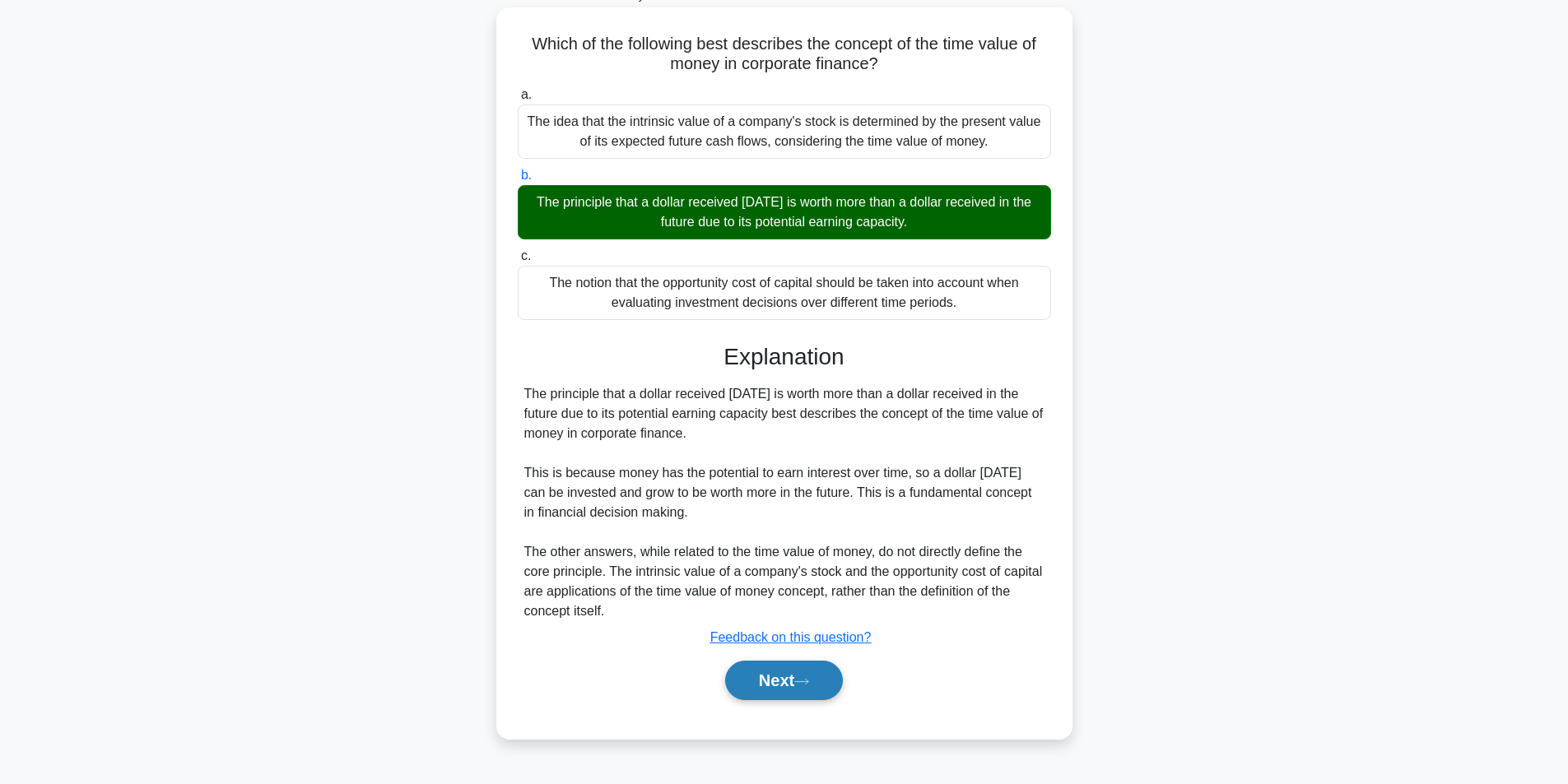
click at [781, 663] on button "Next" at bounding box center [784, 680] width 117 height 40
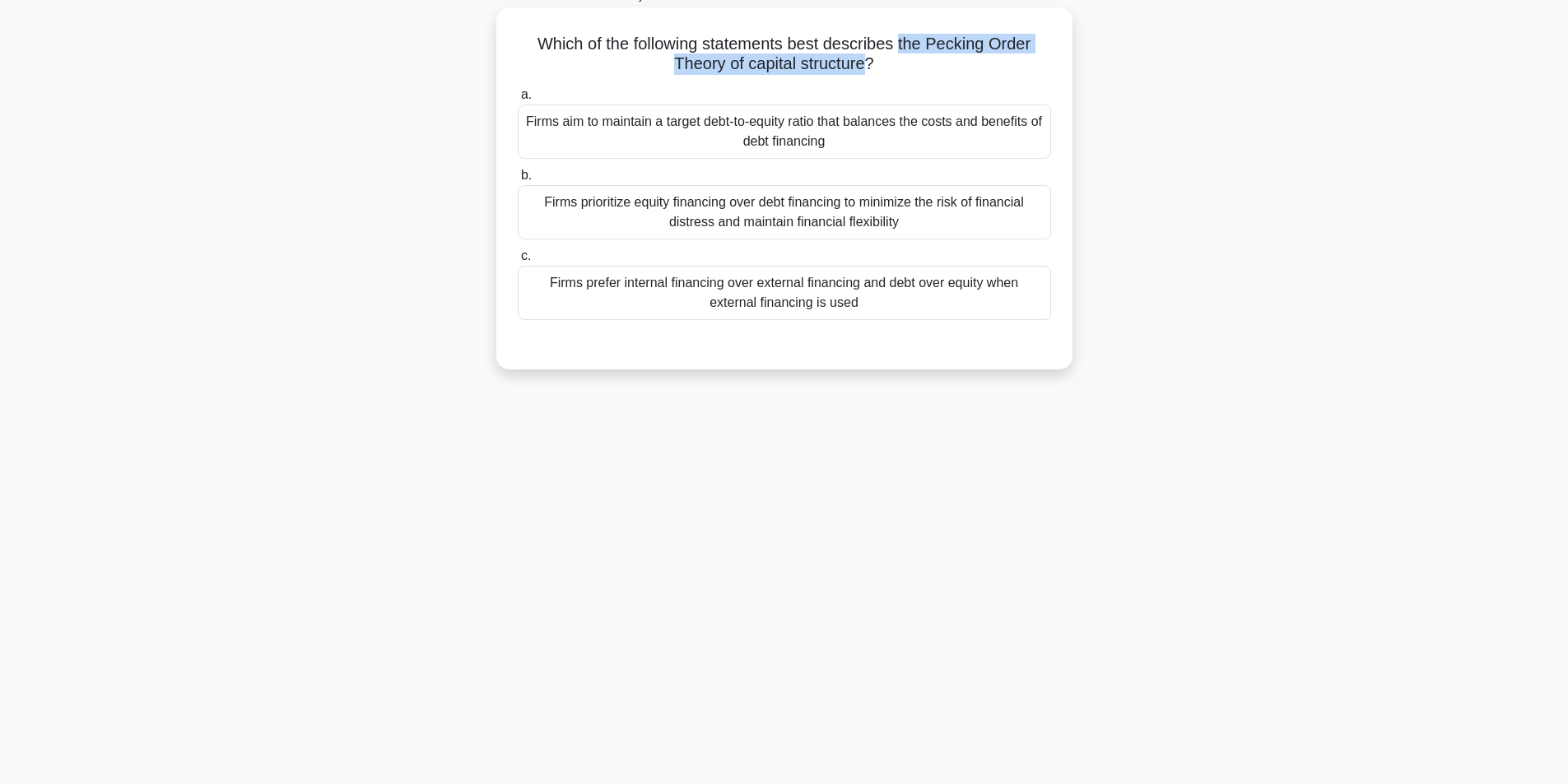
drag, startPoint x: 904, startPoint y: 46, endPoint x: 869, endPoint y: 68, distance: 41.3
click at [869, 68] on h5 "Which of the following statements best describes the Pecking Order Theory of ca…" at bounding box center [784, 54] width 537 height 41
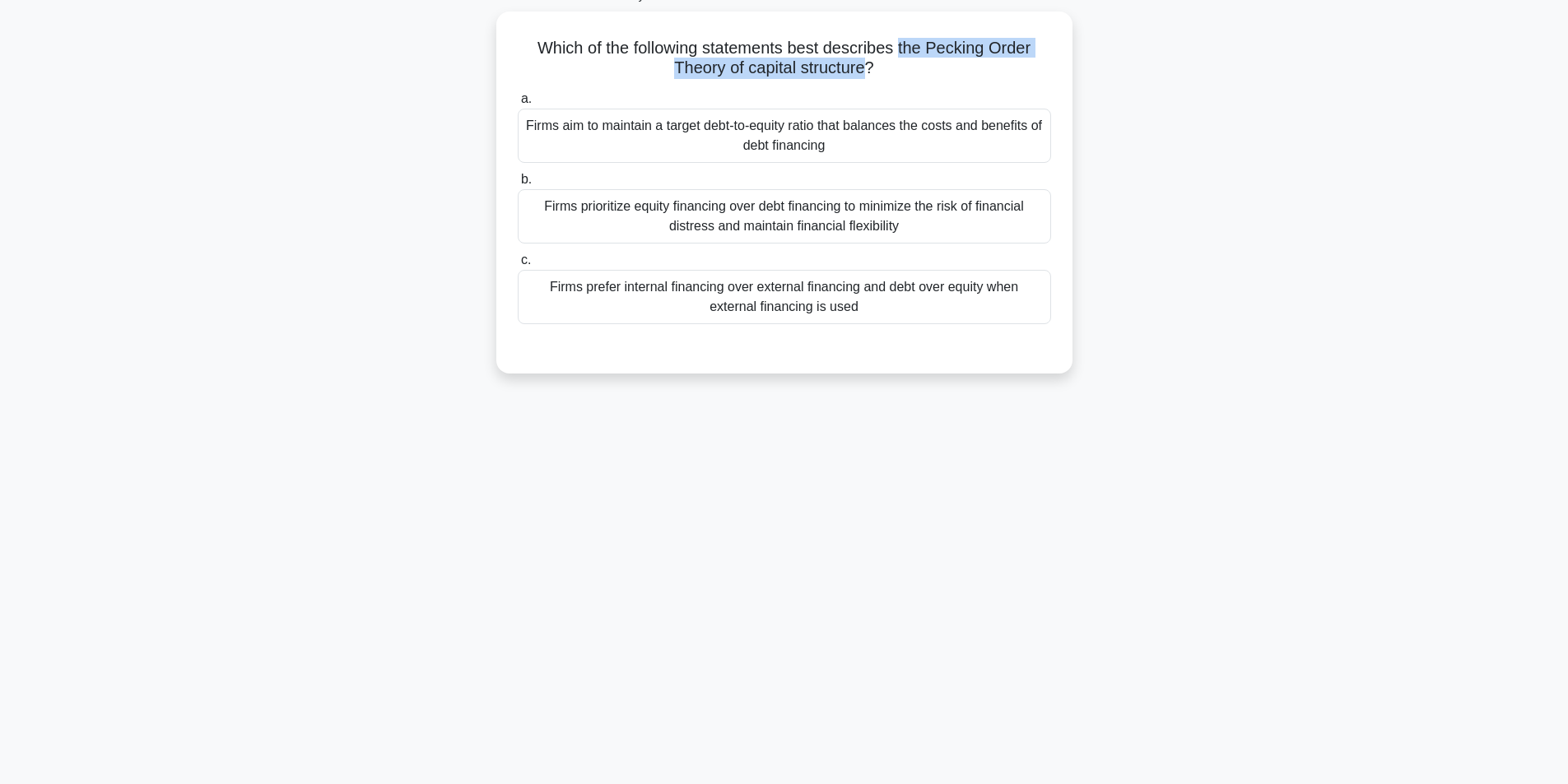
scroll to position [22, 0]
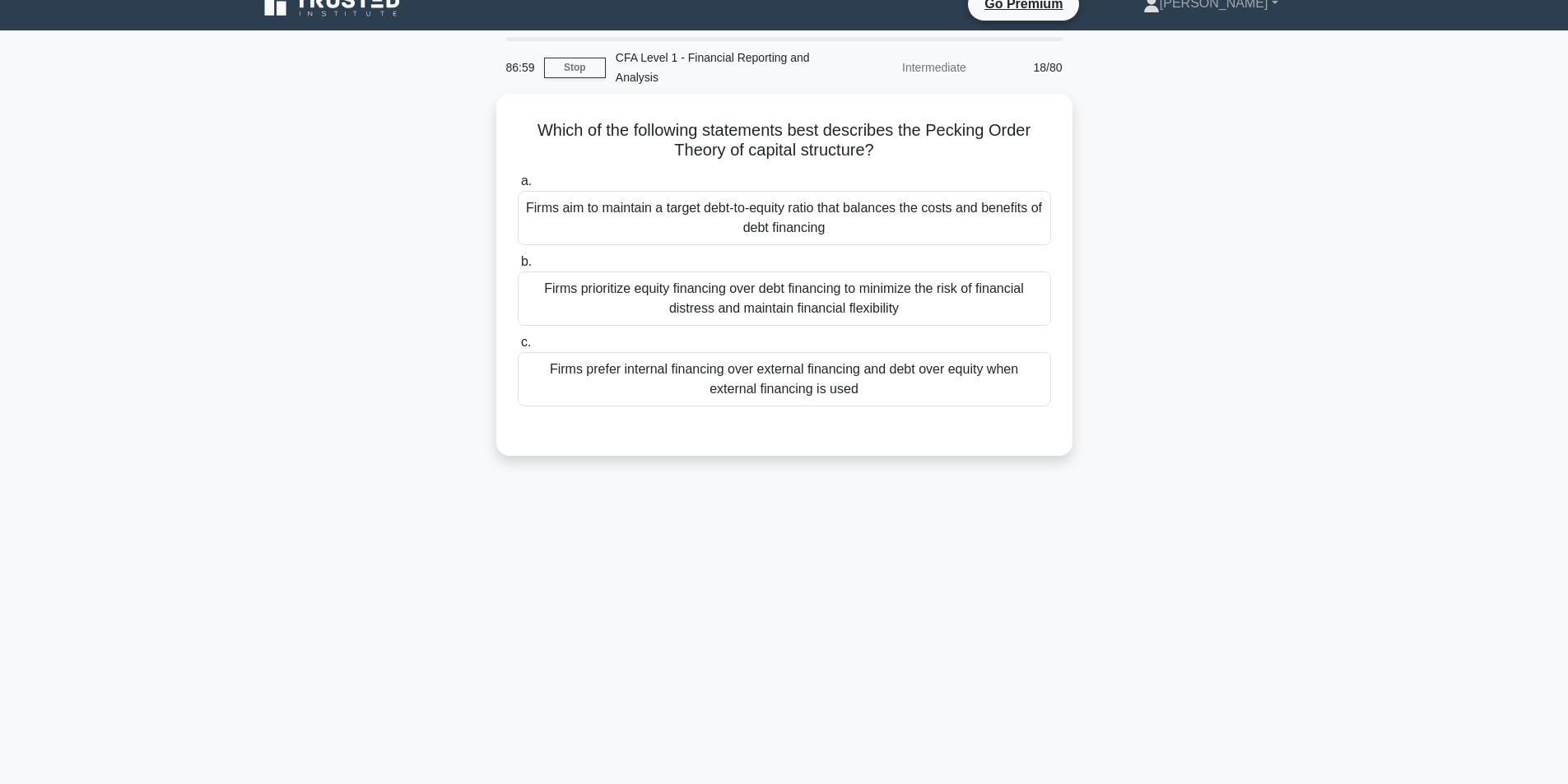
click at [156, 458] on main "86:59 Stop CFA Level 1 - Financial Reporting and Analysis Intermediate 18/80 Wh…" at bounding box center [784, 448] width 1568 height 836
click at [378, 254] on div "Which of the following statements best describes the Pecking Order Theory of ca…" at bounding box center [784, 285] width 1086 height 382
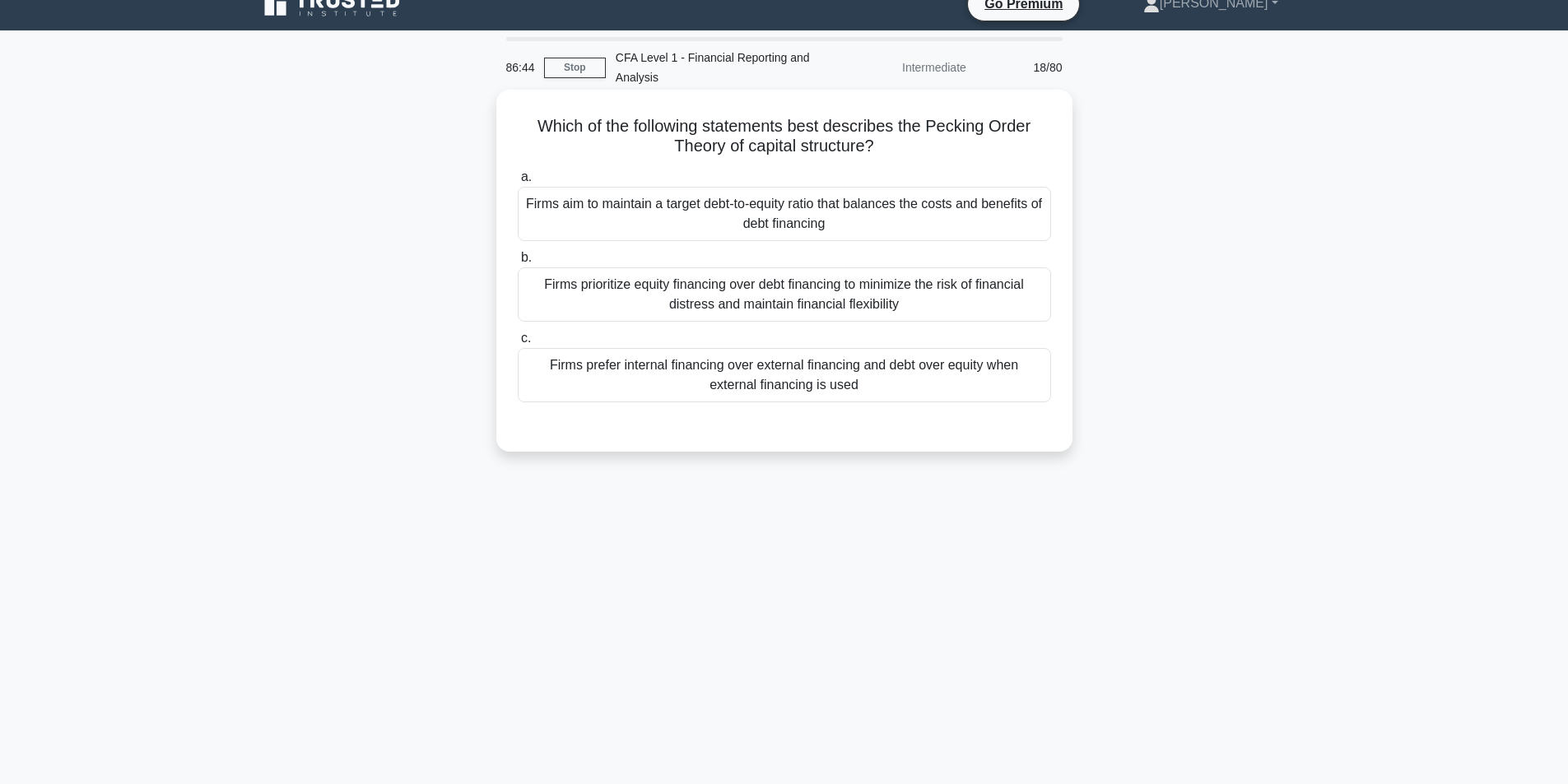
click at [727, 387] on div "Firms prefer internal financing over external financing and debt over equity wh…" at bounding box center [784, 375] width 533 height 54
click at [517, 344] on input "c. Firms prefer internal financing over external financing and debt over equity…" at bounding box center [517, 338] width 0 height 11
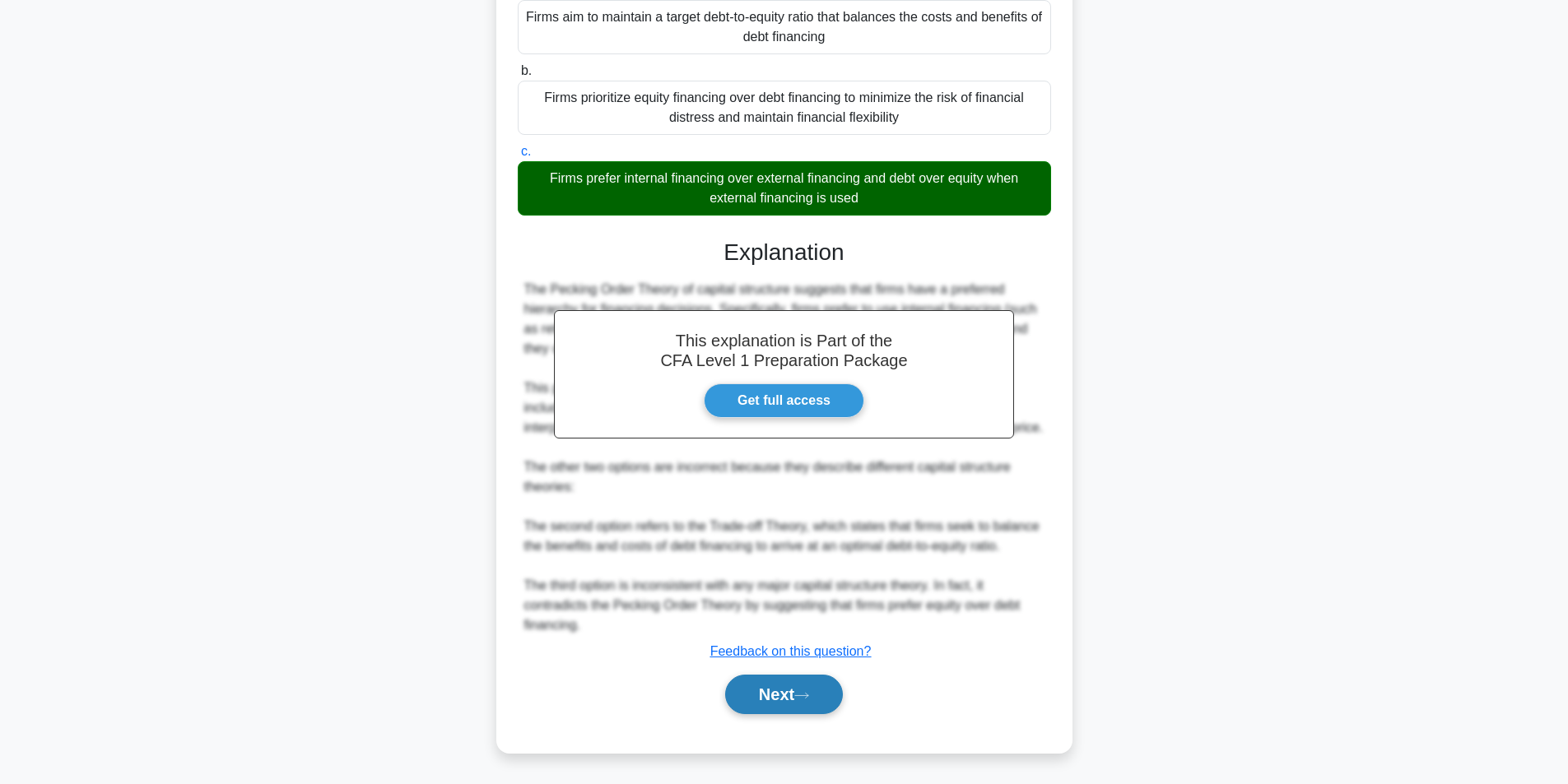
click at [776, 684] on button "Next" at bounding box center [784, 694] width 117 height 40
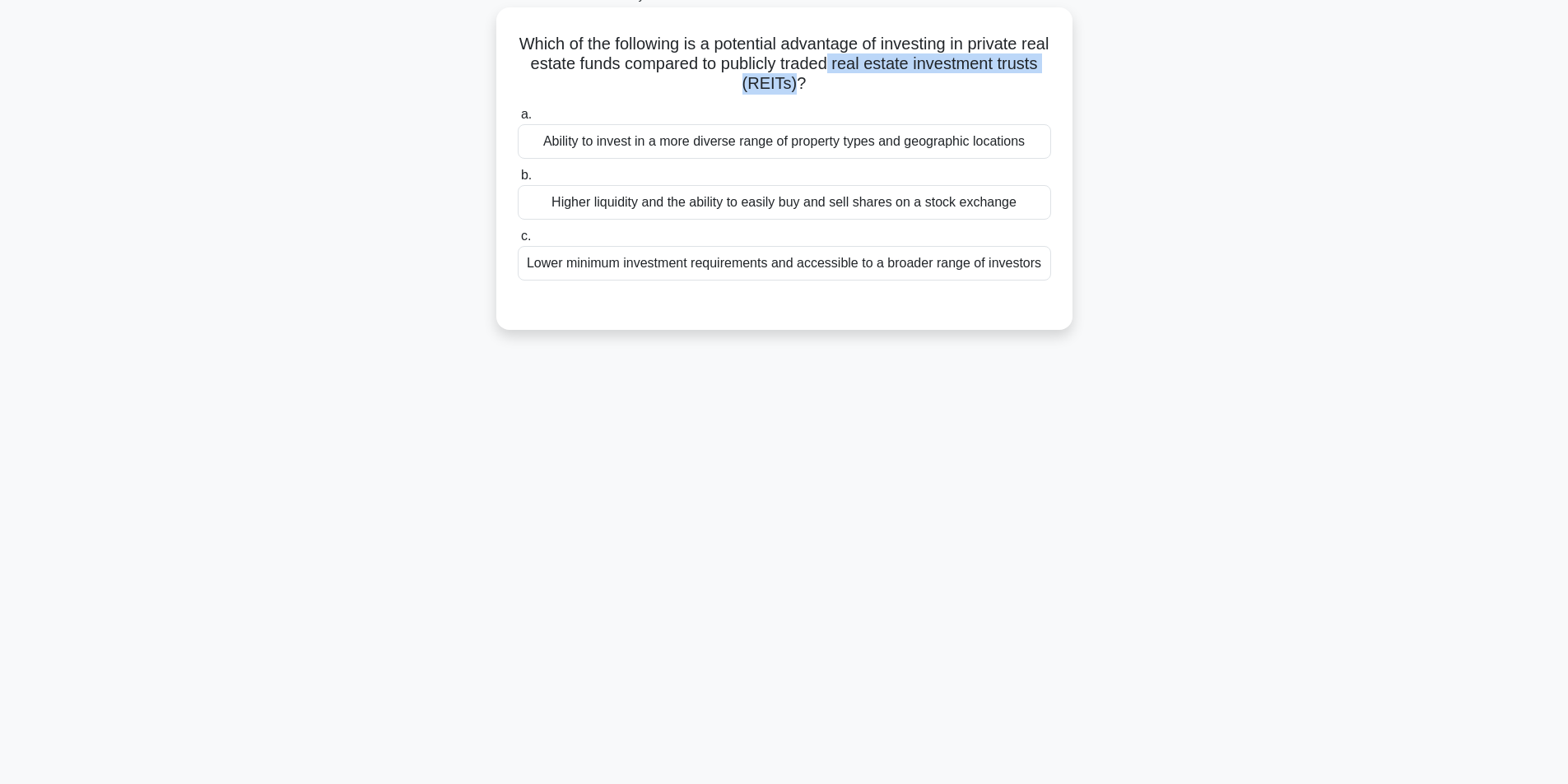
drag, startPoint x: 870, startPoint y: 66, endPoint x: 818, endPoint y: 80, distance: 53.9
click at [818, 80] on h5 "Which of the following is a potential advantage of investing in private real es…" at bounding box center [784, 64] width 537 height 61
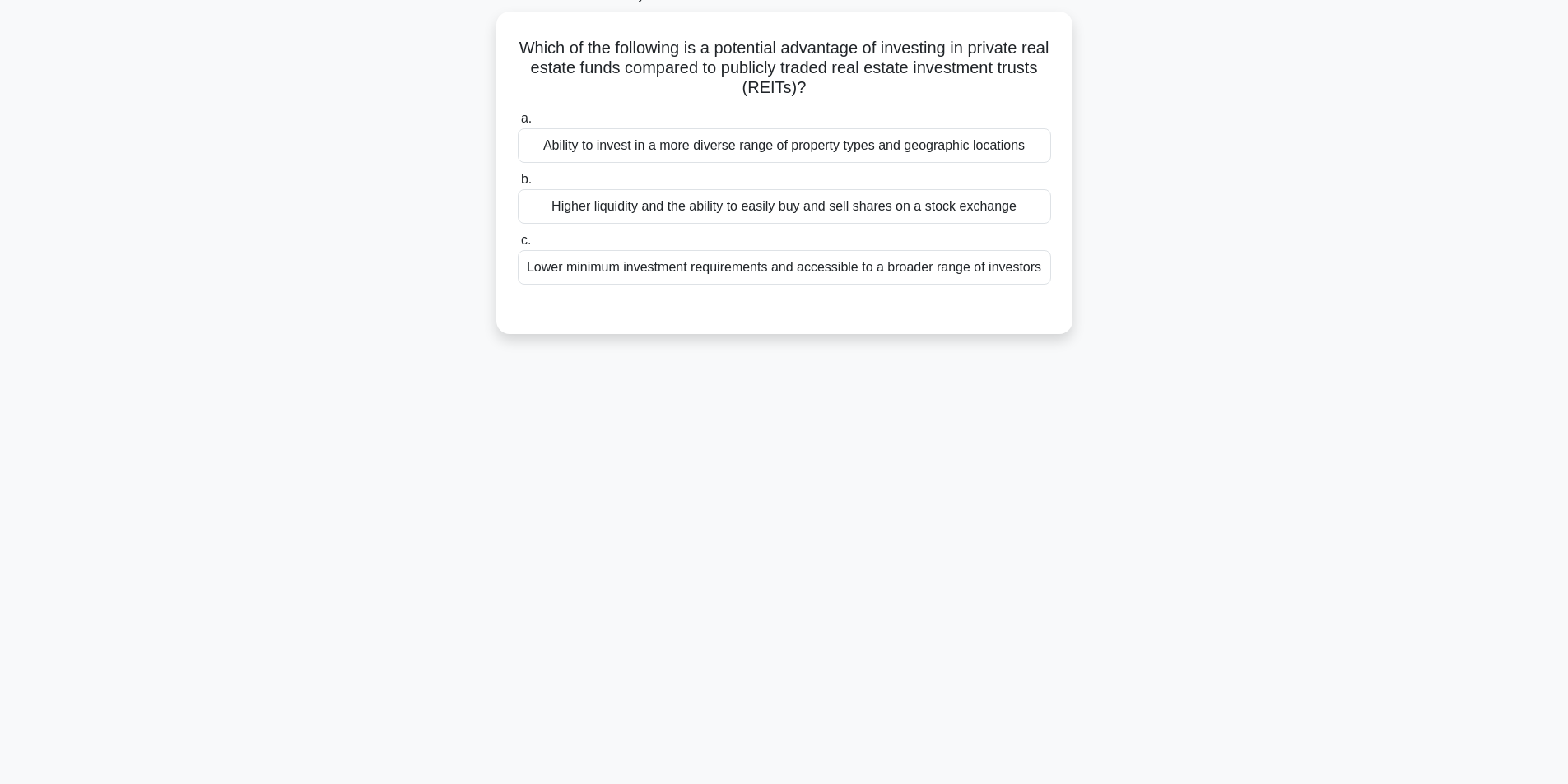
click at [928, 660] on div "85:18 Stop CFA Level 1 - Financial Reporting and Analysis Intermediate 19/80 Wh…" at bounding box center [784, 366] width 1086 height 823
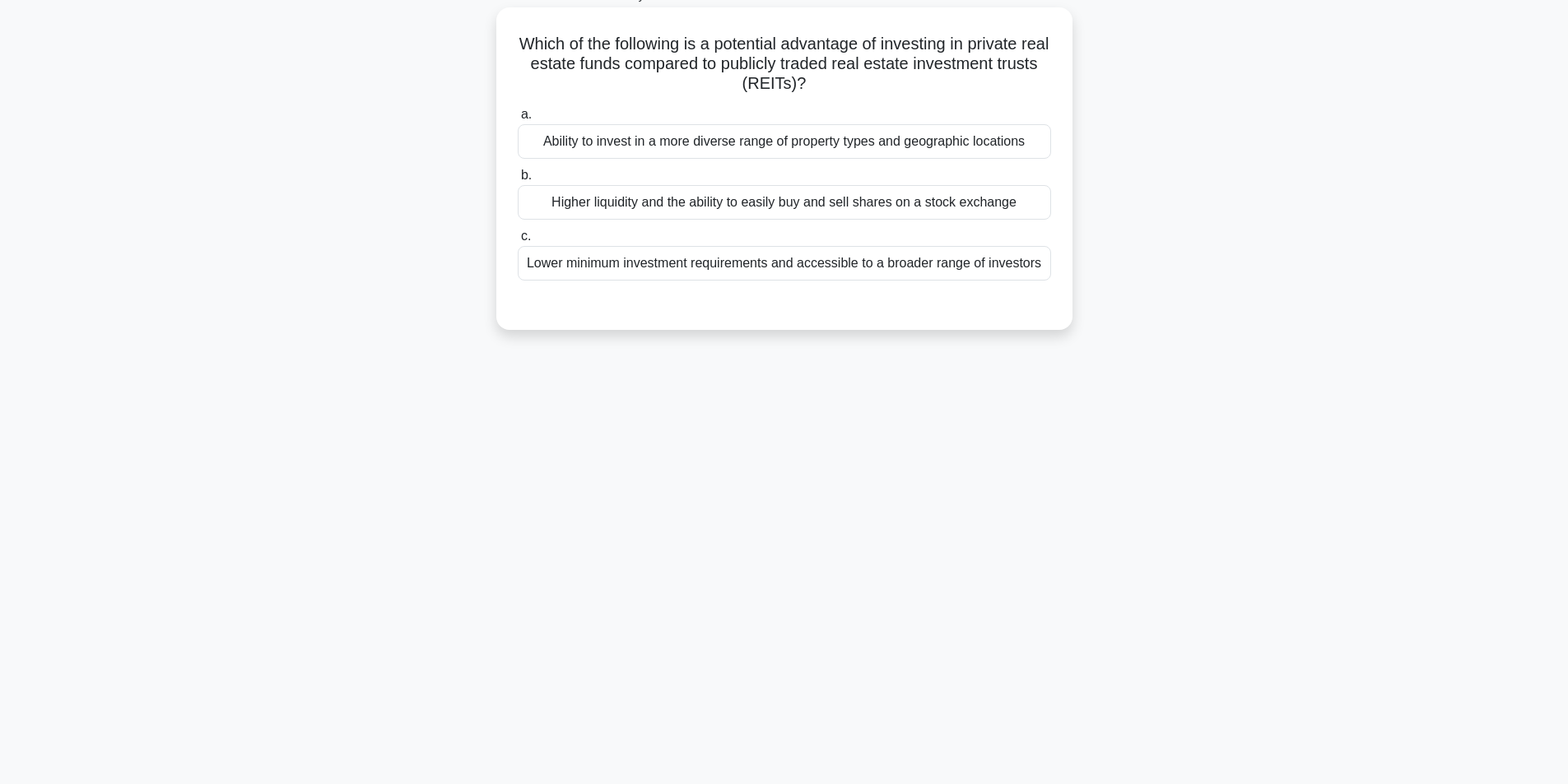
click at [767, 140] on div "Ability to invest in a more diverse range of property types and geographic loca…" at bounding box center [784, 141] width 533 height 35
click at [517, 120] on input "a. Ability to invest in a more diverse range of property types and geographic l…" at bounding box center [517, 114] width 0 height 11
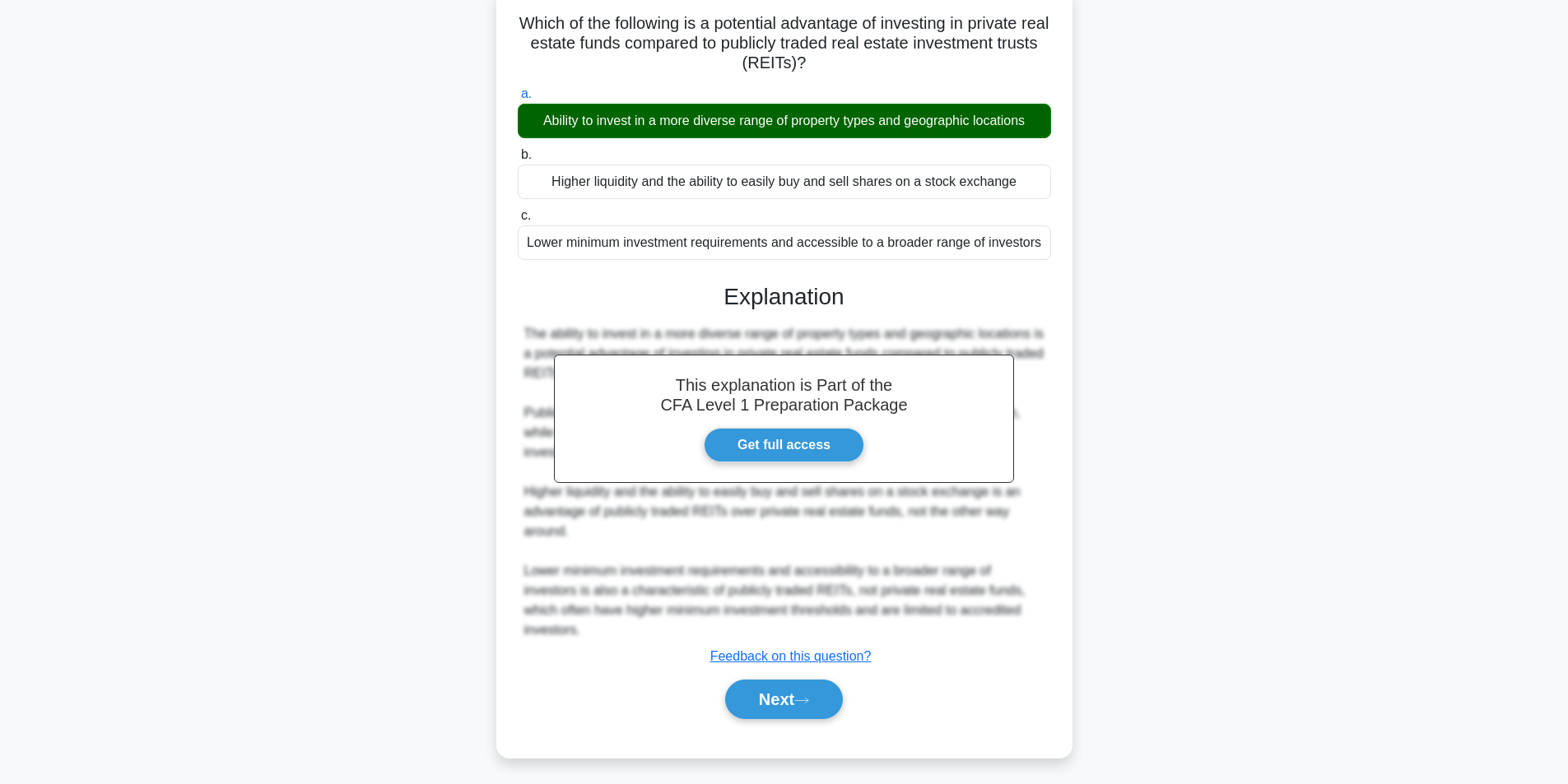
scroll to position [131, 0]
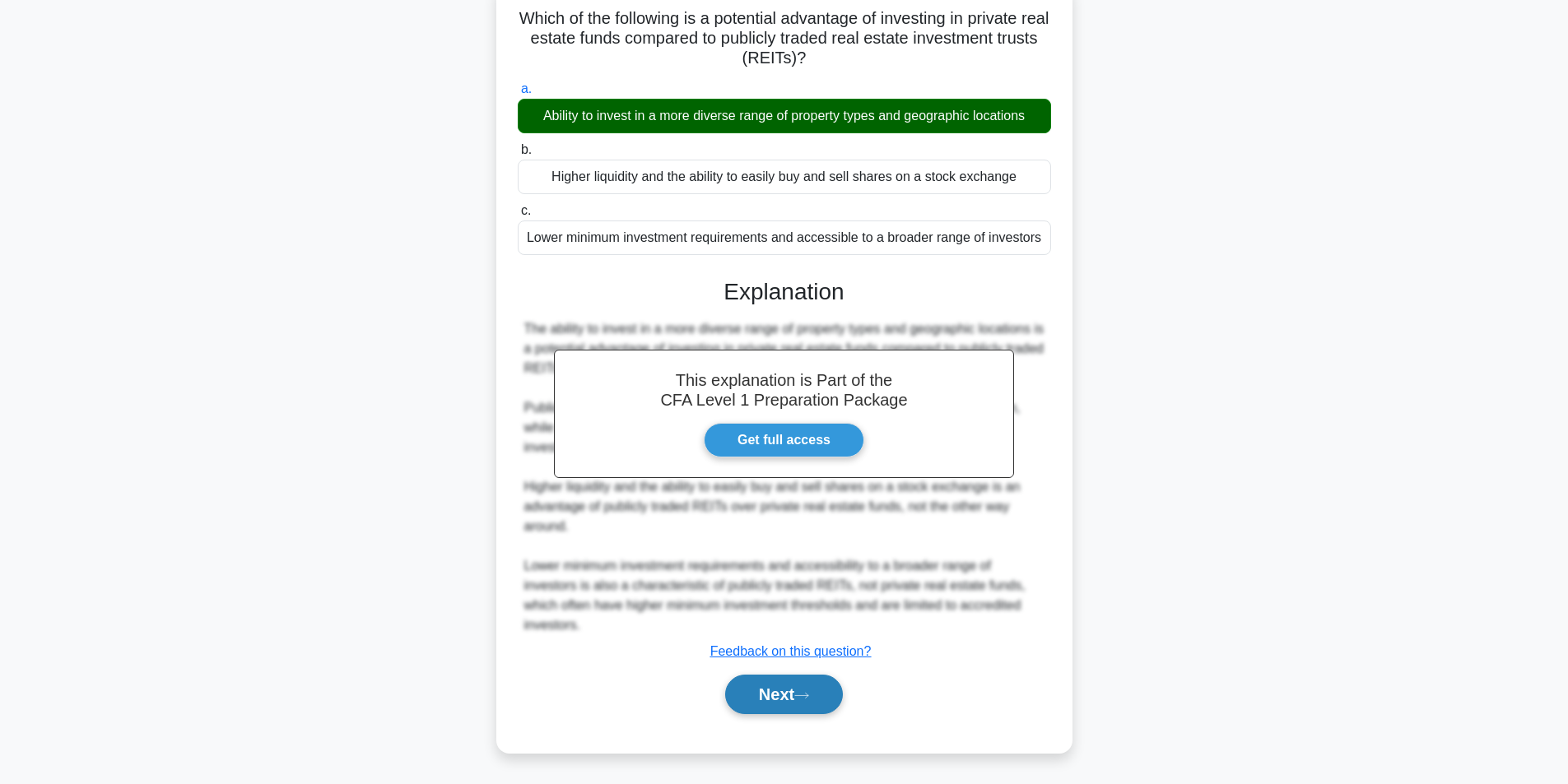
click at [776, 702] on button "Next" at bounding box center [784, 694] width 117 height 40
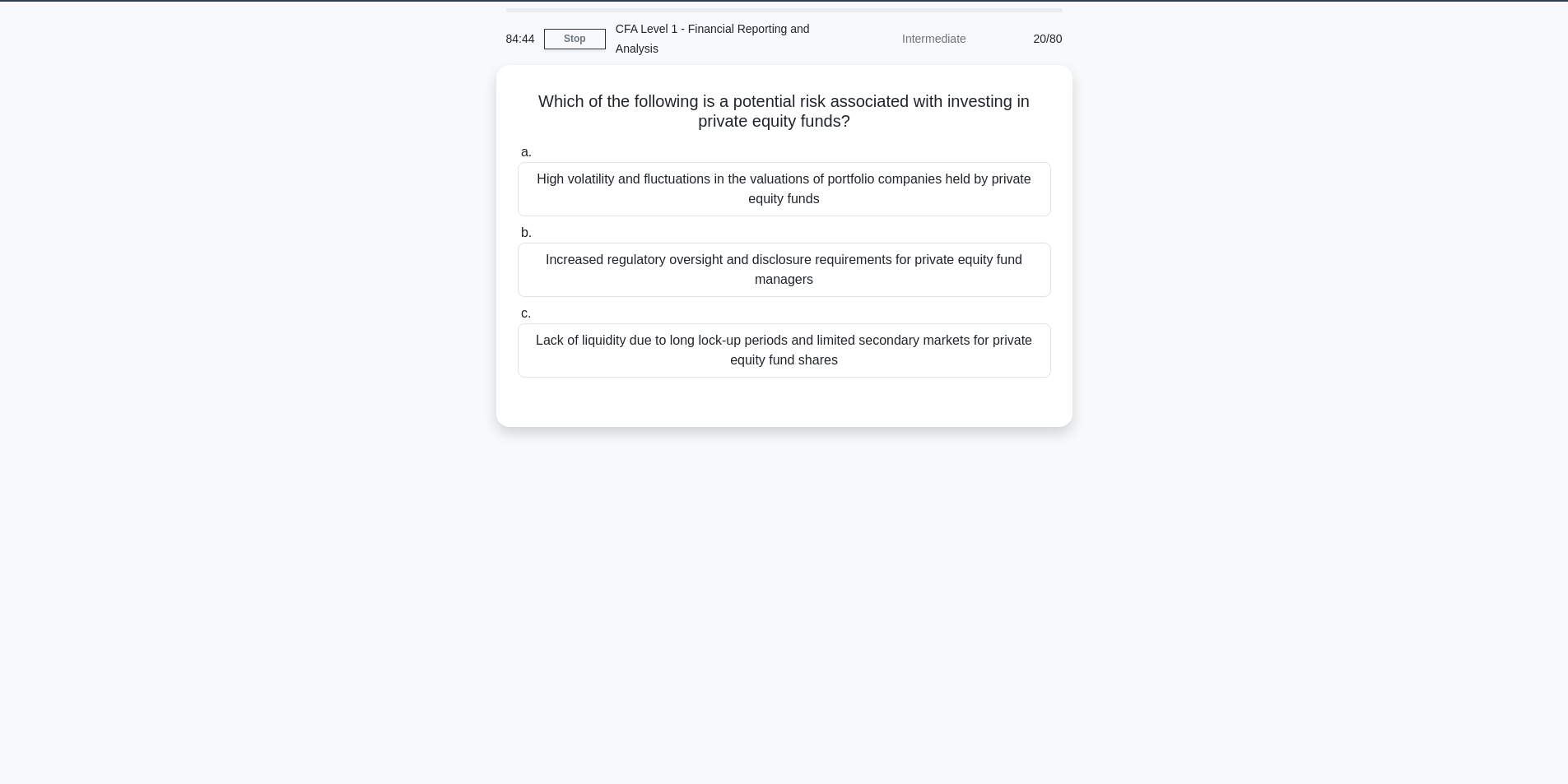
scroll to position [0, 0]
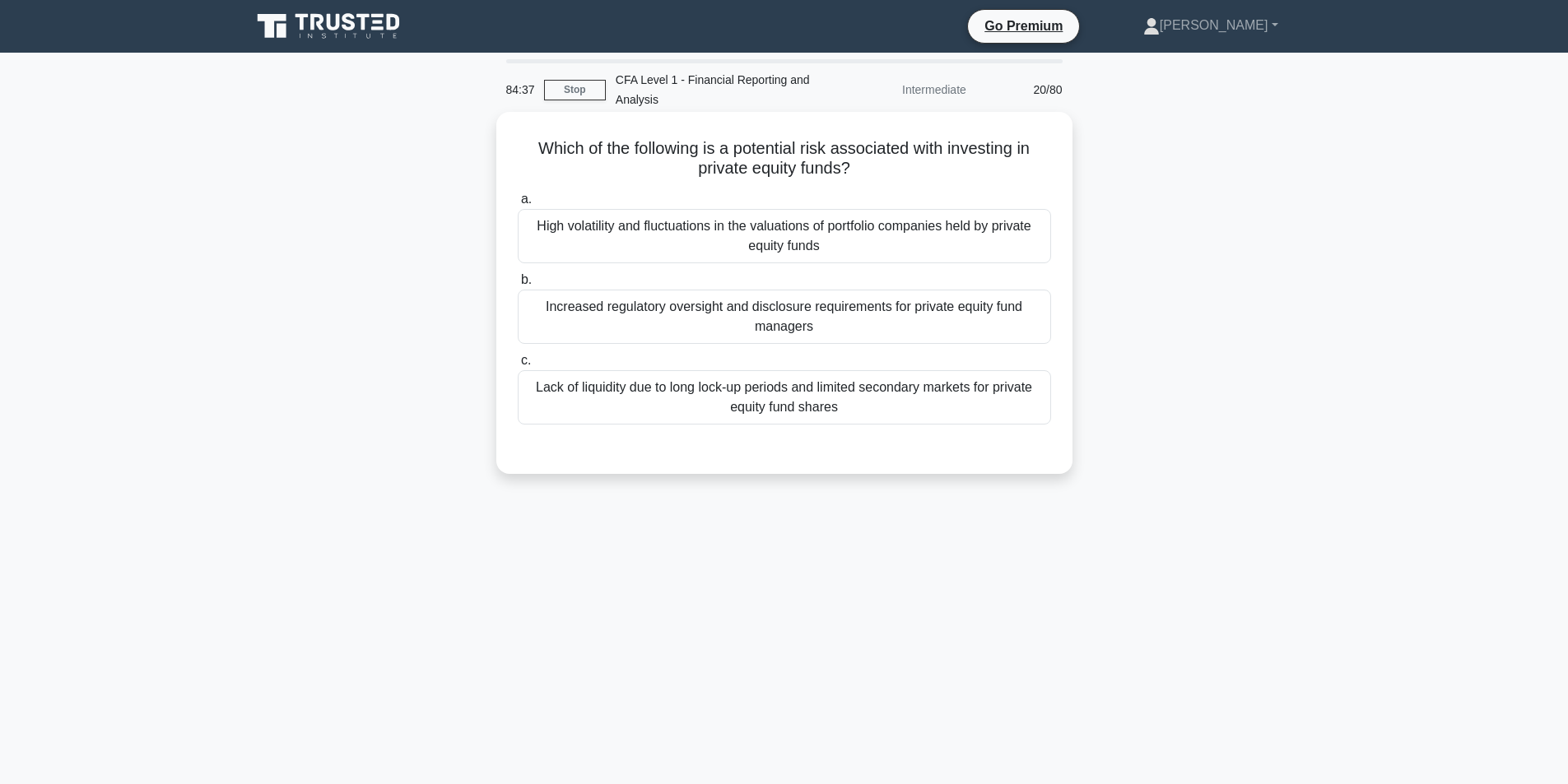
click at [692, 389] on div "Lack of liquidity due to long lock-up periods and limited secondary markets for…" at bounding box center [784, 397] width 533 height 54
click at [517, 366] on input "c. Lack of liquidity due to long lock-up periods and limited secondary markets …" at bounding box center [517, 361] width 0 height 11
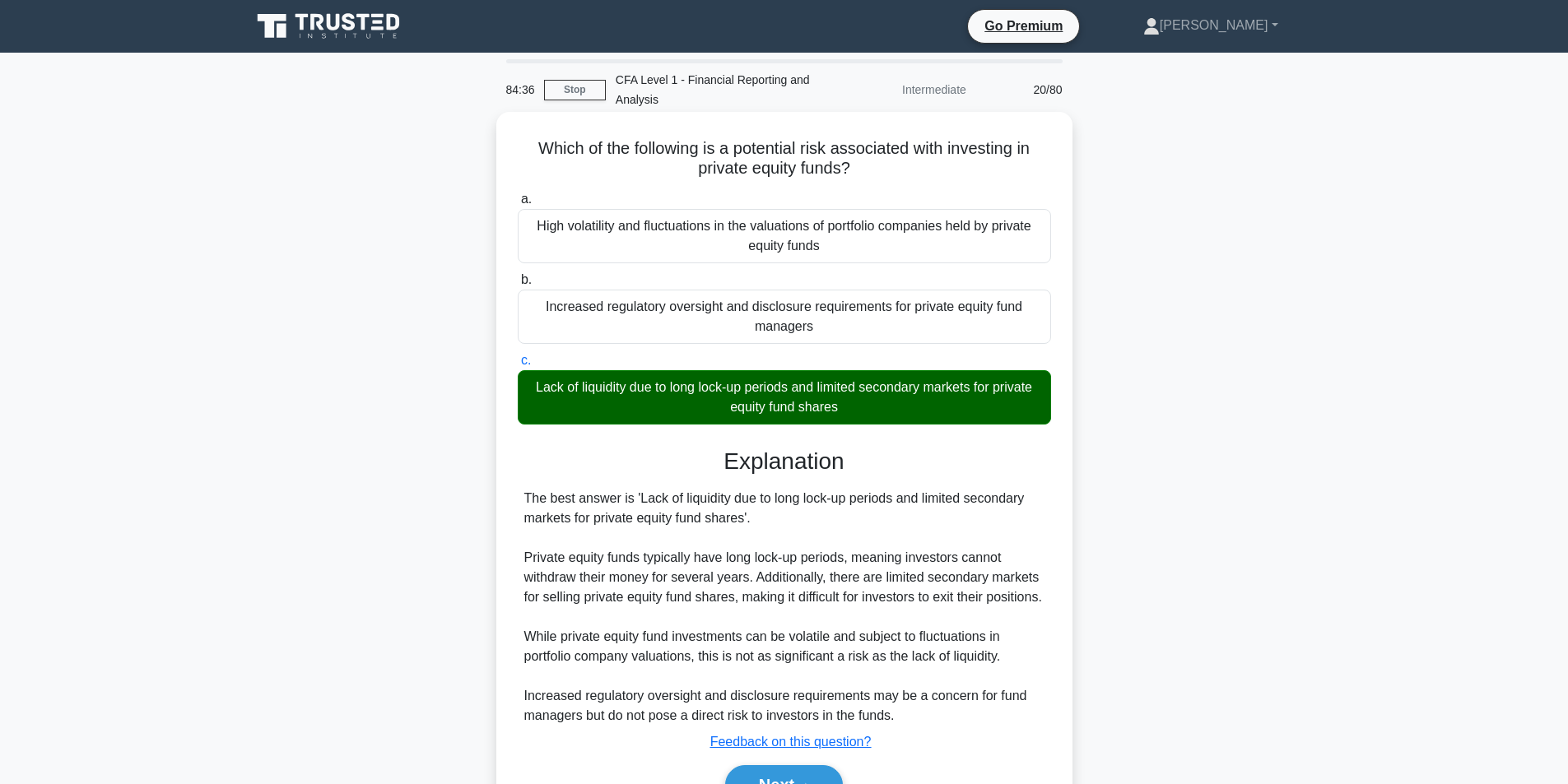
scroll to position [111, 0]
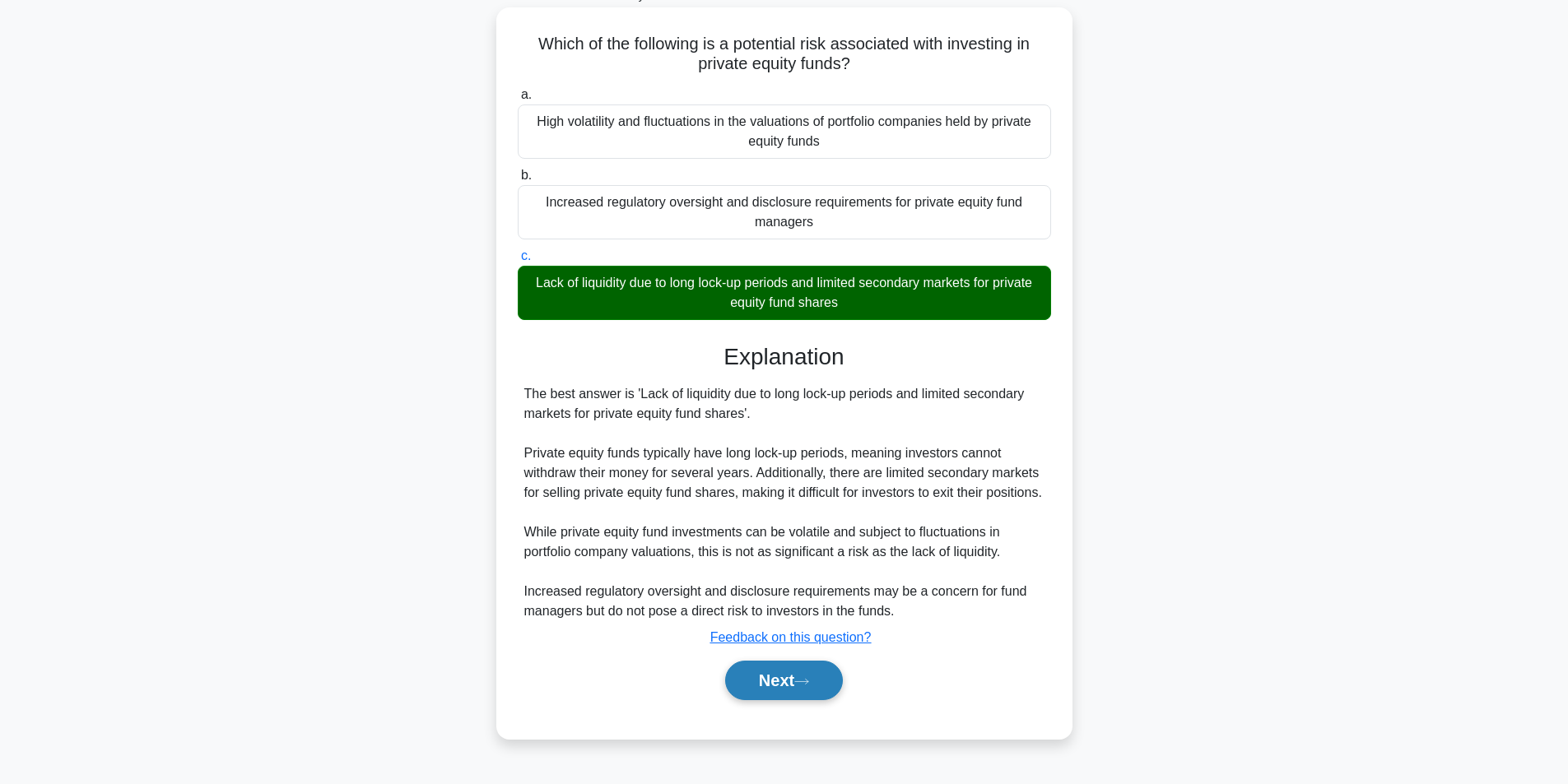
click at [787, 689] on button "Next" at bounding box center [784, 680] width 117 height 40
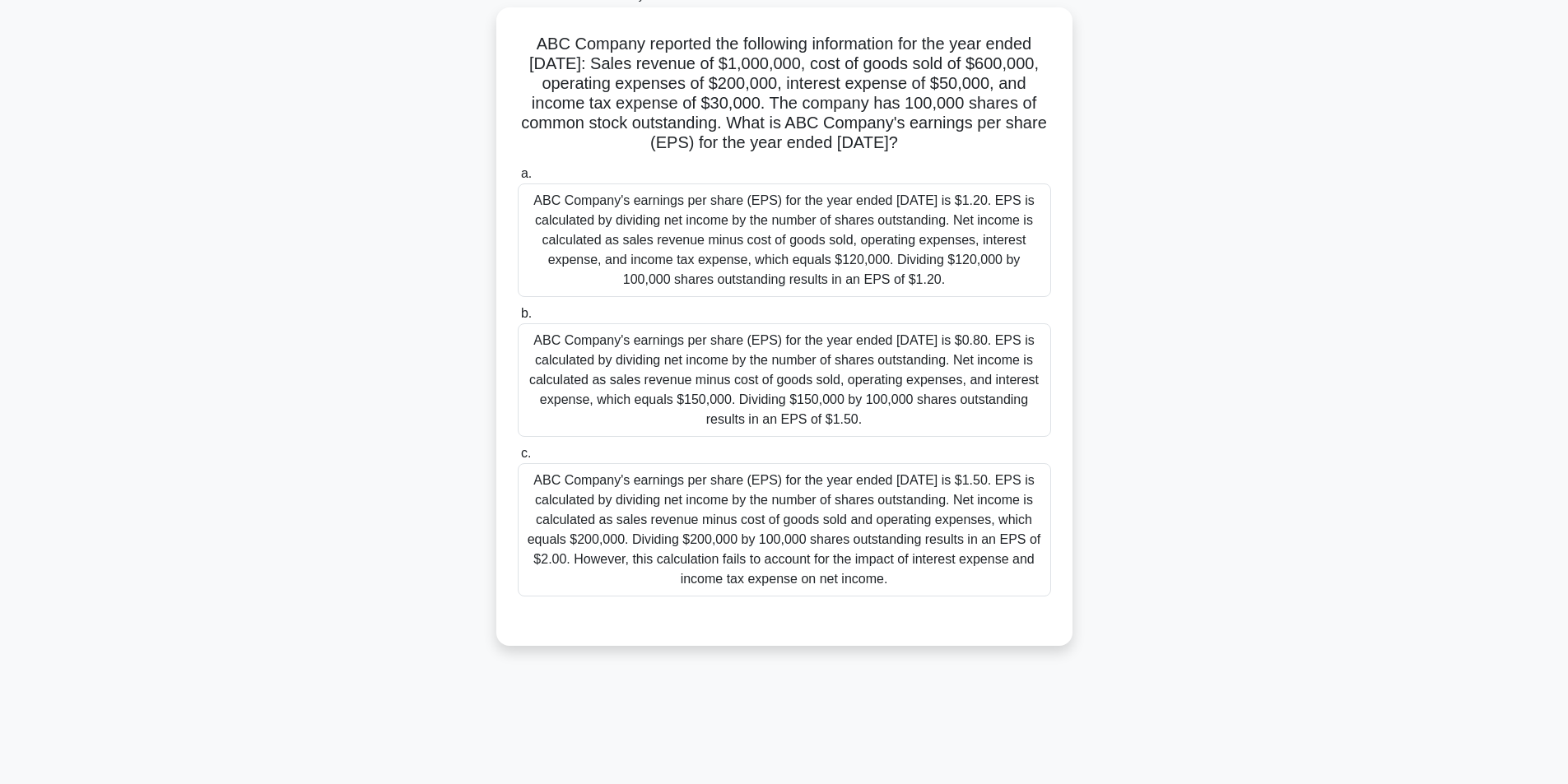
drag, startPoint x: 517, startPoint y: 41, endPoint x: 888, endPoint y: 569, distance: 645.3
click at [918, 584] on div "ABC Company reported the following information for the year ended December 31, …" at bounding box center [784, 327] width 563 height 625
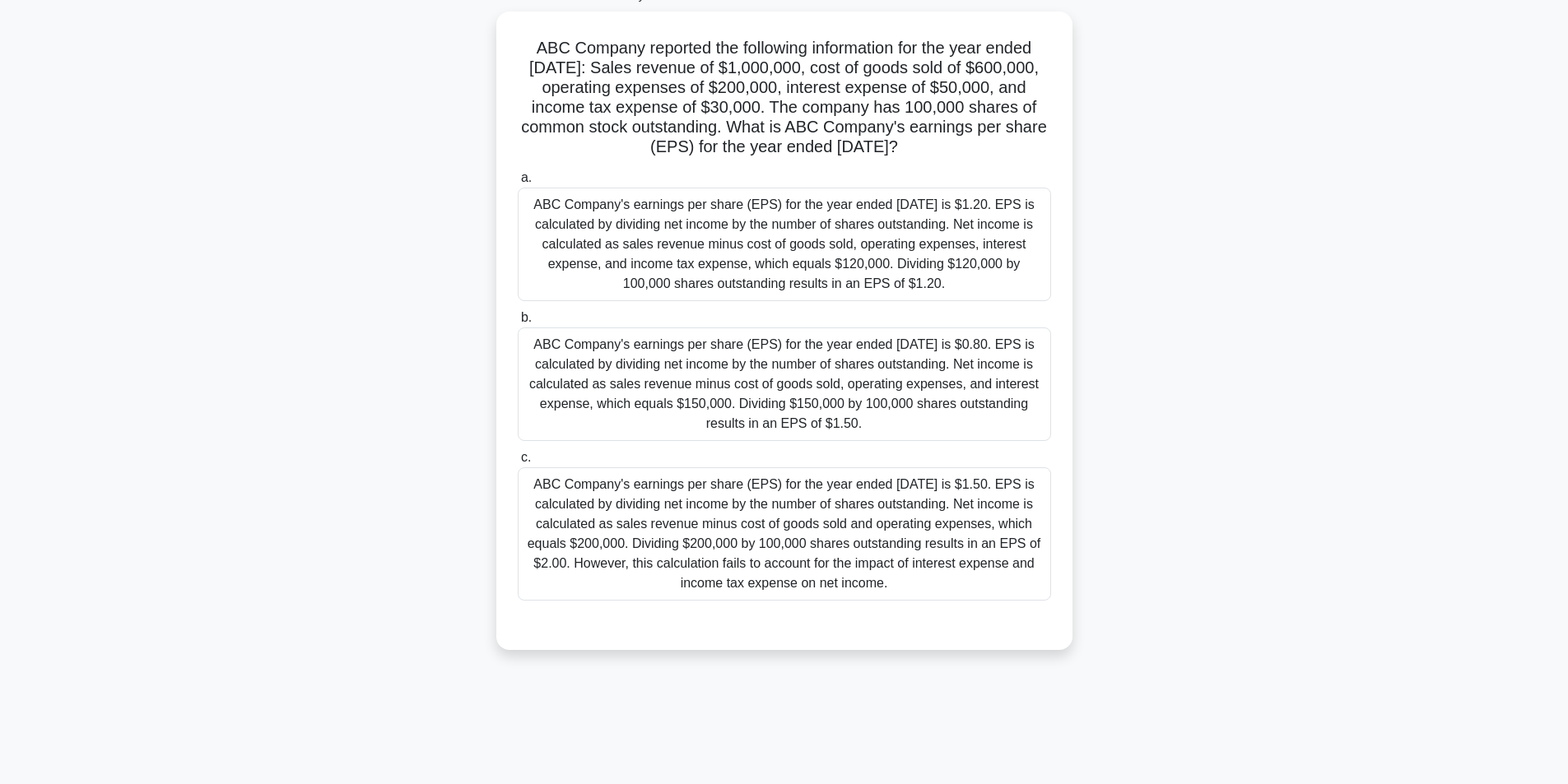
click at [1245, 427] on div "ABC Company reported the following information for the year ended December 31, …" at bounding box center [784, 340] width 1086 height 658
click at [95, 296] on main "83:20 Stop CFA Level 1 - Financial Reporting and Analysis Intermediate 21/80 AB…" at bounding box center [784, 366] width 1568 height 836
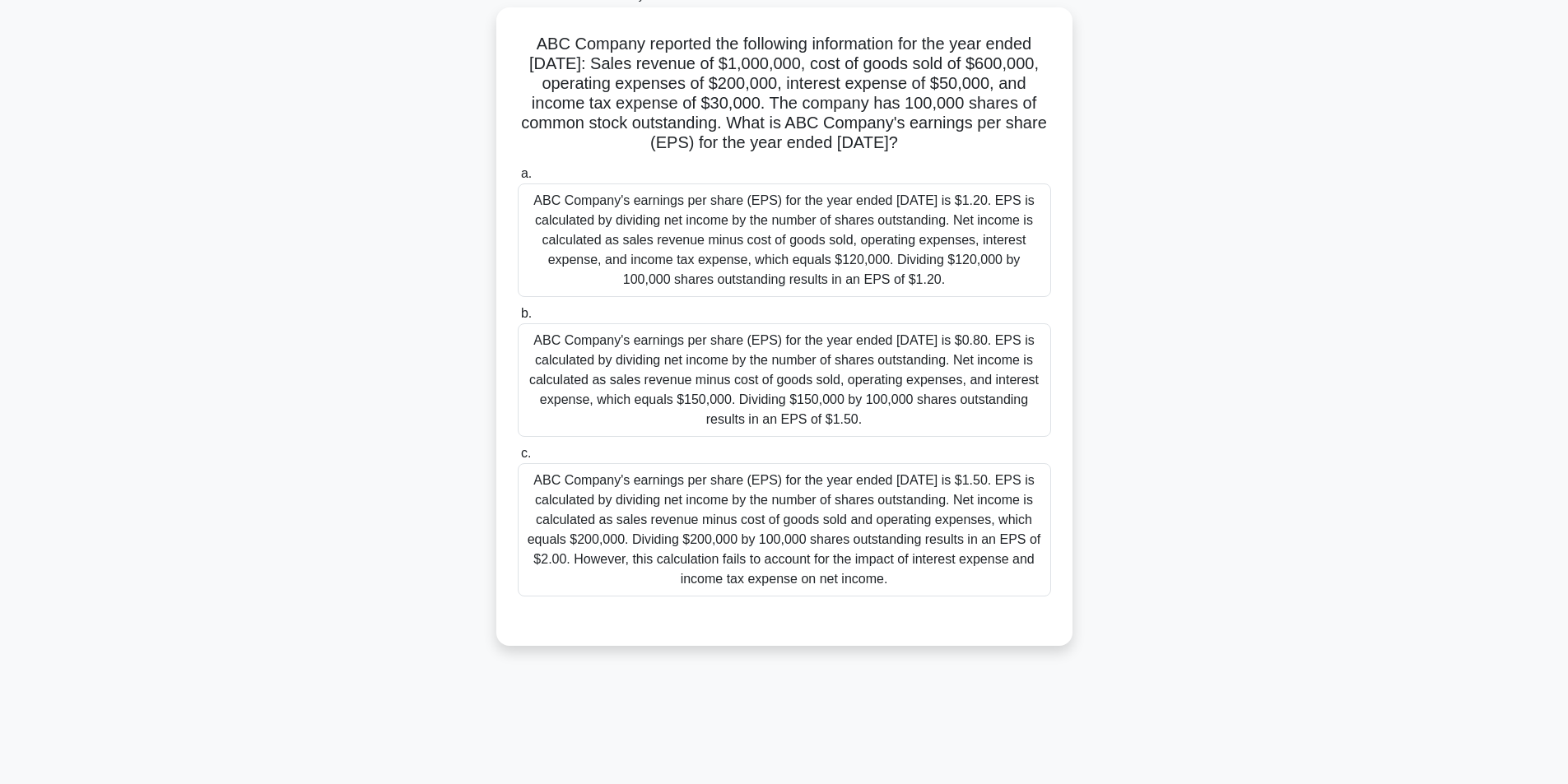
click at [838, 270] on div "ABC Company's earnings per share (EPS) for the year ended December 31, 2021 is …" at bounding box center [784, 240] width 533 height 113
click at [517, 179] on input "a. ABC Company's earnings per share (EPS) for the year ended December 31, 2021 …" at bounding box center [517, 174] width 0 height 11
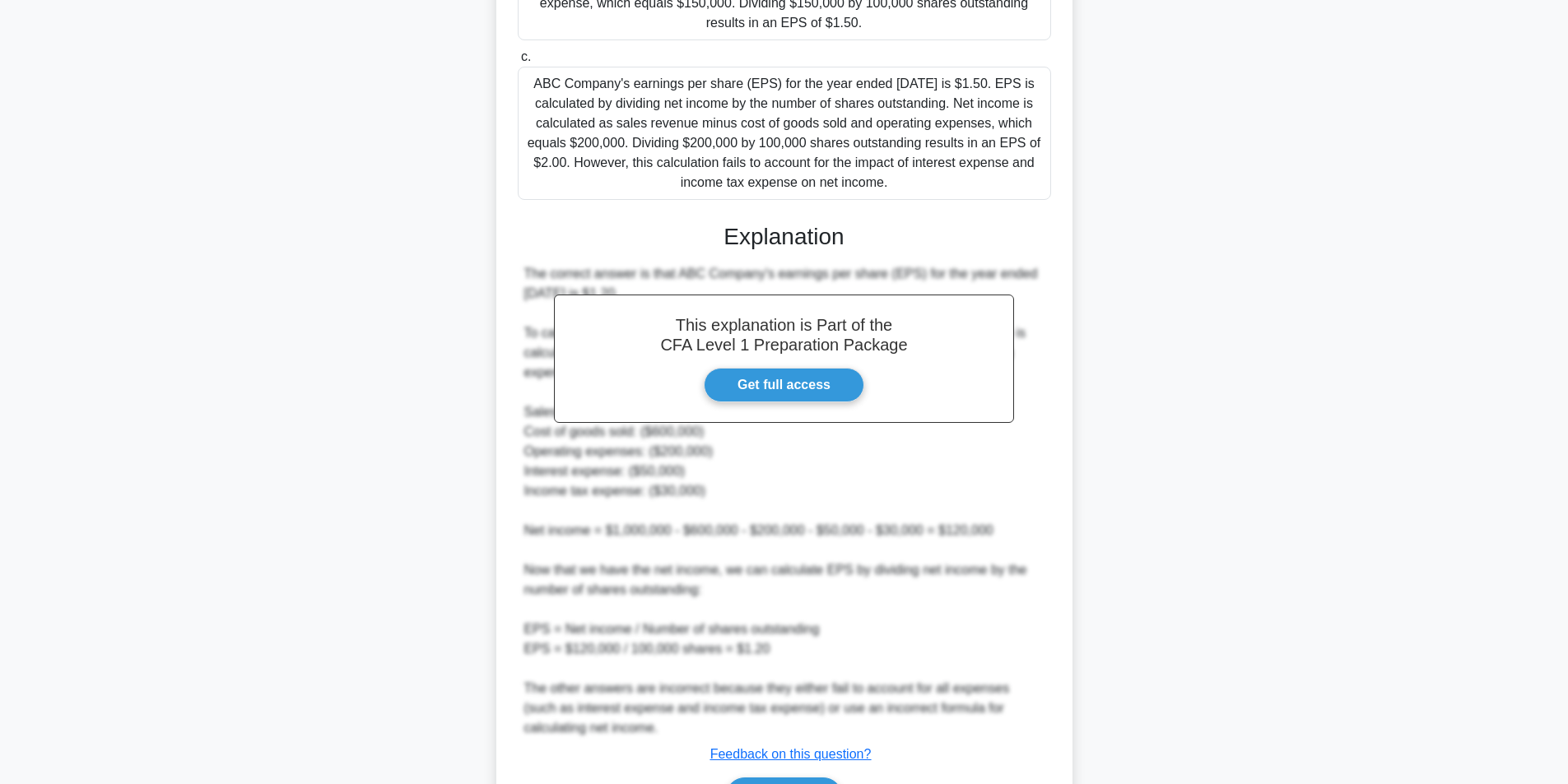
scroll to position [605, 0]
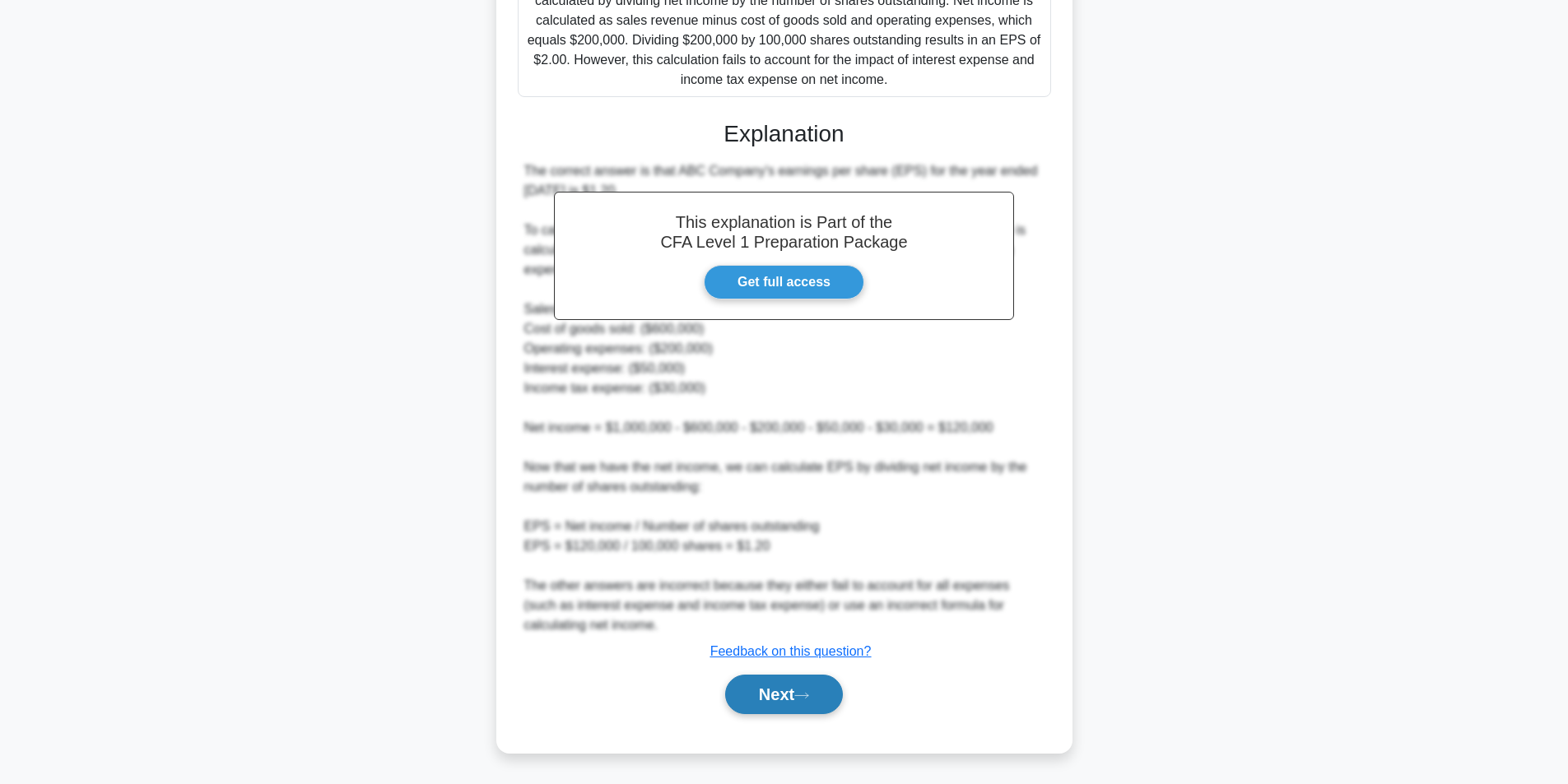
click at [769, 703] on button "Next" at bounding box center [784, 694] width 117 height 40
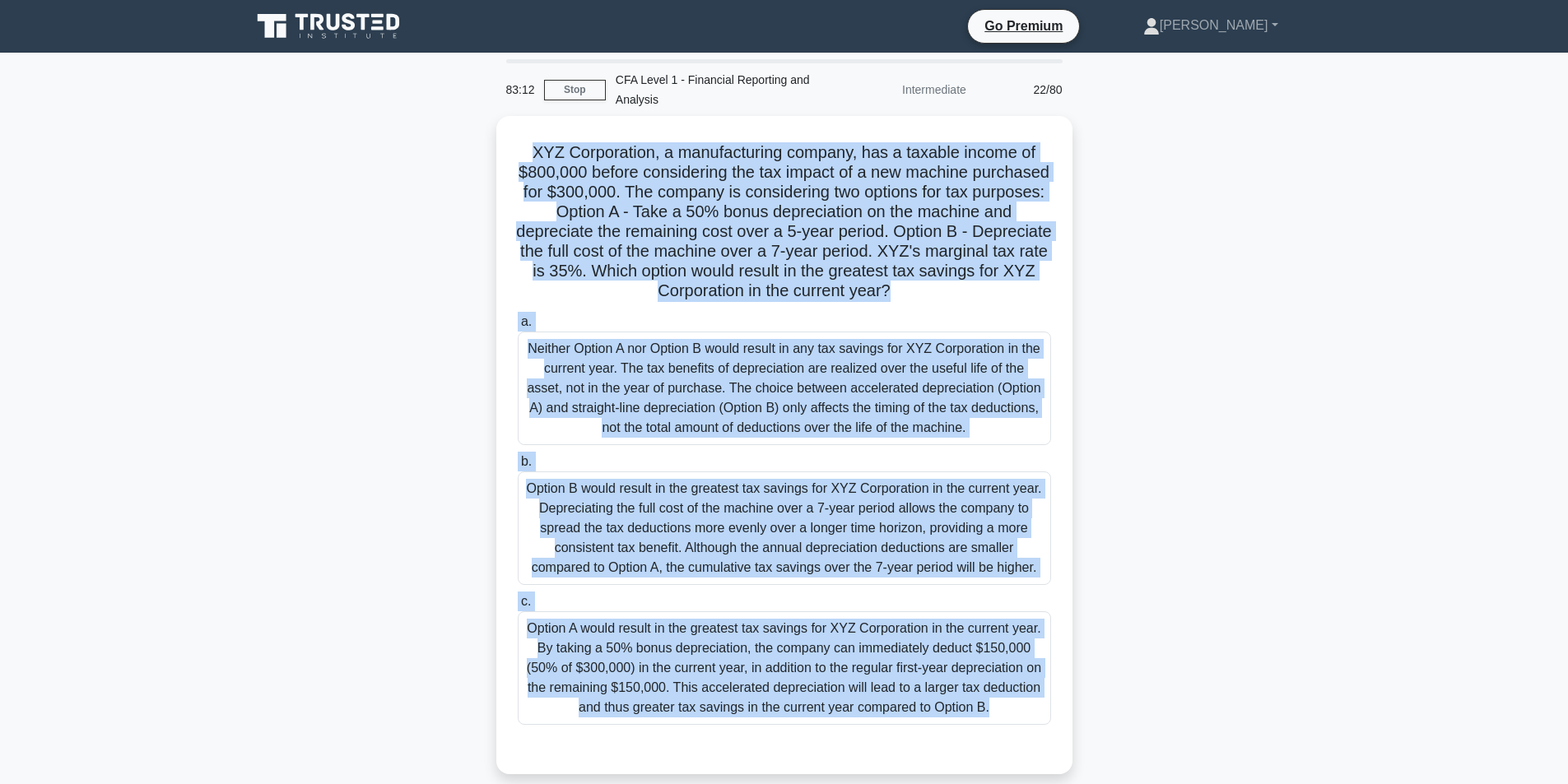
scroll to position [99, 0]
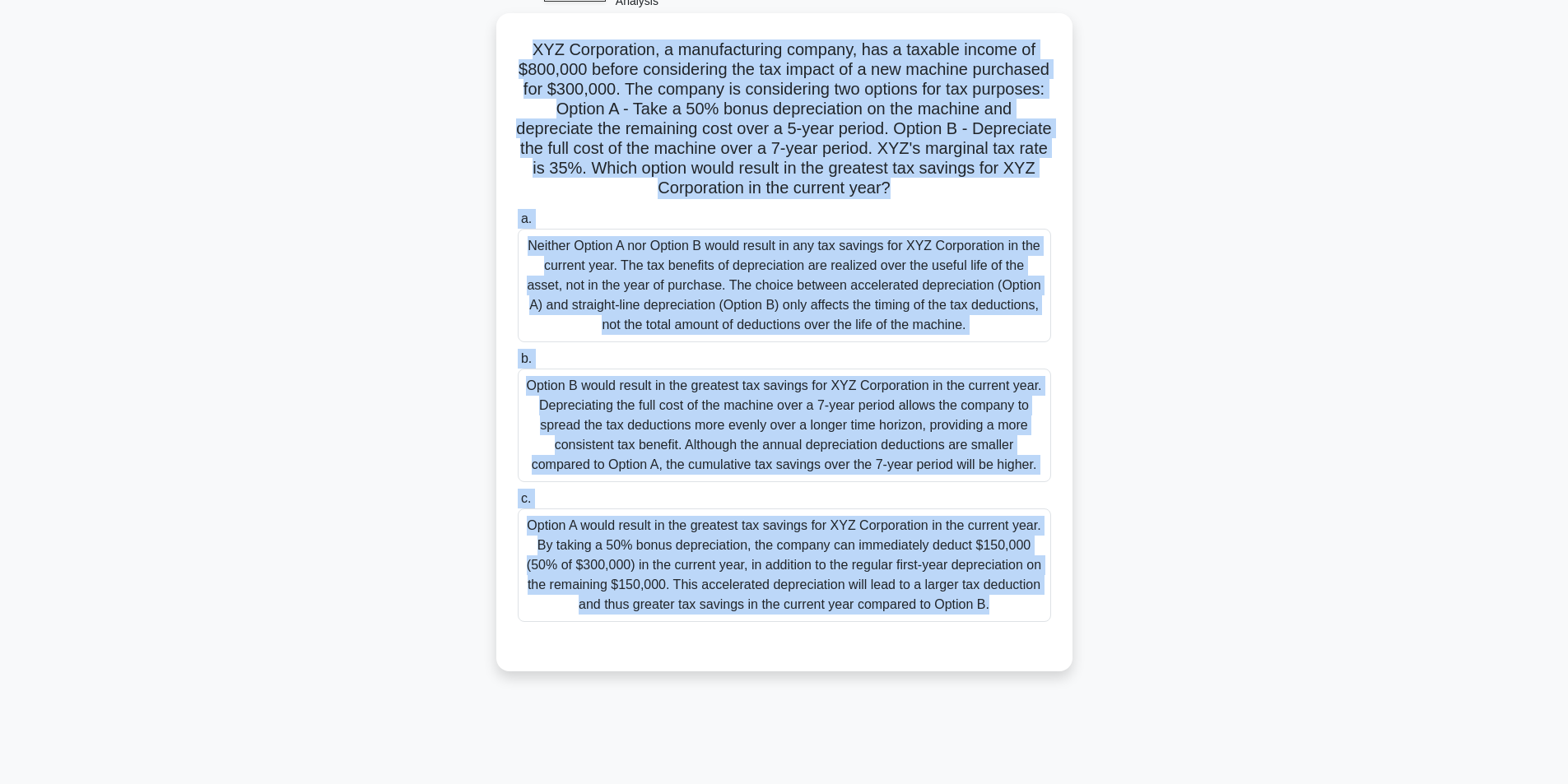
drag, startPoint x: 515, startPoint y: 143, endPoint x: 1015, endPoint y: 612, distance: 685.5
click at [1015, 612] on div "XYZ Corporation, a manufacturing company, has a taxable income of $800,000 befo…" at bounding box center [784, 341] width 563 height 645
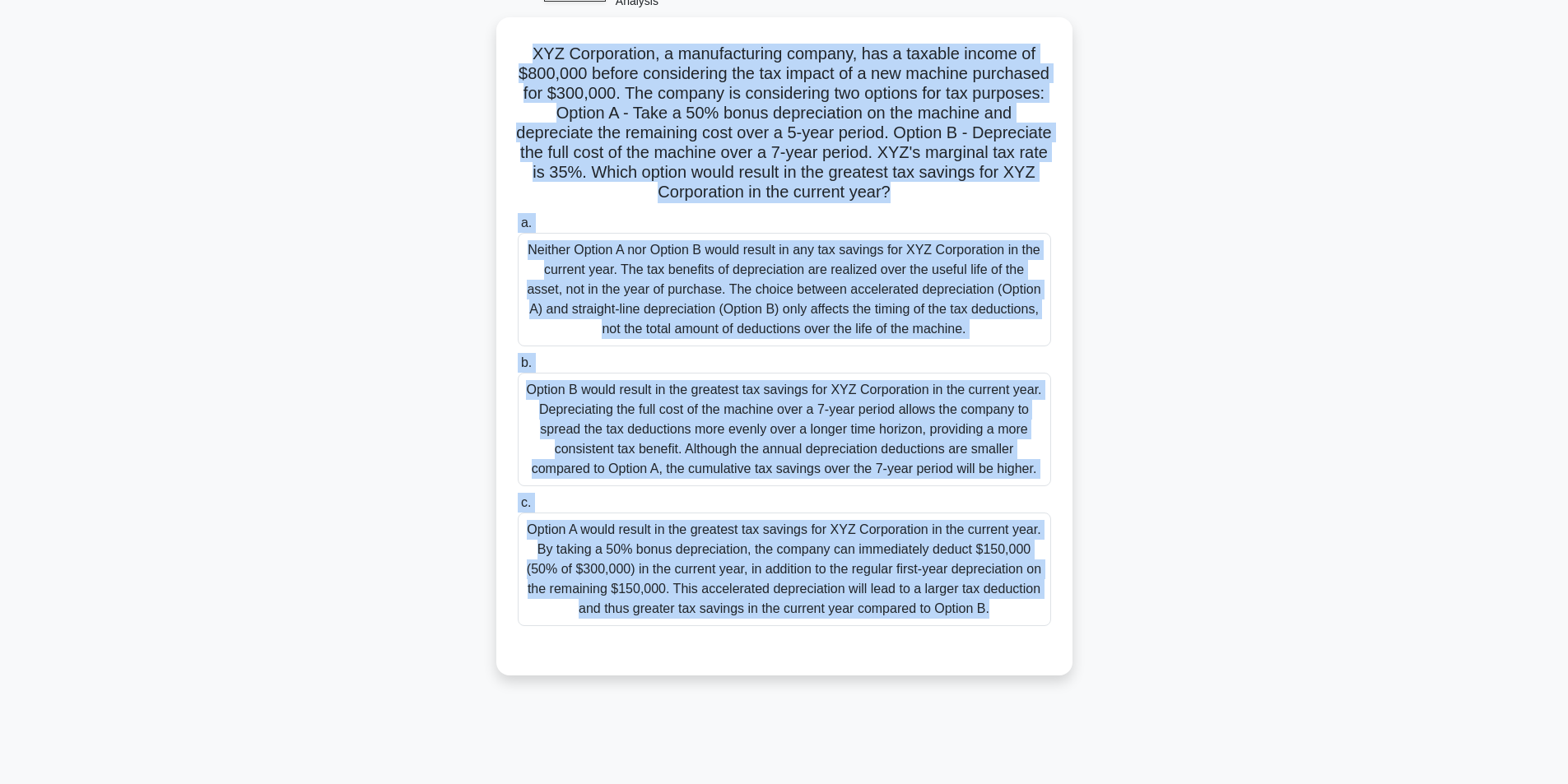
click at [1155, 521] on div "XYZ Corporation, a manufacturing company, has a taxable income of $800,000 befo…" at bounding box center [784, 356] width 1086 height 678
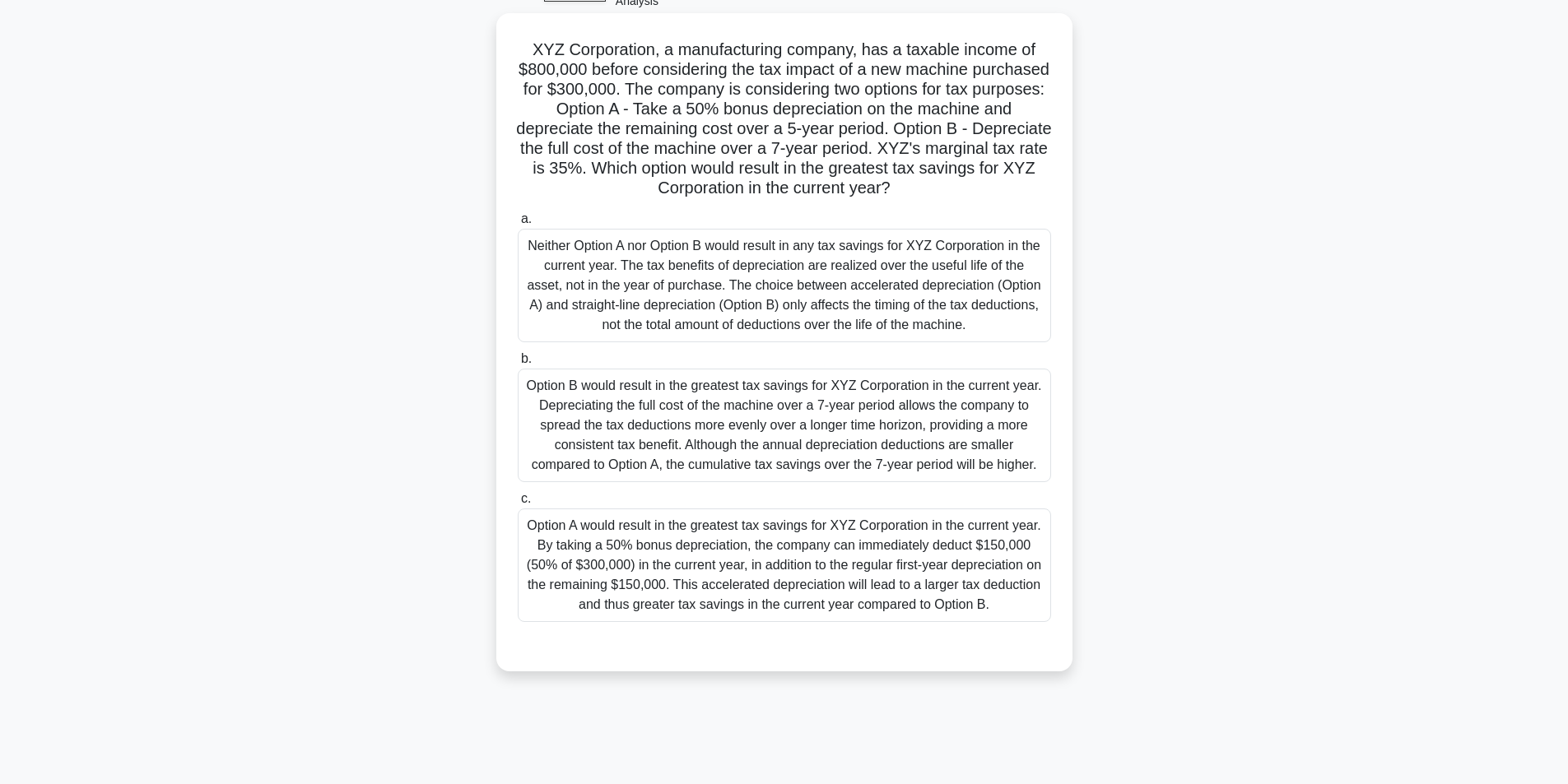
click at [812, 432] on div "Option B would result in the greatest tax savings for XYZ Corporation in the cu…" at bounding box center [784, 425] width 533 height 113
click at [517, 364] on input "b. Option B would result in the greatest tax savings for XYZ Corporation in the…" at bounding box center [517, 359] width 0 height 11
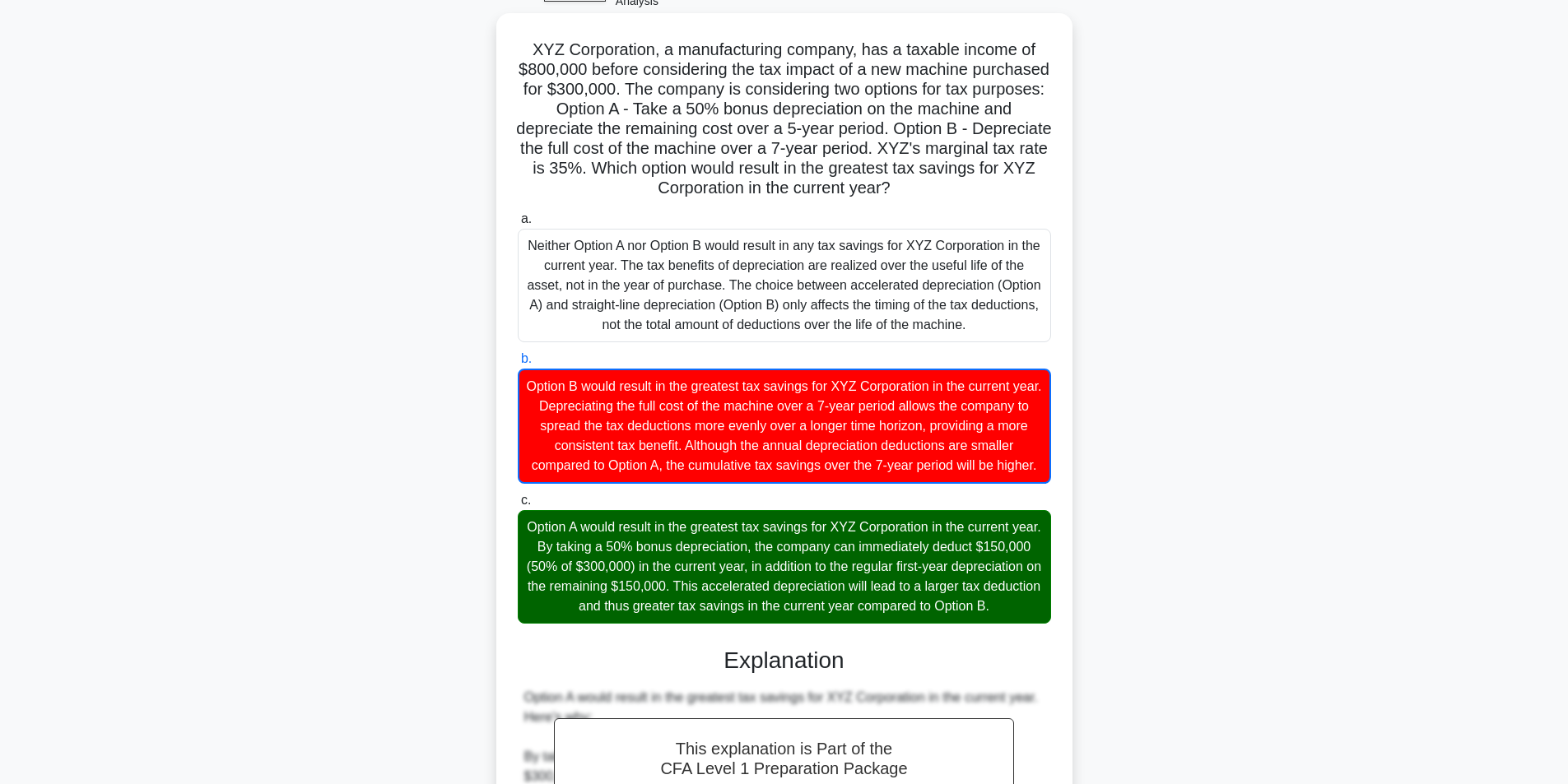
drag, startPoint x: 529, startPoint y: 42, endPoint x: 807, endPoint y: 640, distance: 659.5
click at [831, 649] on div "XYZ Corporation, a manufacturing company, has a taxable income of $800,000 befo…" at bounding box center [784, 567] width 563 height 1095
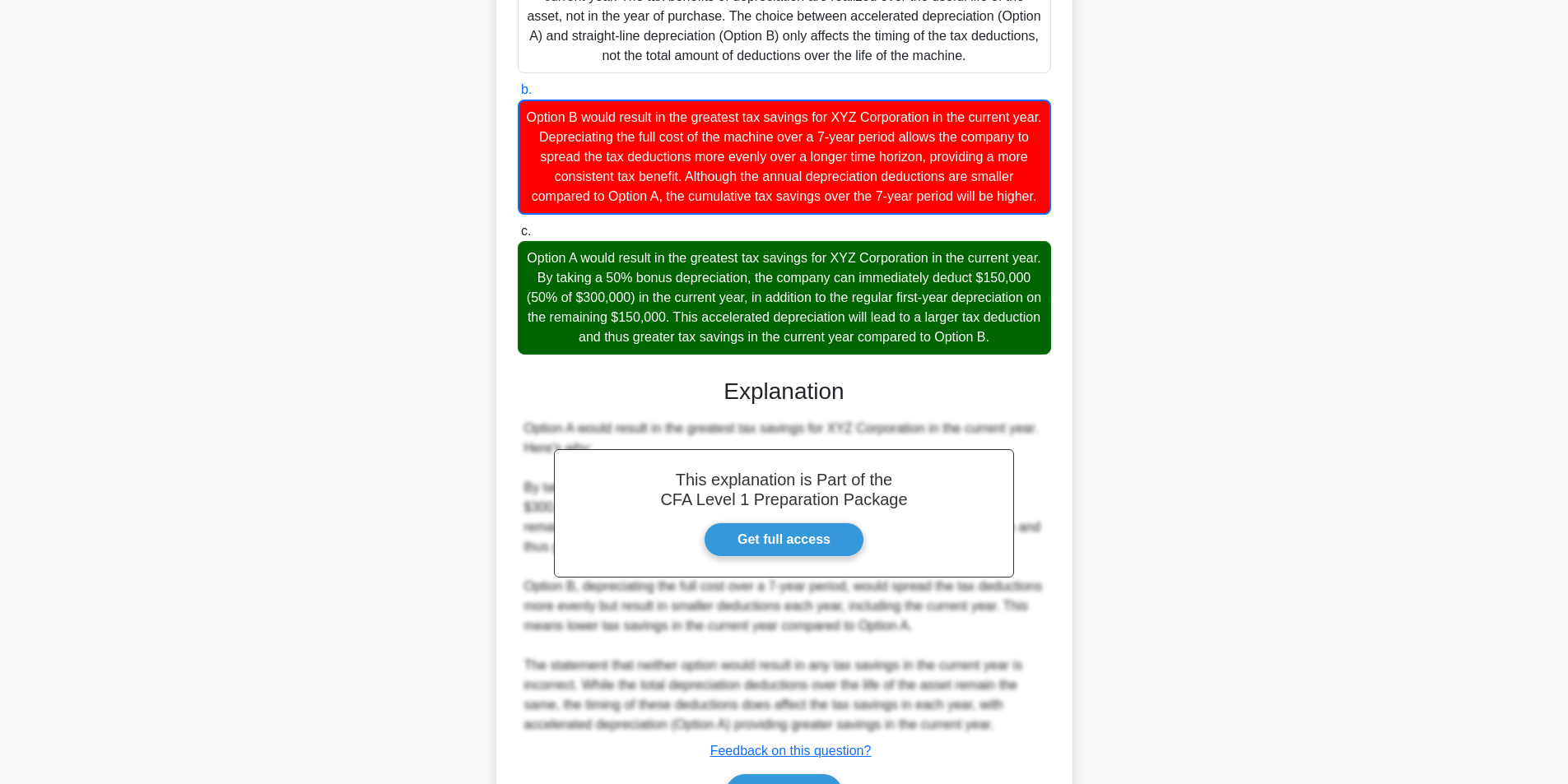
scroll to position [427, 0]
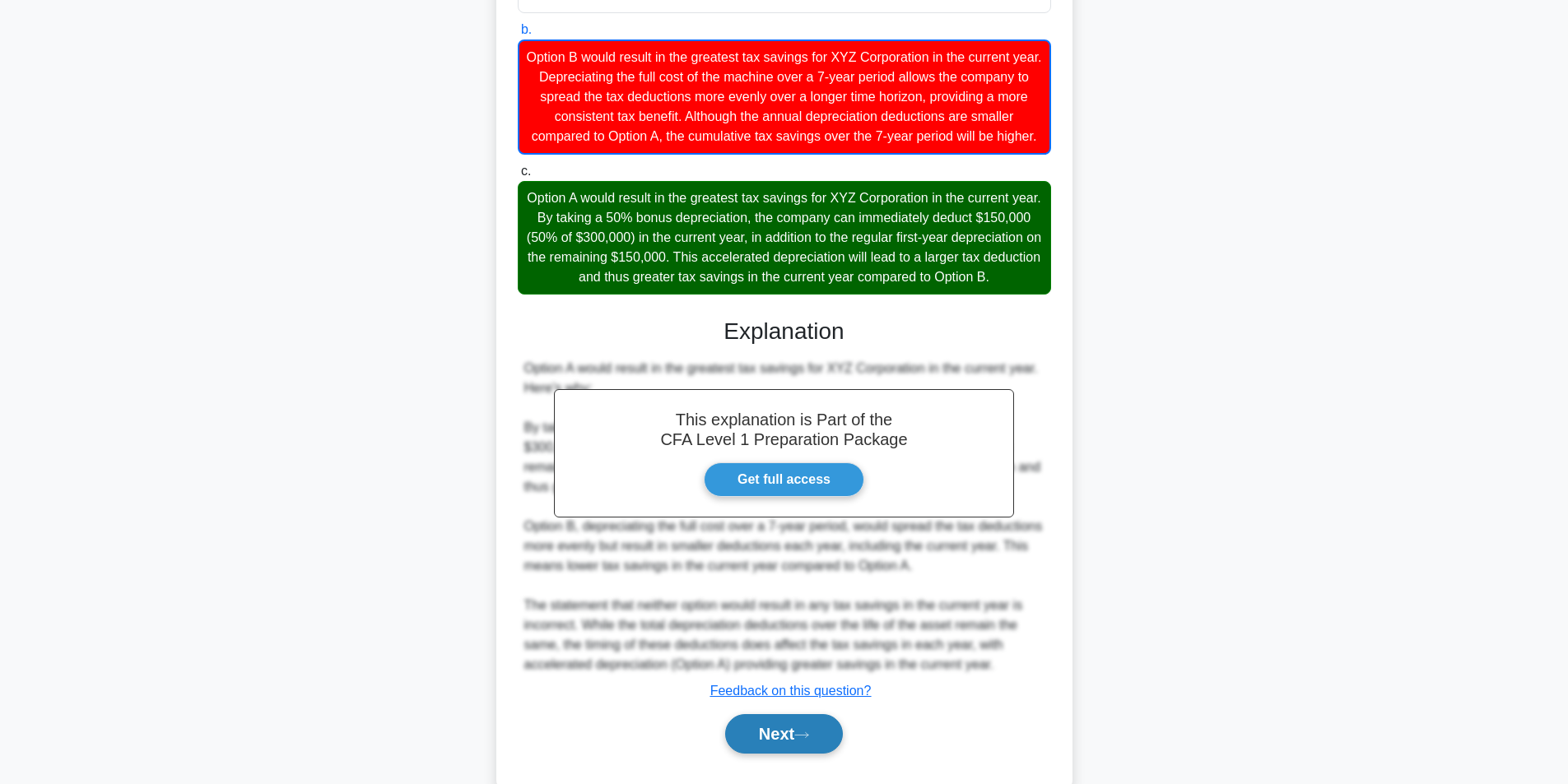
click at [781, 754] on button "Next" at bounding box center [784, 733] width 117 height 40
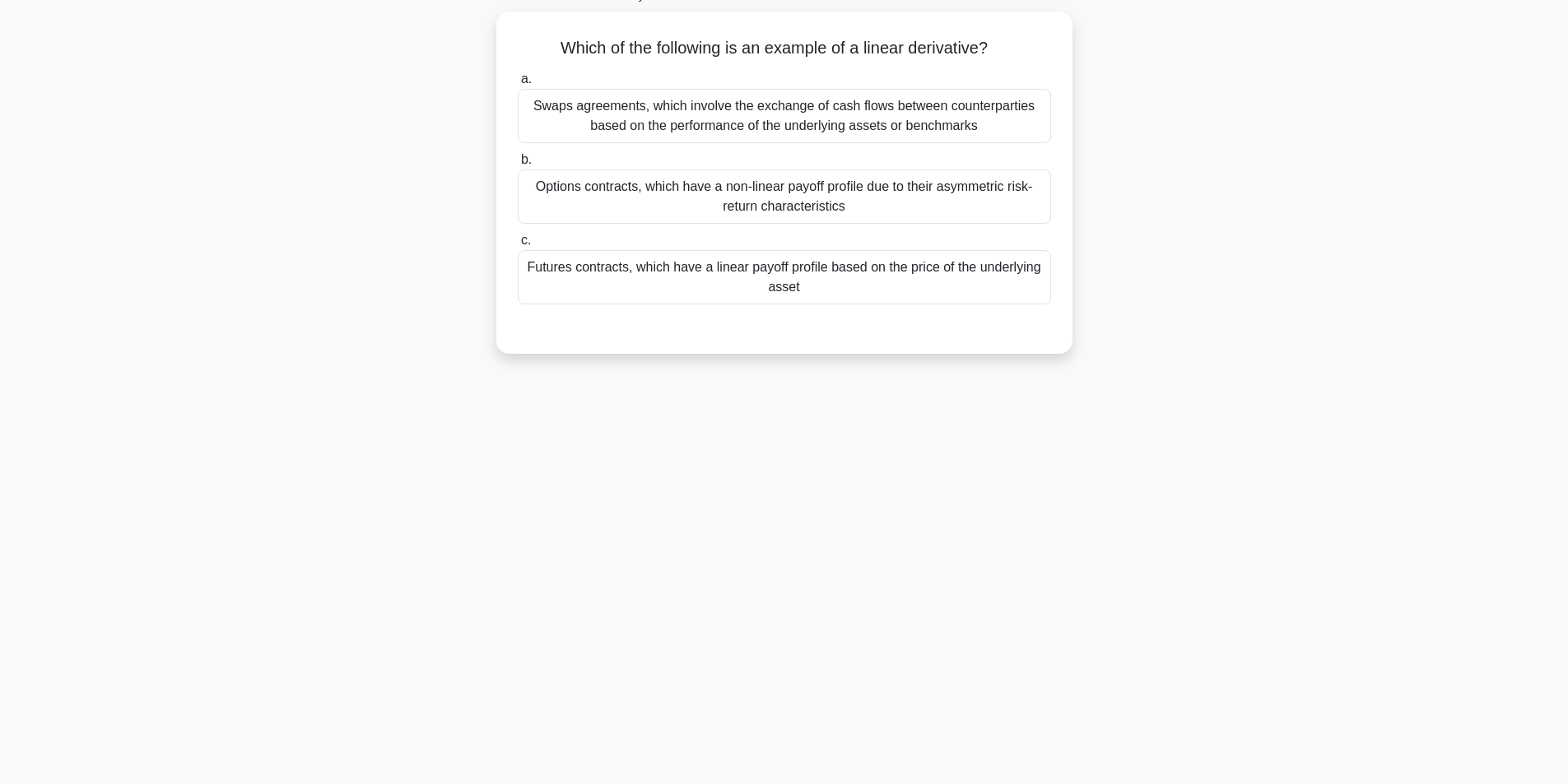
scroll to position [105, 0]
drag, startPoint x: 860, startPoint y: 39, endPoint x: 981, endPoint y: 36, distance: 121.0
click at [981, 36] on h5 "Which of the following is an example of a linear derivative? .spinner_0XTQ{tran…" at bounding box center [784, 44] width 537 height 21
click at [449, 445] on div "80:00 Stop CFA Level 1 - Financial Reporting and Analysis Intermediate 23/80 Wh…" at bounding box center [784, 366] width 1086 height 823
click at [870, 289] on div "Futures contracts, which have a linear payoff profile based on the price of the…" at bounding box center [784, 273] width 533 height 54
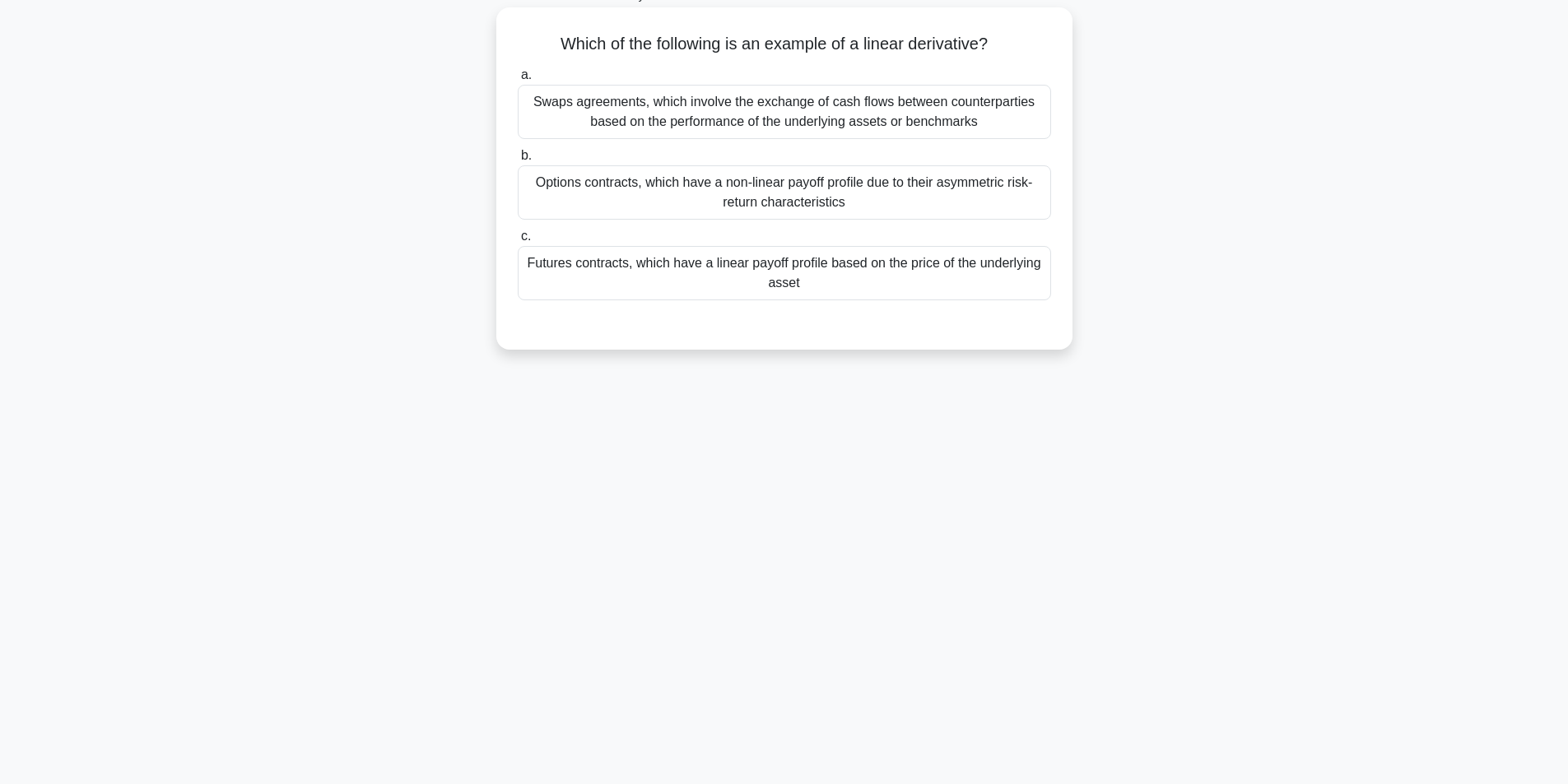
click at [517, 242] on input "c. Futures contracts, which have a linear payoff profile based on the price of …" at bounding box center [517, 237] width 0 height 11
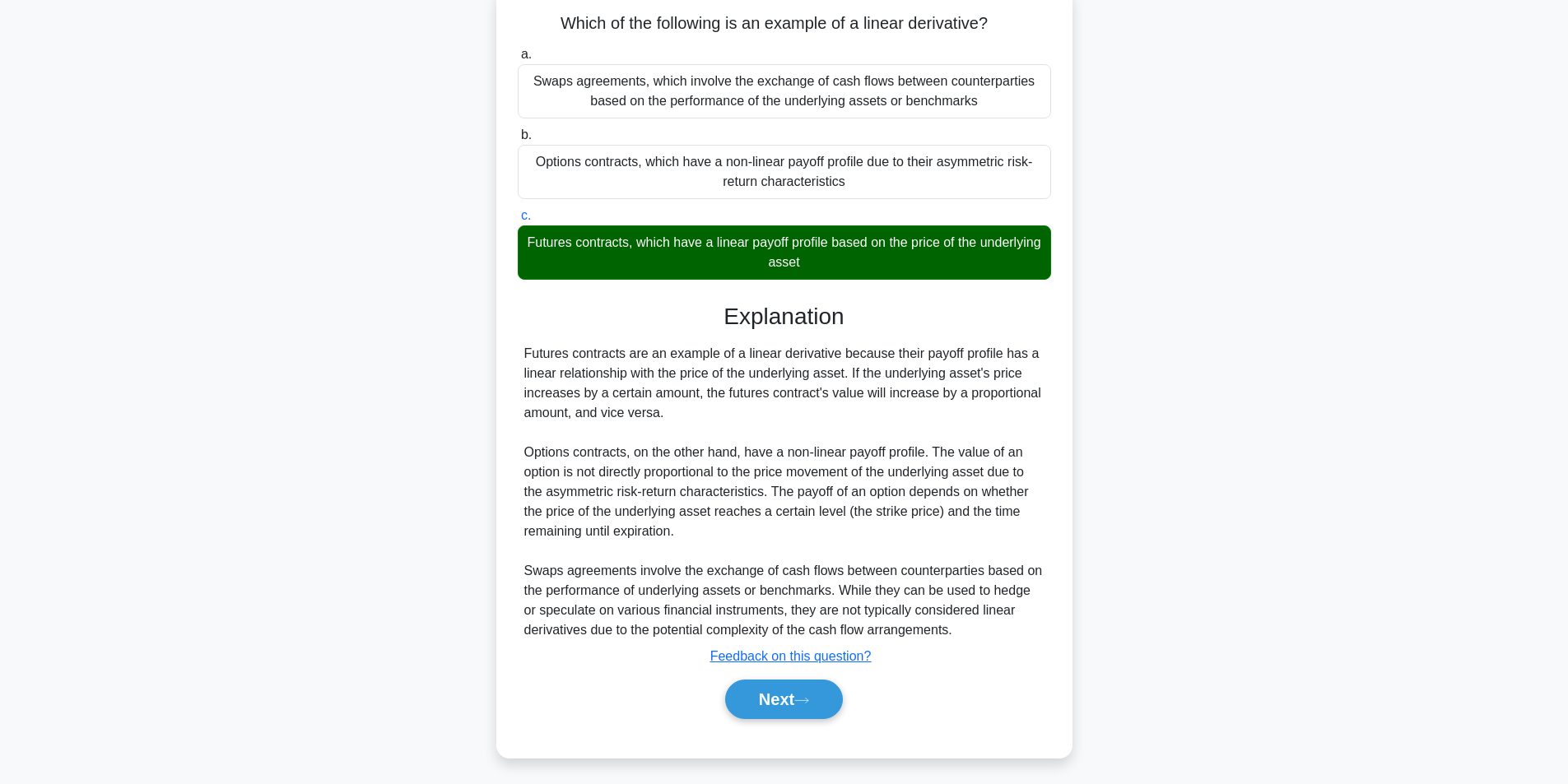
scroll to position [131, 0]
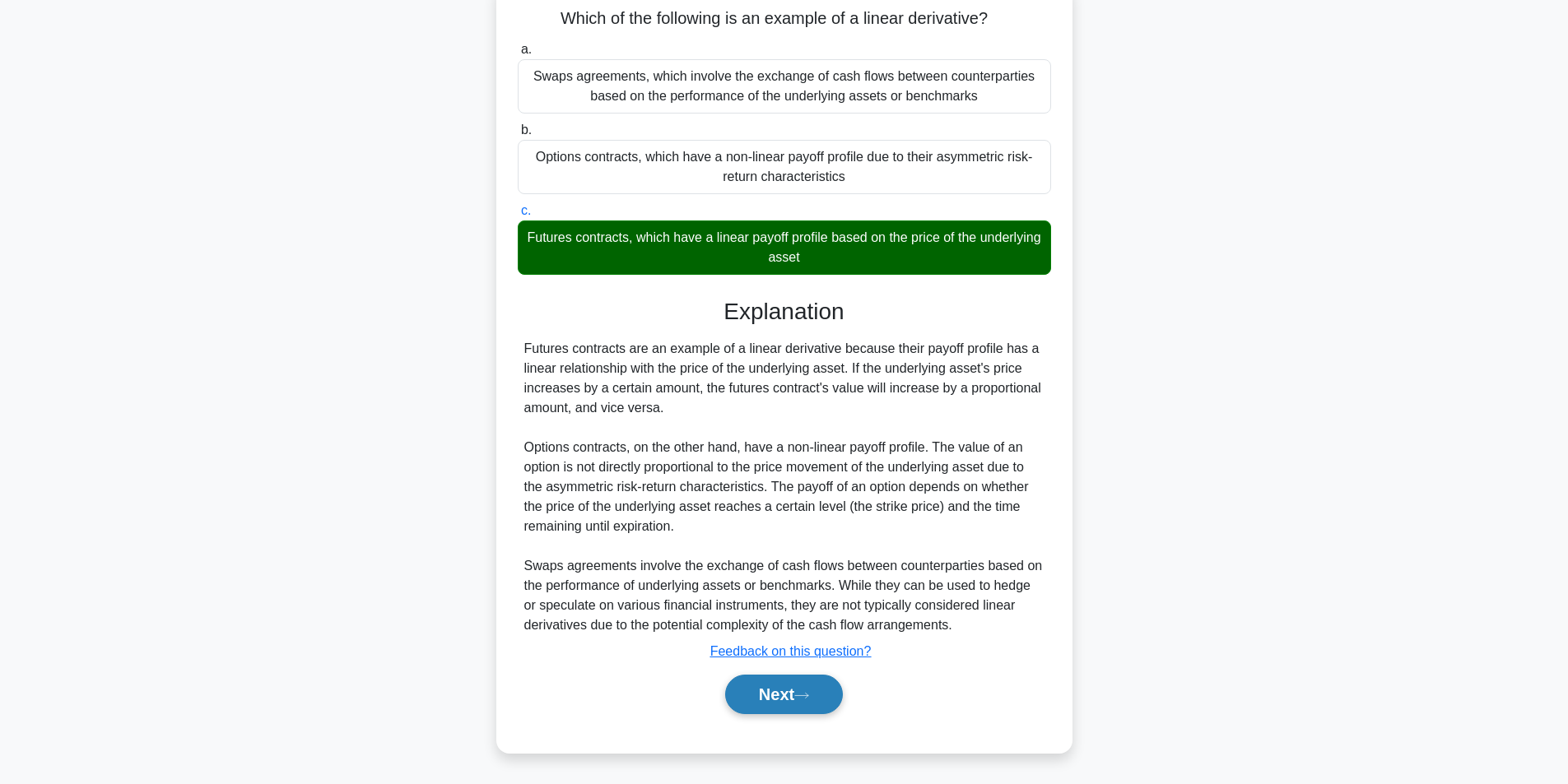
click at [775, 694] on button "Next" at bounding box center [784, 694] width 117 height 40
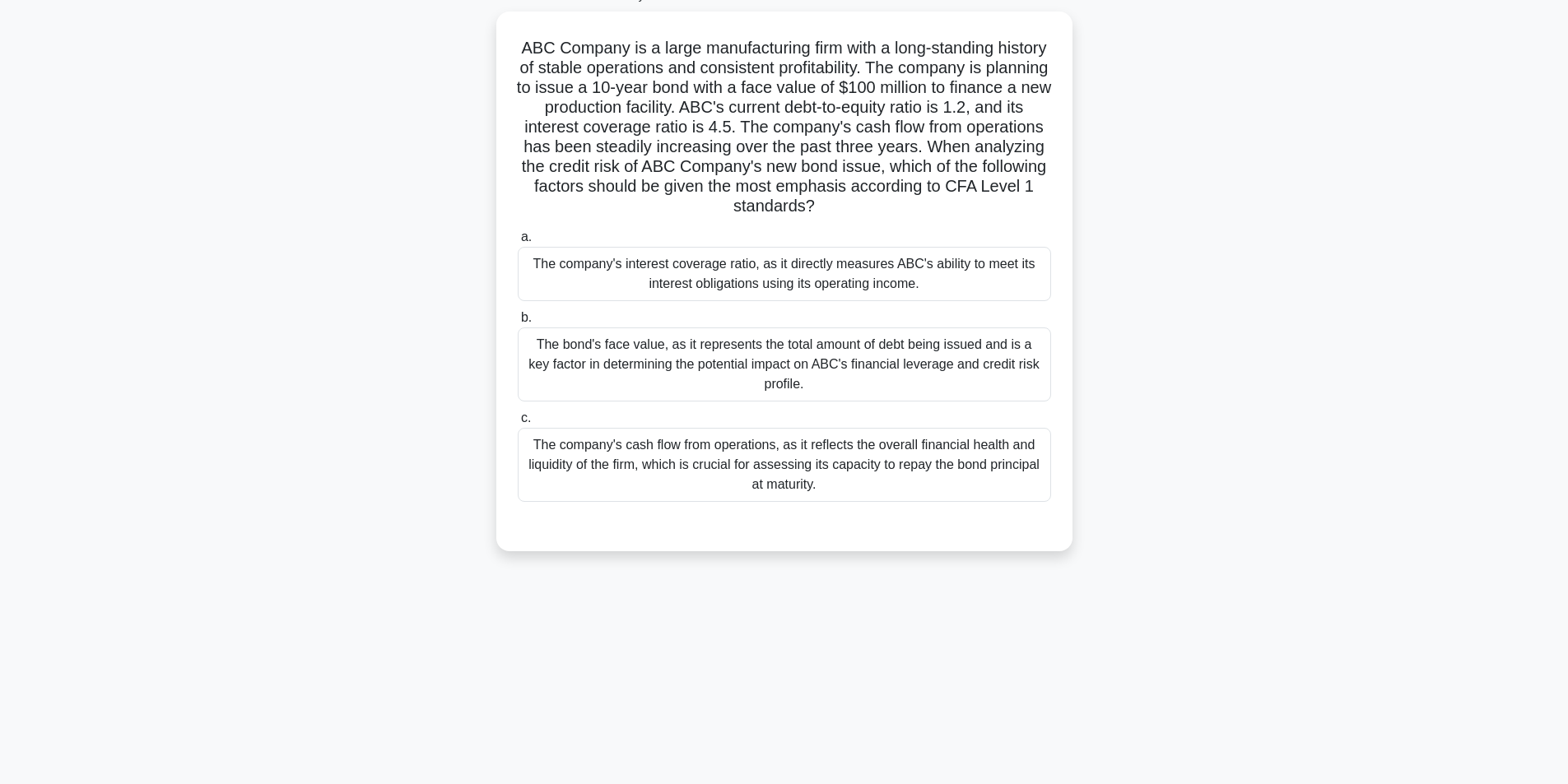
scroll to position [105, 0]
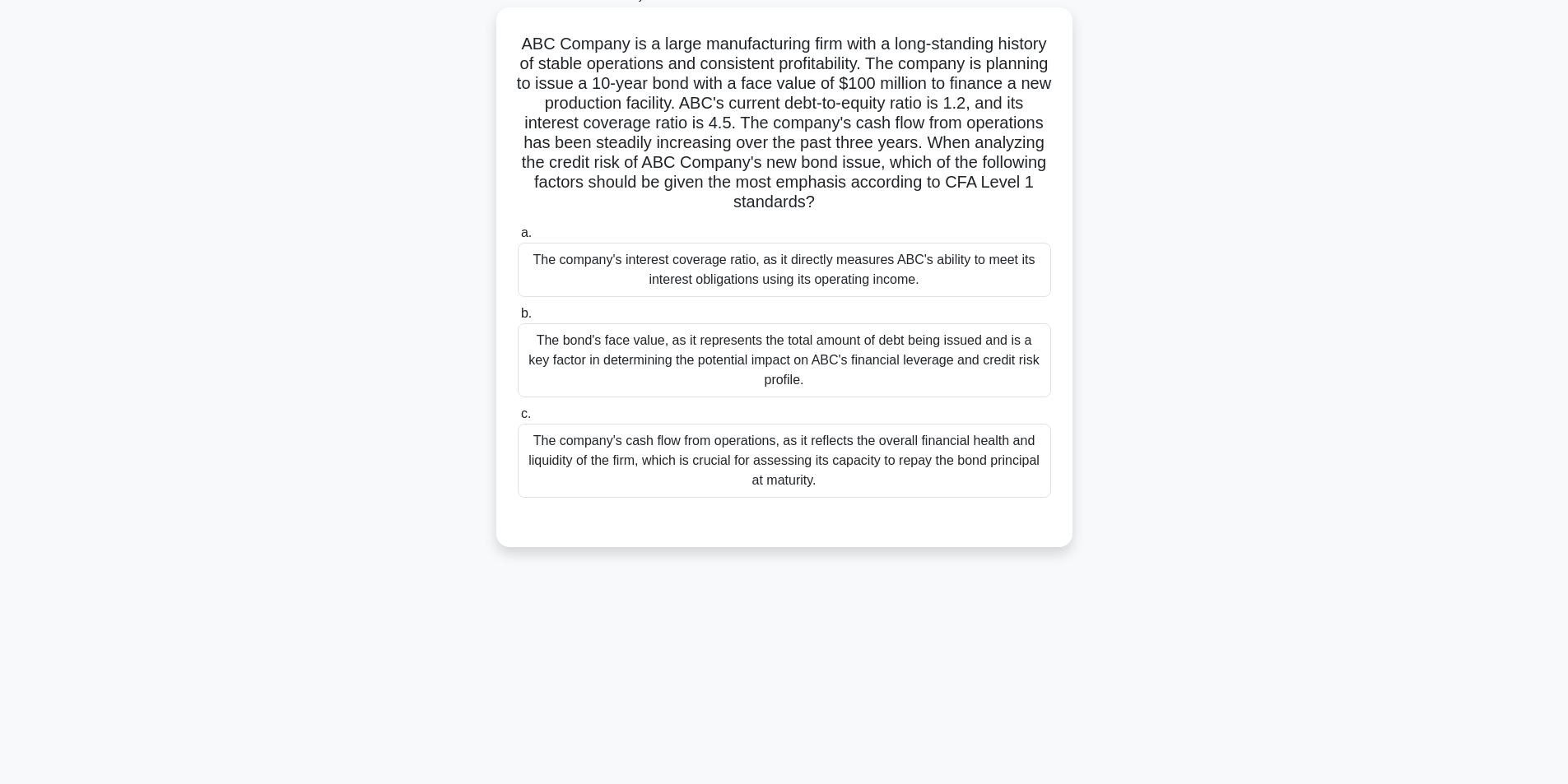
drag, startPoint x: 545, startPoint y: 43, endPoint x: 833, endPoint y: 493, distance: 534.3
click at [833, 493] on div "ABC Company is a large manufacturing firm with a long-standing history of stabl…" at bounding box center [784, 277] width 563 height 526
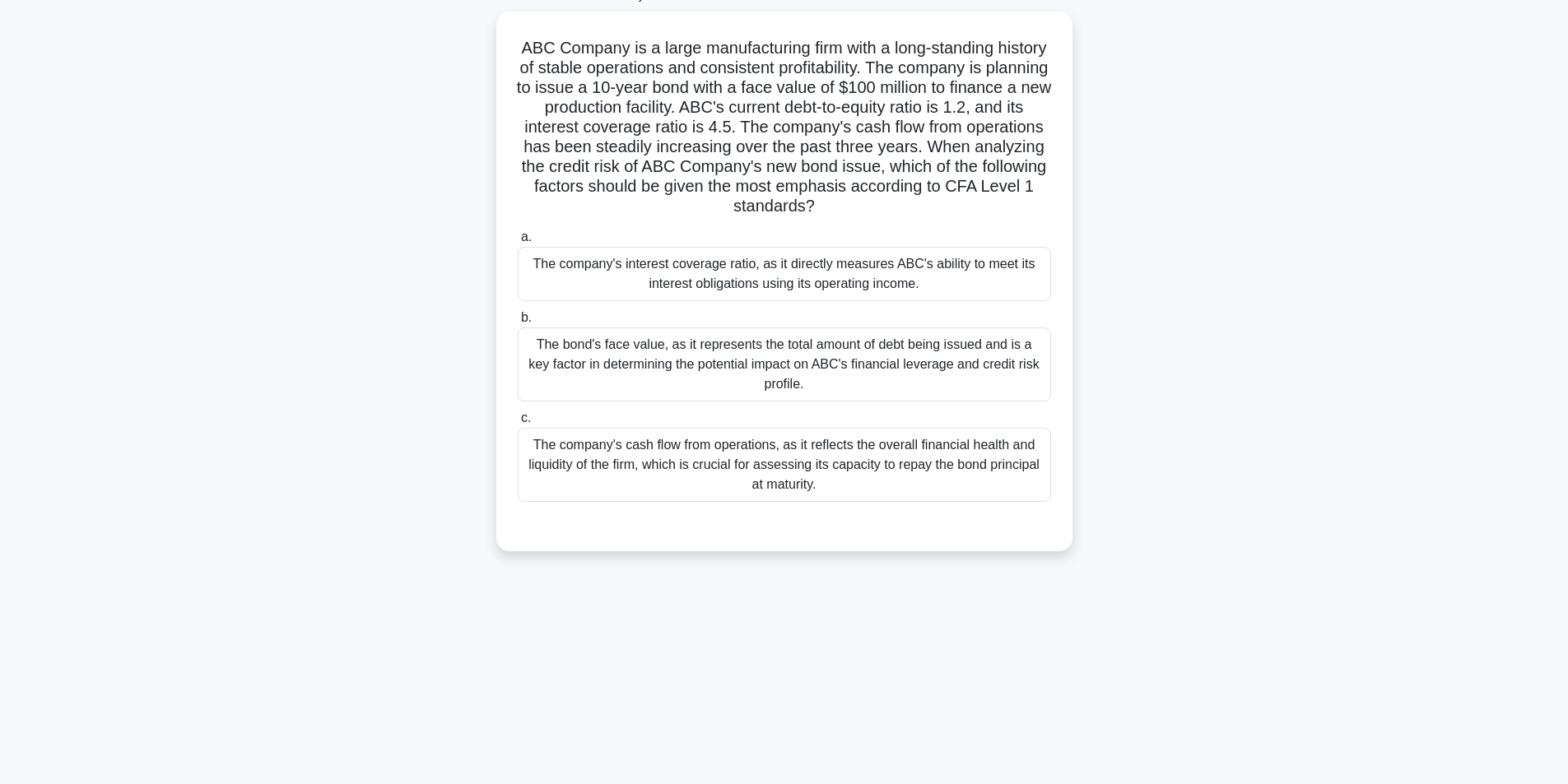
click at [287, 448] on div "ABC Company is a large manufacturing firm with a long-standing history of stabl…" at bounding box center [784, 291] width 1086 height 559
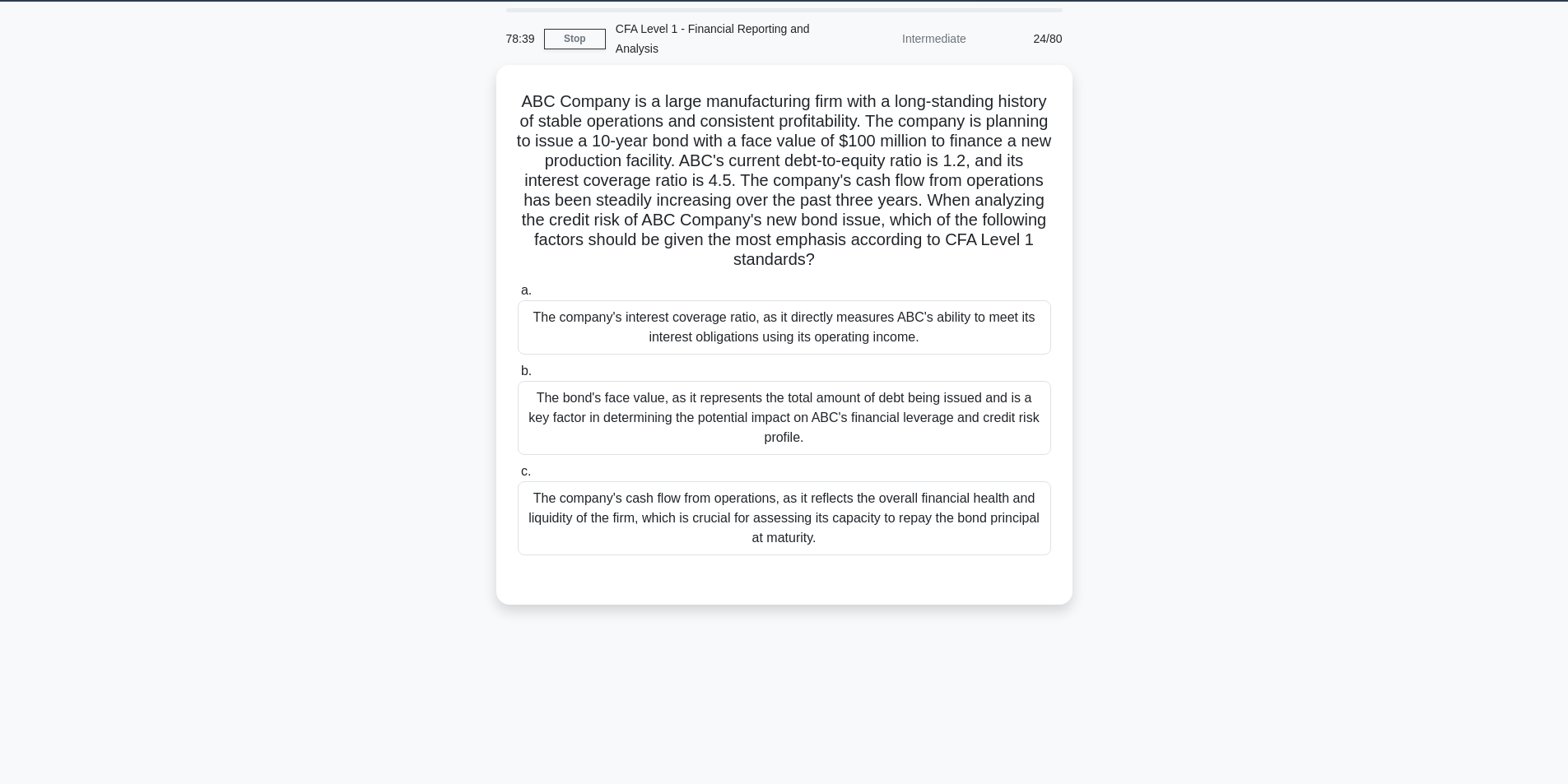
scroll to position [0, 0]
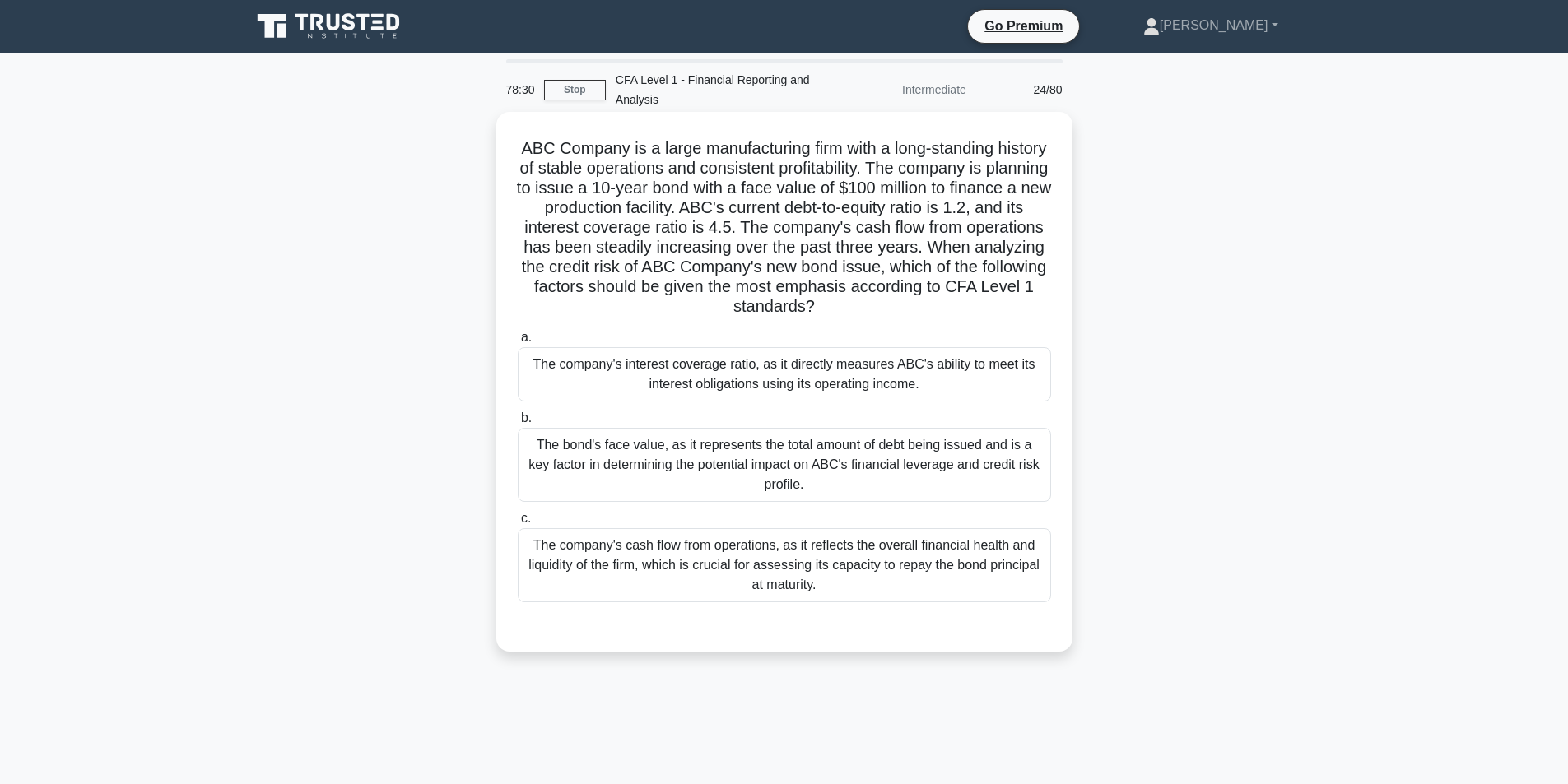
click at [787, 592] on div "The company's cash flow from operations, as it reflects the overall financial h…" at bounding box center [784, 565] width 533 height 74
click at [517, 524] on input "c. The company's cash flow from operations, as it reflects the overall financia…" at bounding box center [517, 519] width 0 height 11
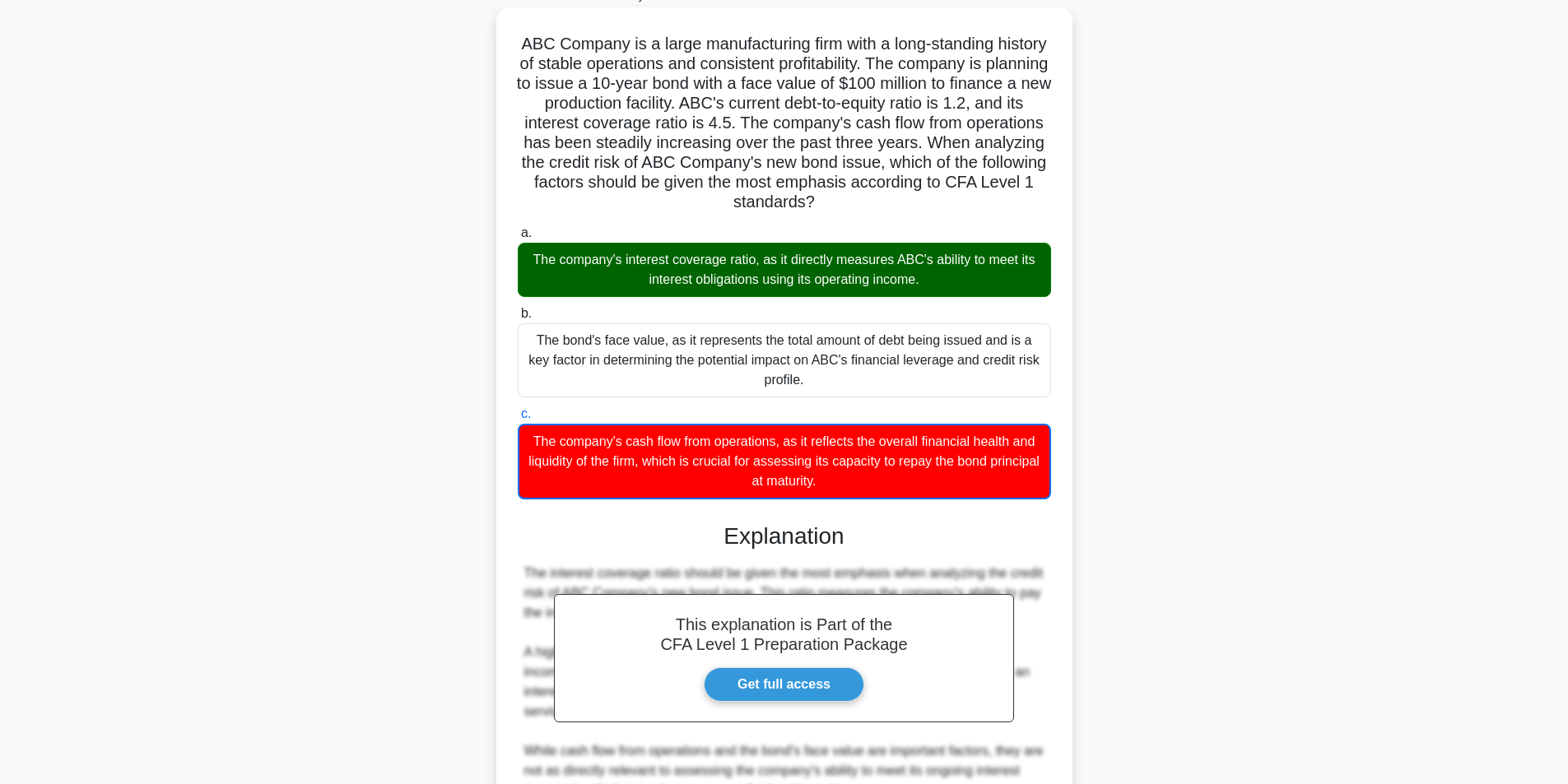
scroll to position [22, 0]
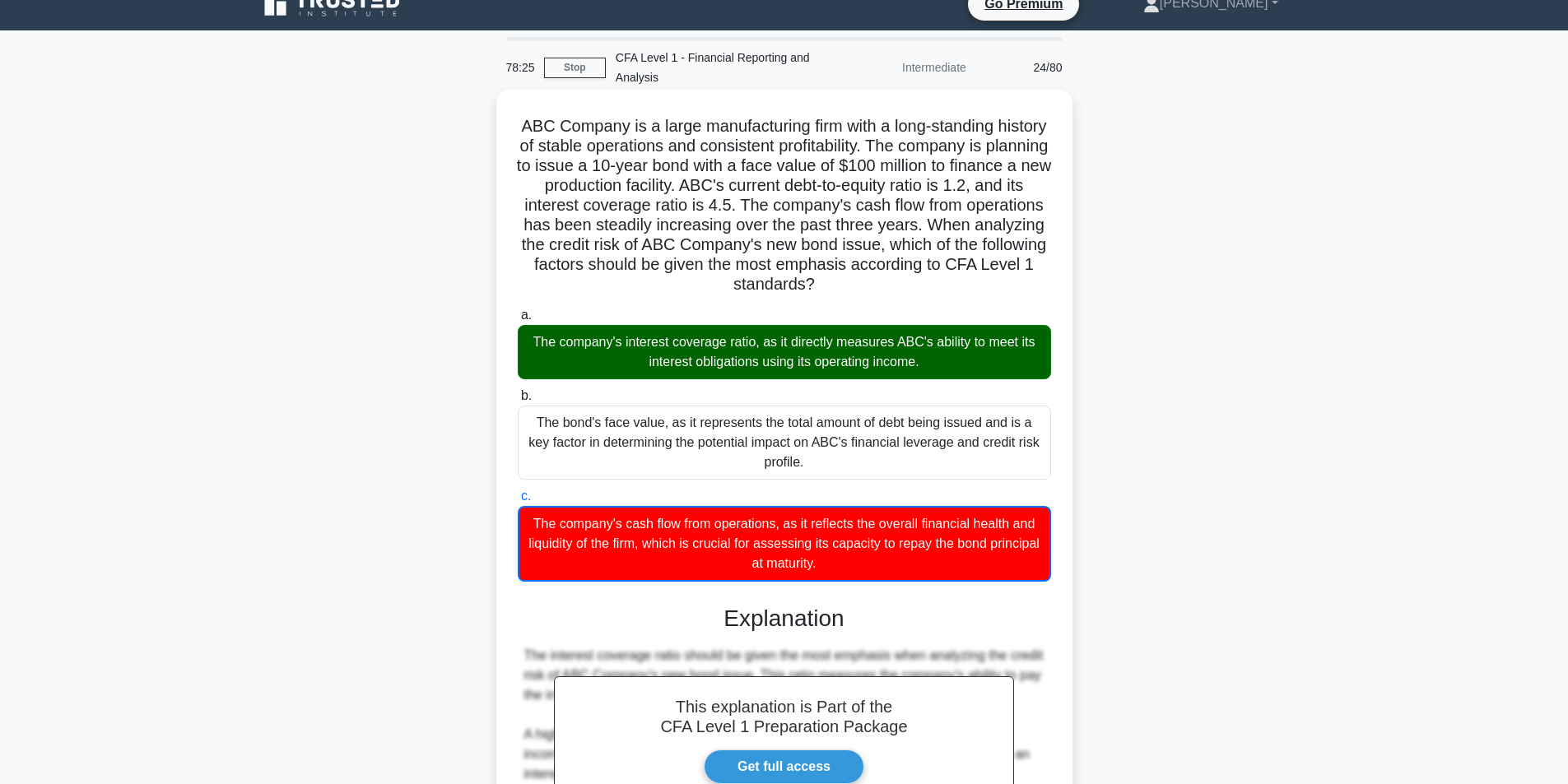
drag, startPoint x: 960, startPoint y: 358, endPoint x: 524, endPoint y: 339, distance: 436.4
click at [524, 339] on div "The company's interest coverage ratio, as it directly measures ABC's ability to…" at bounding box center [784, 352] width 533 height 54
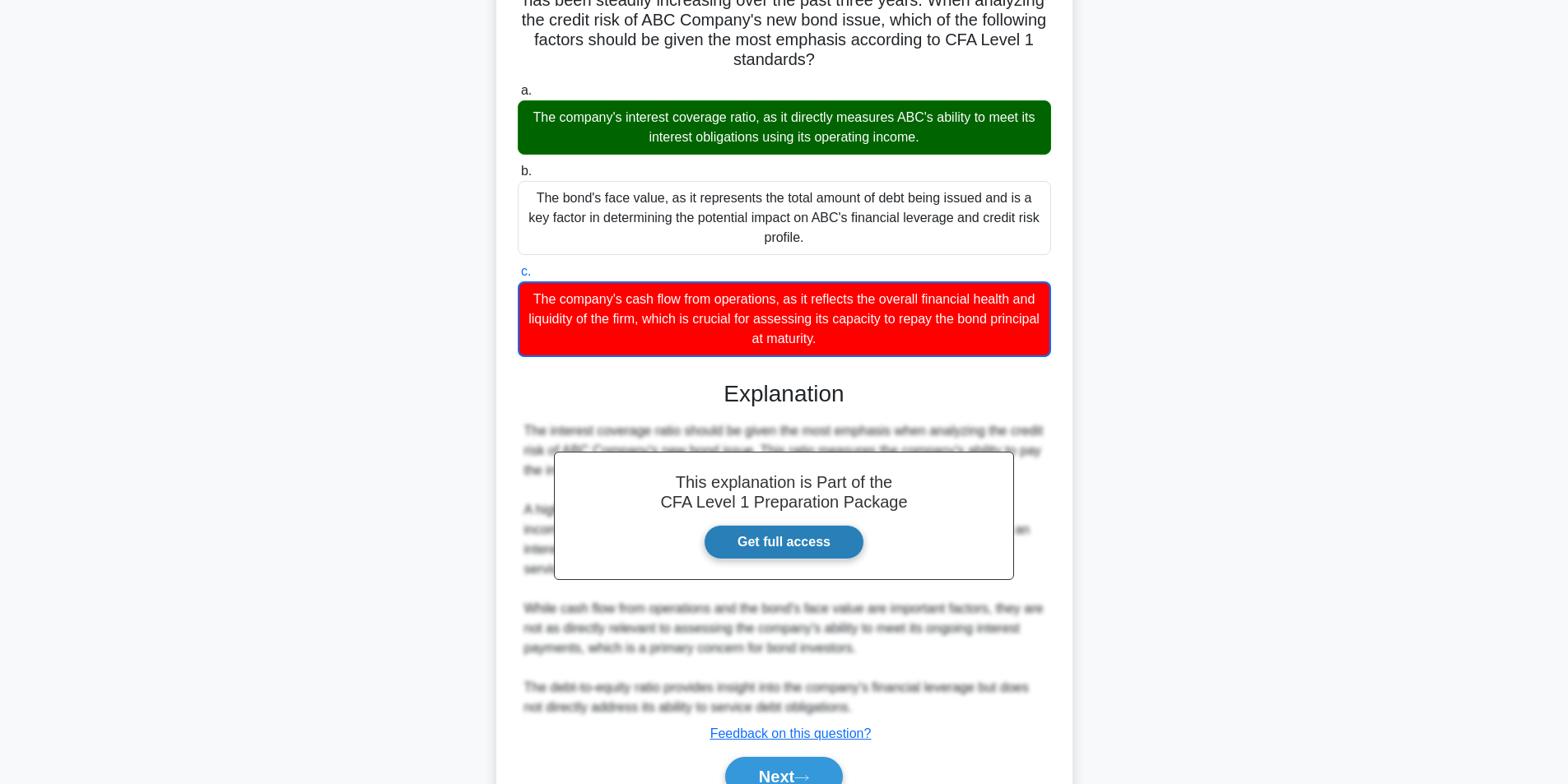
scroll to position [329, 0]
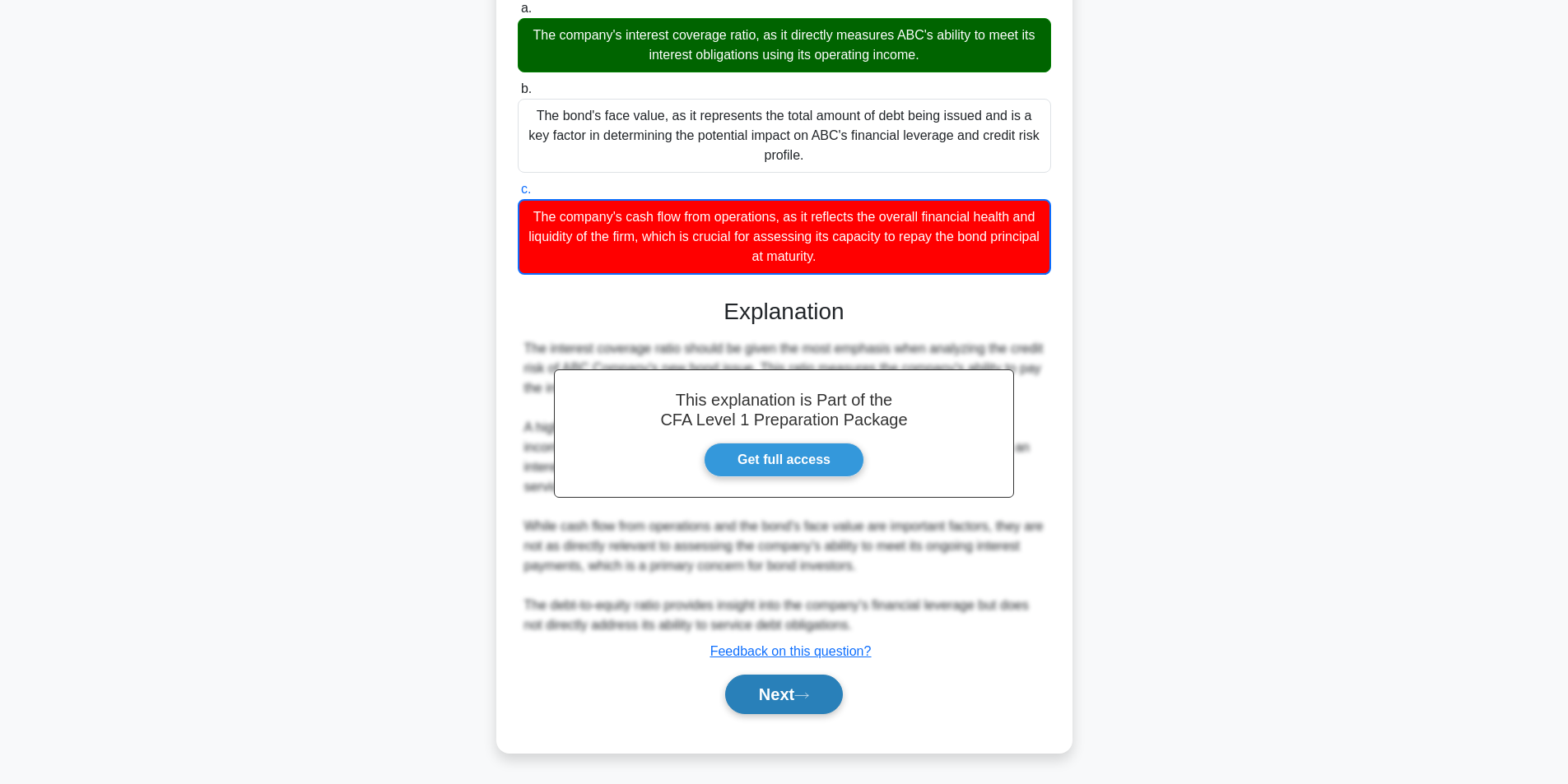
click at [793, 707] on button "Next" at bounding box center [784, 694] width 117 height 40
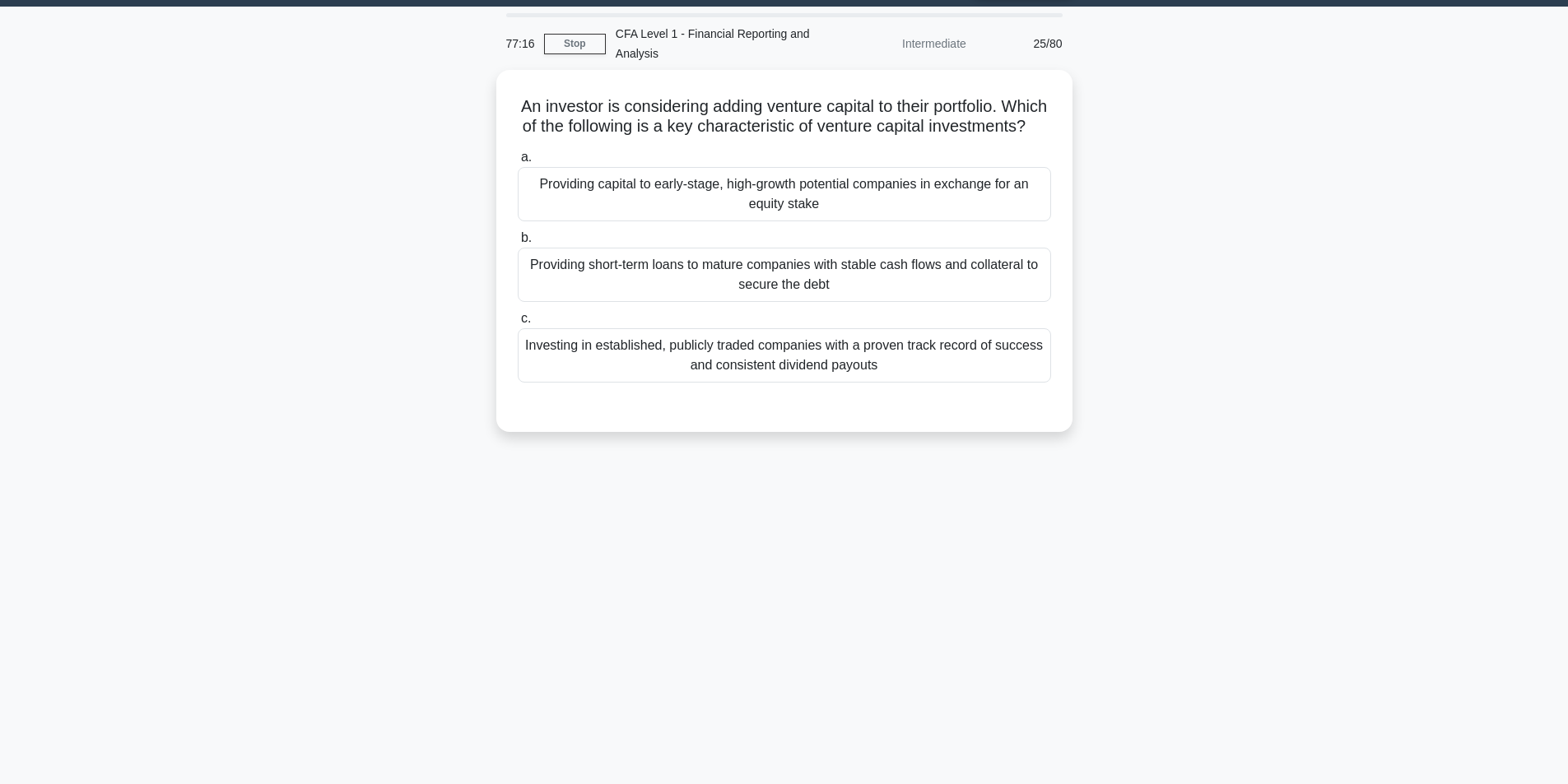
scroll to position [0, 0]
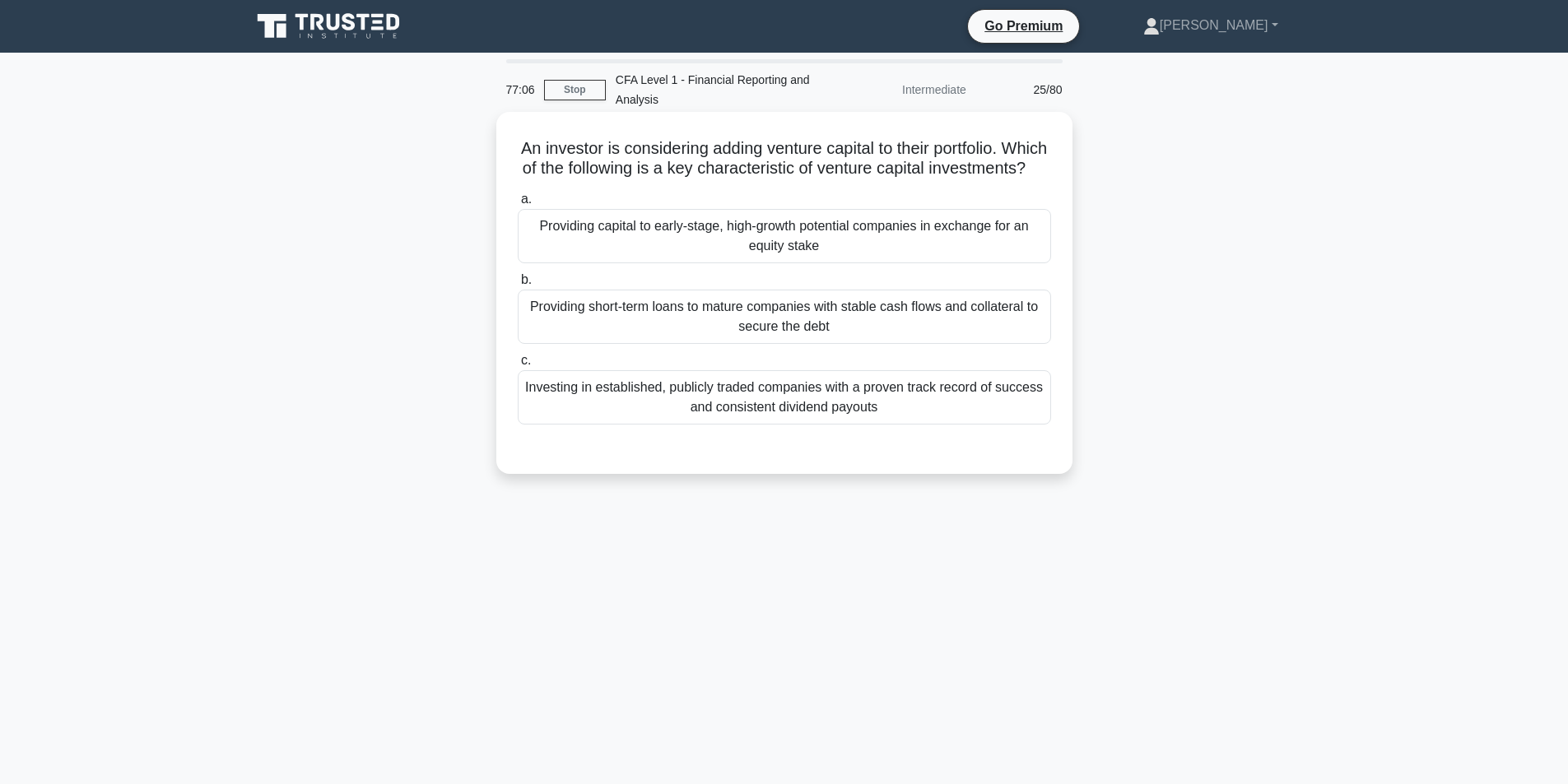
click at [833, 248] on div "Providing capital to early-stage, high-growth potential companies in exchange f…" at bounding box center [784, 236] width 533 height 54
click at [517, 204] on input "a. Providing capital to early-stage, high-growth potential companies in exchang…" at bounding box center [517, 199] width 0 height 11
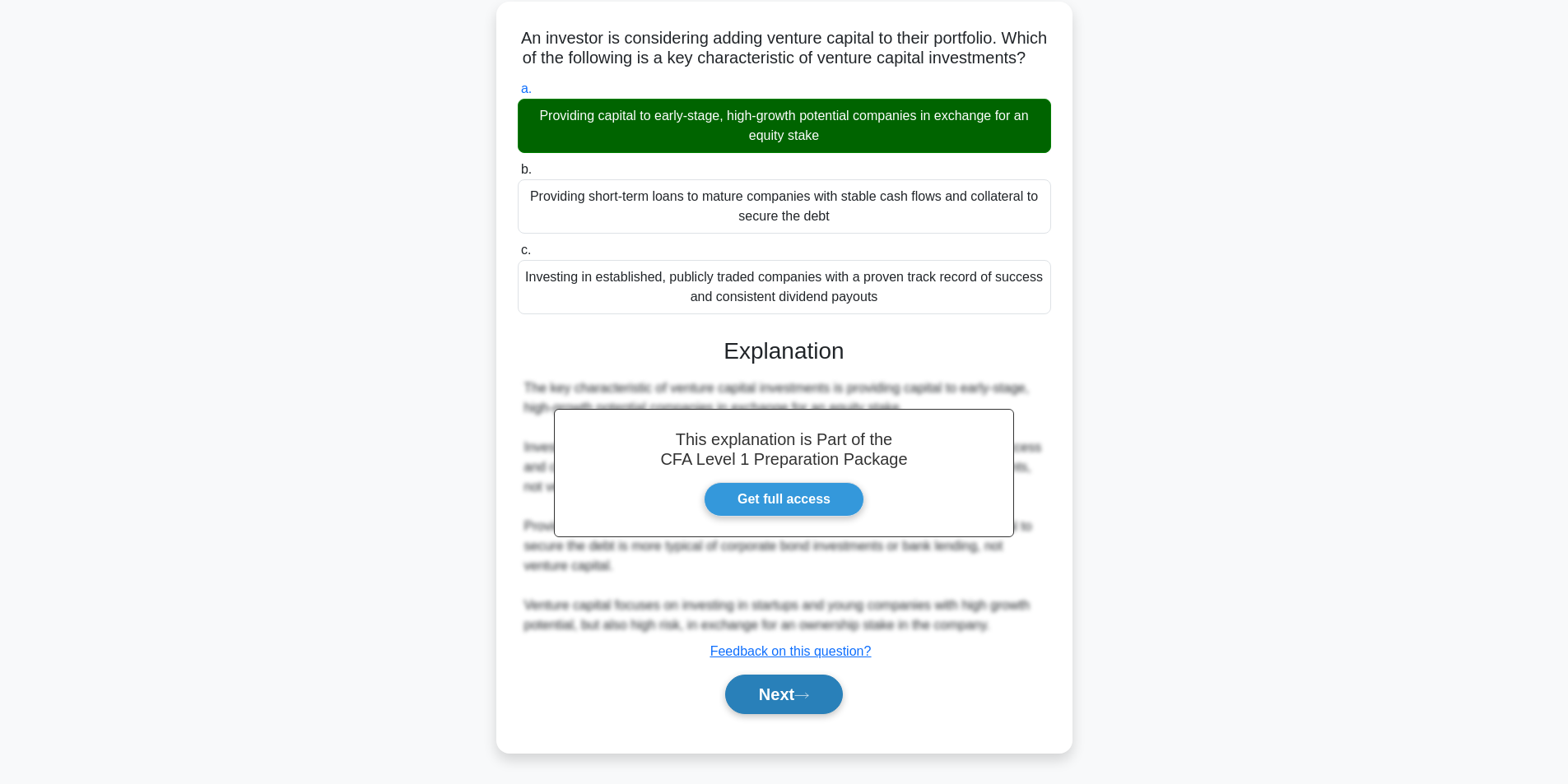
click at [818, 679] on button "Next" at bounding box center [784, 694] width 117 height 40
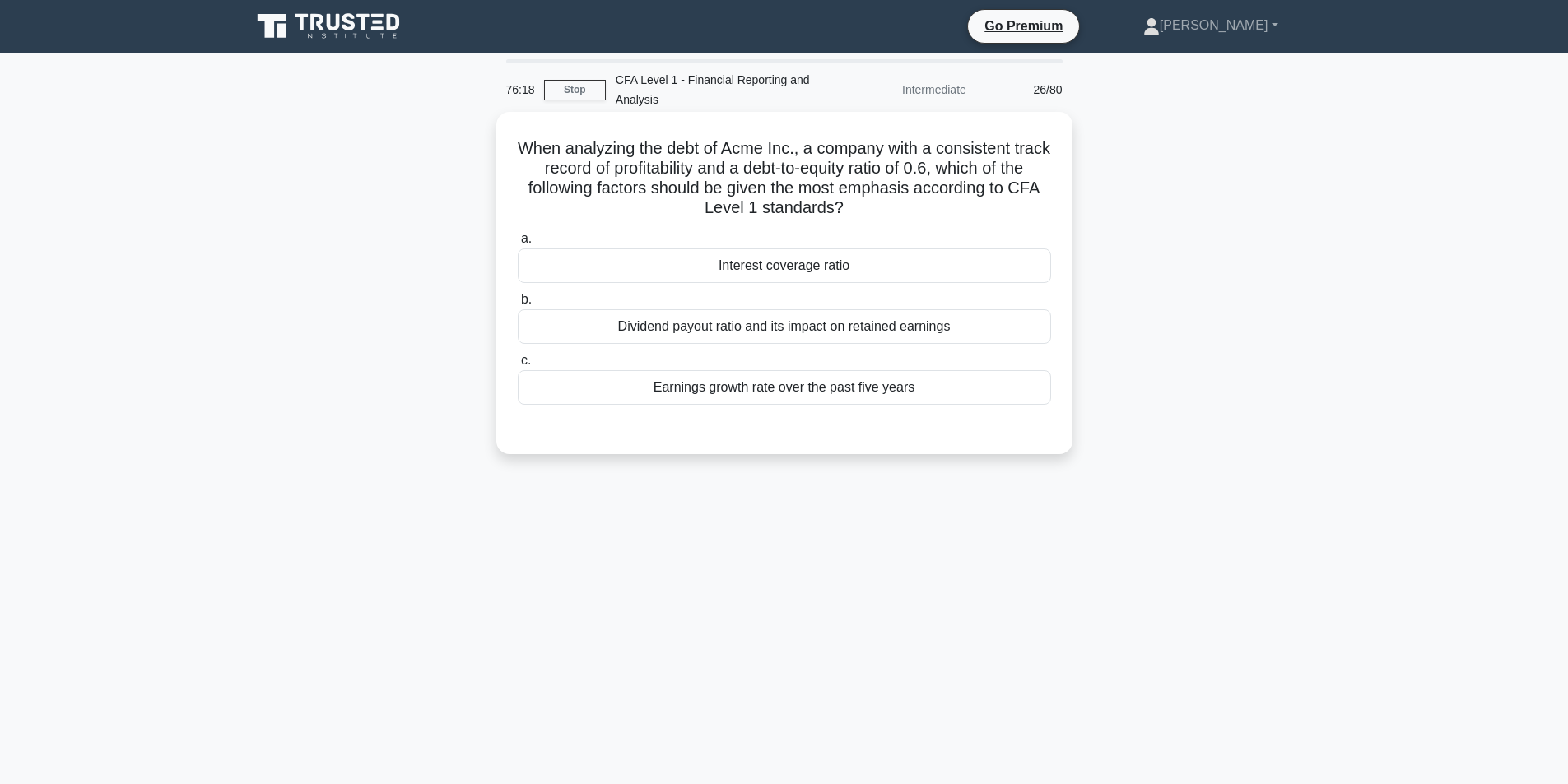
click at [726, 263] on div "Interest coverage ratio" at bounding box center [784, 265] width 533 height 35
click at [517, 244] on input "a. Interest coverage ratio" at bounding box center [517, 239] width 0 height 11
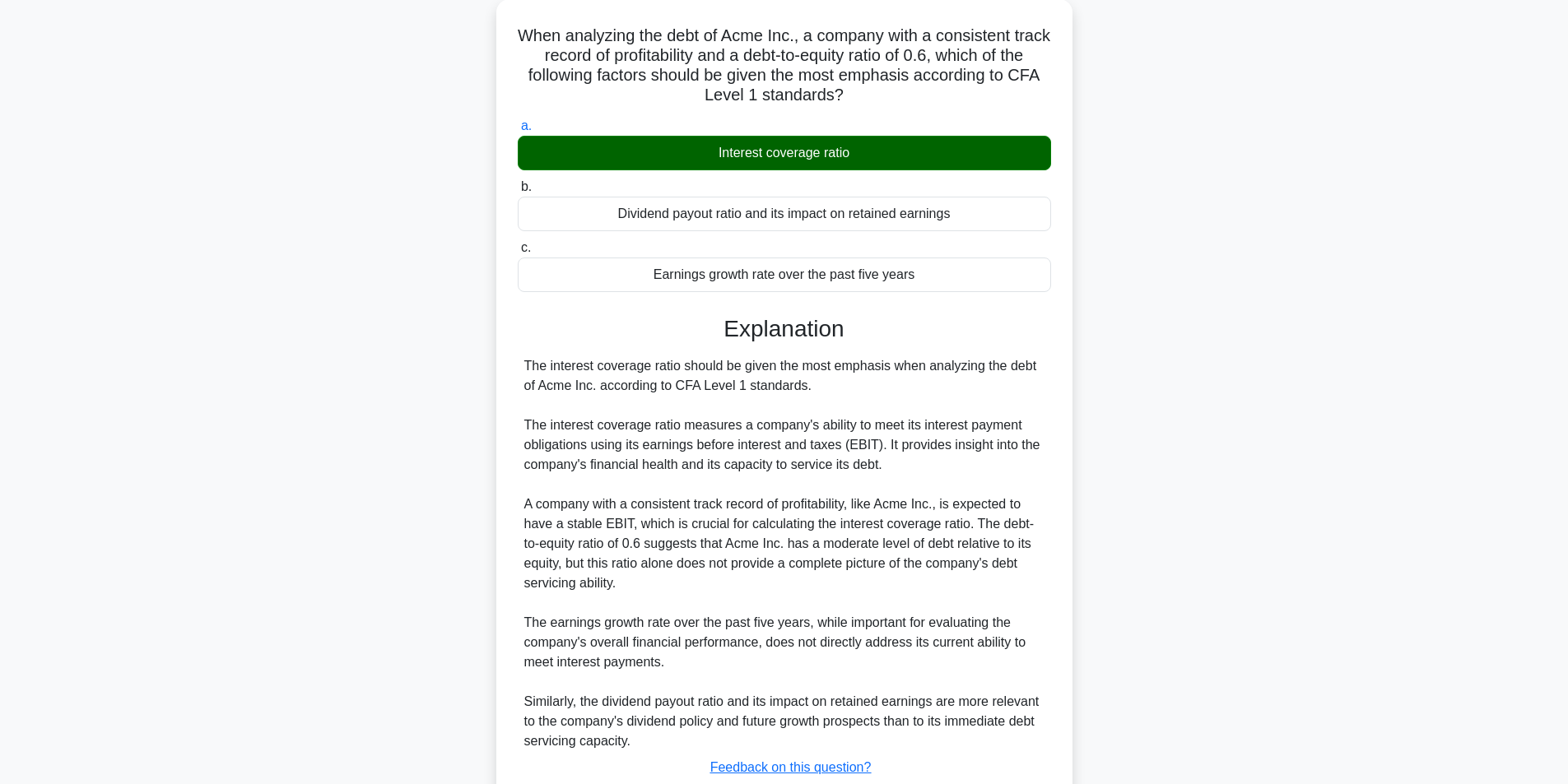
scroll to position [230, 0]
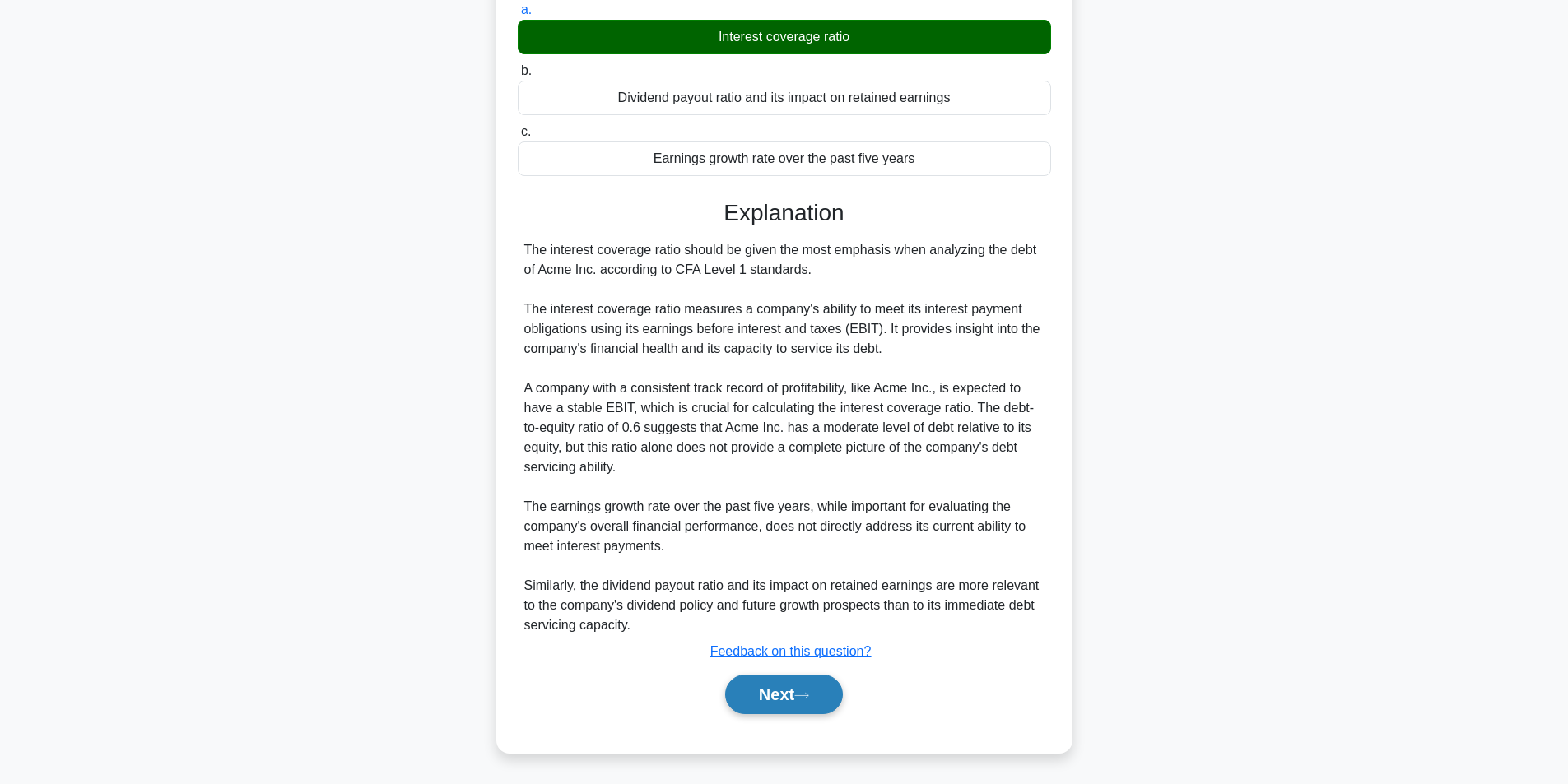
click at [790, 695] on button "Next" at bounding box center [784, 694] width 117 height 40
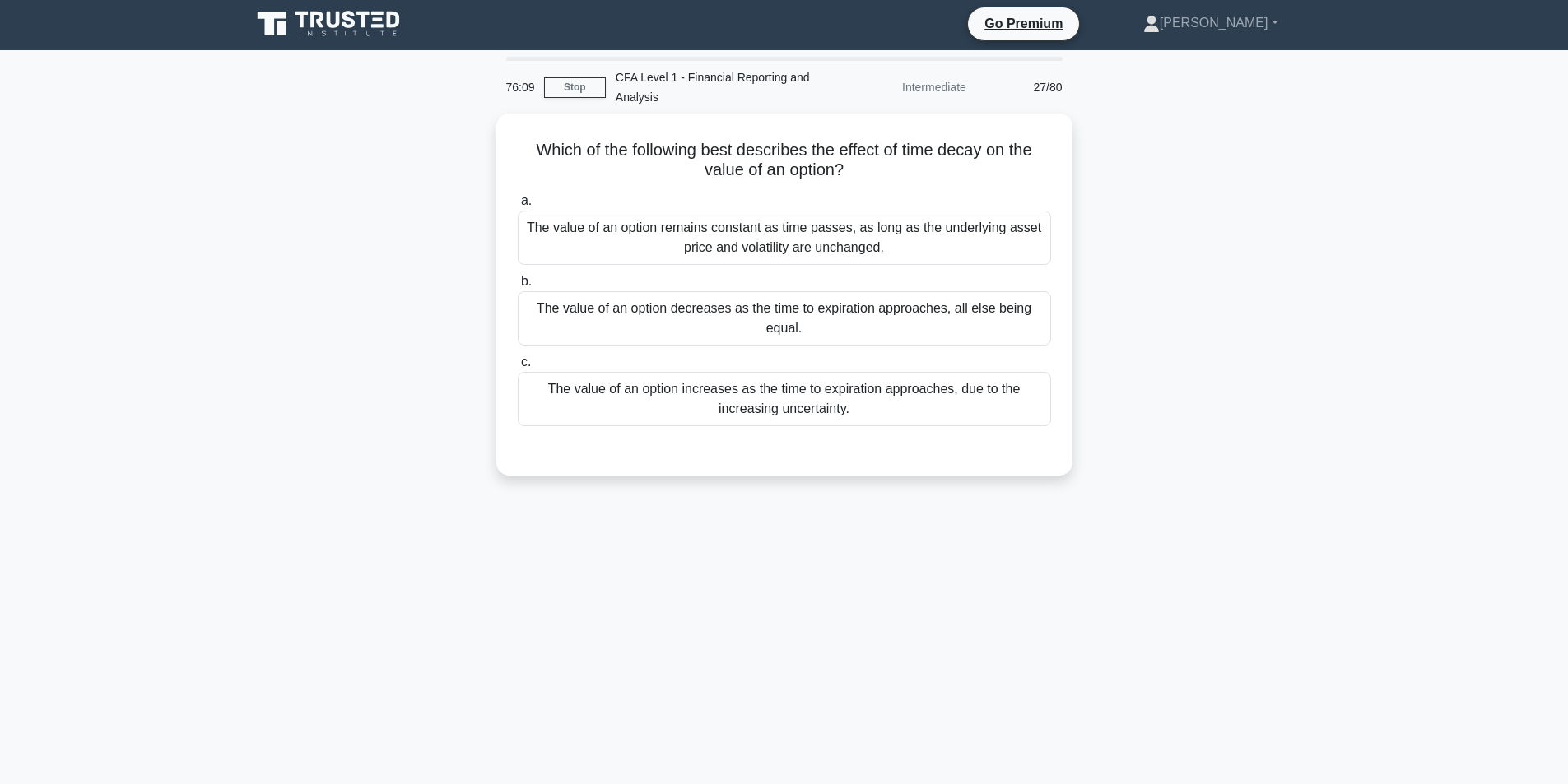
scroll to position [0, 0]
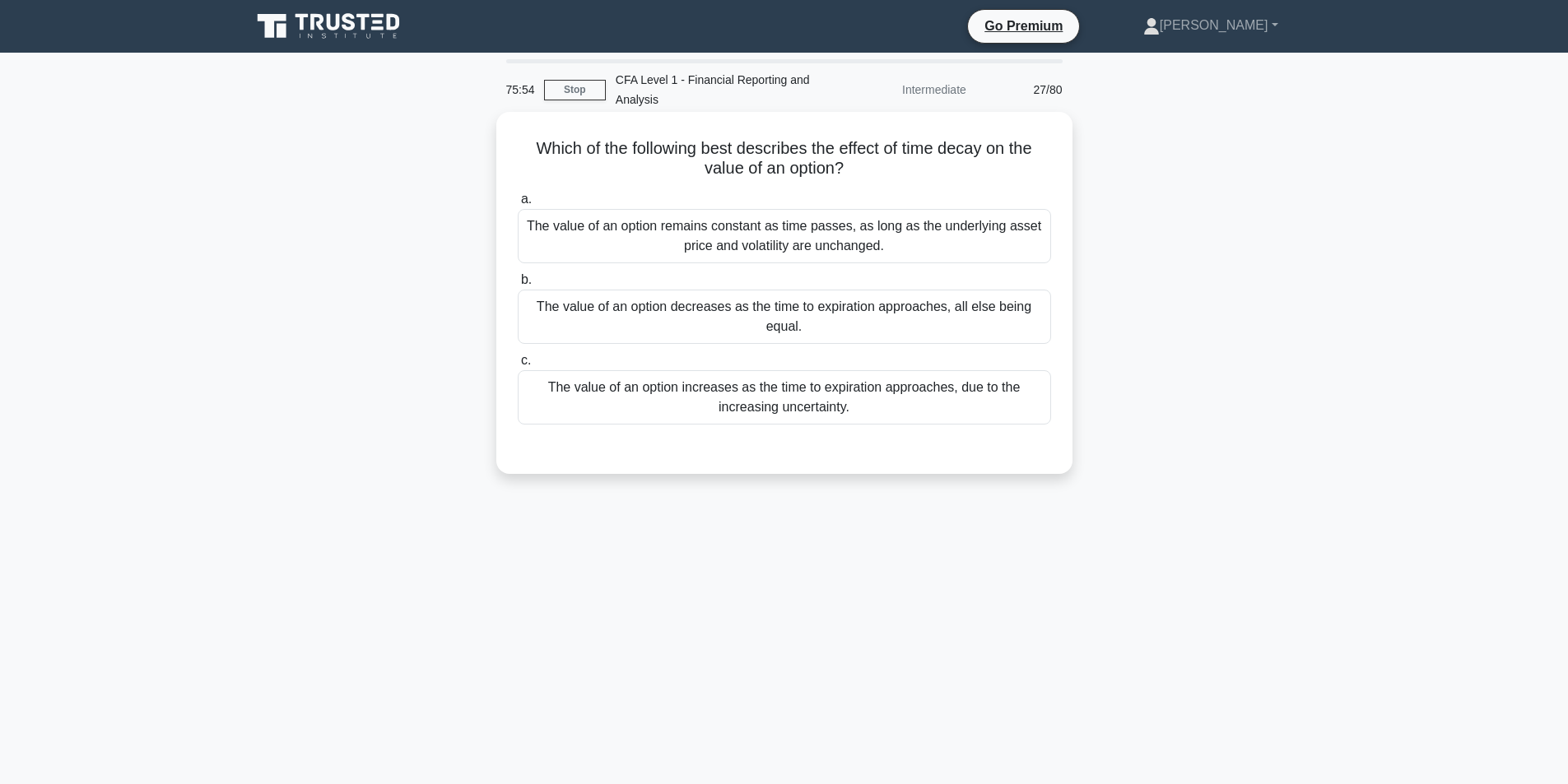
click at [669, 406] on div "The value of an option increases as the time to expiration approaches, due to t…" at bounding box center [784, 397] width 533 height 54
click at [517, 366] on input "c. The value of an option increases as the time to expiration approaches, due t…" at bounding box center [517, 361] width 0 height 11
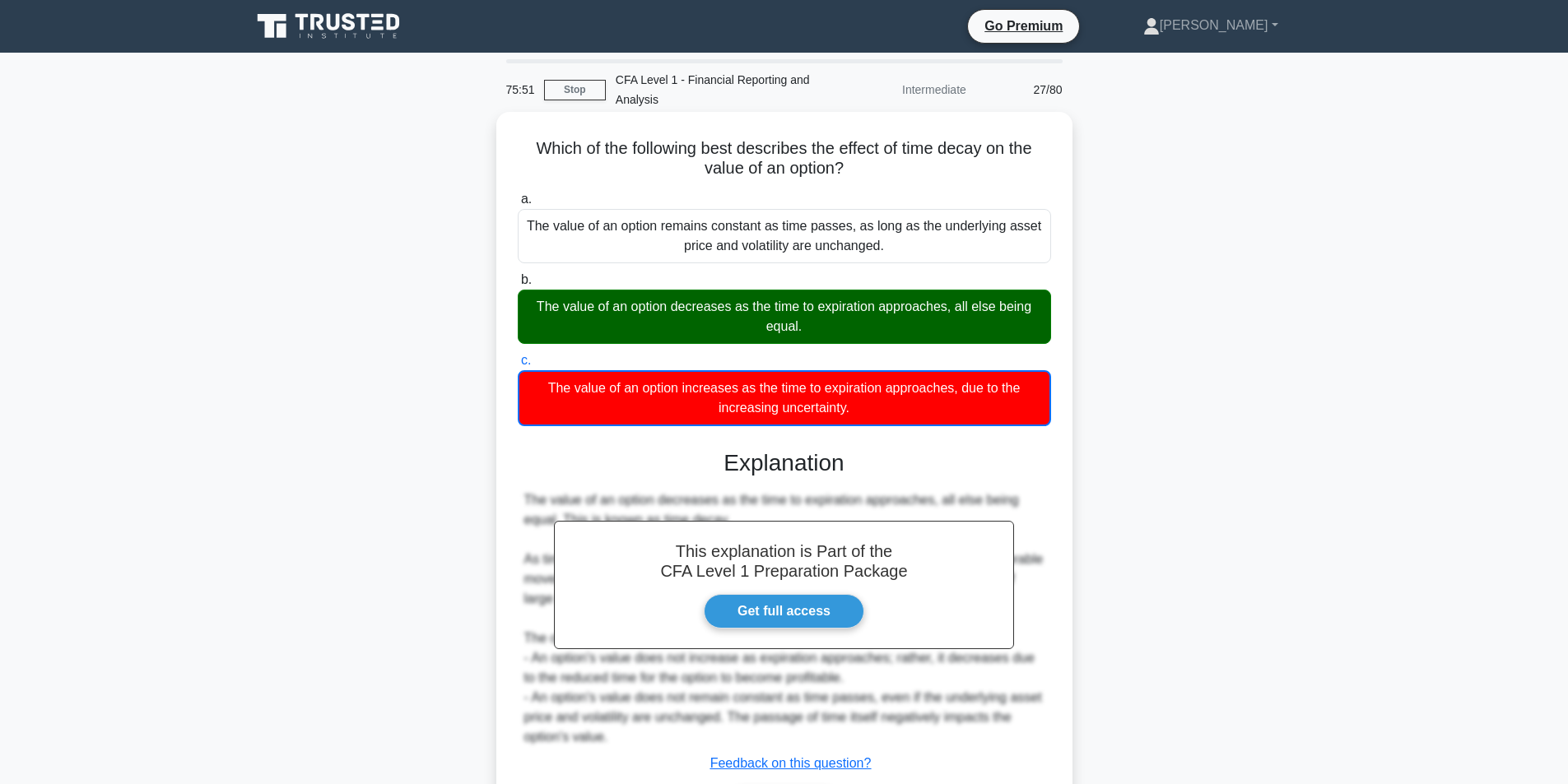
drag, startPoint x: 530, startPoint y: 295, endPoint x: 860, endPoint y: 339, distance: 332.9
click at [860, 339] on div "The value of an option decreases as the time to expiration approaches, all else…" at bounding box center [784, 317] width 533 height 54
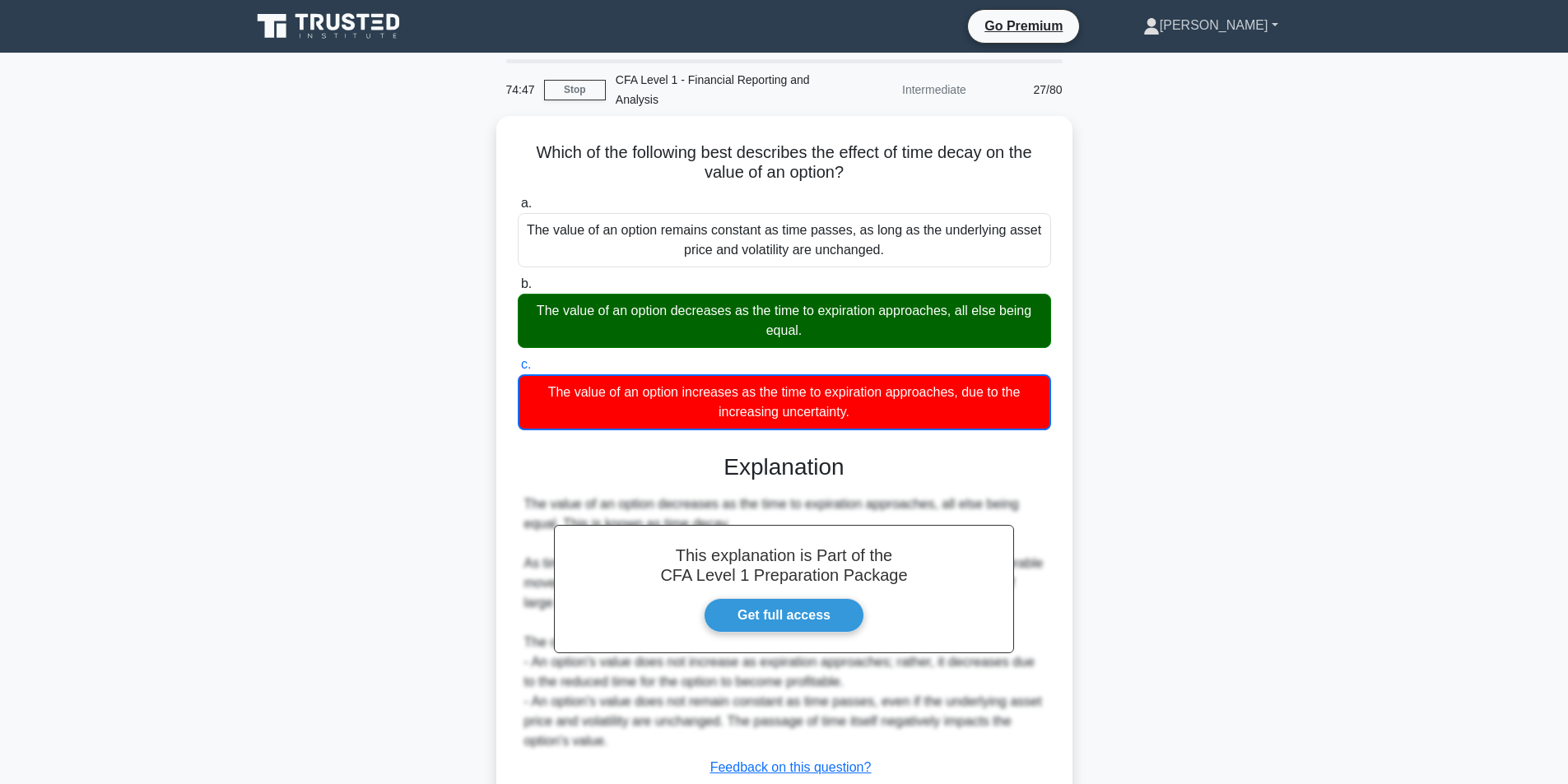
click at [1263, 27] on link "Hasmik" at bounding box center [1210, 25] width 214 height 33
click at [1199, 57] on link "Profile" at bounding box center [1170, 63] width 130 height 26
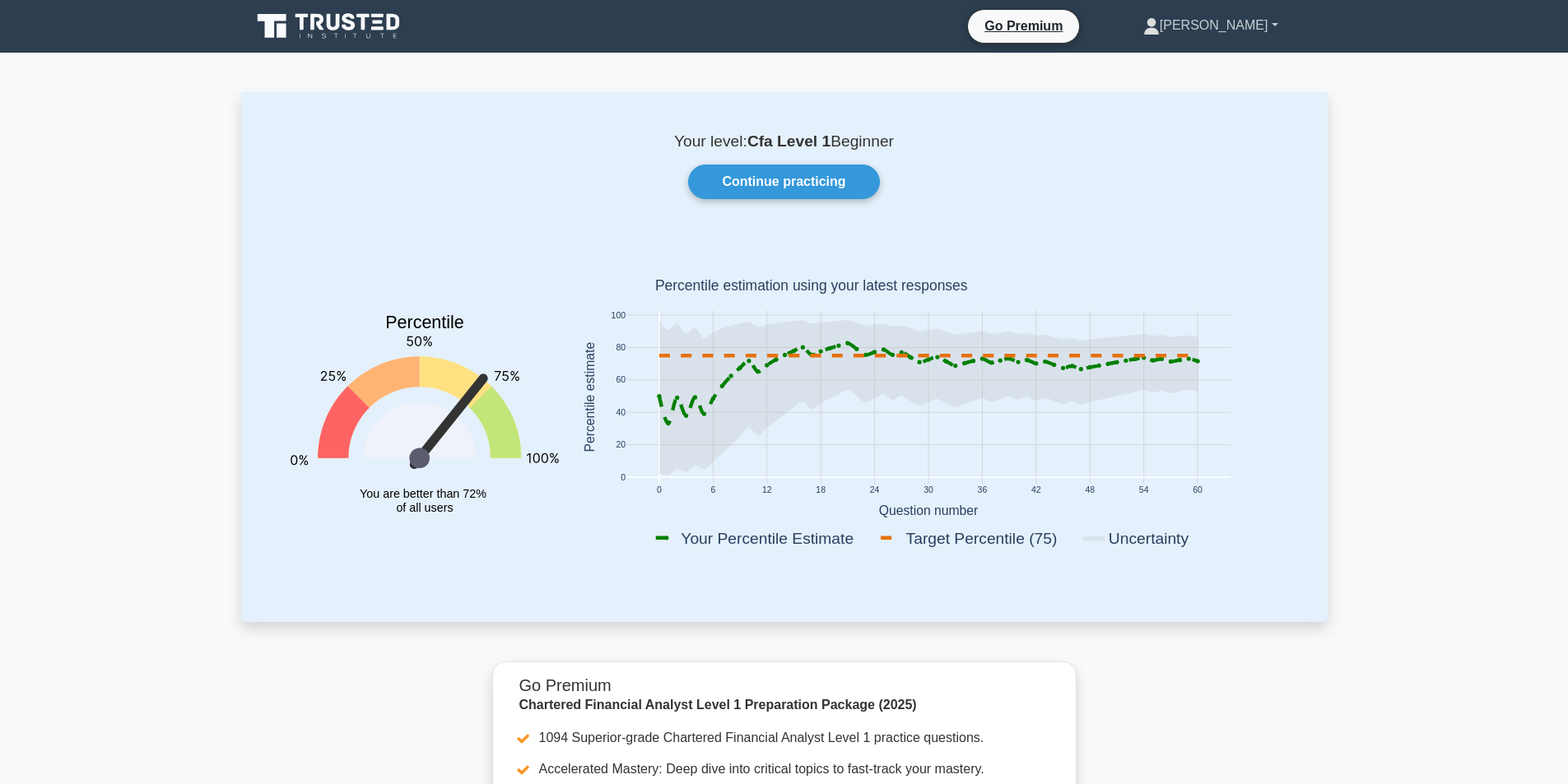
click at [1267, 22] on link "[PERSON_NAME]" at bounding box center [1210, 25] width 214 height 33
click at [1220, 65] on link "Profile" at bounding box center [1170, 63] width 130 height 26
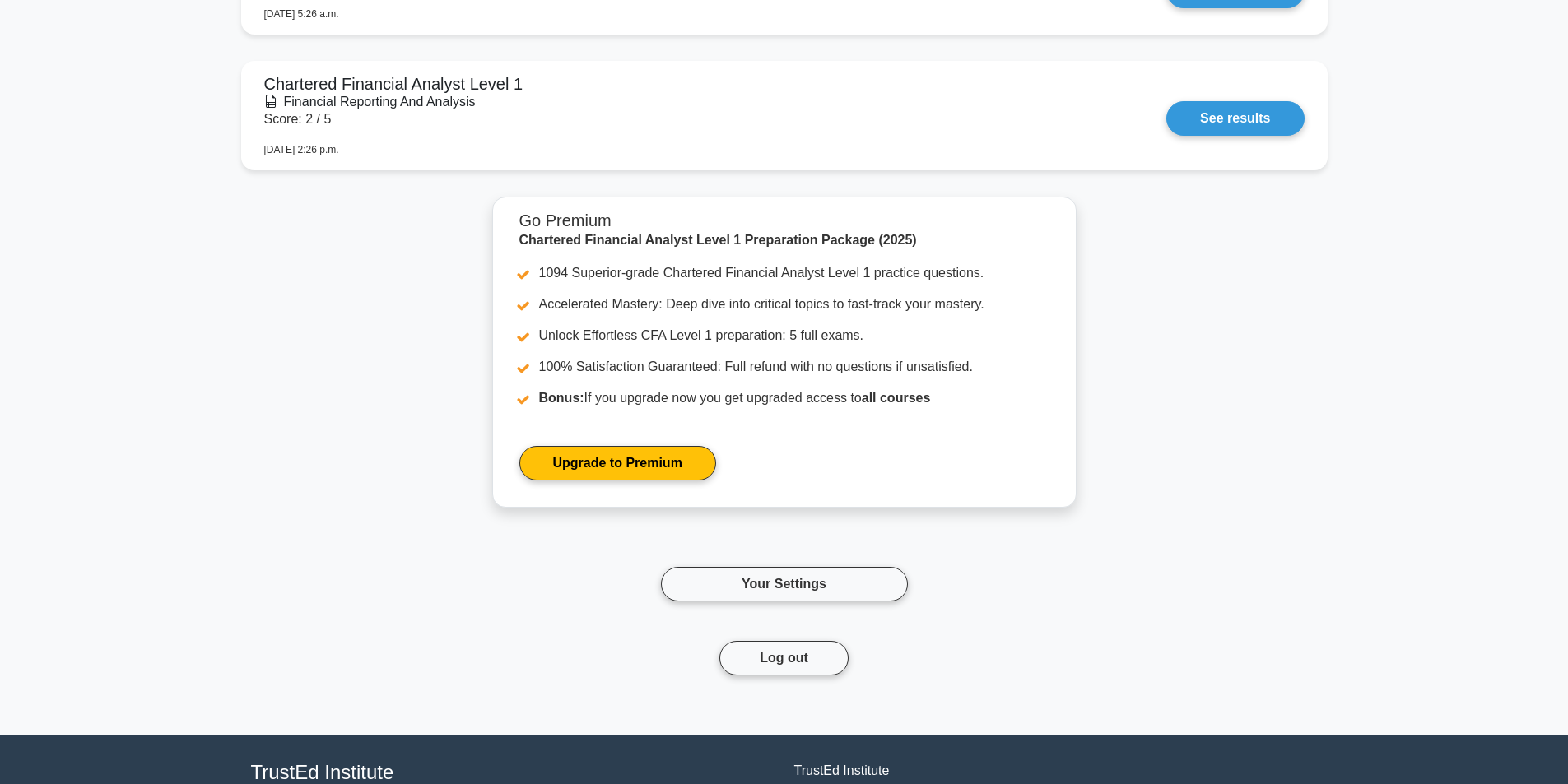
scroll to position [1827, 0]
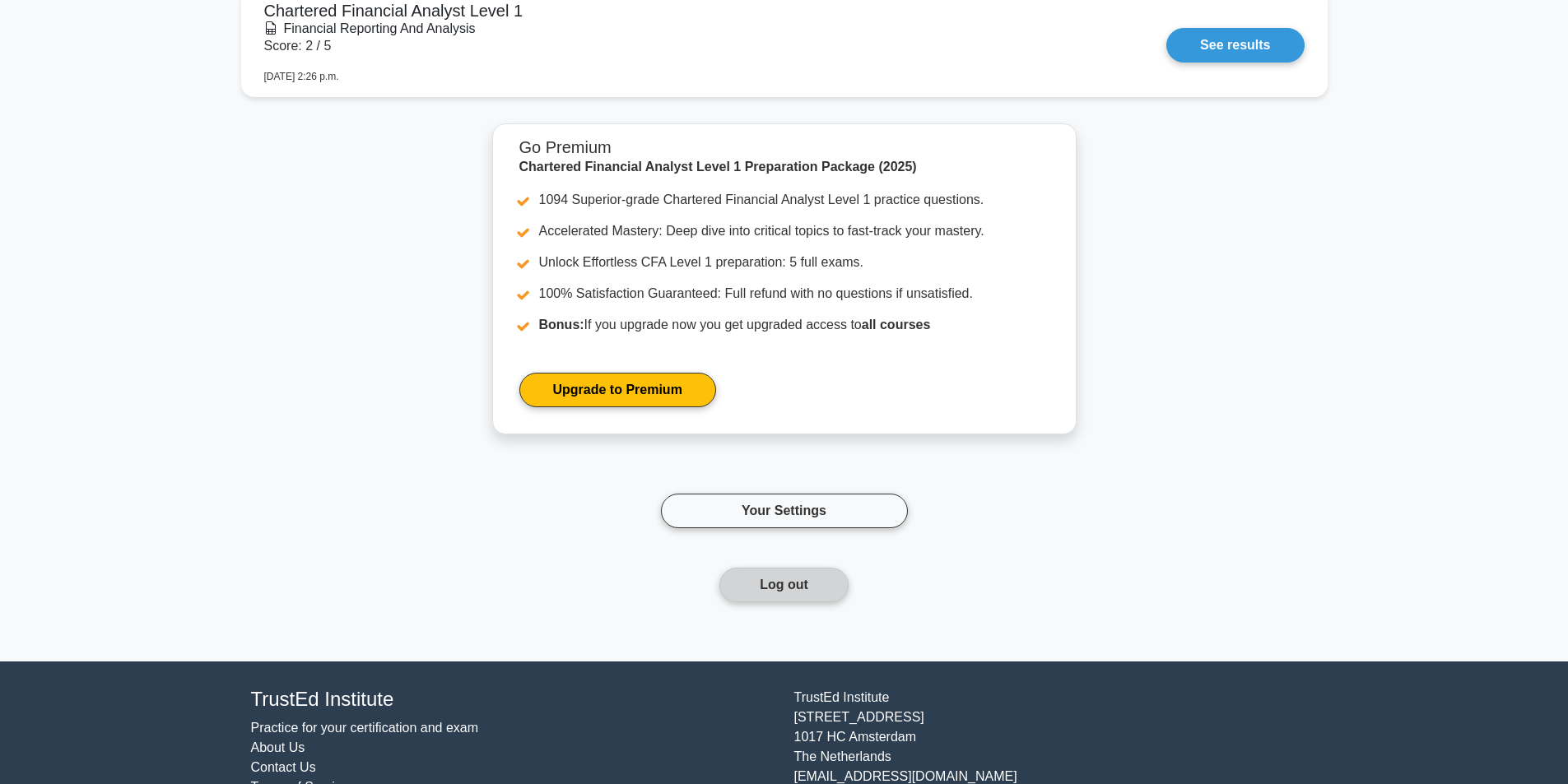
click at [801, 582] on button "Log out" at bounding box center [784, 585] width 129 height 35
